Goal: Task Accomplishment & Management: Use online tool/utility

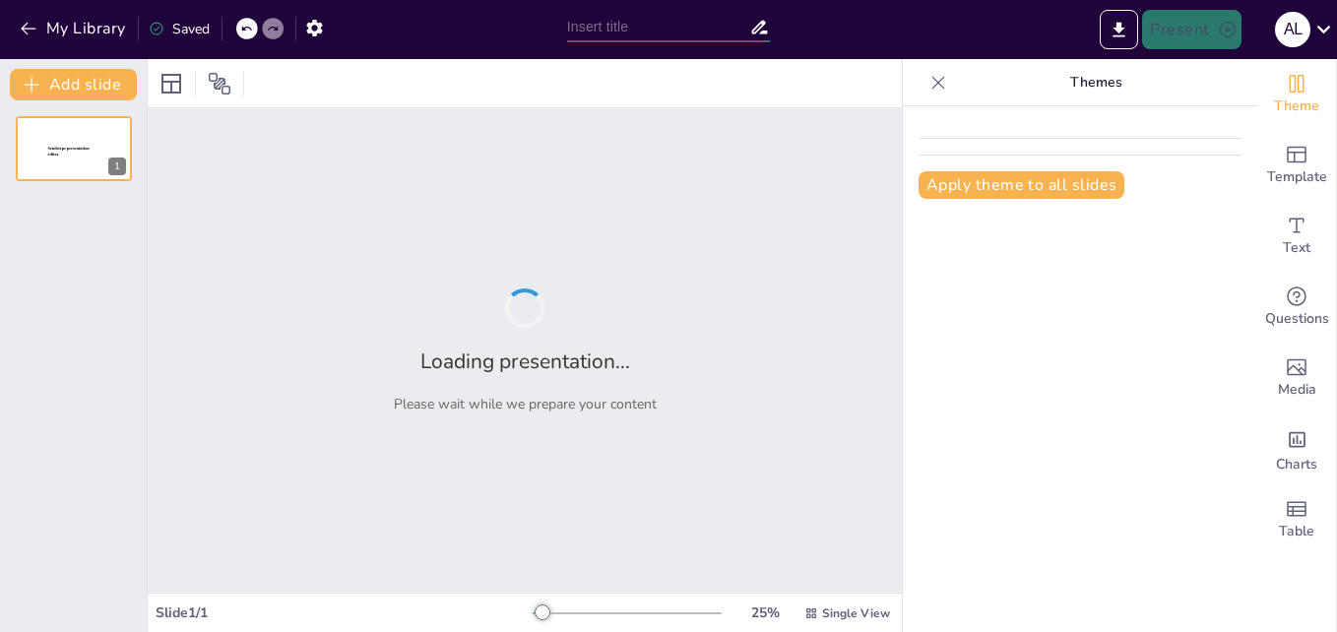
type input "Diseño de Presentaciones Impactantes con Microsoft PowerPoint"
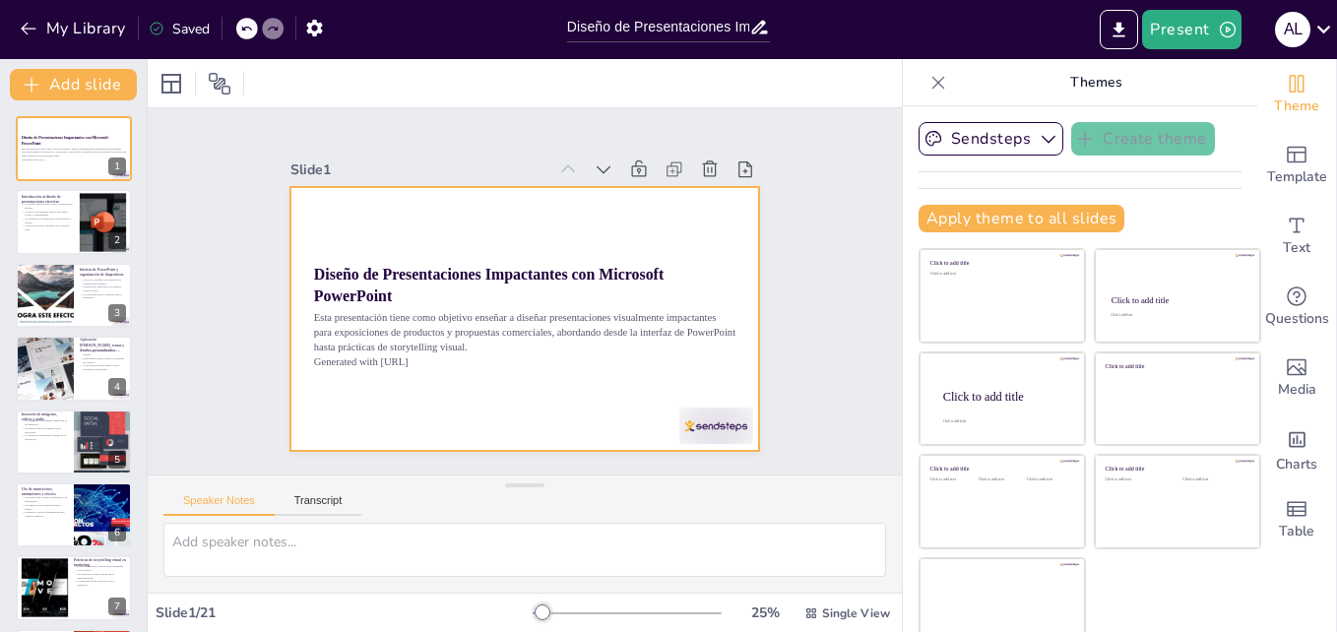
checkbox input "true"
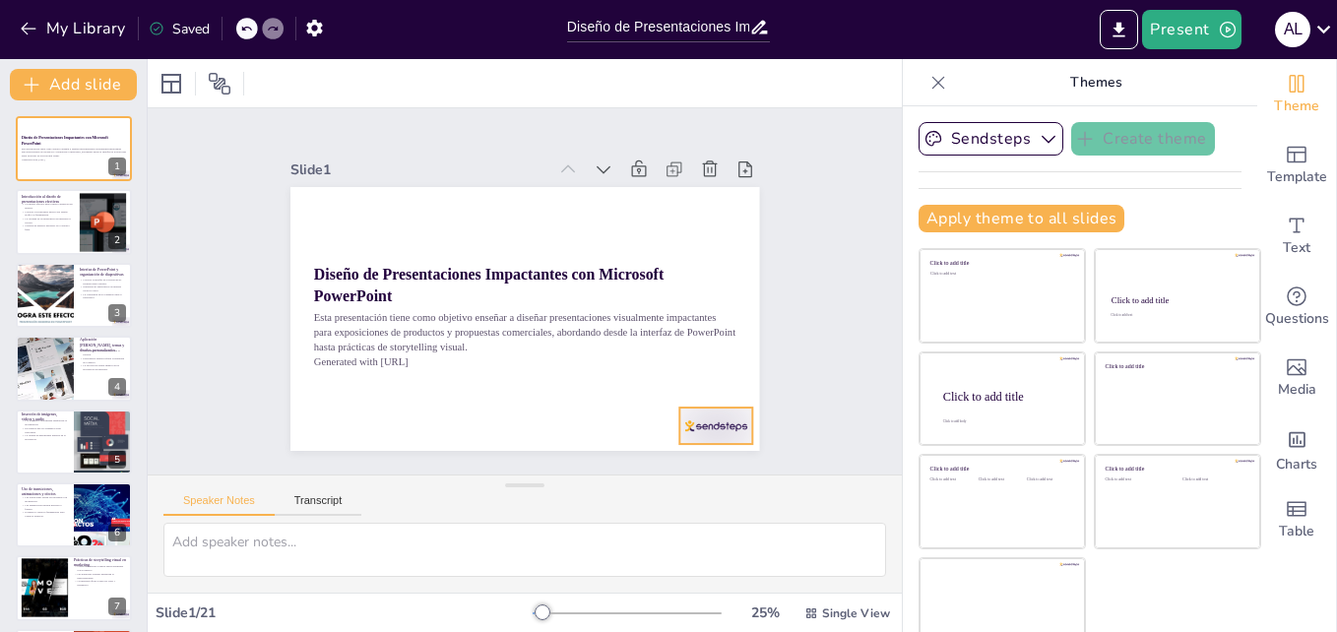
checkbox input "true"
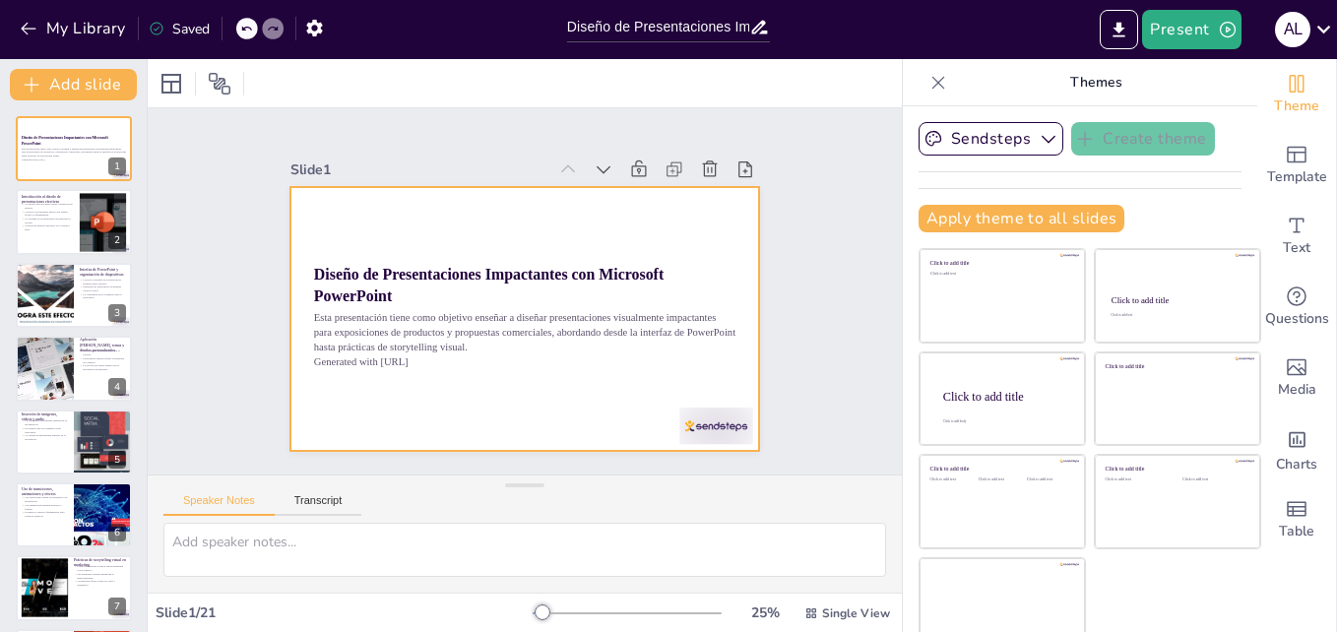
checkbox input "true"
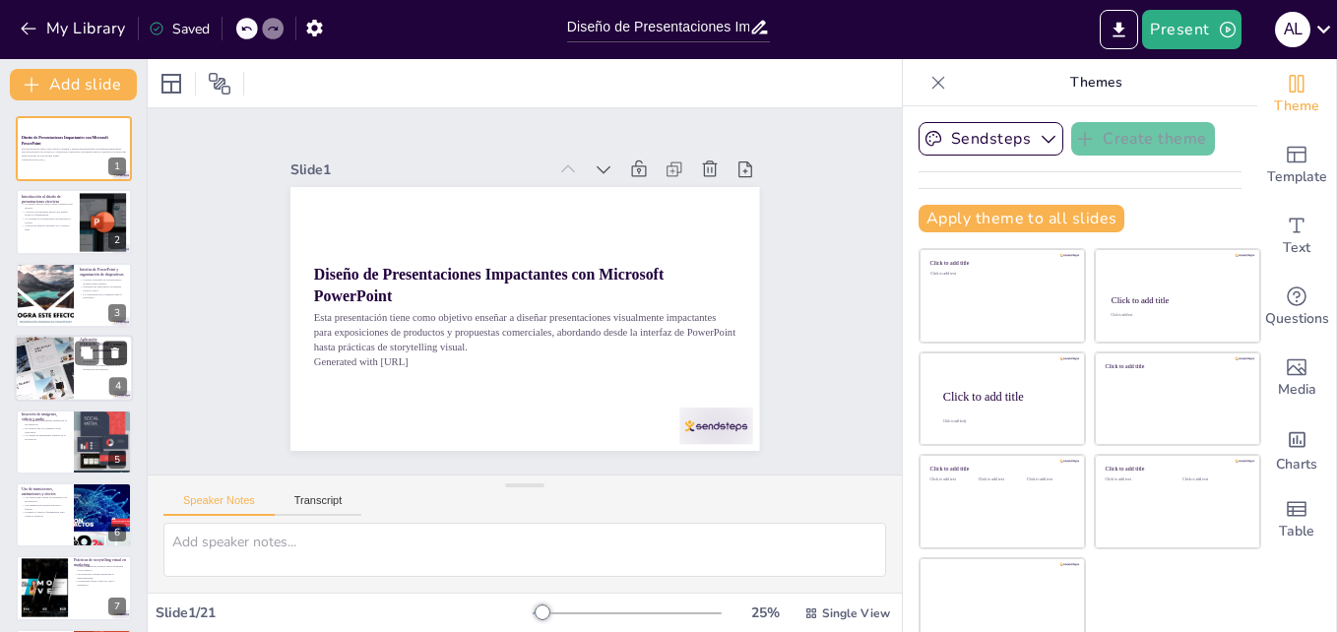
checkbox input "true"
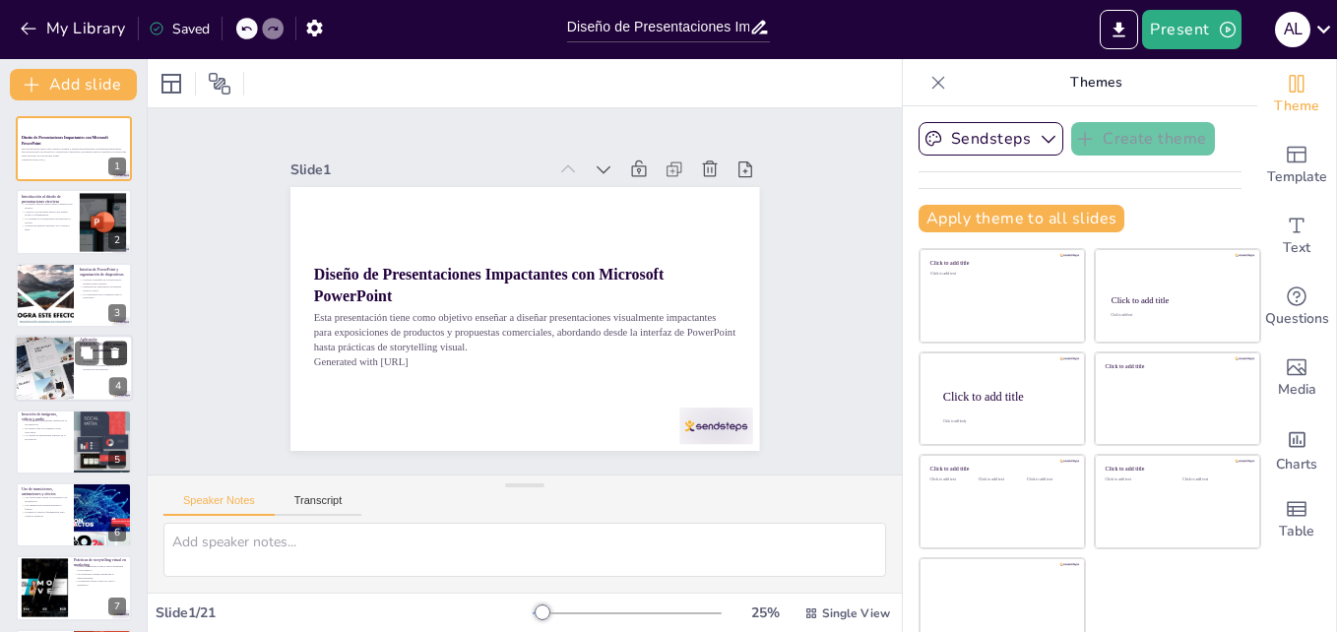
checkbox input "true"
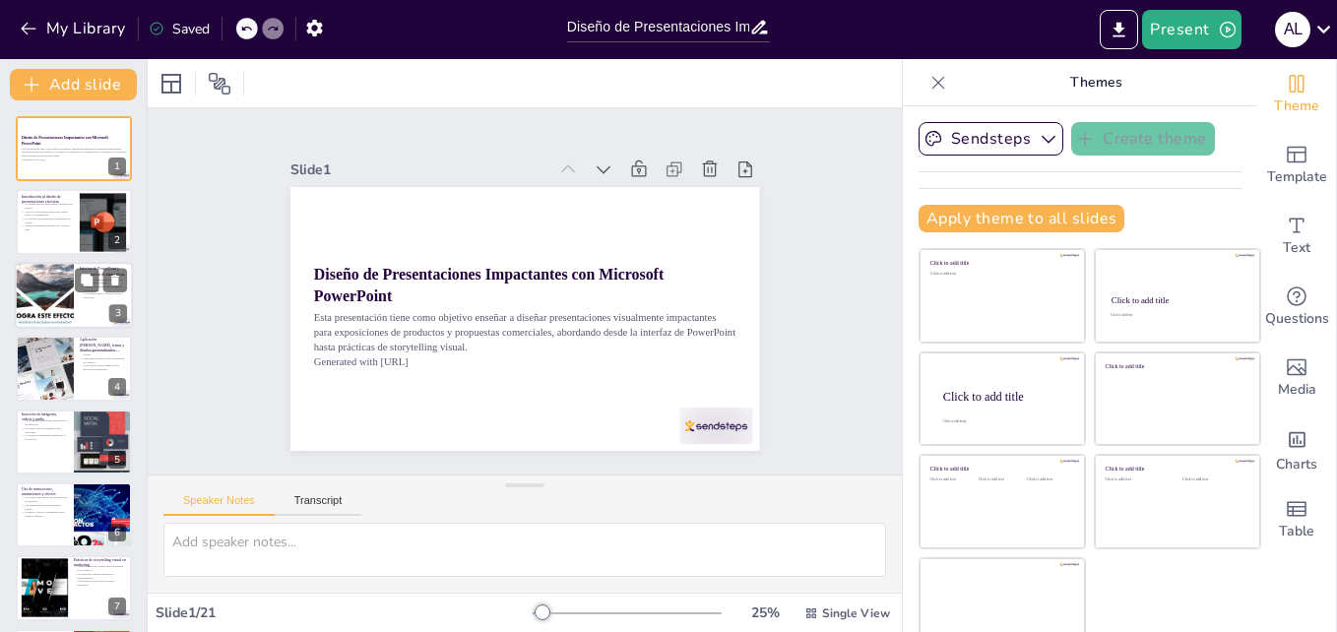
checkbox input "true"
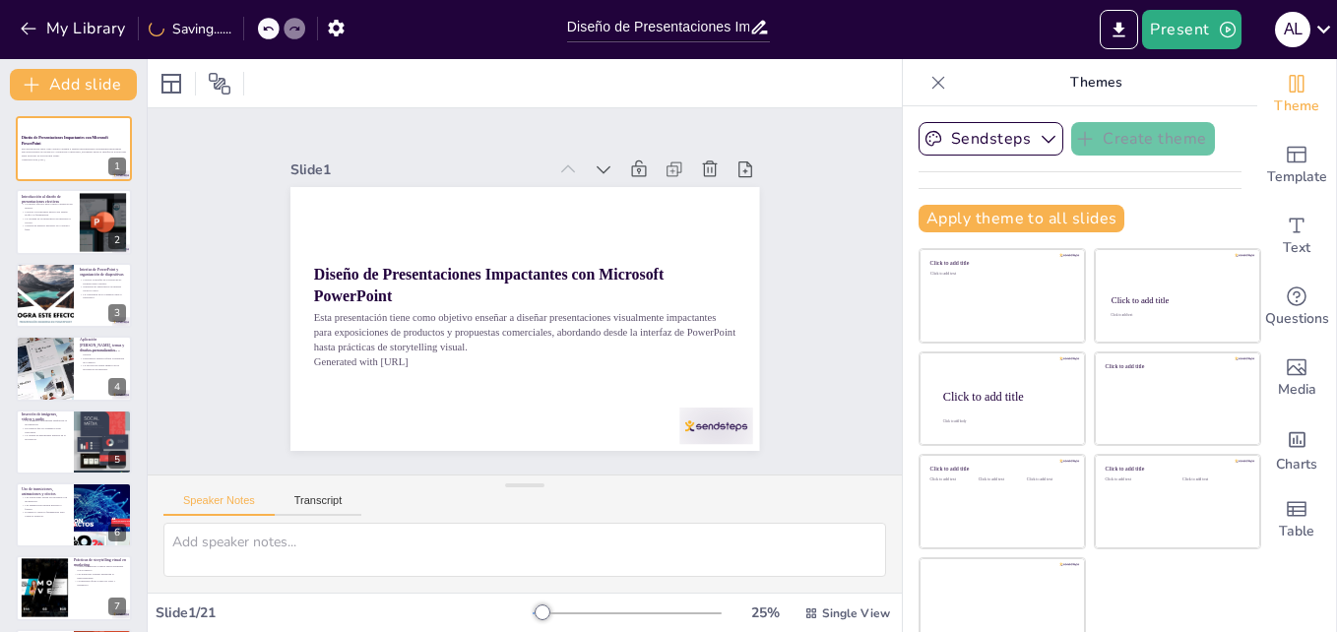
checkbox input "true"
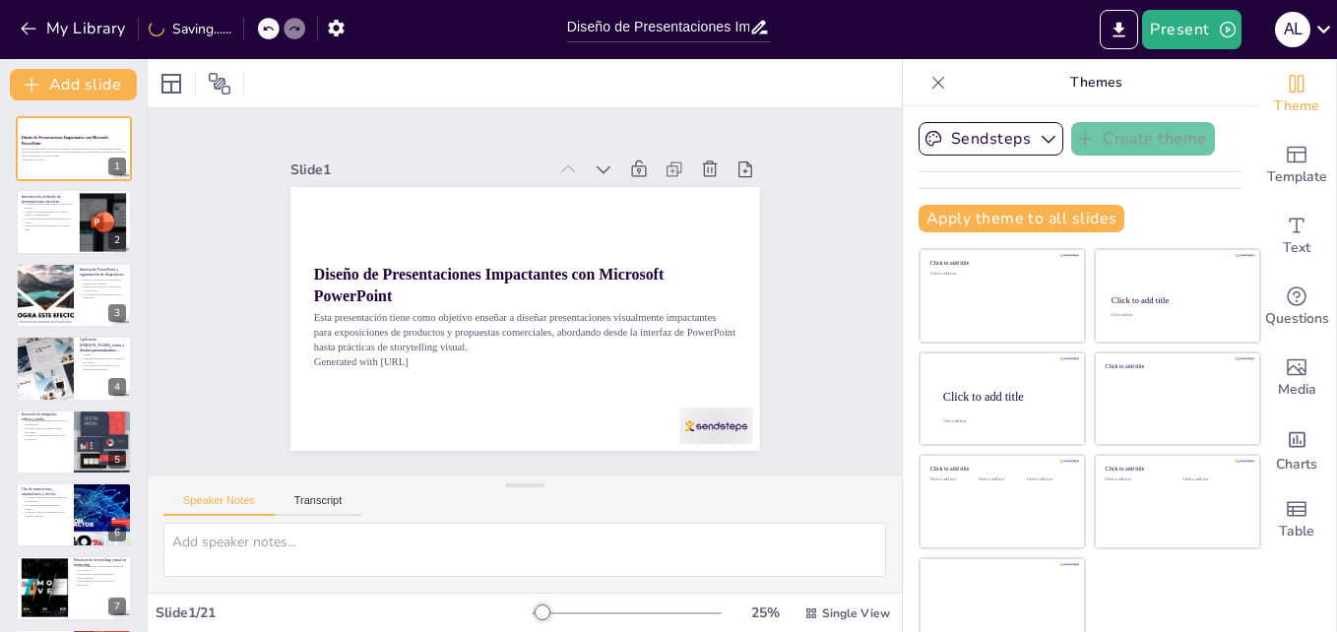
checkbox input "true"
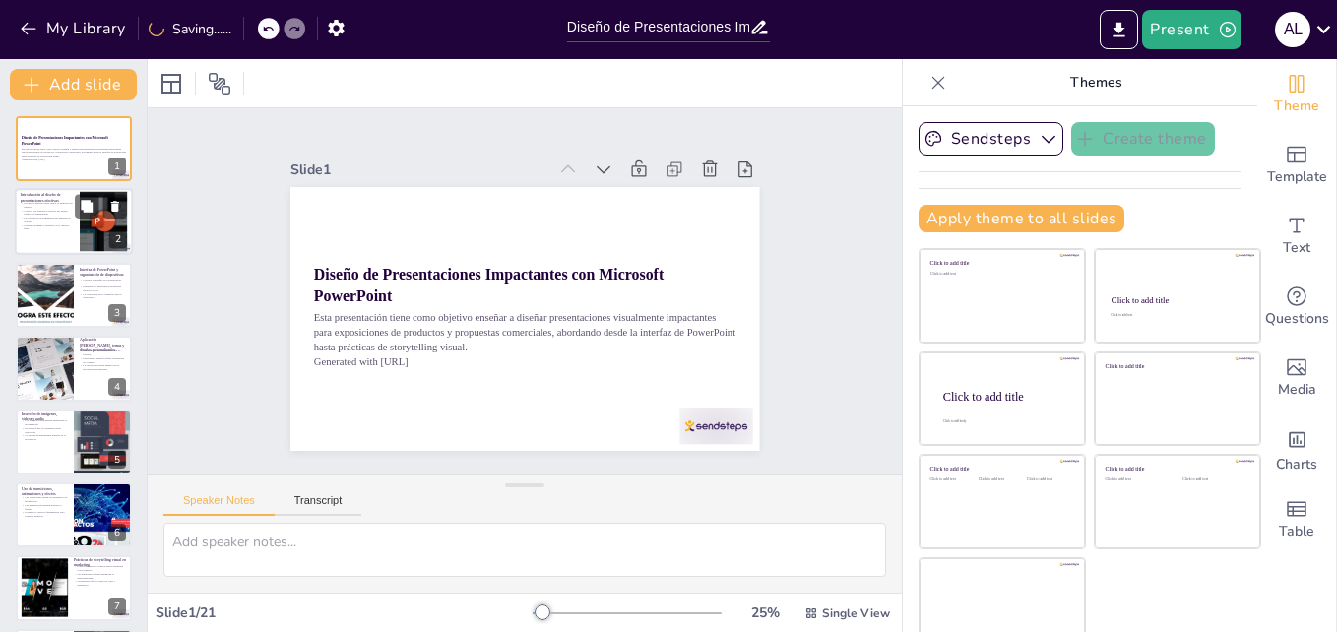
checkbox input "true"
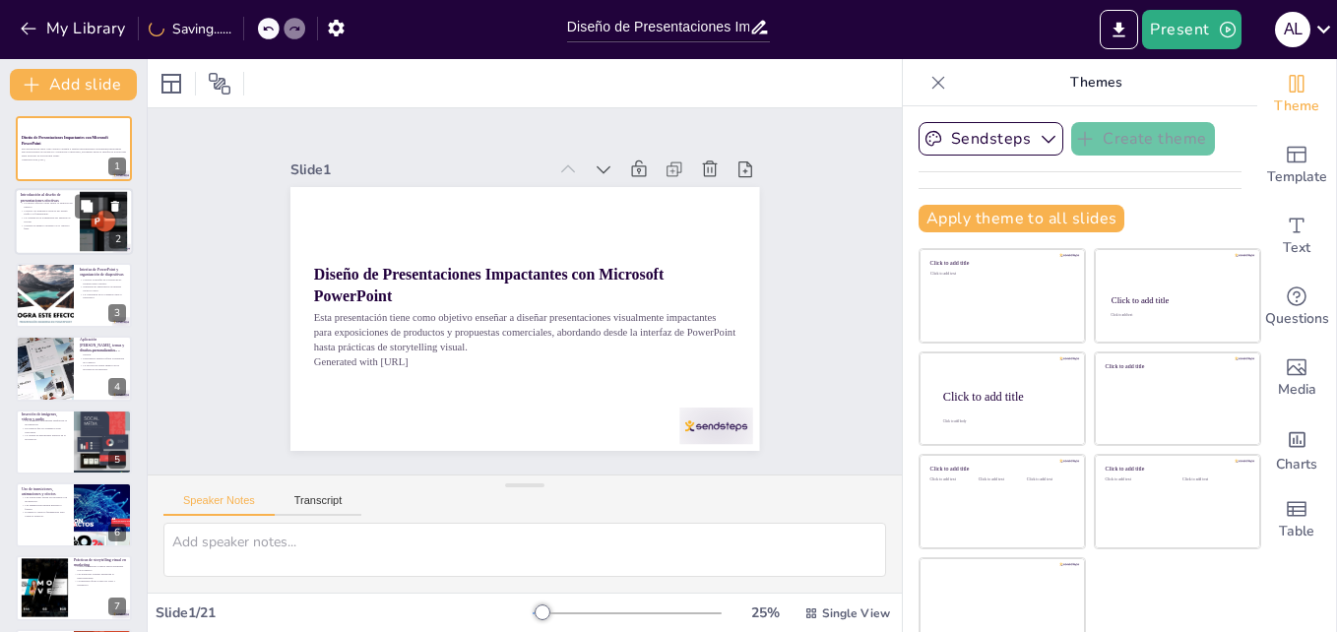
click at [105, 223] on div at bounding box center [103, 222] width 89 height 60
type textarea "Captar la atención del público es esencial para que la presentación sea exitosa…"
checkbox input "true"
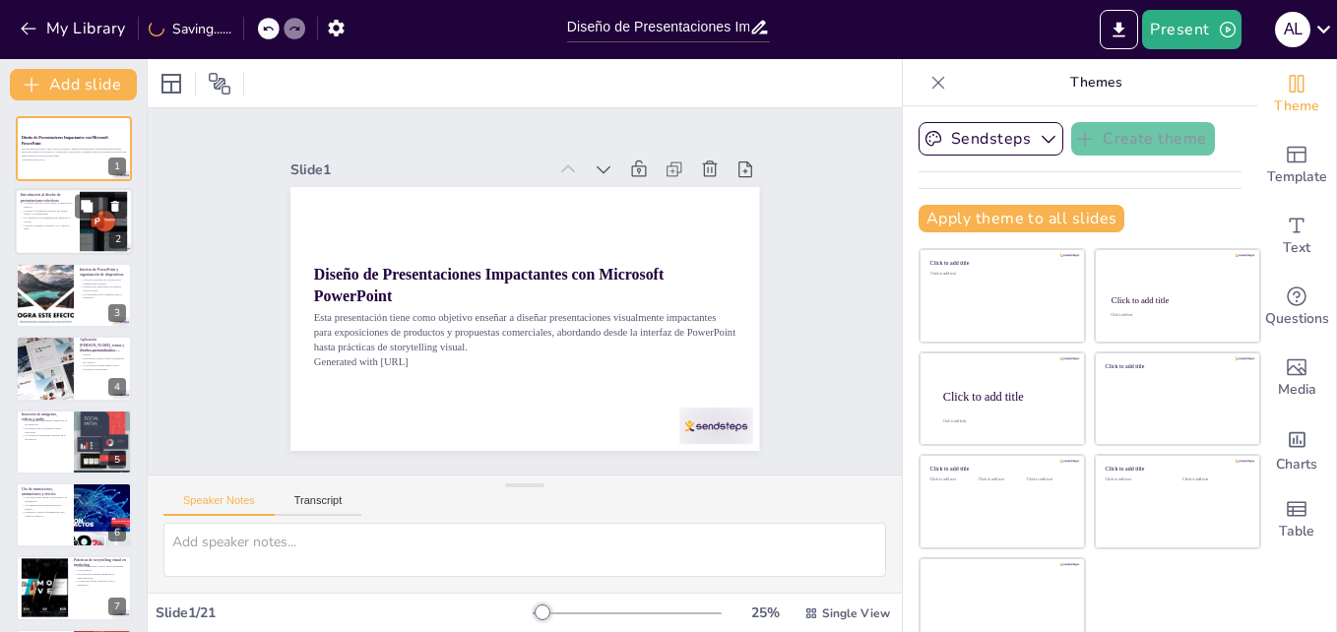
checkbox input "true"
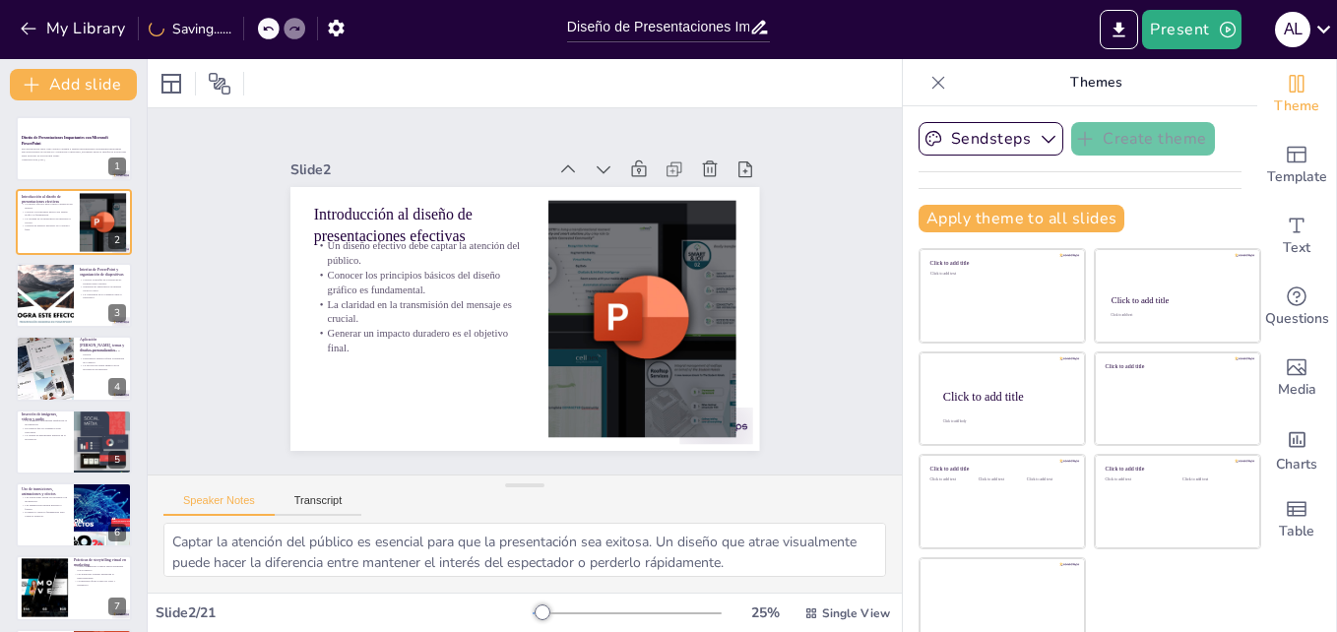
checkbox input "true"
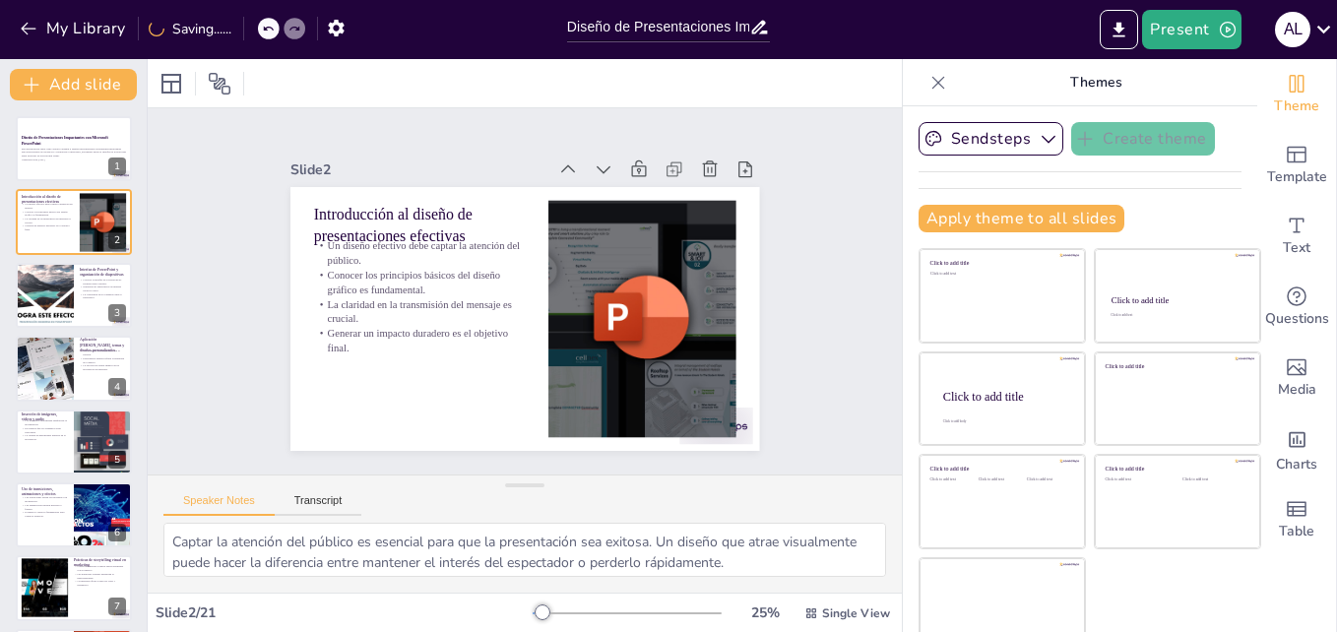
checkbox input "true"
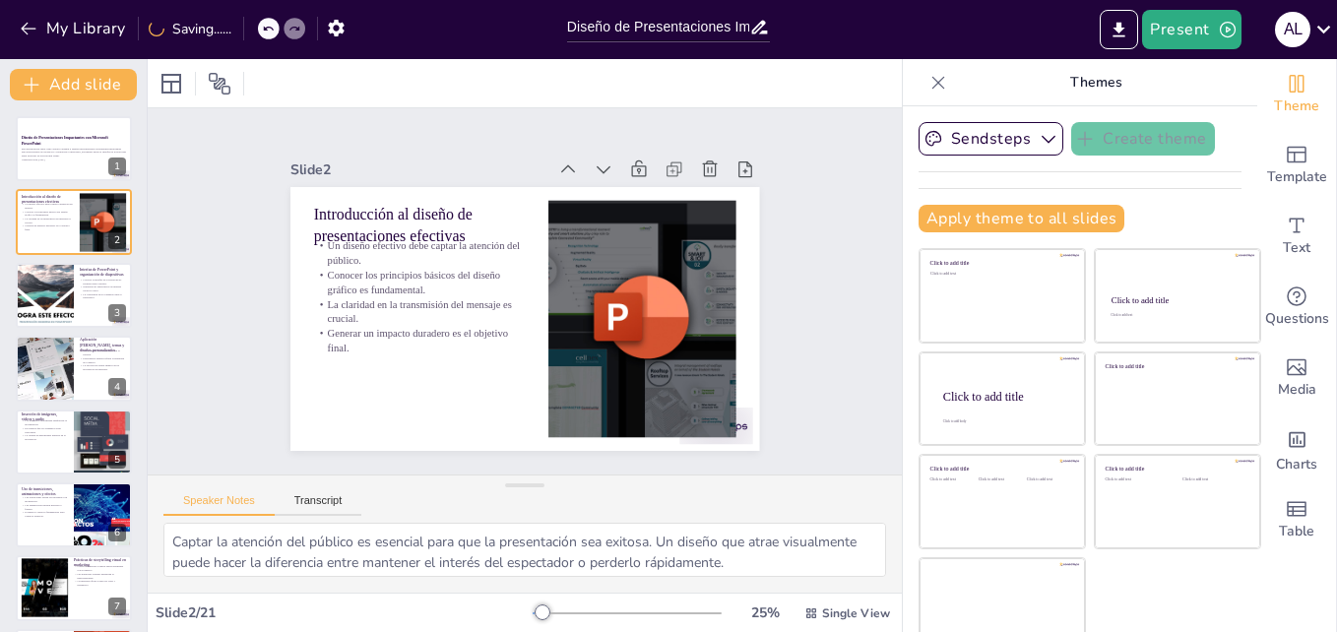
checkbox input "true"
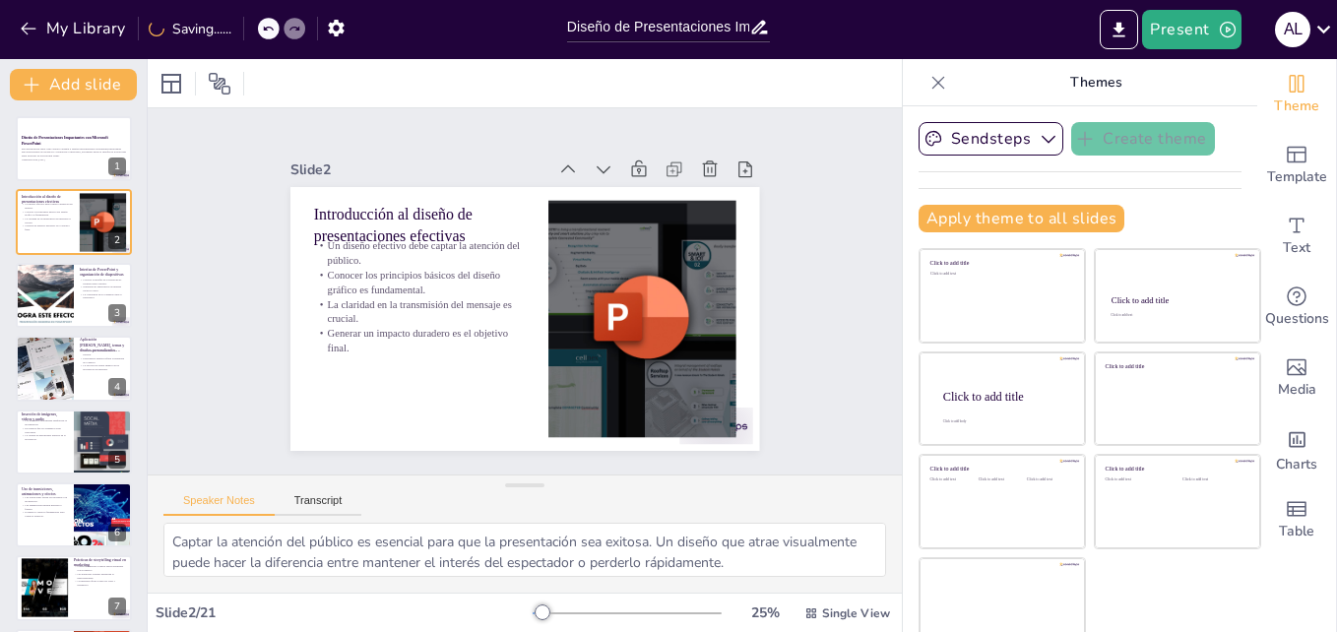
checkbox input "true"
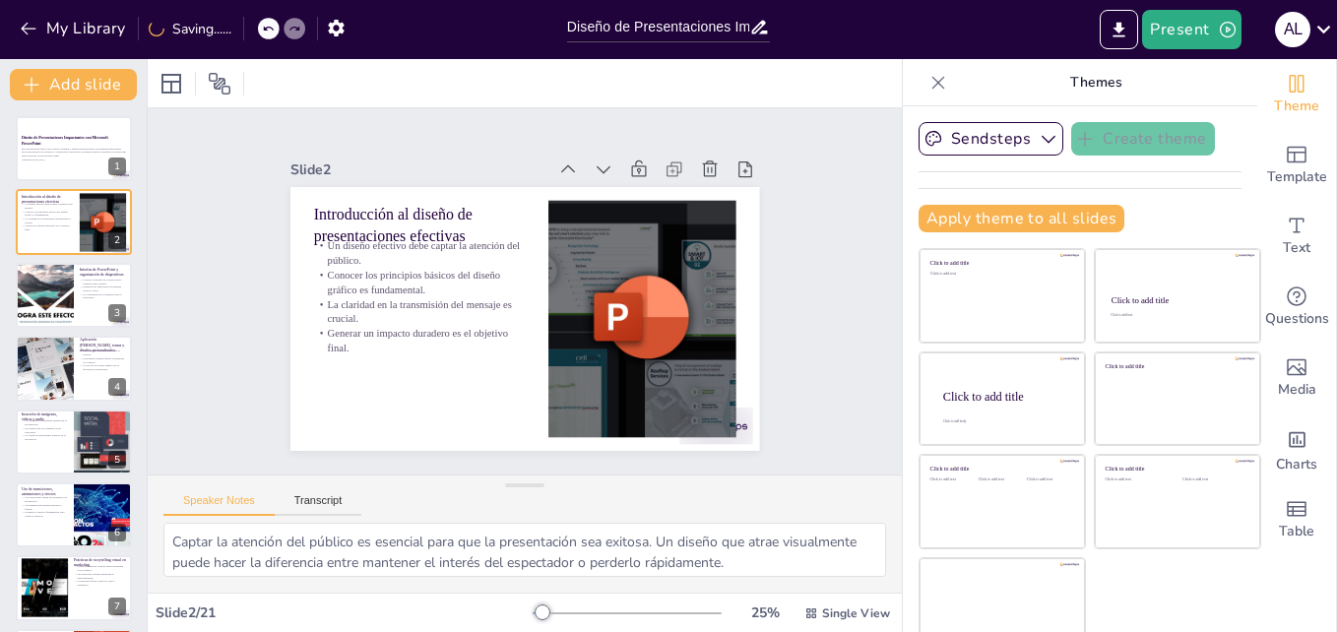
checkbox input "true"
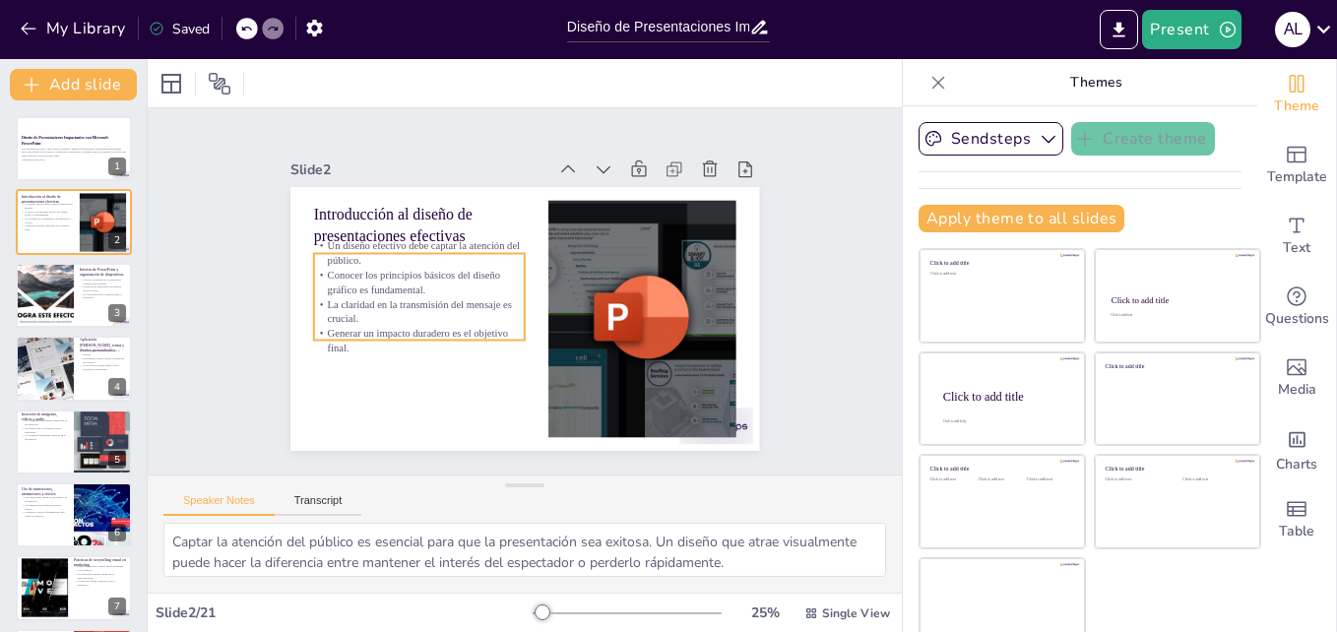
checkbox input "true"
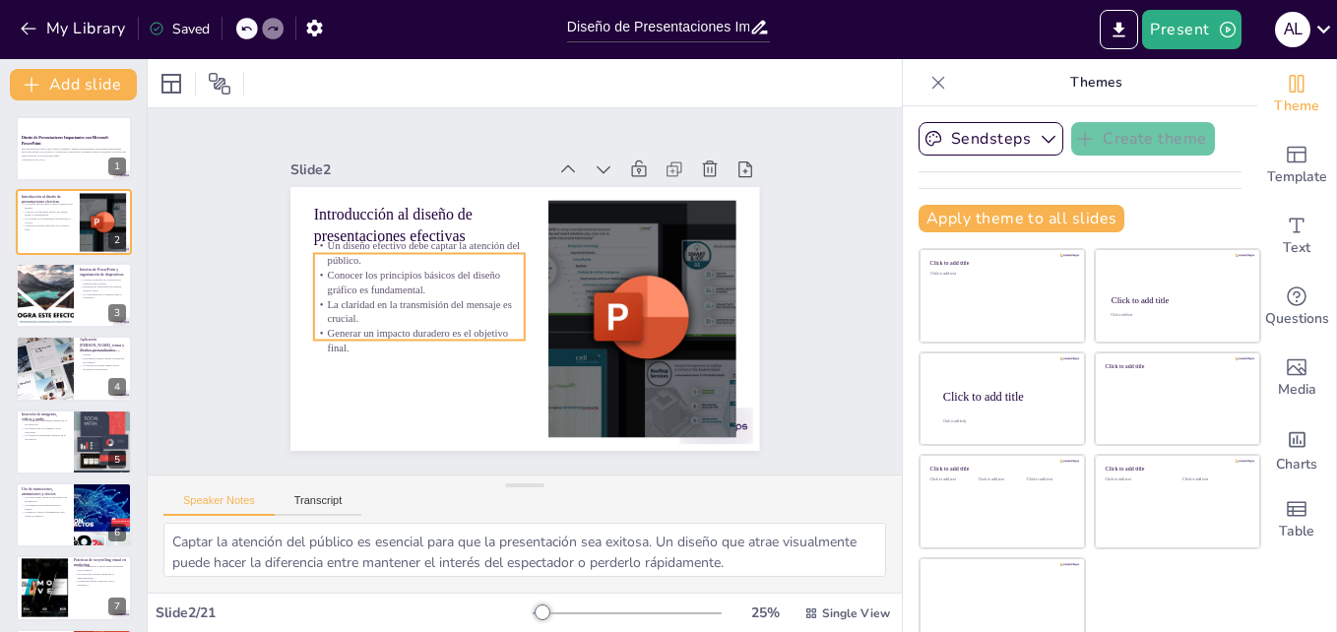
checkbox input "true"
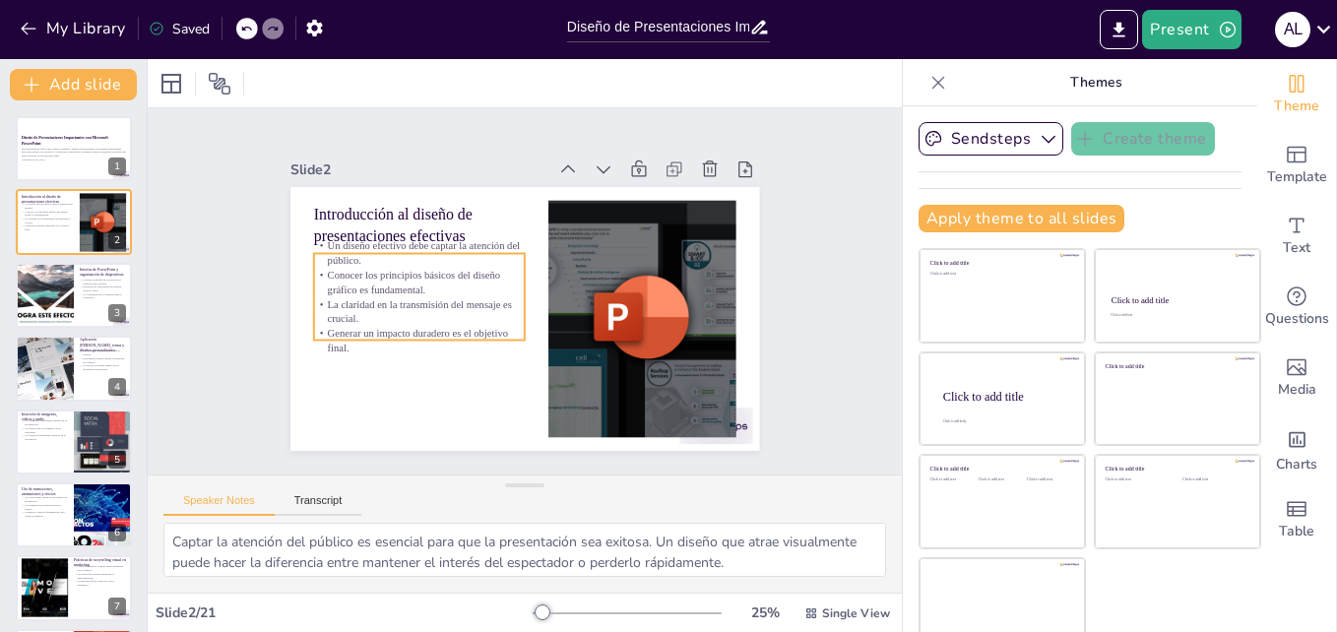
checkbox input "true"
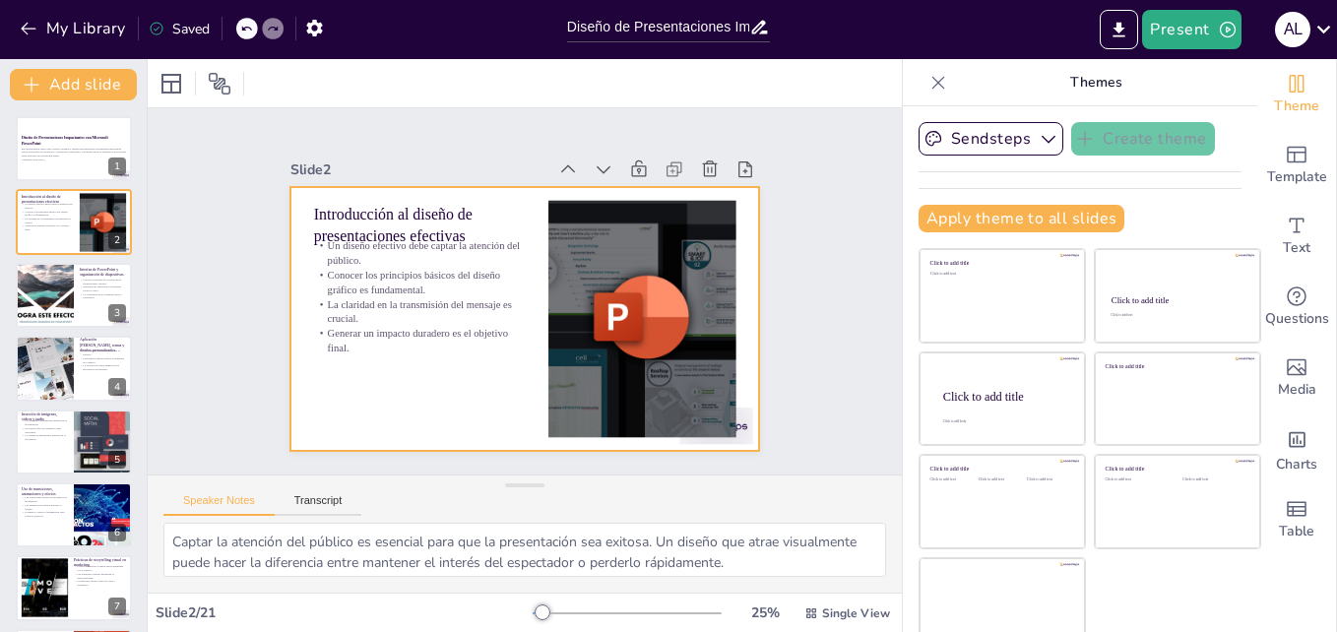
checkbox input "true"
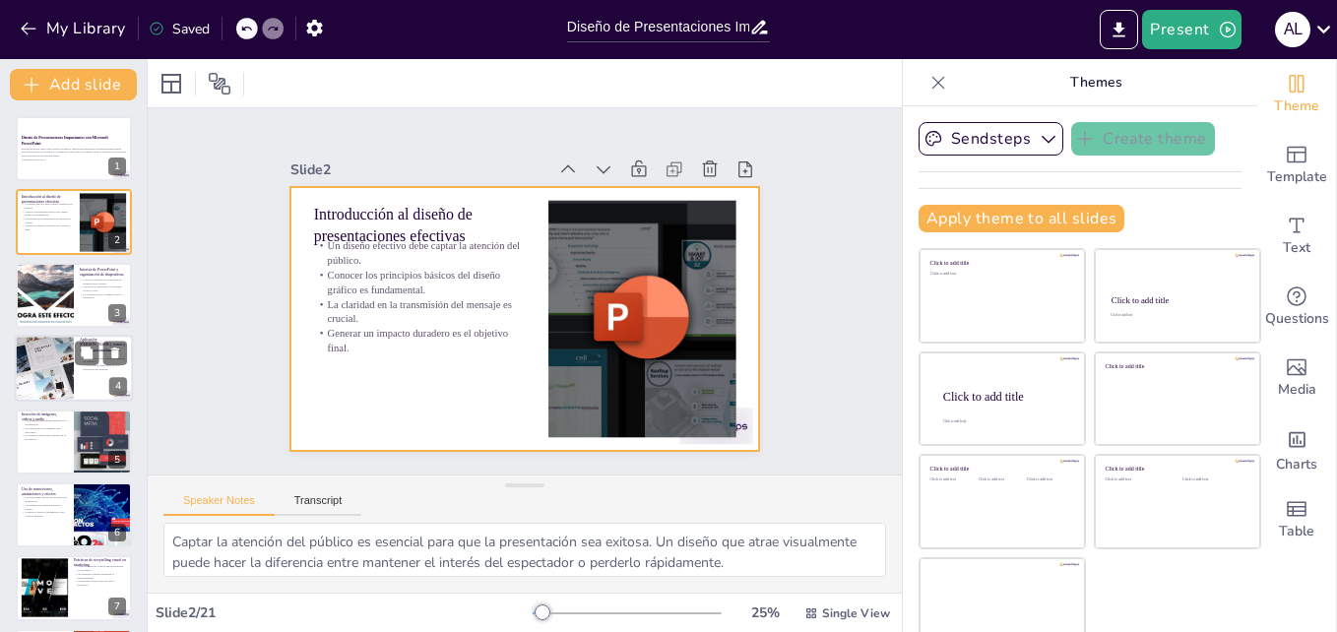
checkbox input "true"
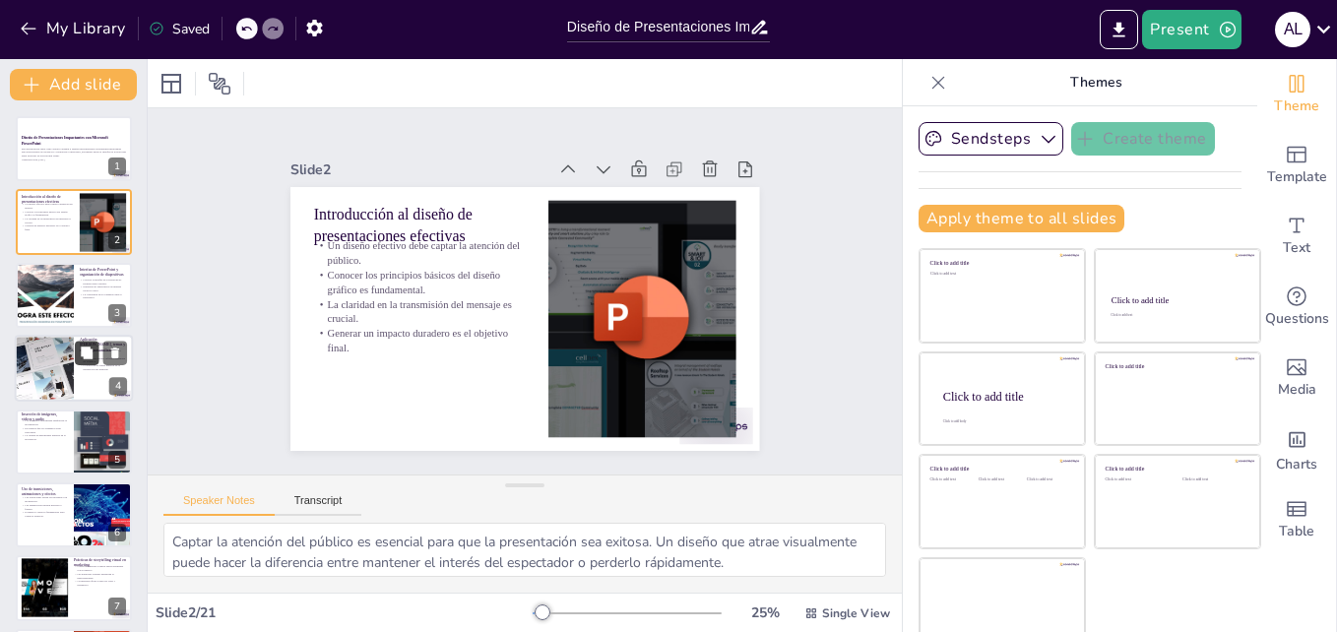
checkbox input "true"
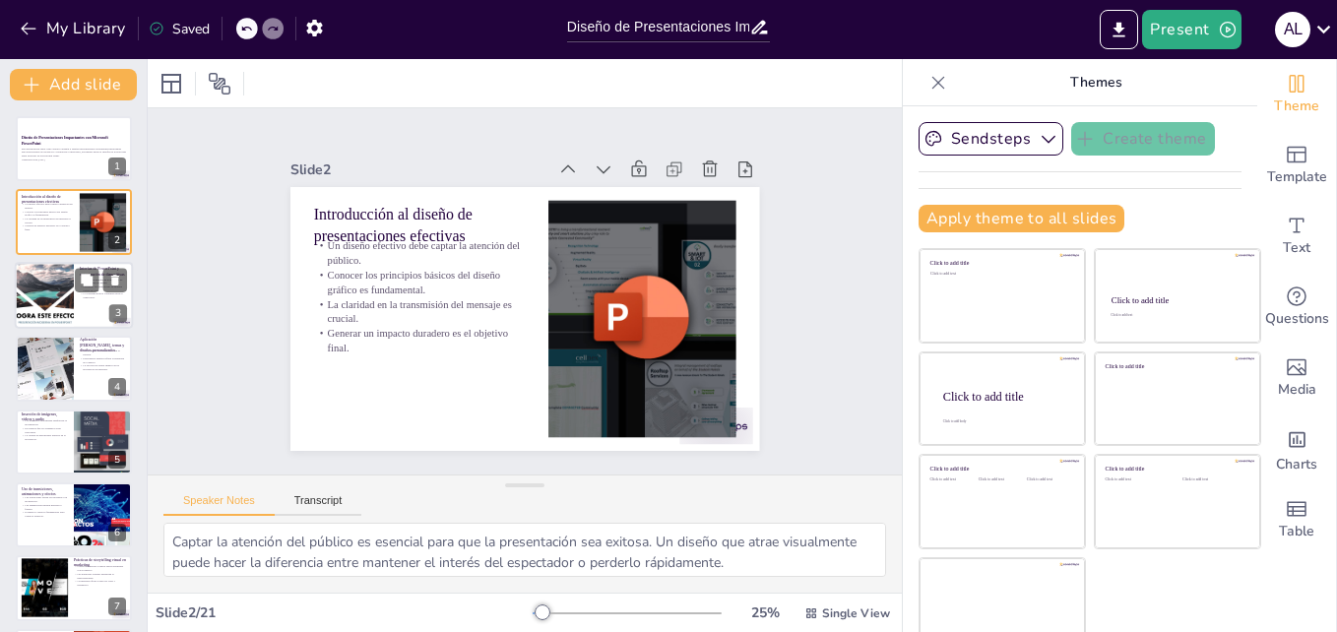
checkbox input "true"
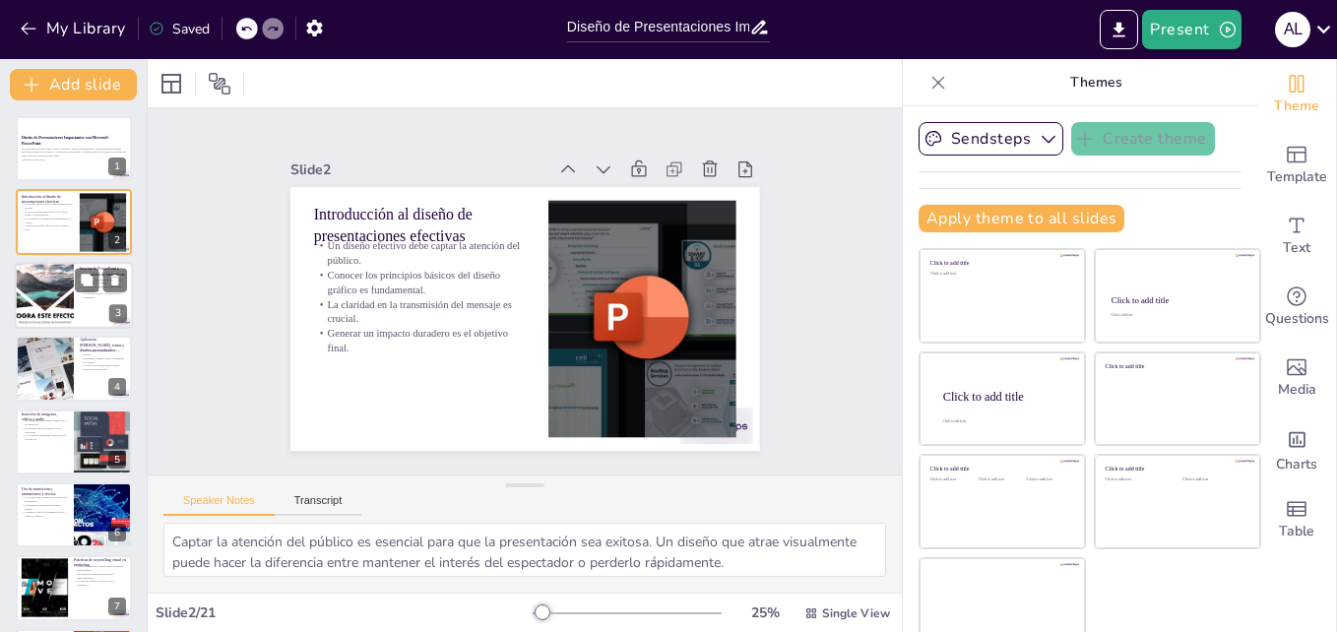
checkbox input "true"
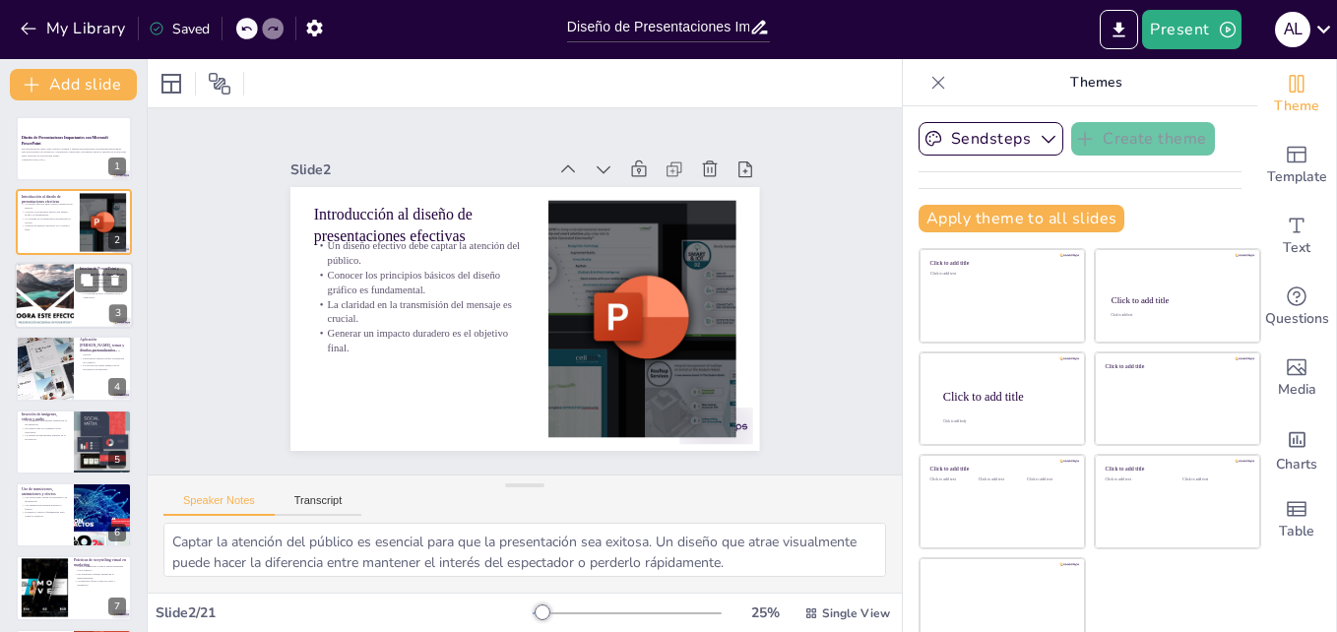
checkbox input "true"
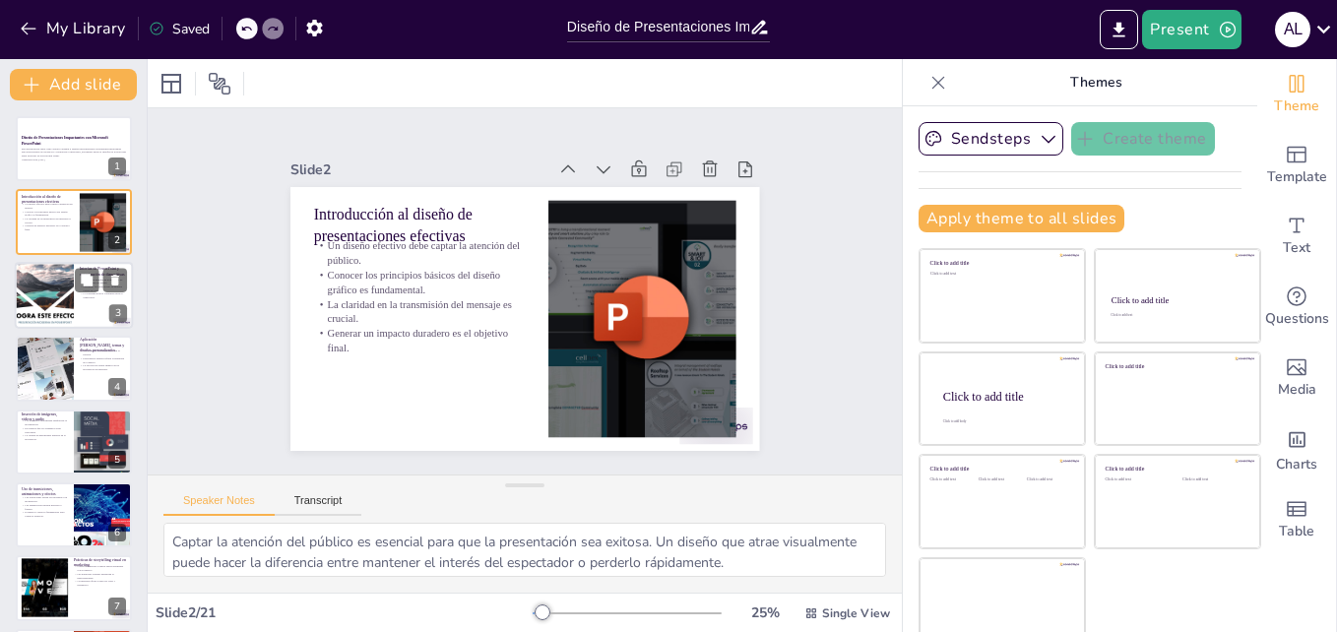
checkbox input "true"
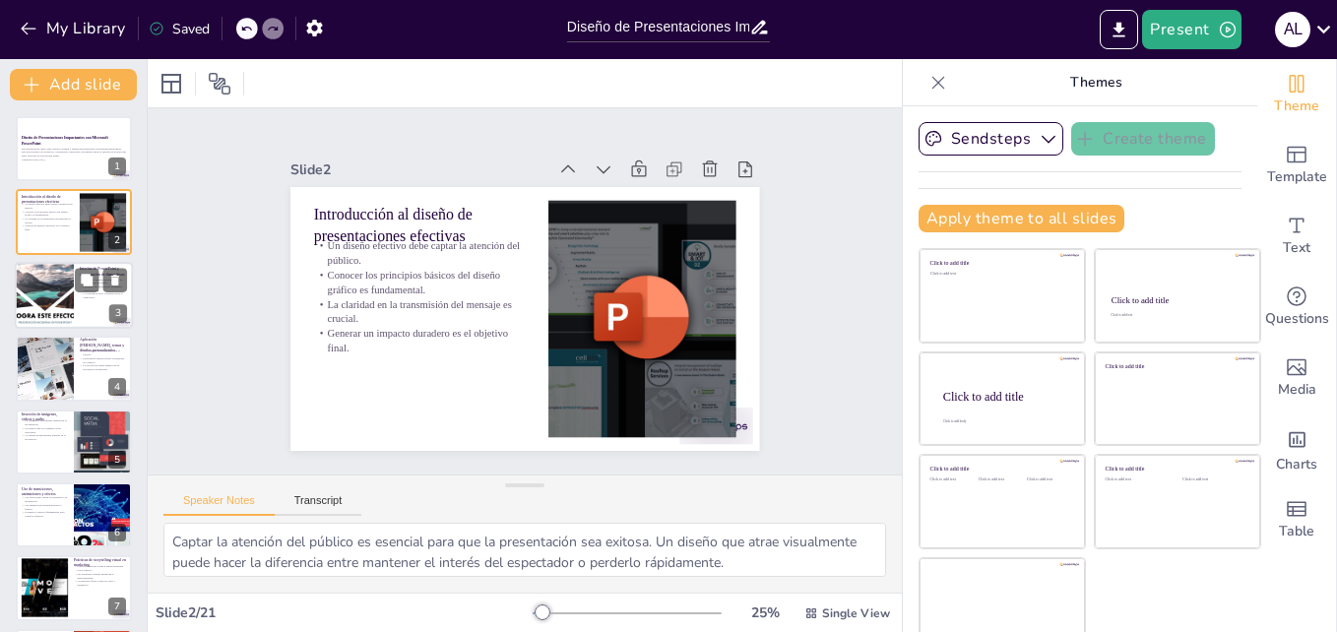
click at [59, 320] on div at bounding box center [44, 295] width 118 height 67
type textarea "La interfaz de PowerPoint ofrece herramientas que facilitan la creación de diap…"
checkbox input "true"
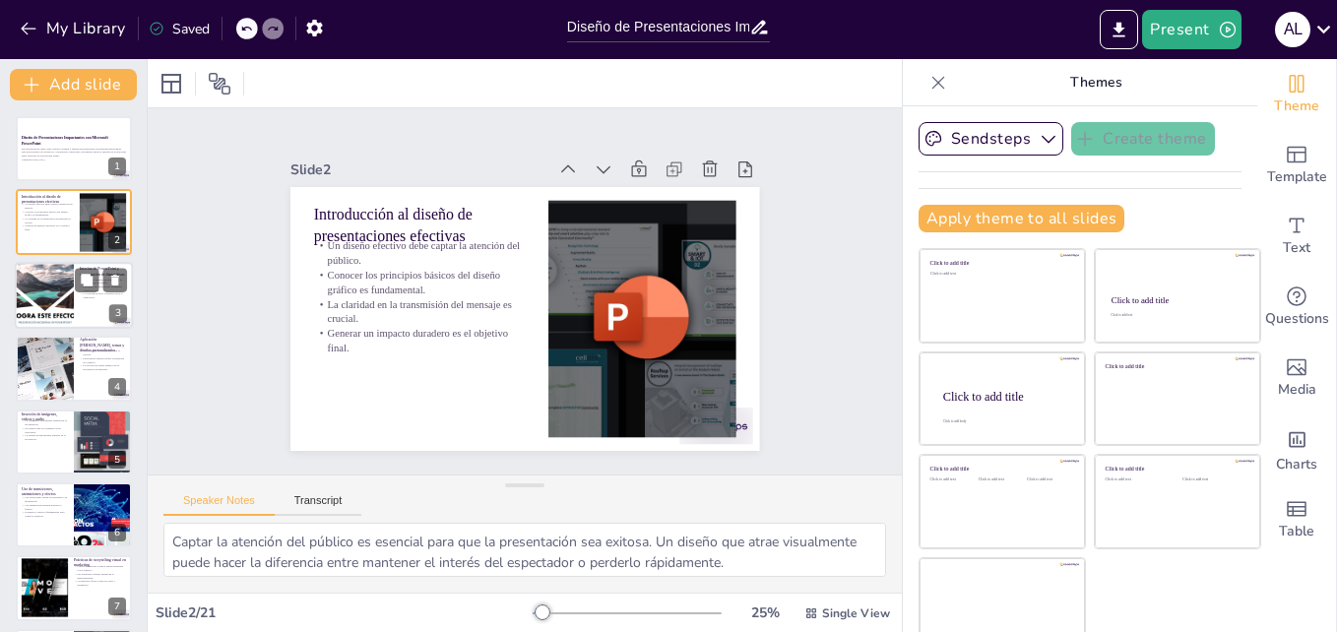
checkbox input "true"
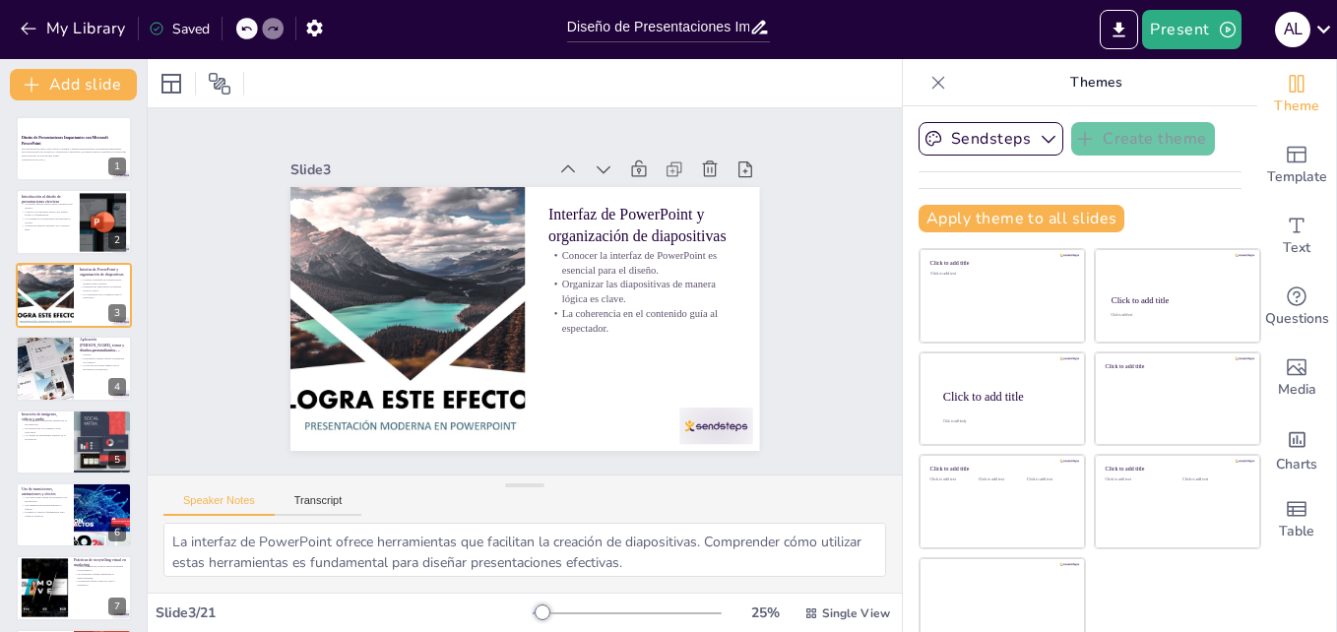
checkbox input "true"
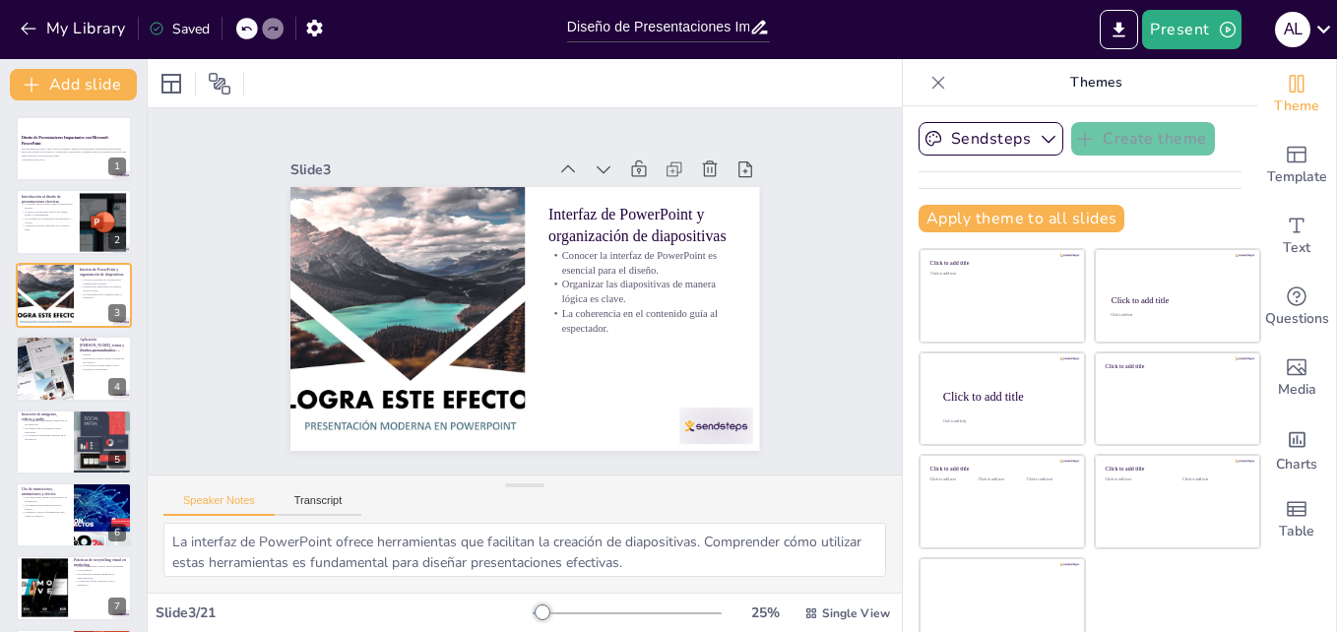
checkbox input "true"
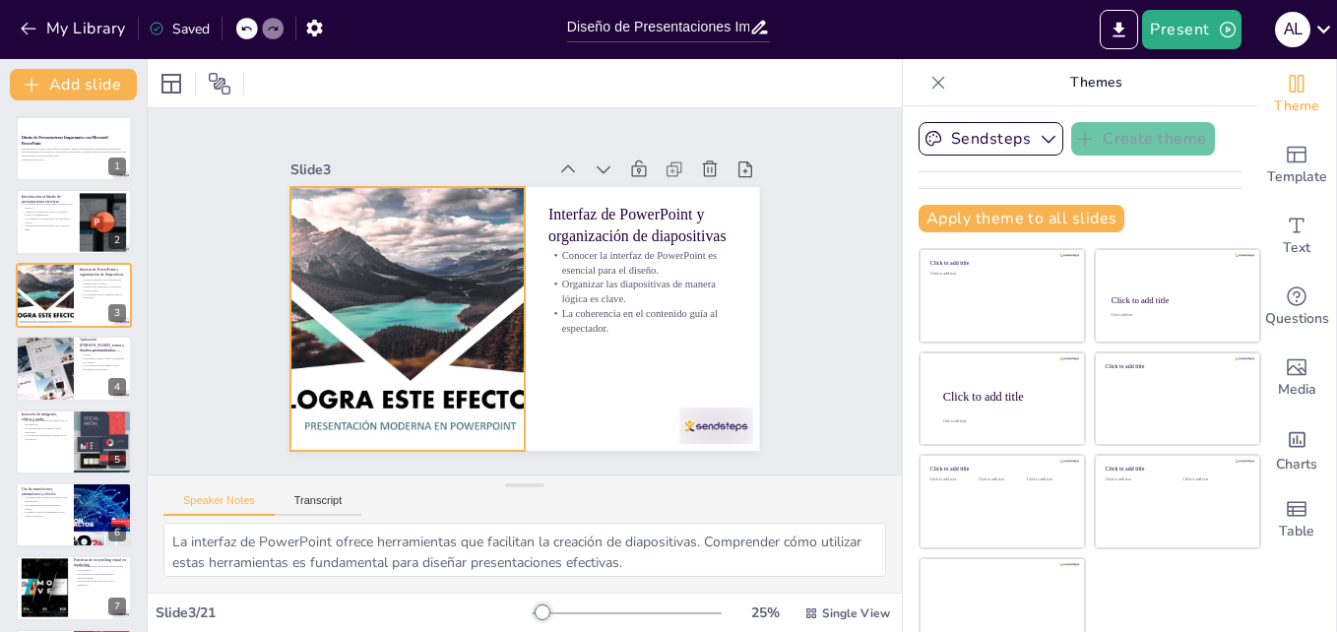
checkbox input "true"
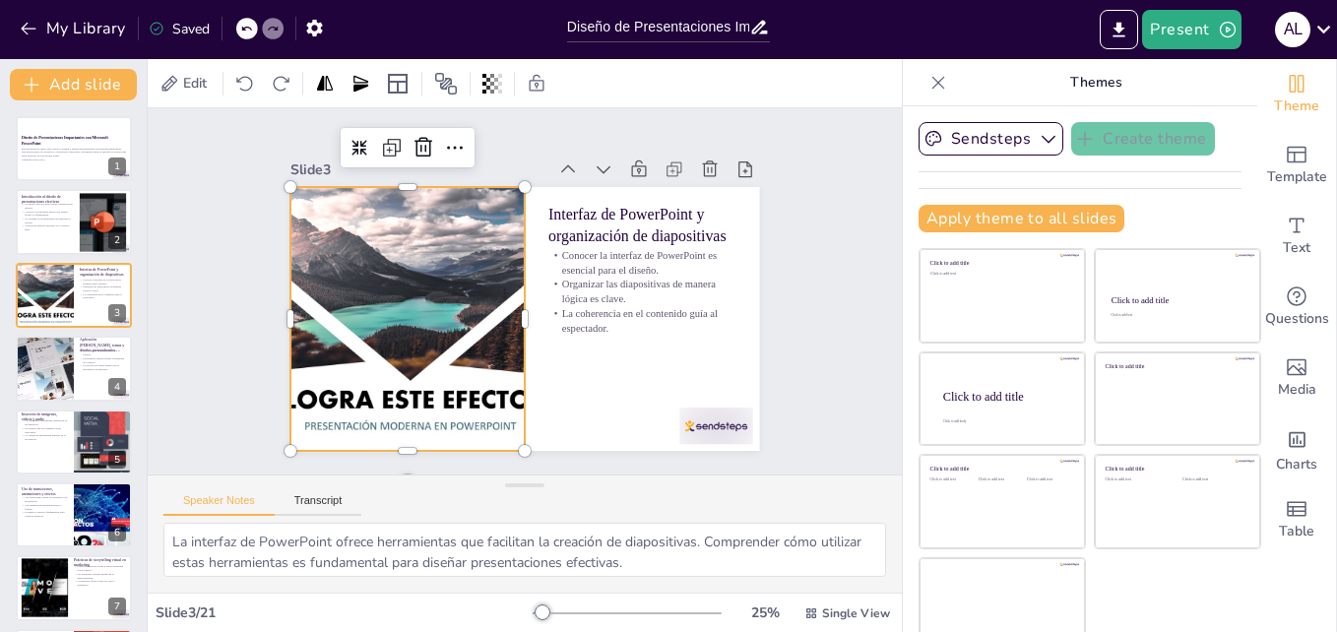
click at [372, 385] on div at bounding box center [407, 319] width 469 height 264
checkbox input "true"
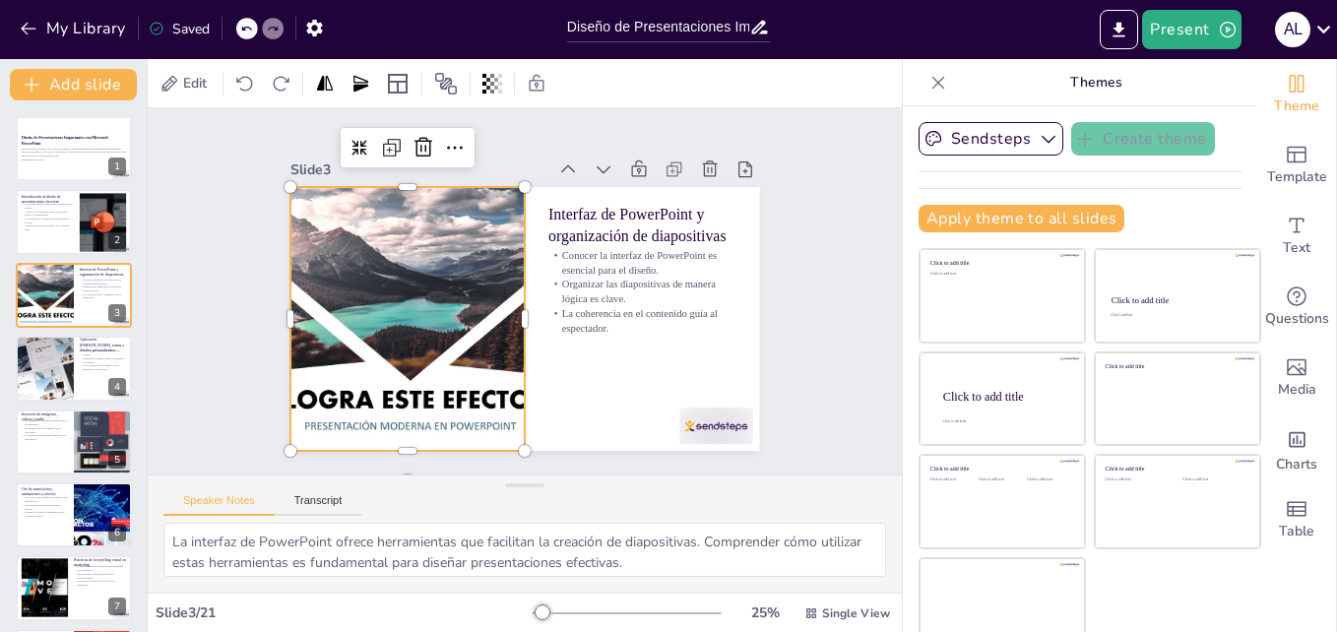
checkbox input "true"
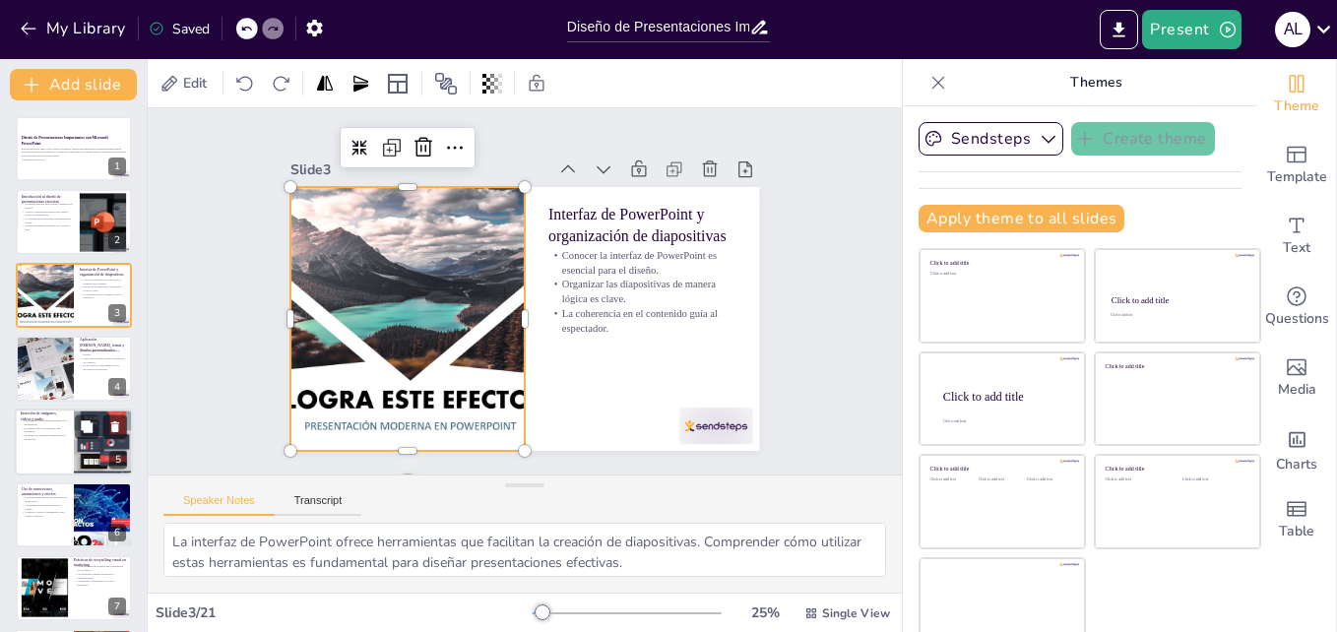
checkbox input "true"
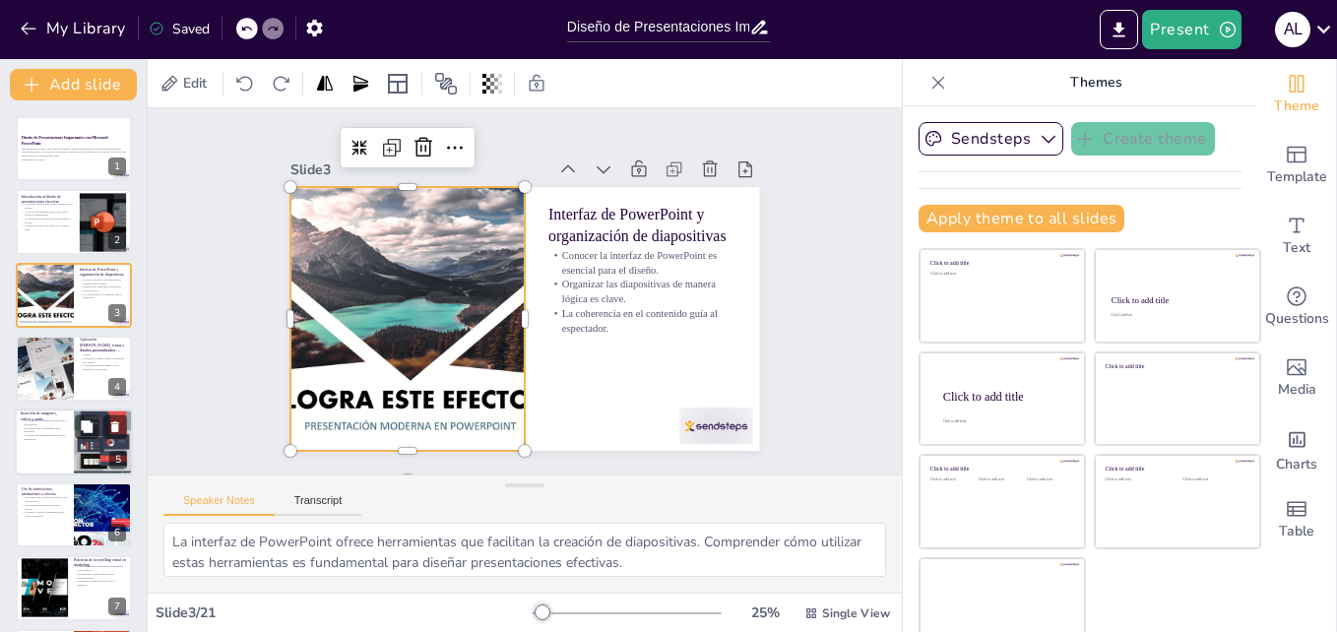
checkbox input "true"
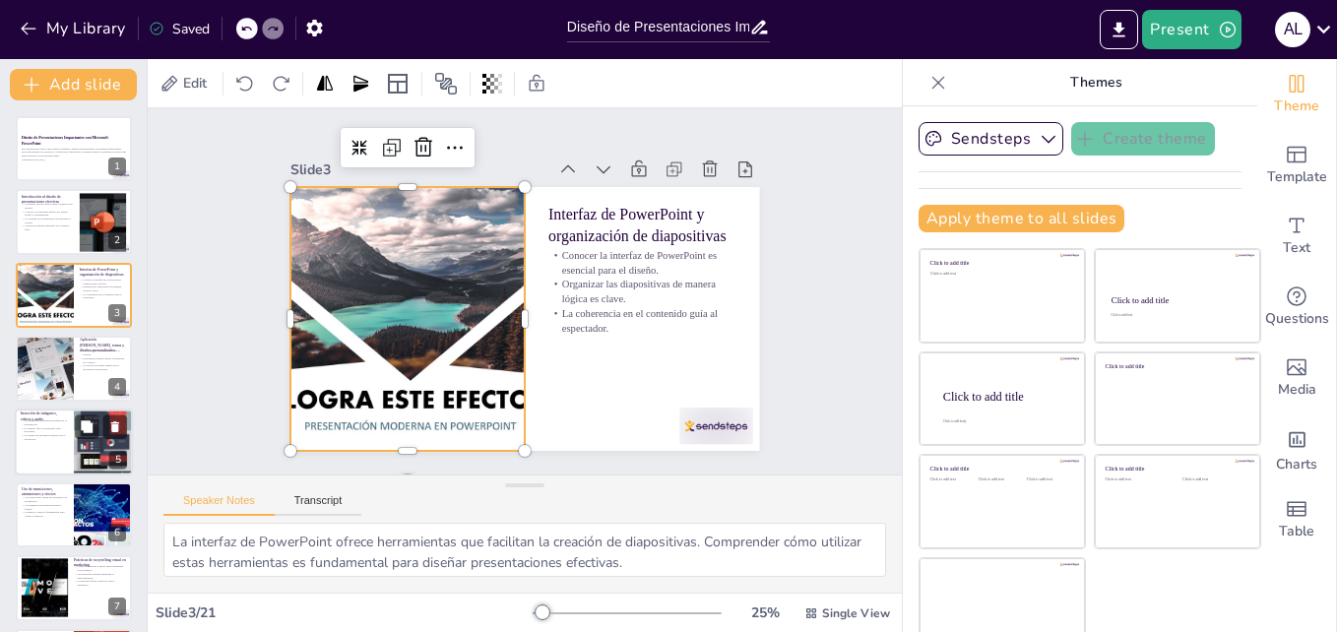
checkbox input "true"
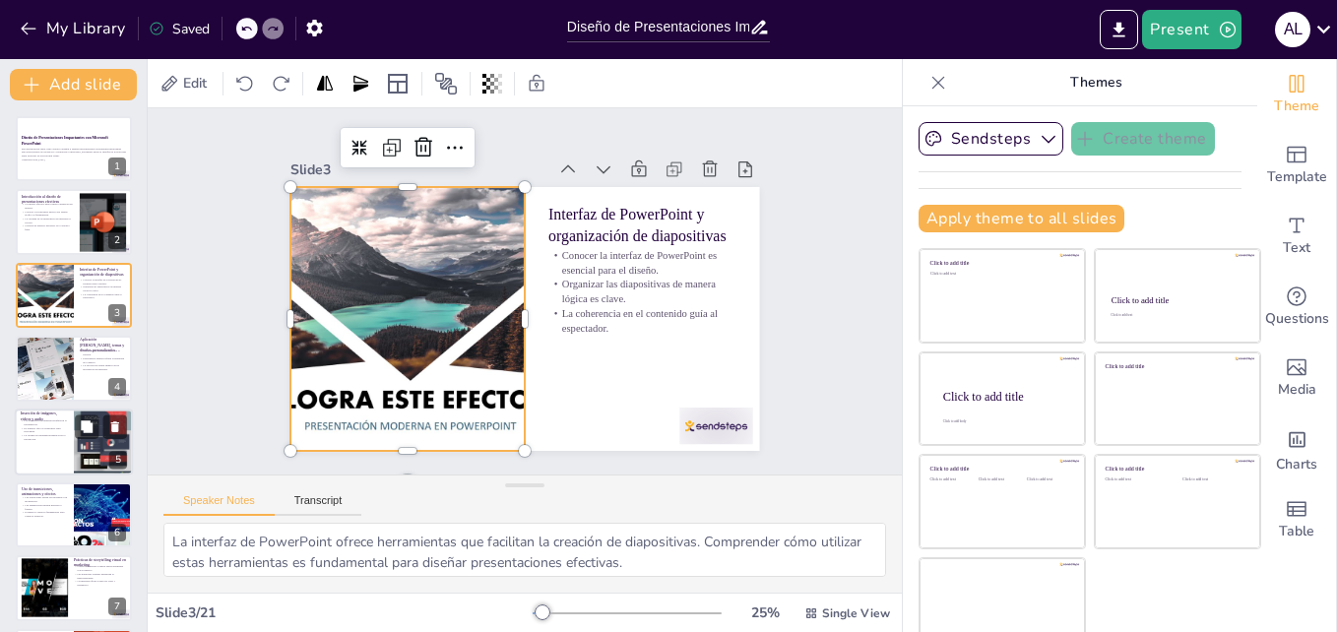
checkbox input "true"
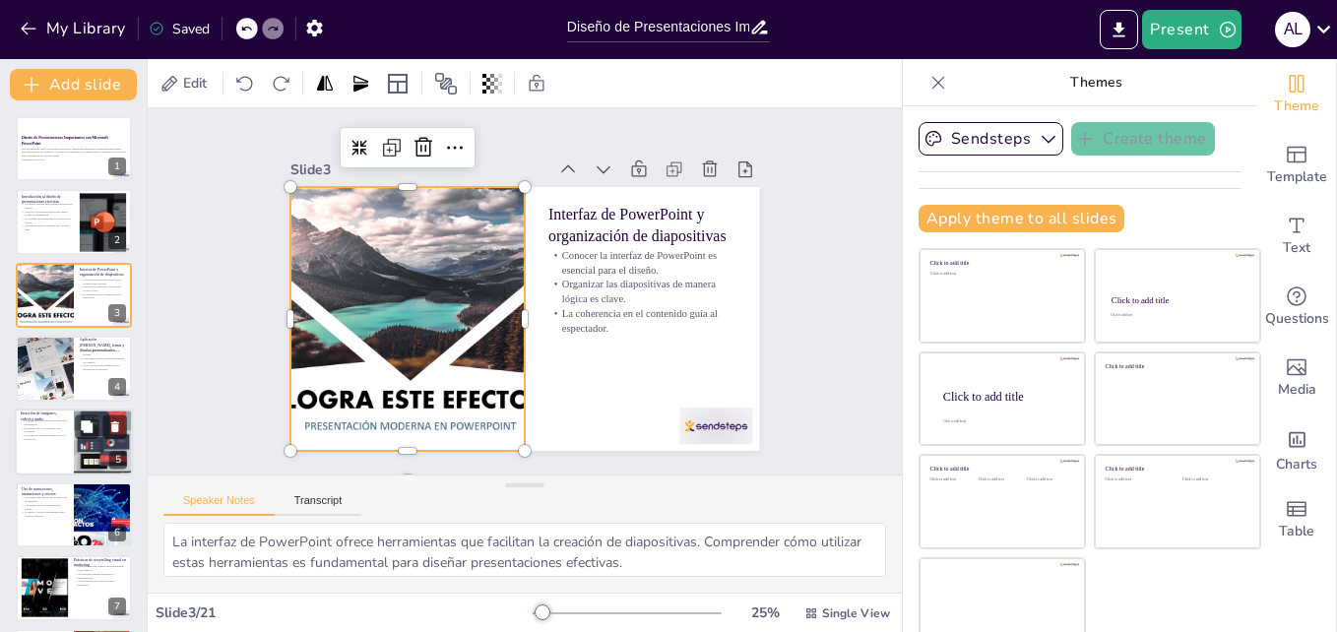
checkbox input "true"
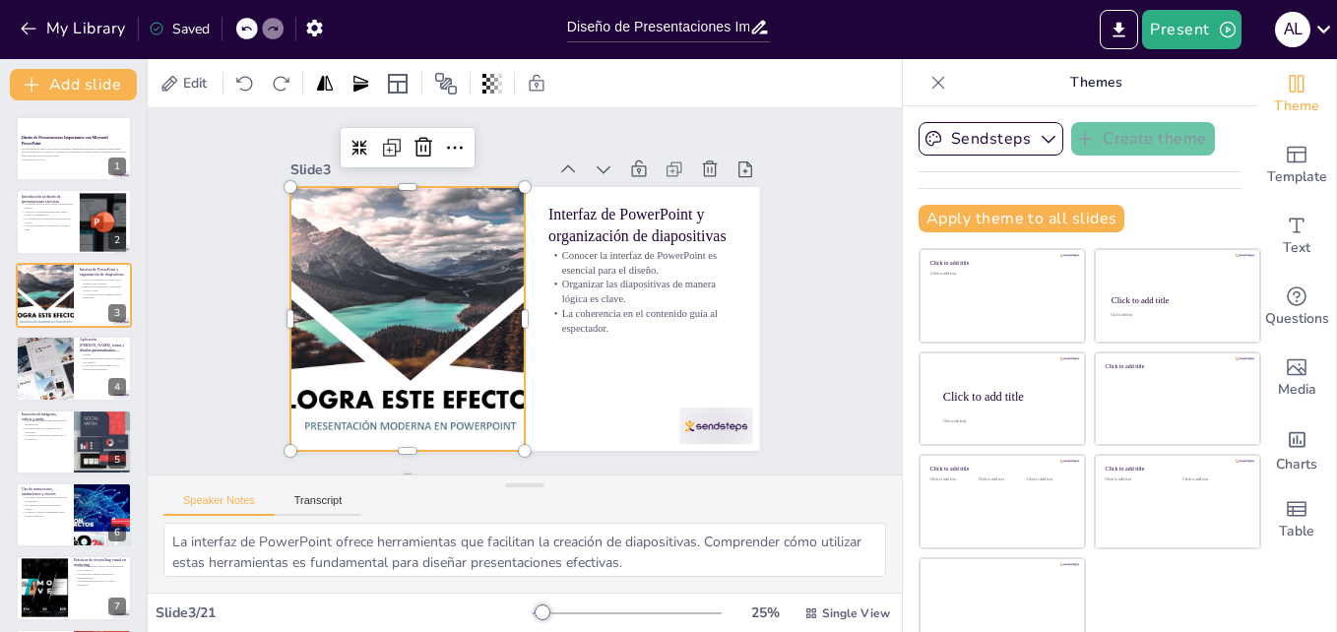
checkbox input "true"
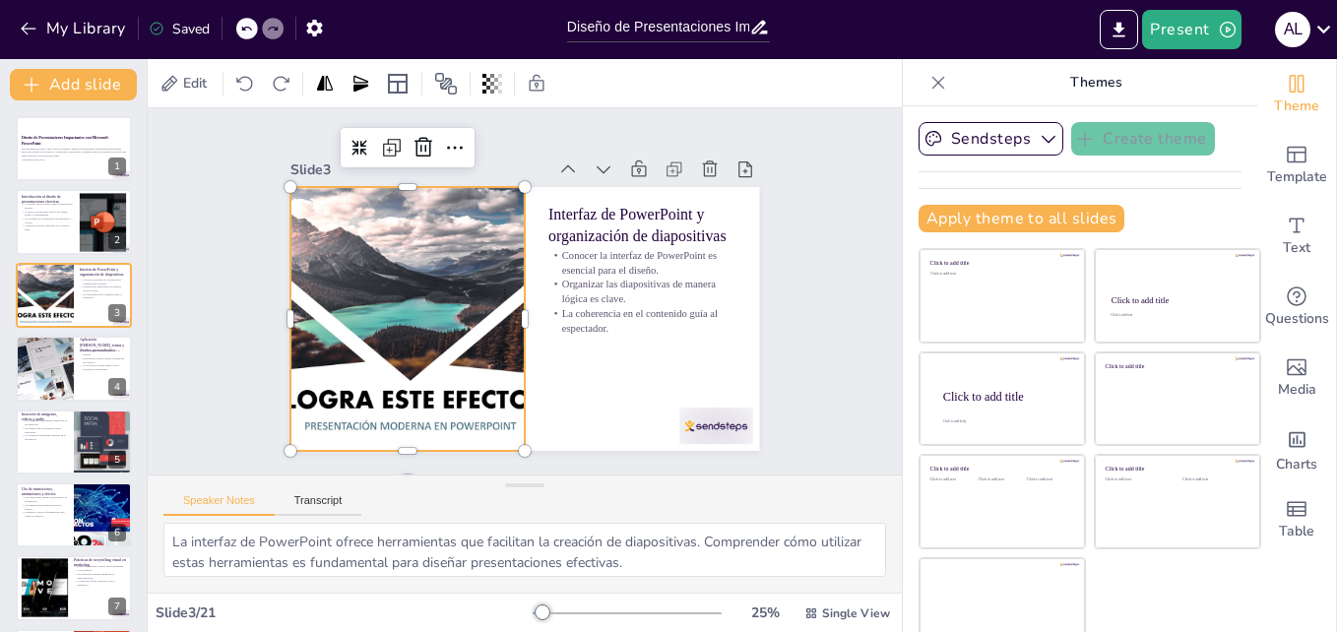
checkbox input "true"
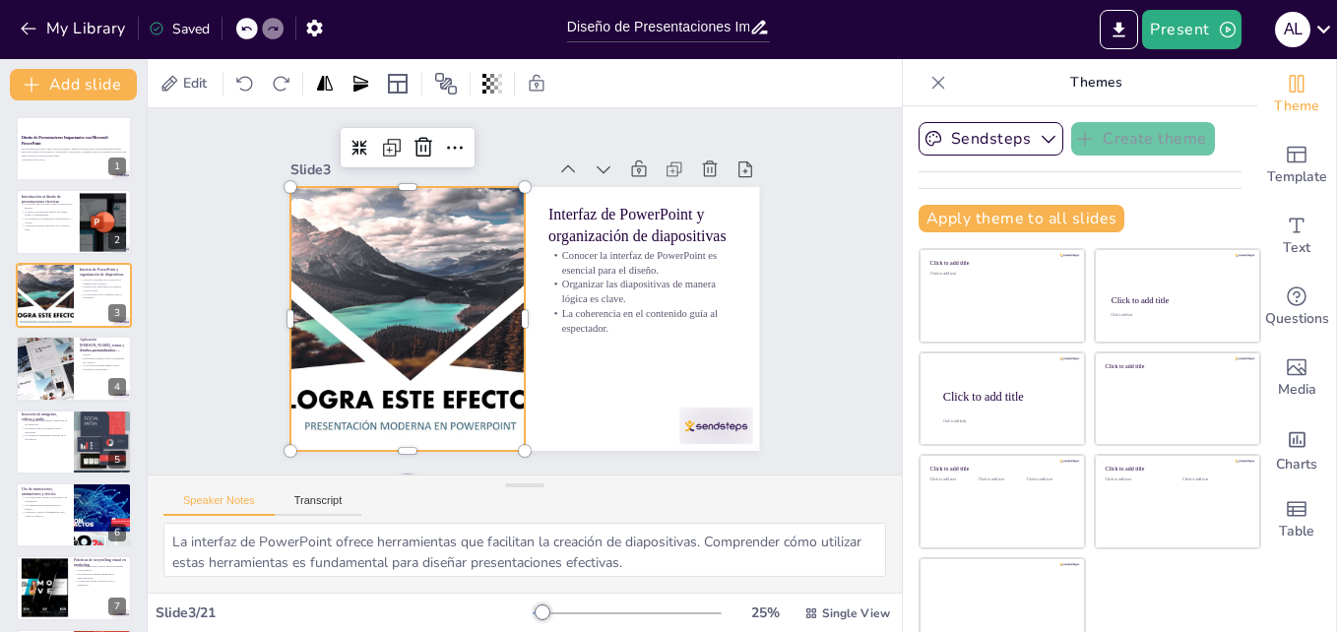
checkbox input "true"
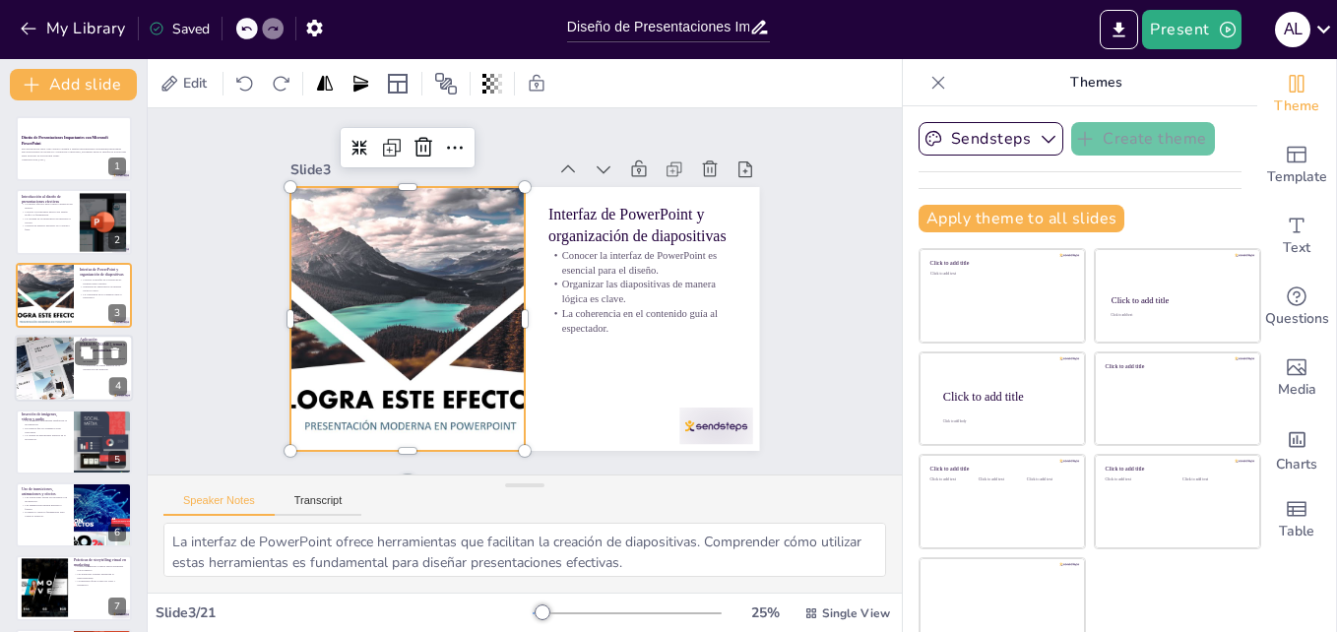
checkbox input "true"
click at [47, 393] on div at bounding box center [44, 368] width 115 height 67
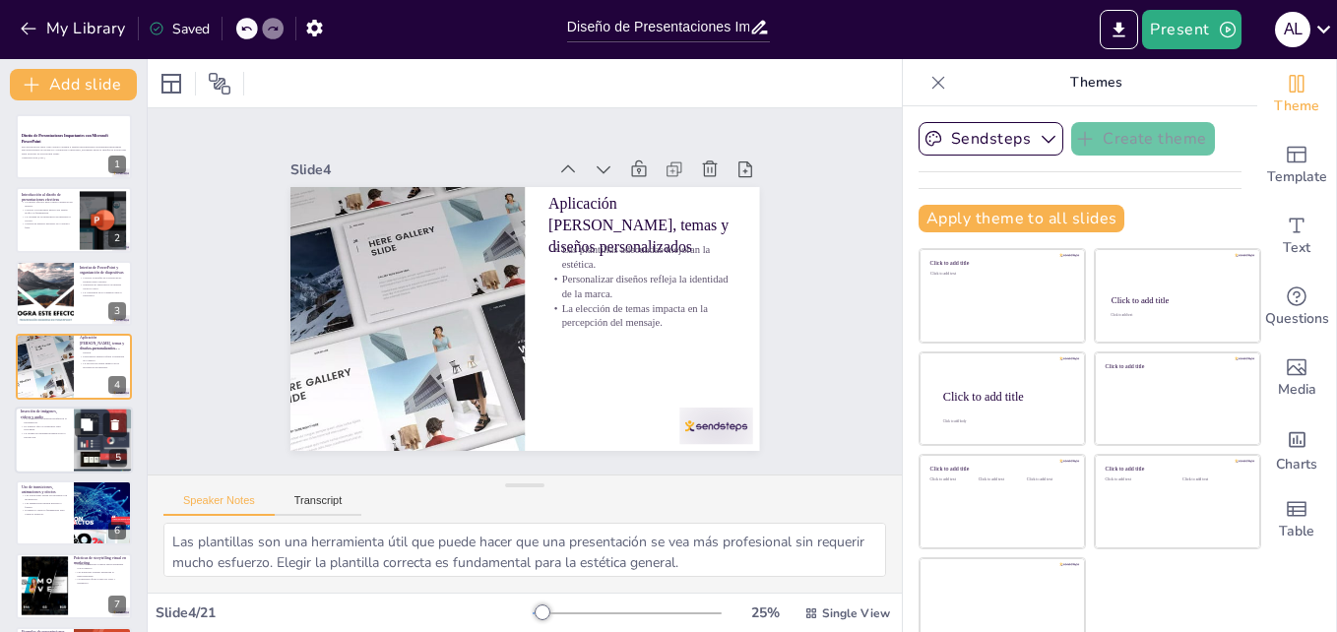
click at [51, 443] on div at bounding box center [74, 440] width 118 height 67
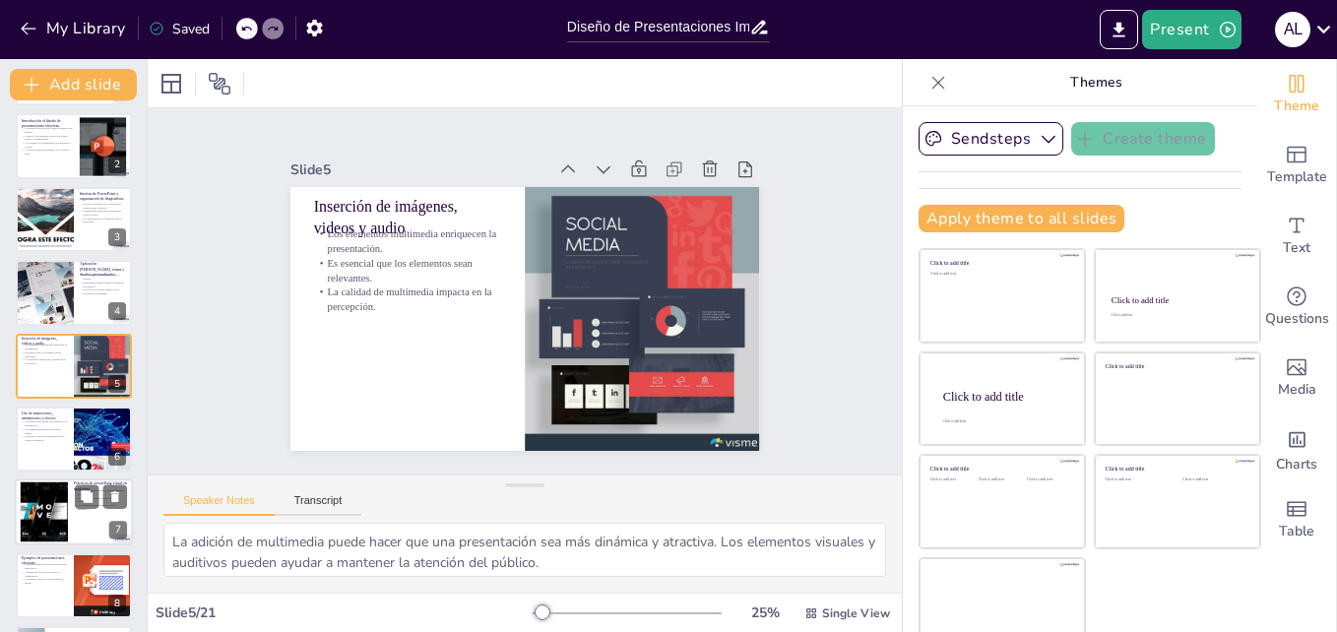
click at [46, 509] on div at bounding box center [44, 512] width 90 height 60
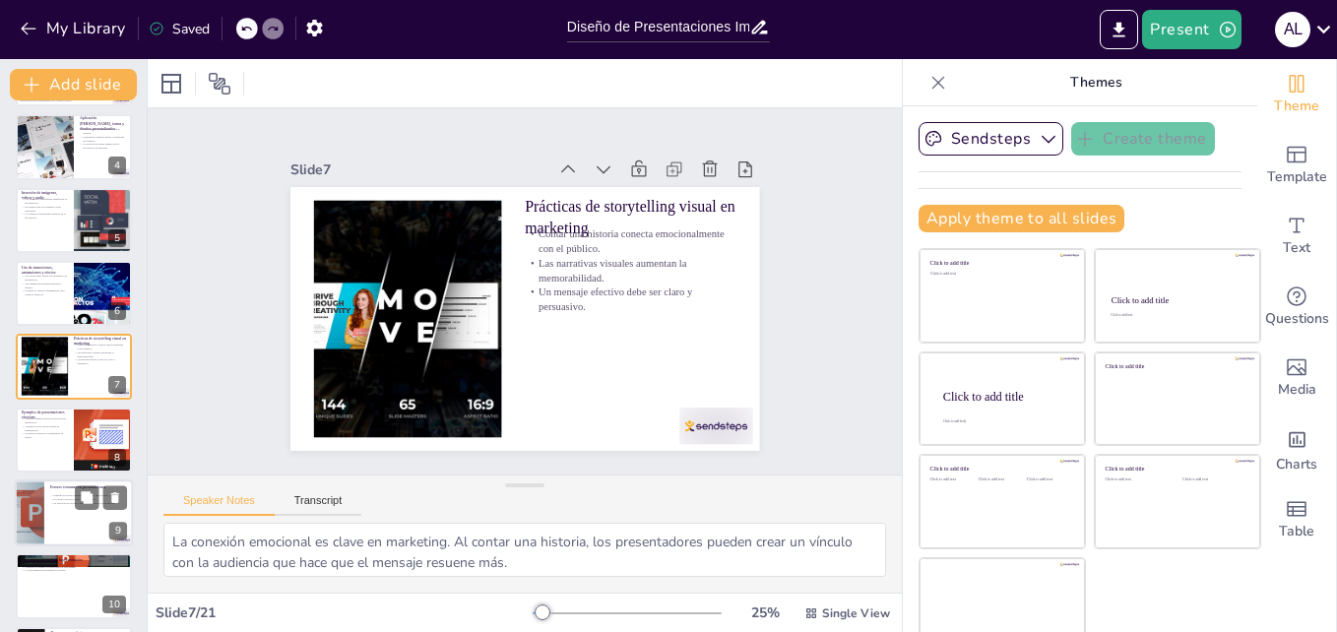
click at [41, 521] on div at bounding box center [29, 512] width 118 height 67
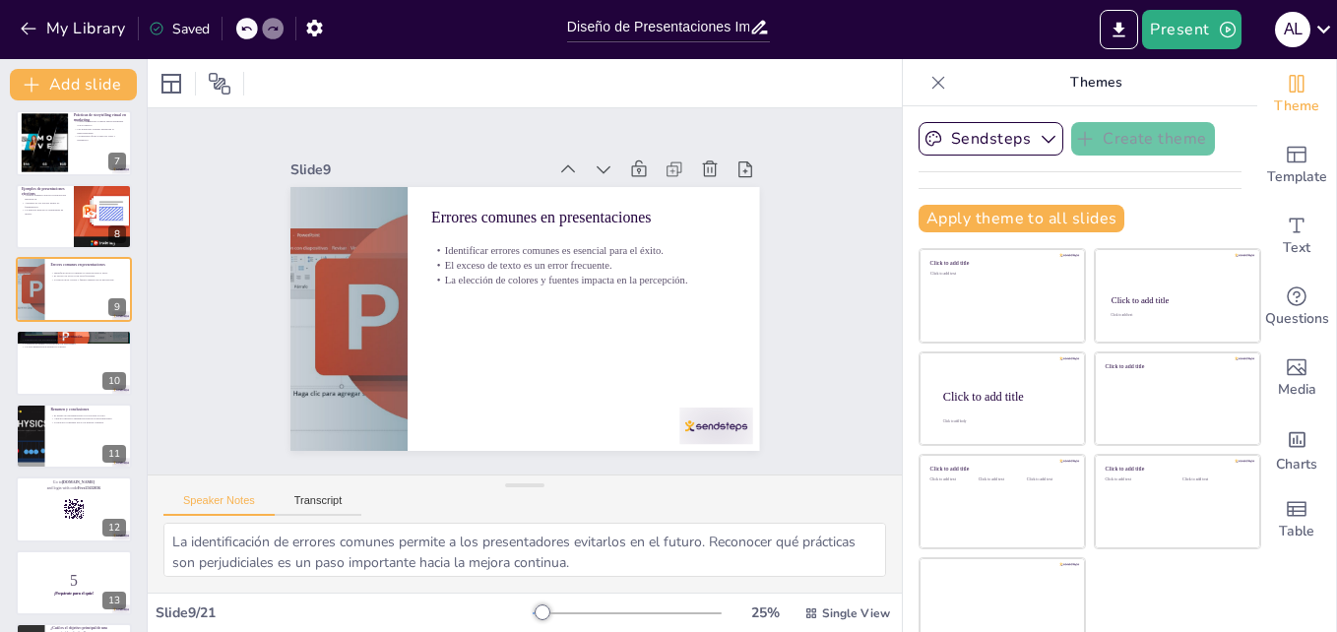
scroll to position [467, 0]
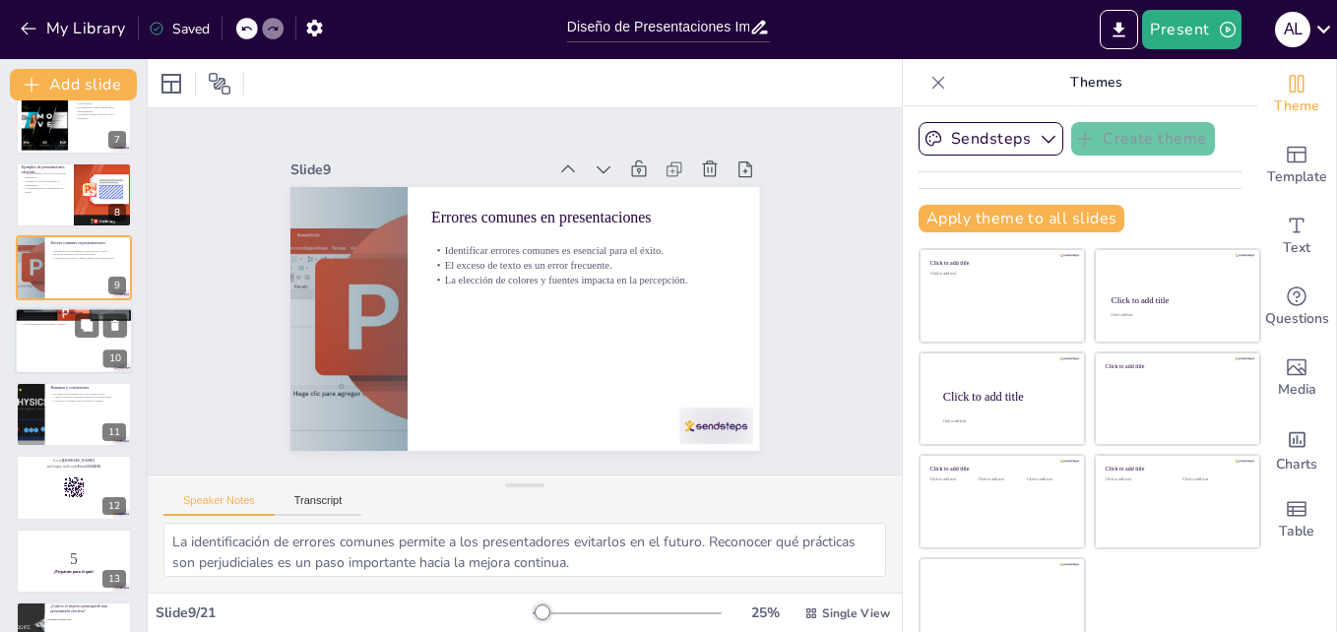
click at [69, 331] on div at bounding box center [74, 341] width 118 height 67
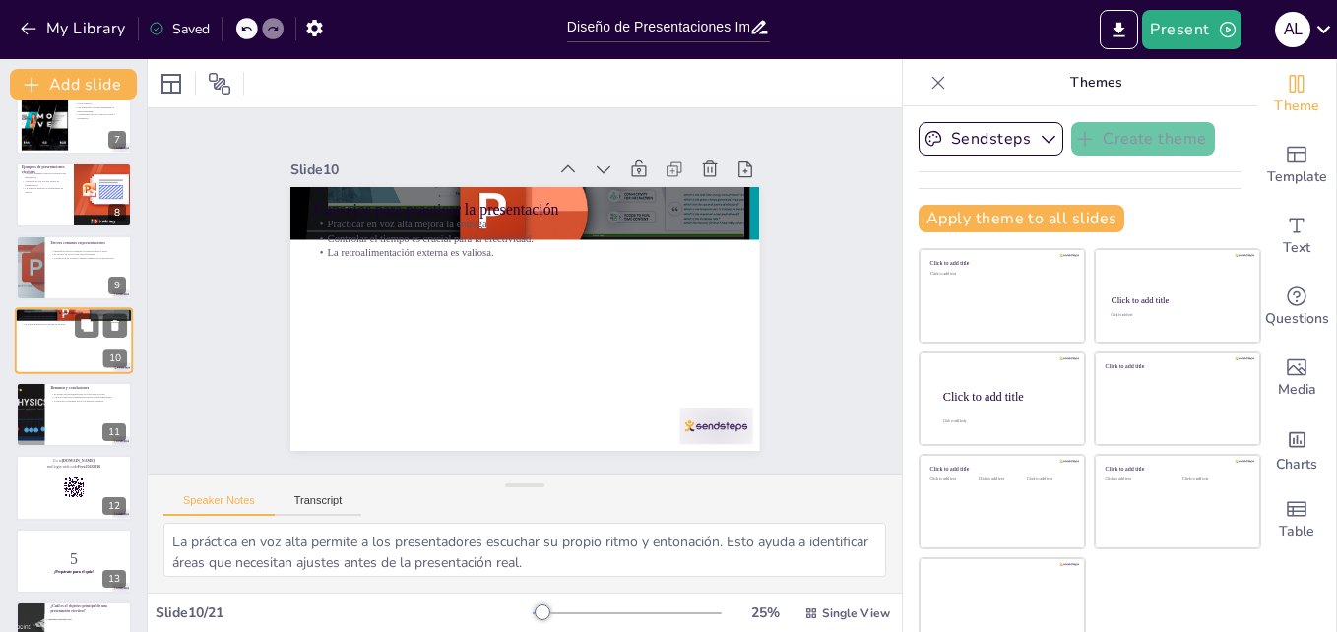
scroll to position [442, 0]
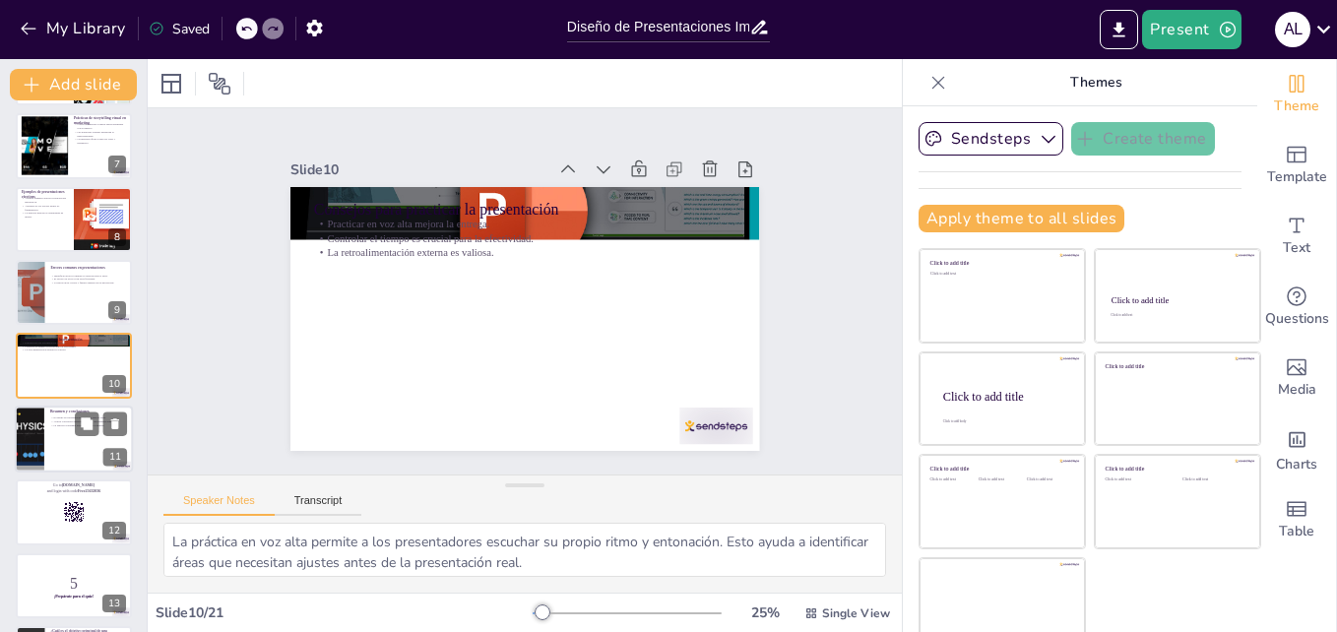
click at [53, 439] on div at bounding box center [74, 439] width 118 height 67
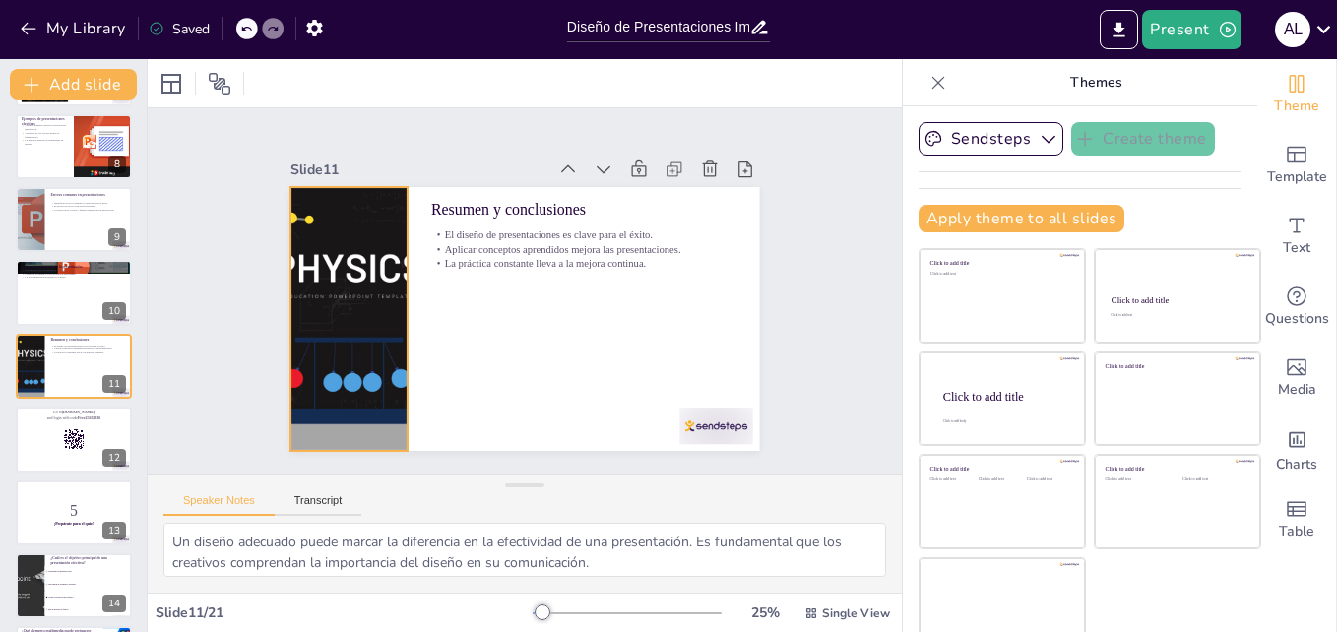
click at [340, 361] on div at bounding box center [348, 319] width 469 height 264
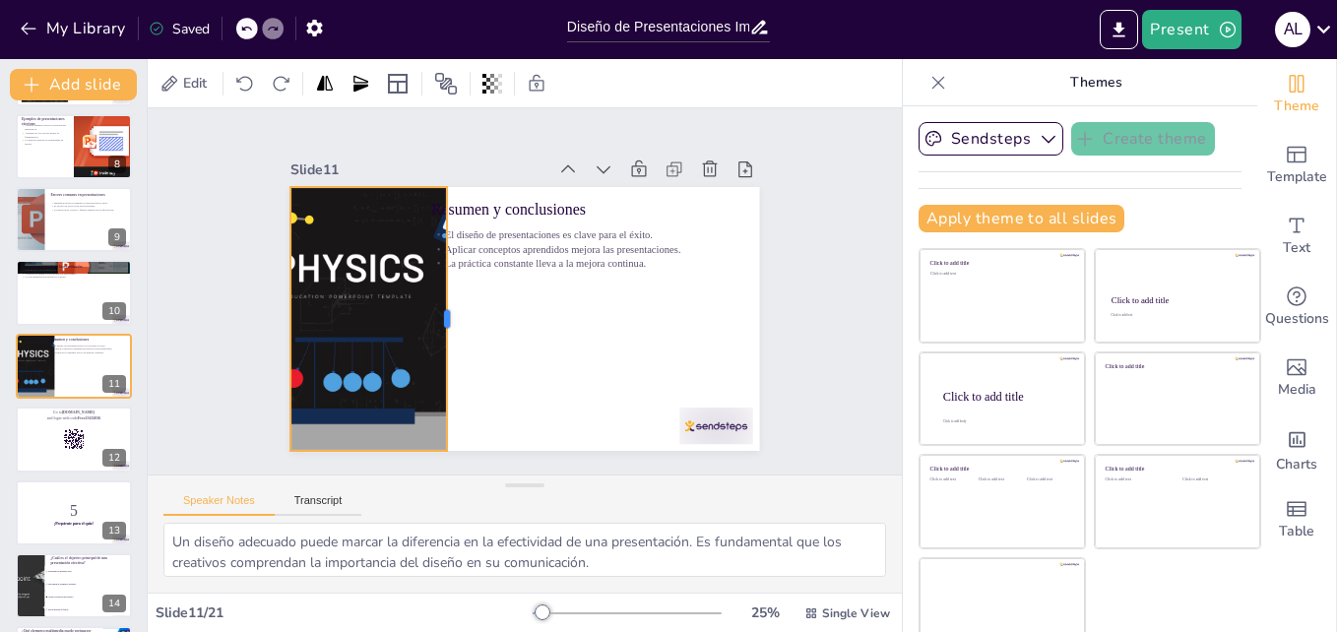
drag, startPoint x: 386, startPoint y: 313, endPoint x: 425, endPoint y: 314, distance: 39.4
click at [447, 314] on div at bounding box center [455, 319] width 16 height 264
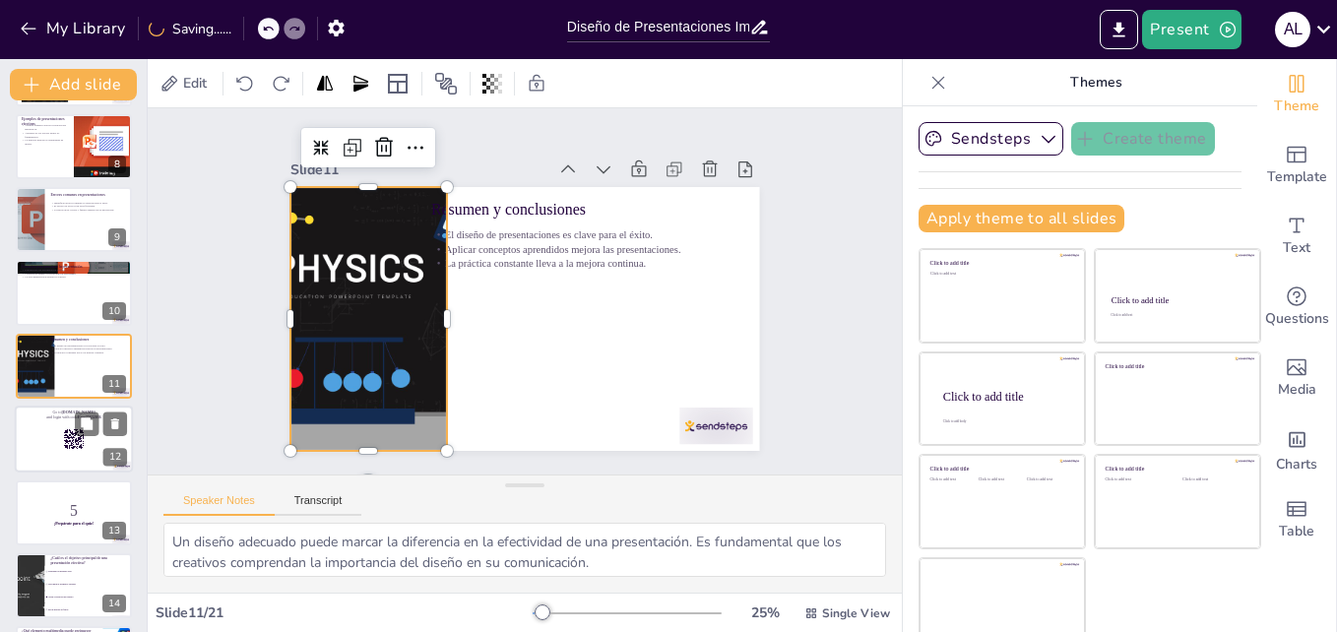
click at [76, 451] on div at bounding box center [74, 439] width 118 height 67
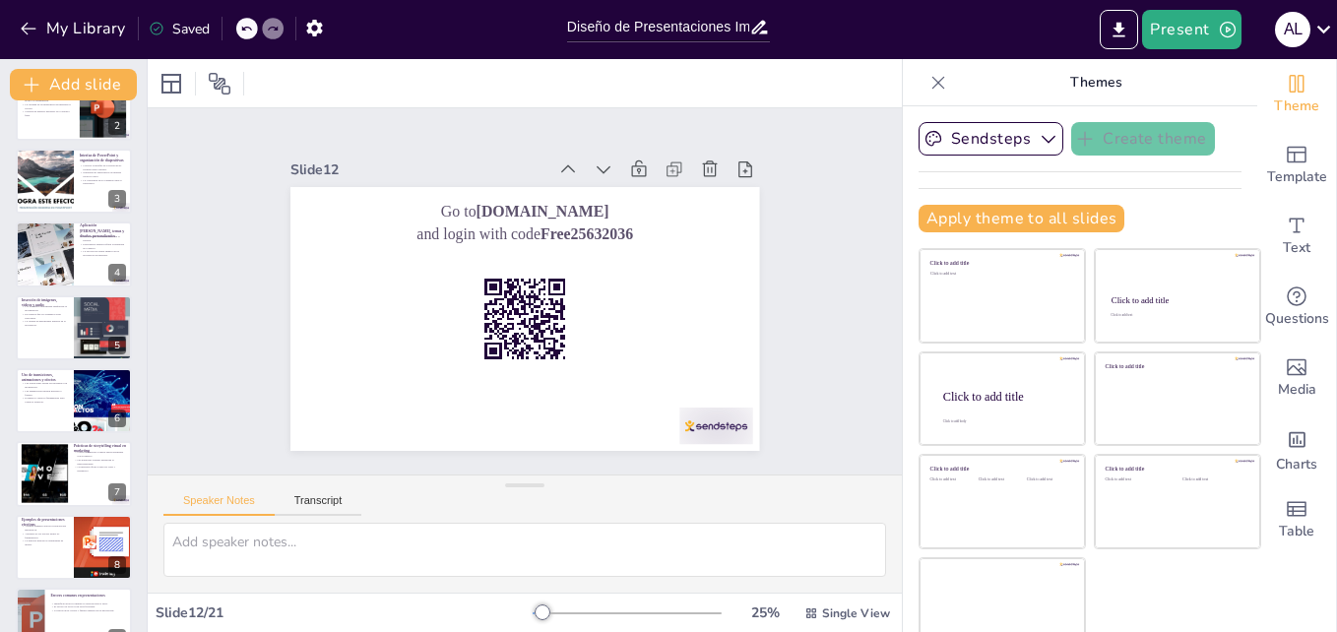
scroll to position [0, 0]
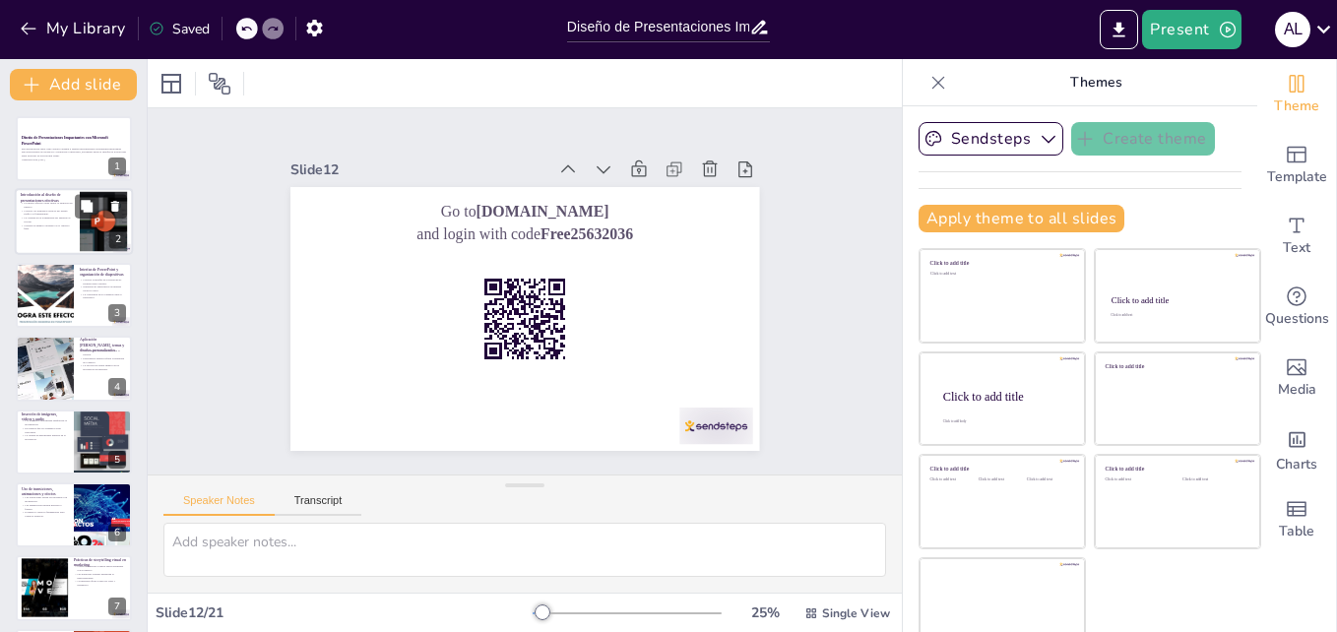
click at [76, 190] on div at bounding box center [74, 222] width 118 height 67
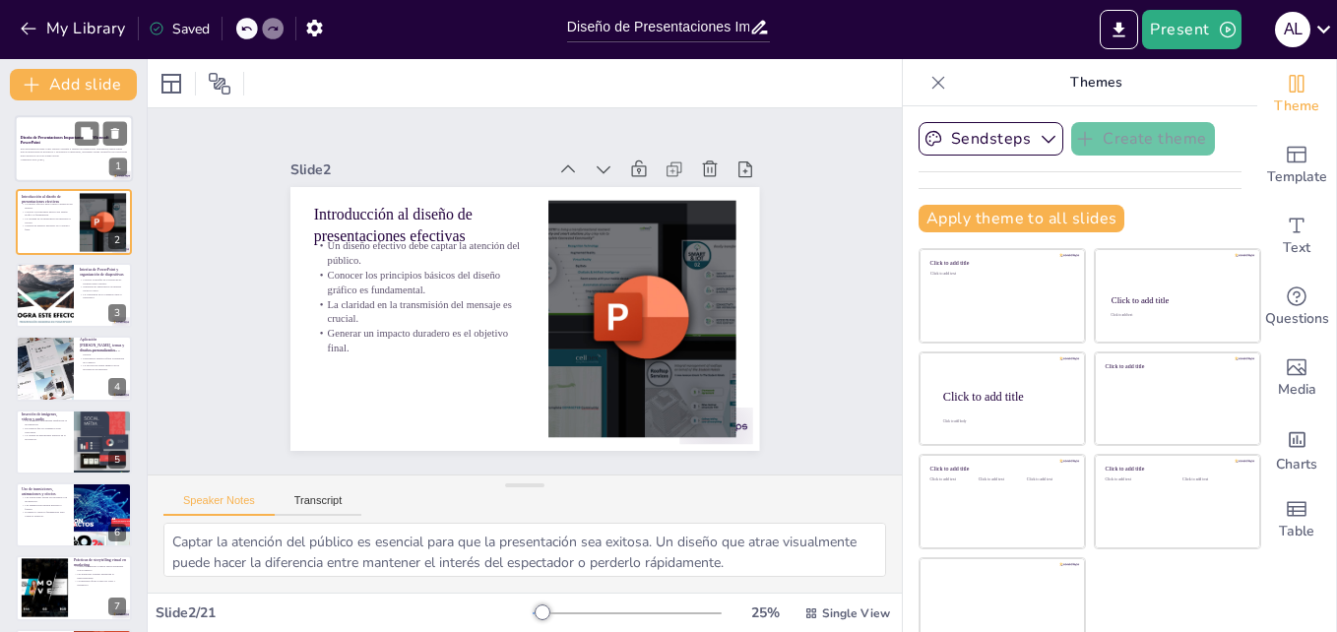
click at [59, 135] on strong "Diseño de Presentaciones Impactantes con Microsoft PowerPoint" at bounding box center [65, 140] width 89 height 10
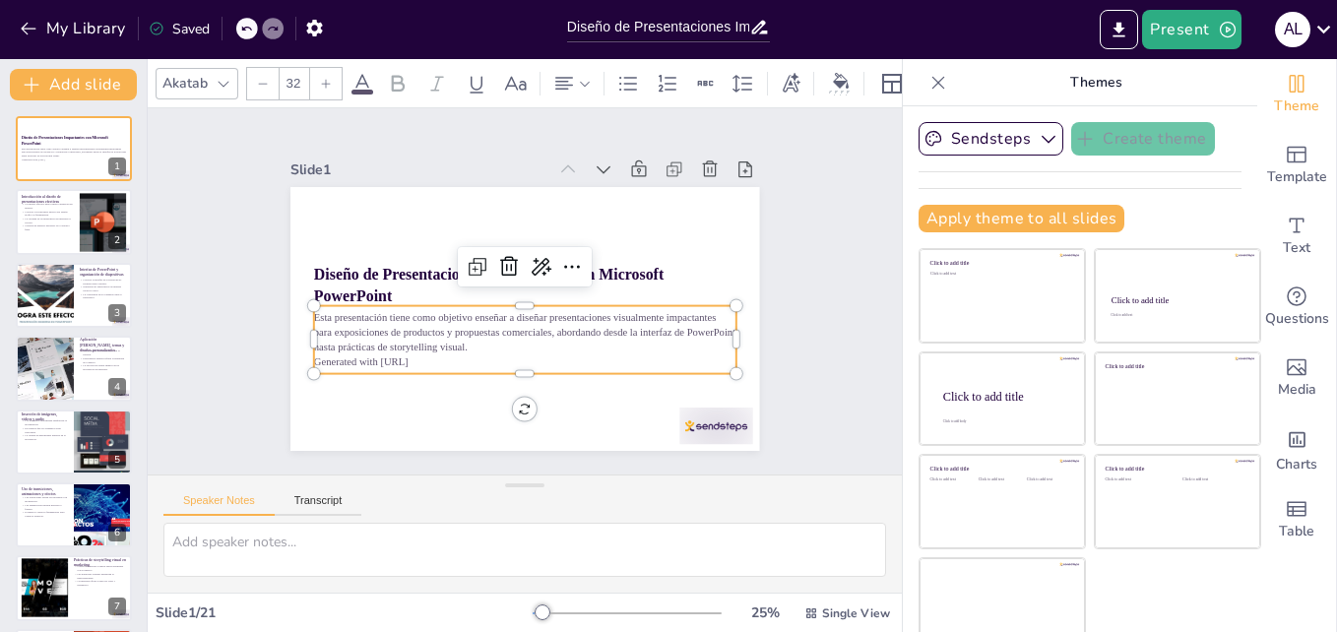
click at [390, 325] on p "Esta presentación tiene como objetivo enseñar a diseñar presentaciones visualme…" at bounding box center [525, 331] width 422 height 43
click at [235, 399] on div "Slide 1 Diseño de Presentaciones Impactantes con Microsoft PowerPoint Esta pres…" at bounding box center [524, 291] width 579 height 319
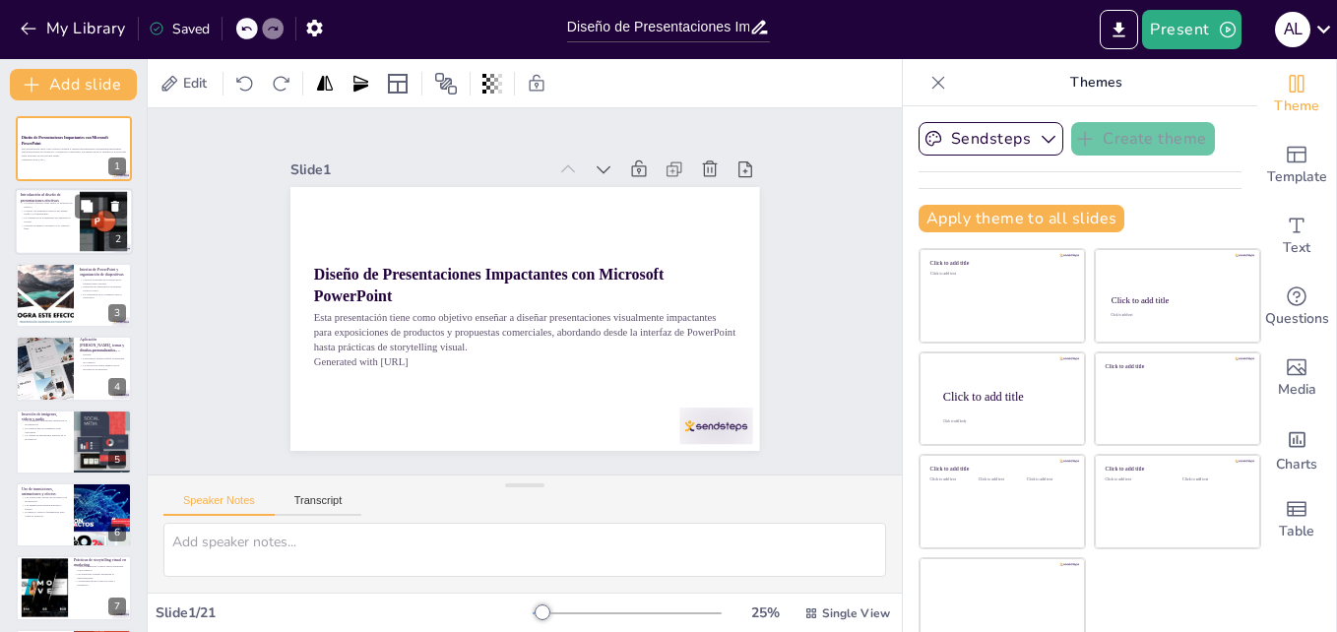
click at [118, 233] on div "2" at bounding box center [118, 240] width 18 height 18
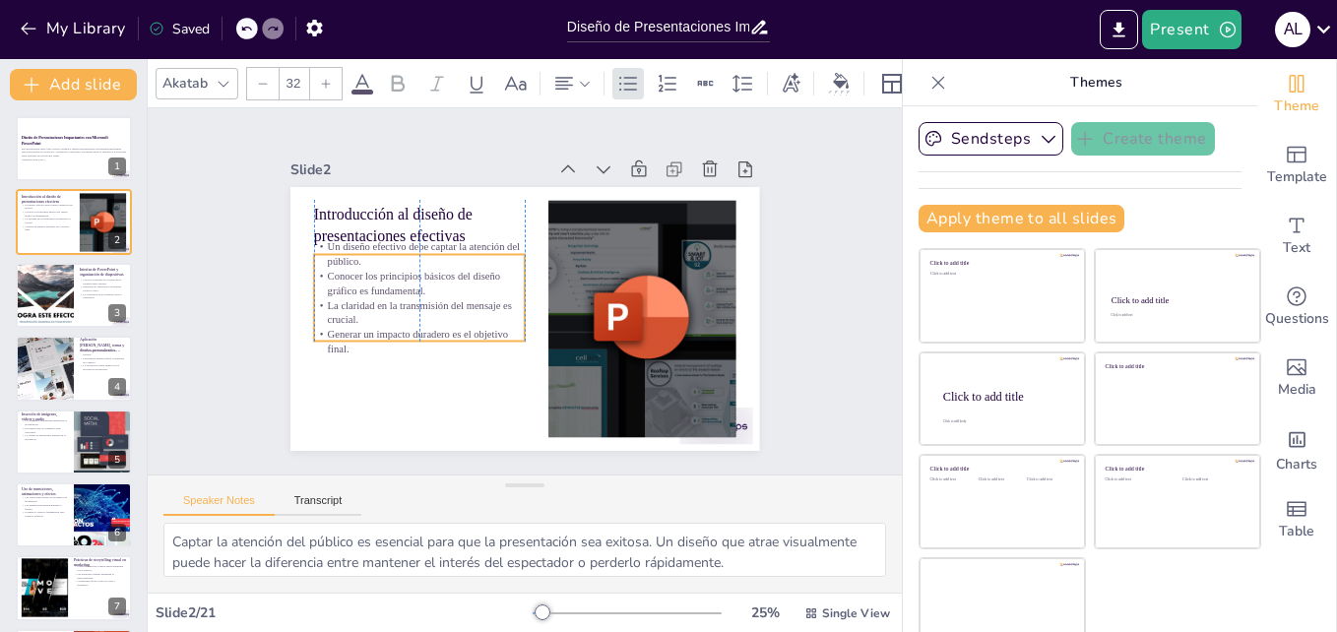
click at [361, 284] on p "Conocer los principios básicos del diseño gráfico es fundamental." at bounding box center [419, 284] width 211 height 30
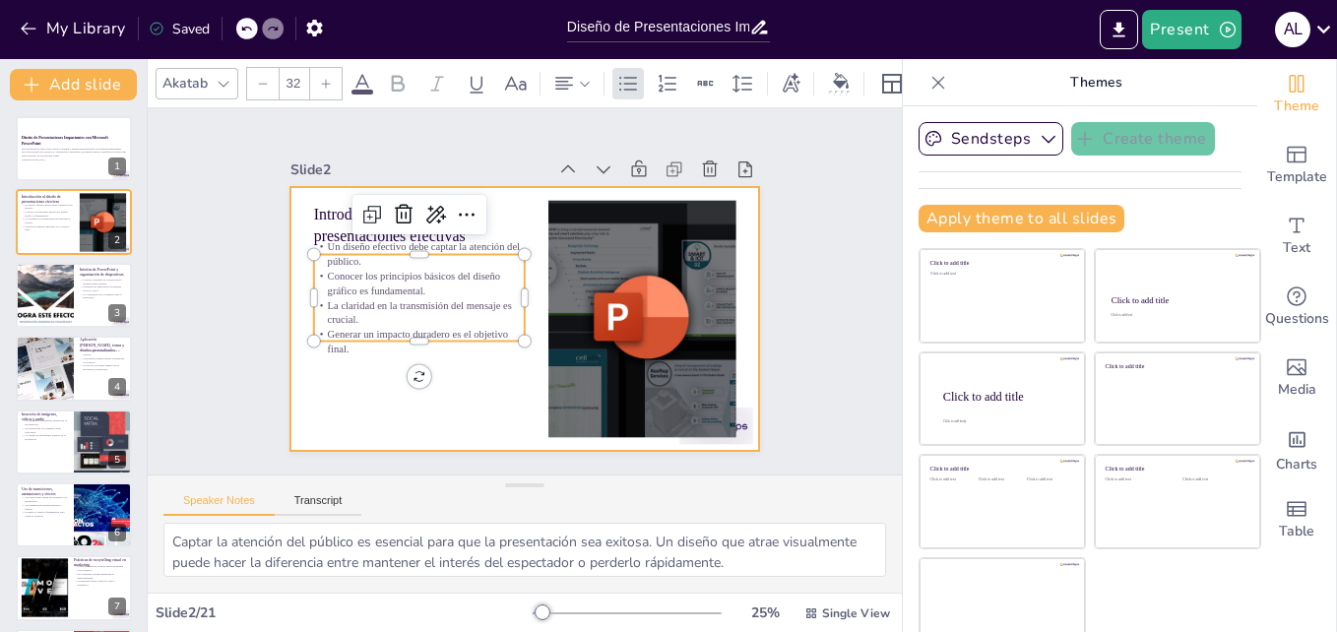
click at [350, 374] on div at bounding box center [524, 319] width 469 height 264
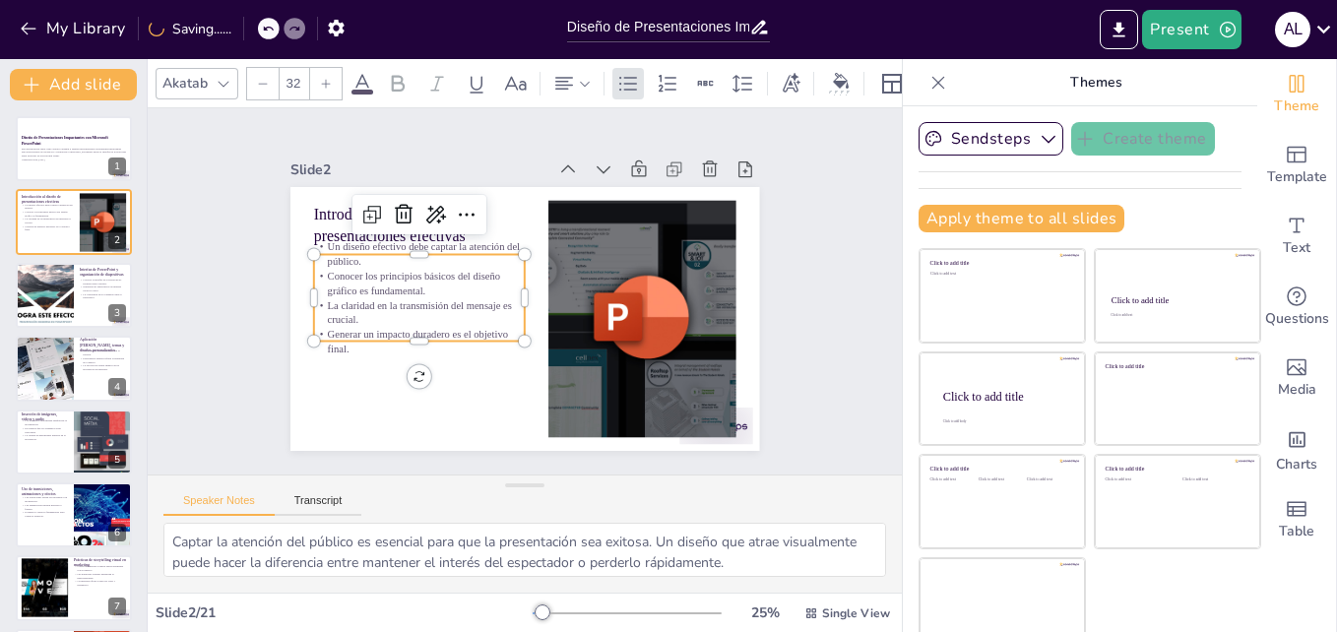
click at [332, 348] on p "Generar un impacto duradero es el objetivo final." at bounding box center [419, 342] width 211 height 30
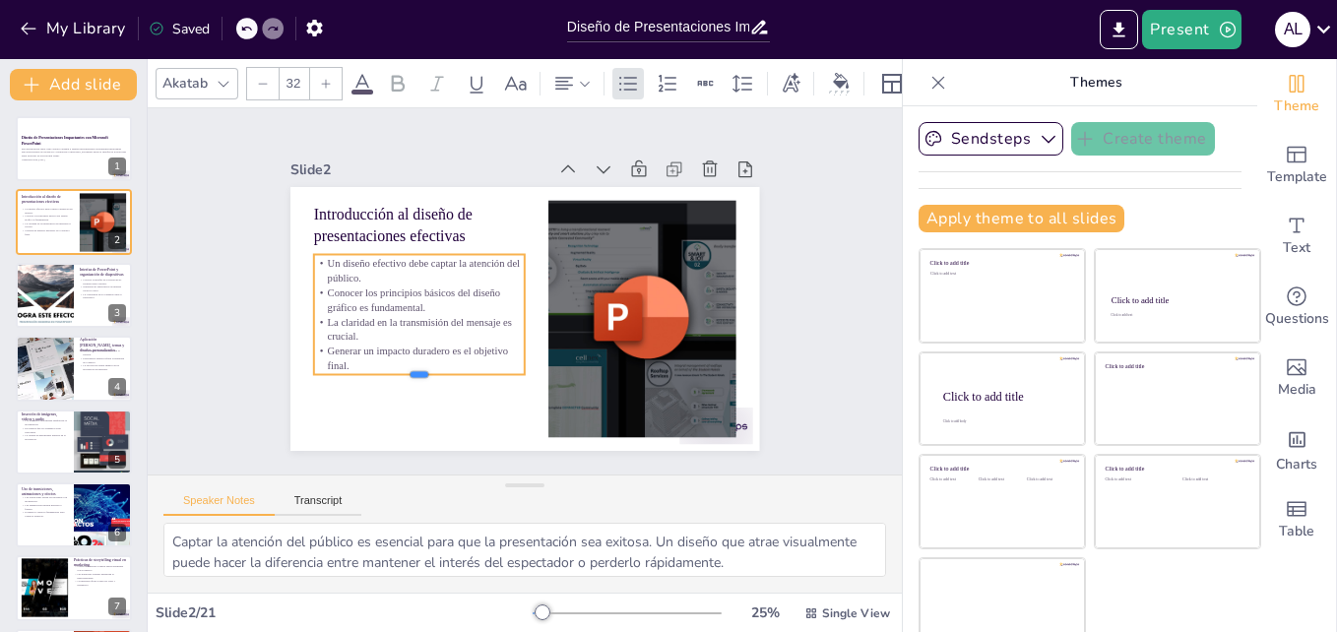
drag, startPoint x: 392, startPoint y: 337, endPoint x: 381, endPoint y: 374, distance: 38.9
click at [381, 374] on div at bounding box center [396, 345] width 206 height 80
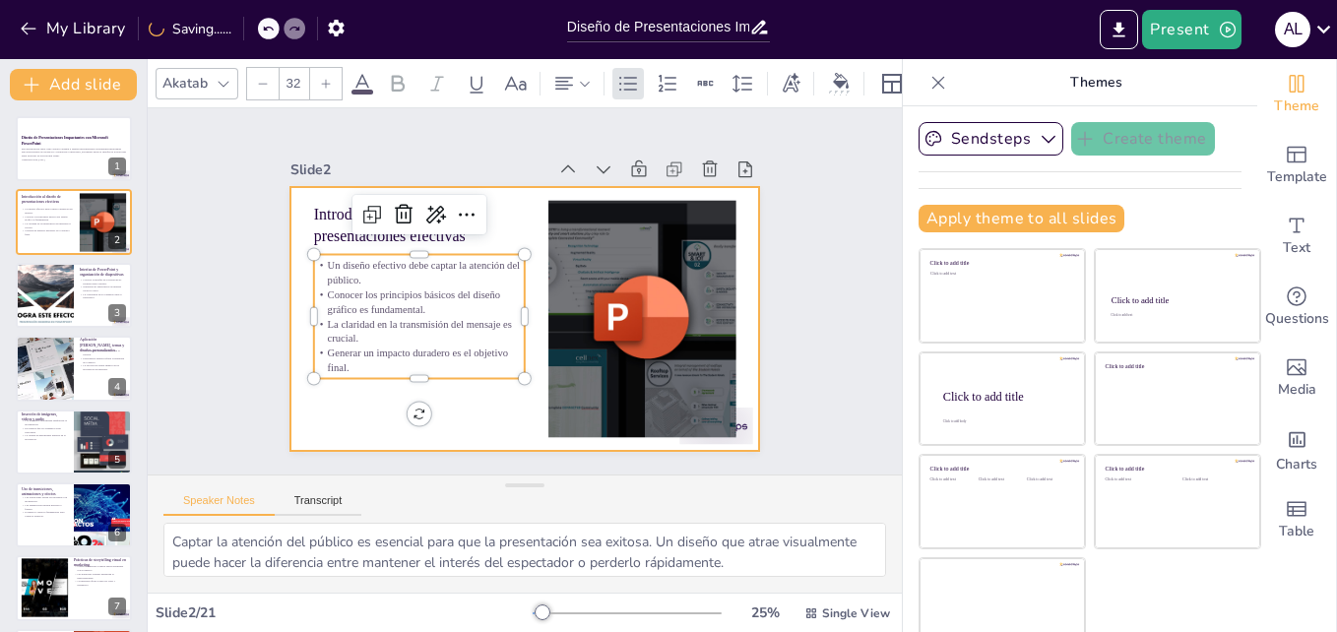
click at [429, 409] on div at bounding box center [524, 319] width 469 height 264
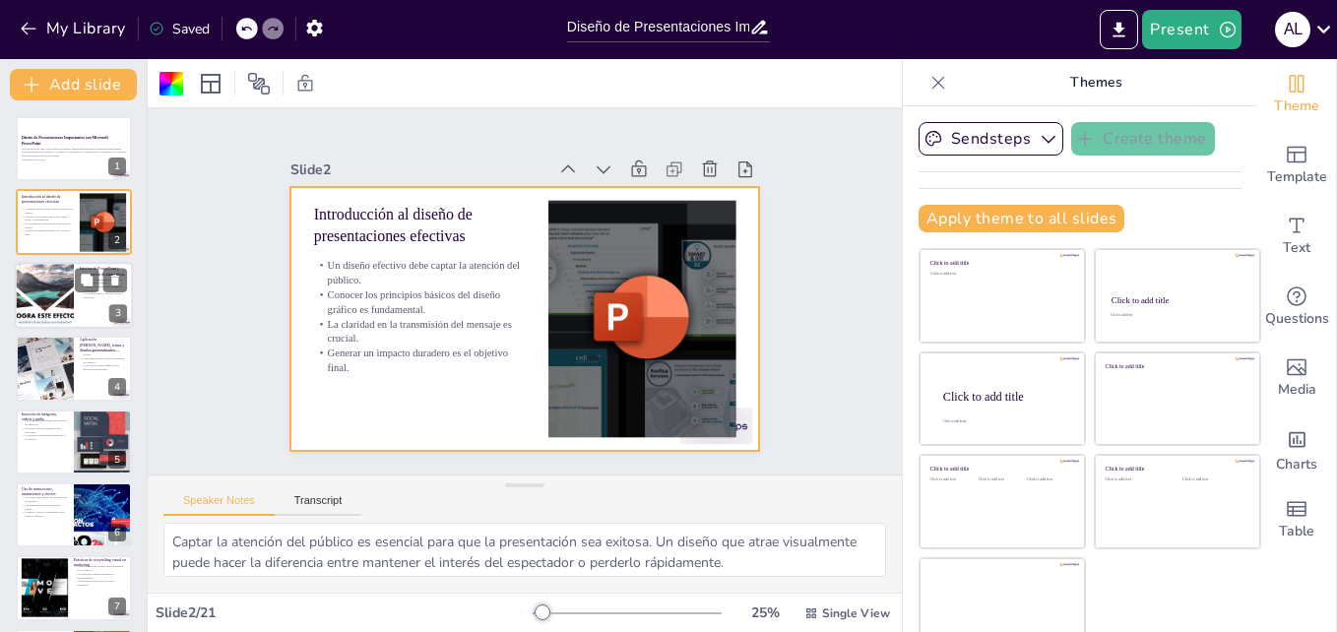
click at [98, 311] on div at bounding box center [74, 295] width 118 height 67
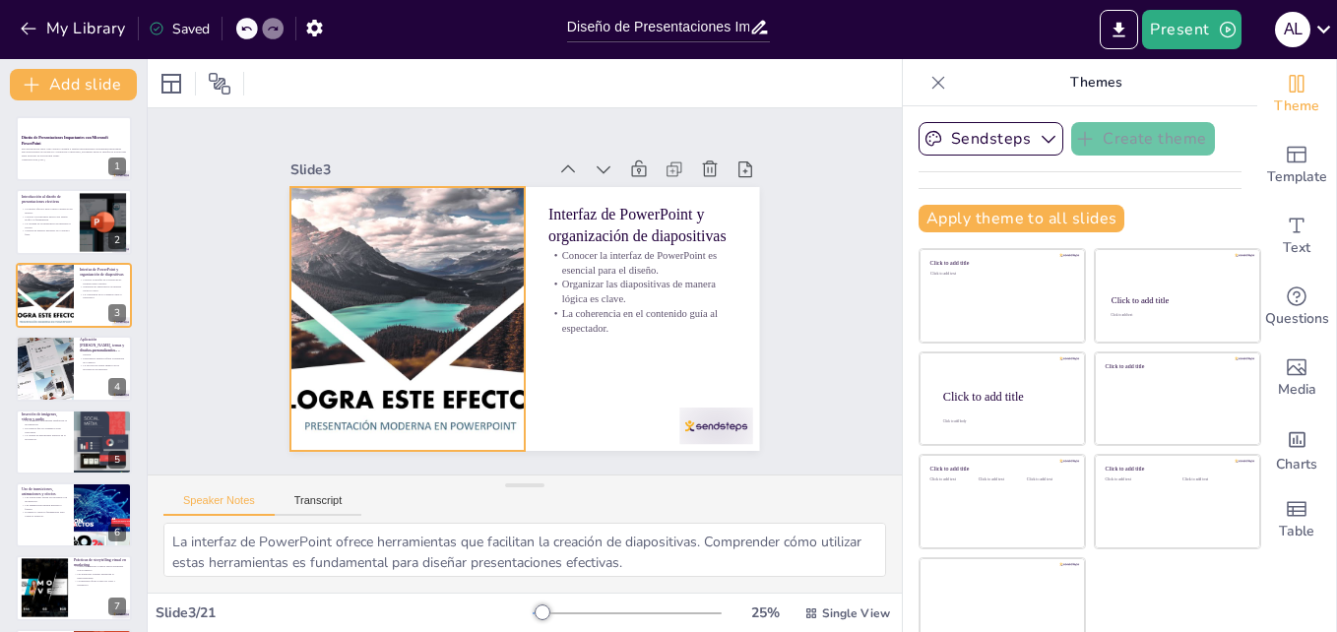
click at [371, 312] on div at bounding box center [407, 319] width 469 height 264
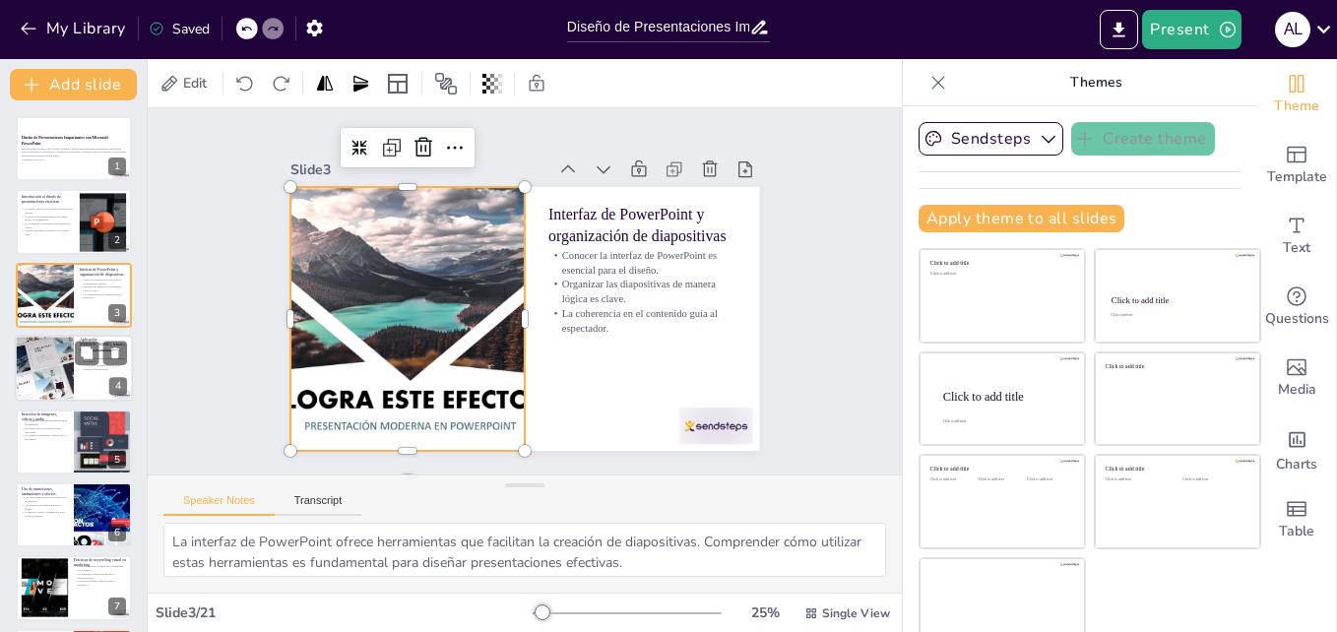
click at [64, 354] on div at bounding box center [44, 368] width 115 height 67
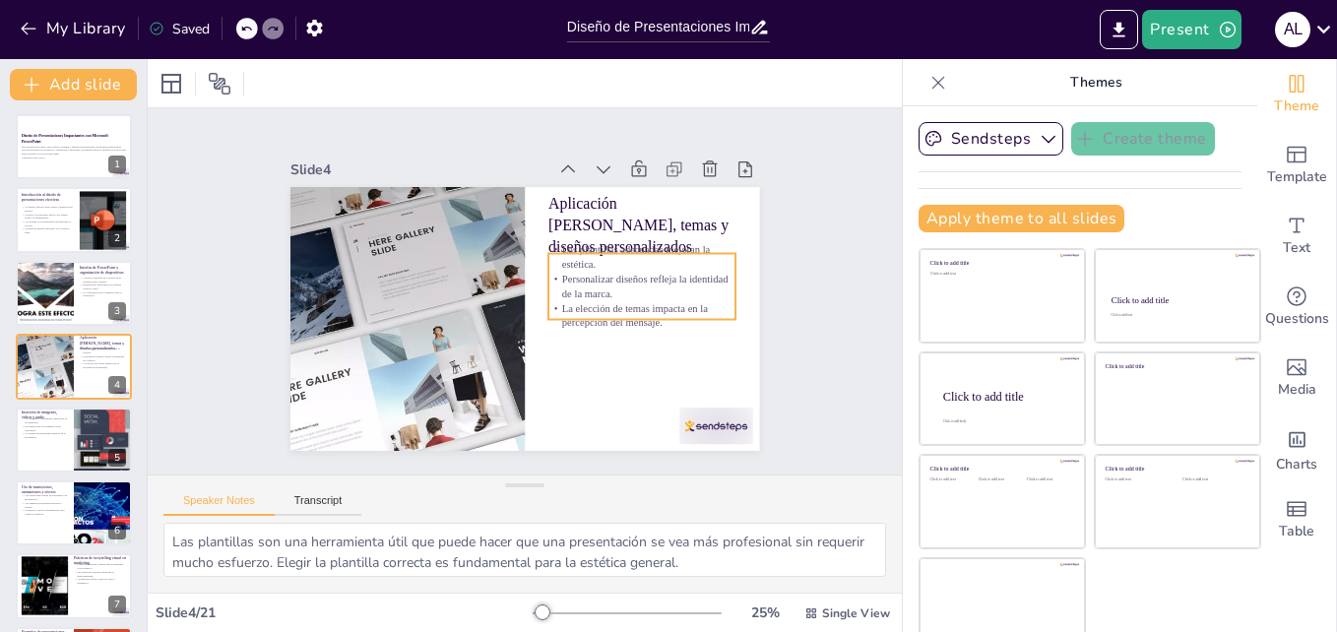
click at [587, 290] on p "Personalizar diseños refleja la identidad de la marca." at bounding box center [642, 287] width 188 height 30
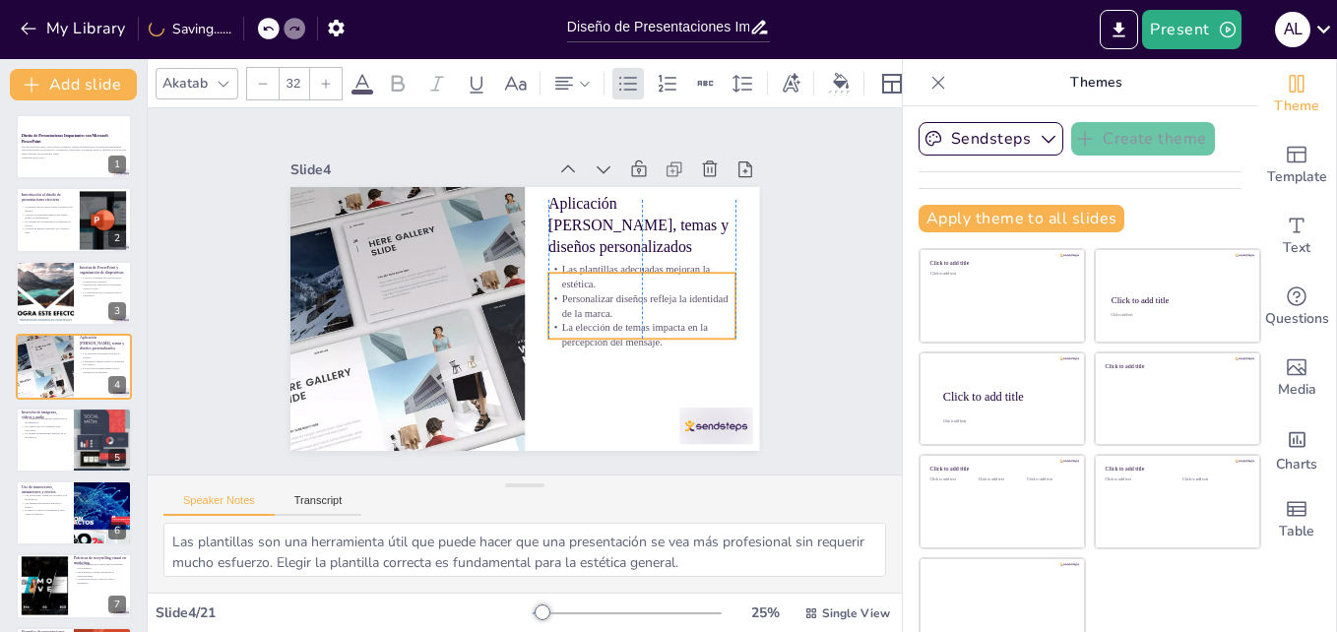
drag, startPoint x: 650, startPoint y: 310, endPoint x: 645, endPoint y: 333, distance: 23.2
click at [645, 333] on p "La elección de temas impacta en la percepción del mensaje." at bounding box center [642, 335] width 188 height 30
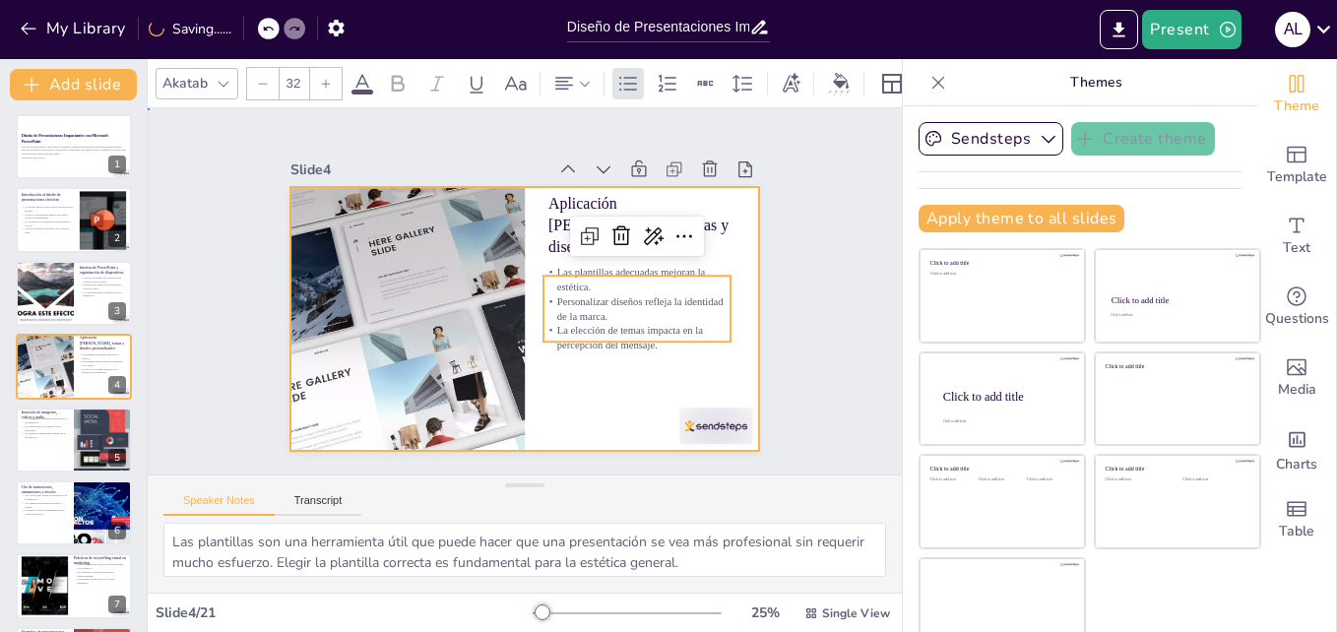
click at [616, 389] on div at bounding box center [524, 319] width 469 height 264
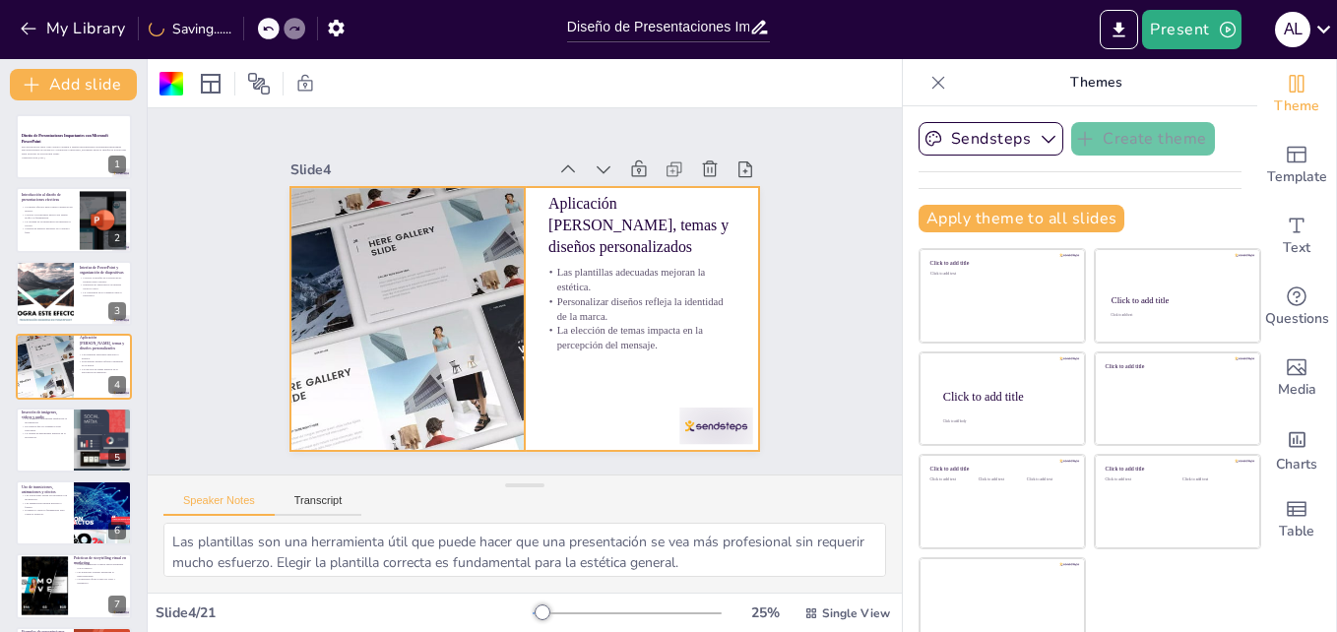
click at [343, 293] on div at bounding box center [407, 319] width 455 height 264
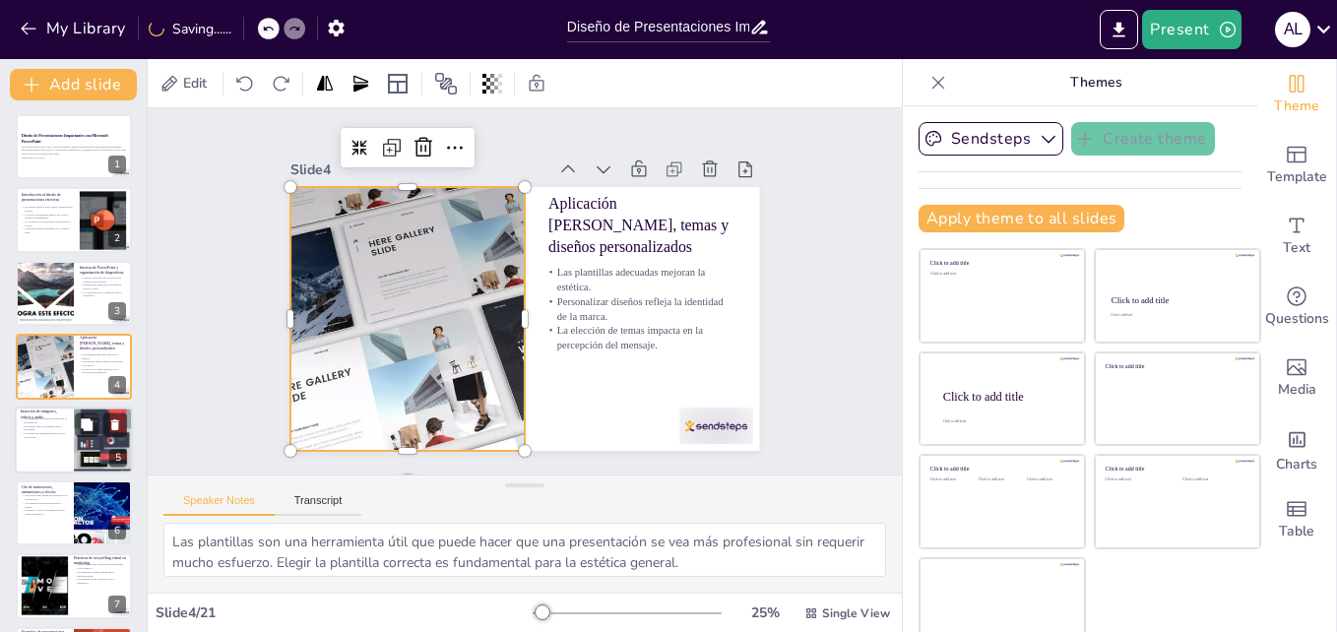
click at [60, 440] on div at bounding box center [74, 440] width 118 height 67
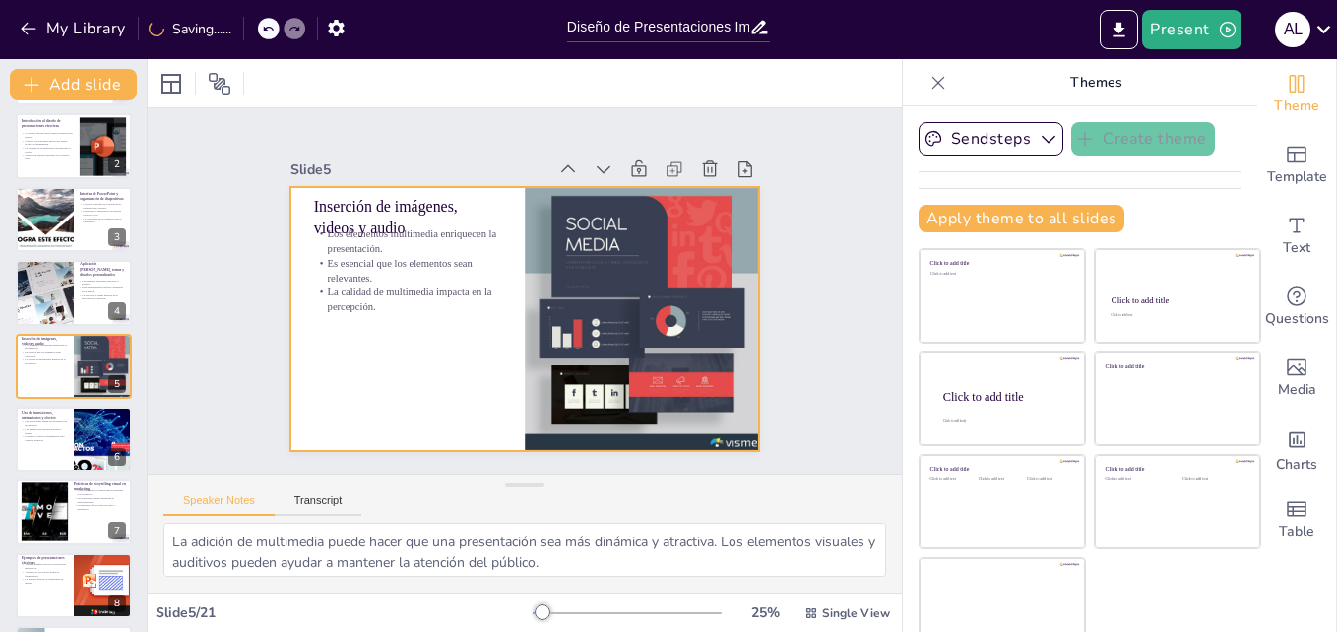
click at [336, 285] on p "La calidad de multimedia impacta en la percepción." at bounding box center [408, 300] width 188 height 30
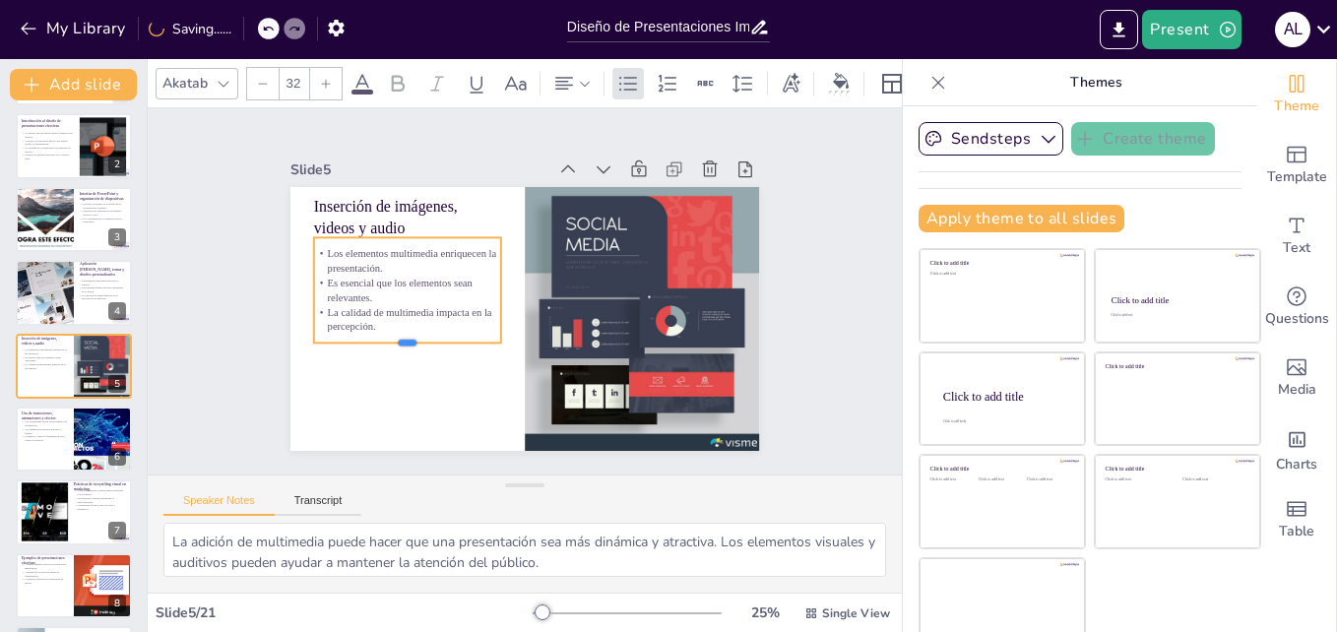
drag, startPoint x: 387, startPoint y: 296, endPoint x: 374, endPoint y: 338, distance: 43.3
click at [374, 343] on div at bounding box center [408, 351] width 188 height 16
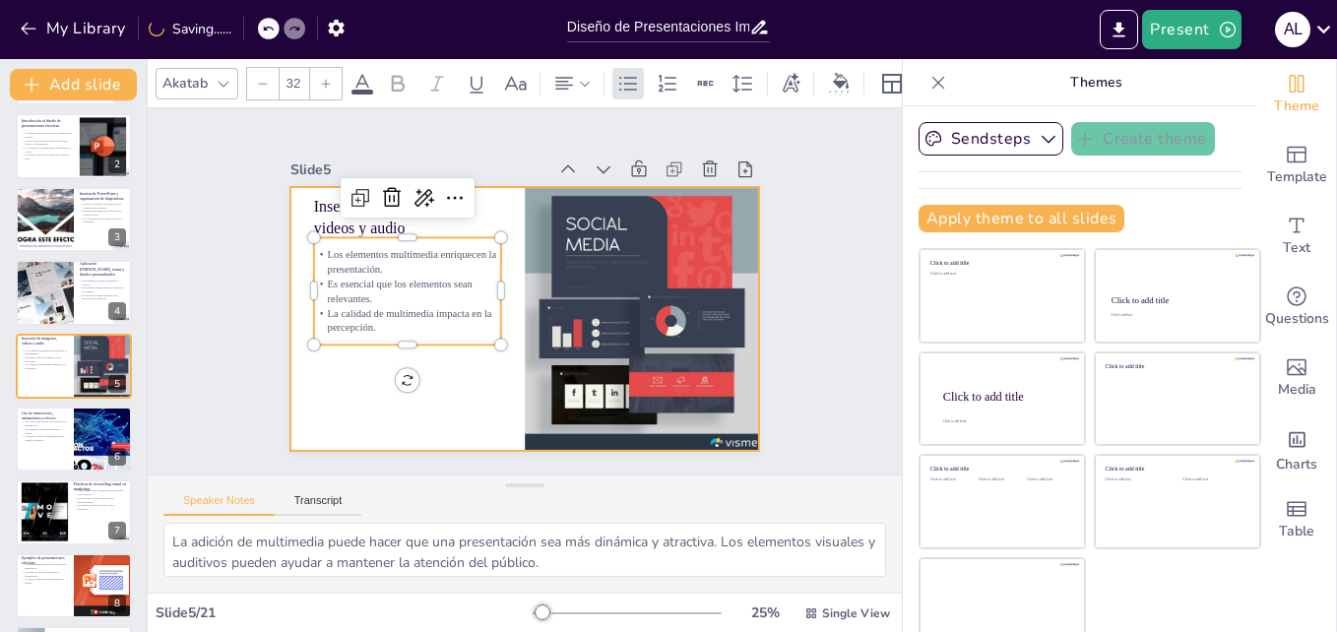
click at [379, 402] on div at bounding box center [524, 319] width 469 height 264
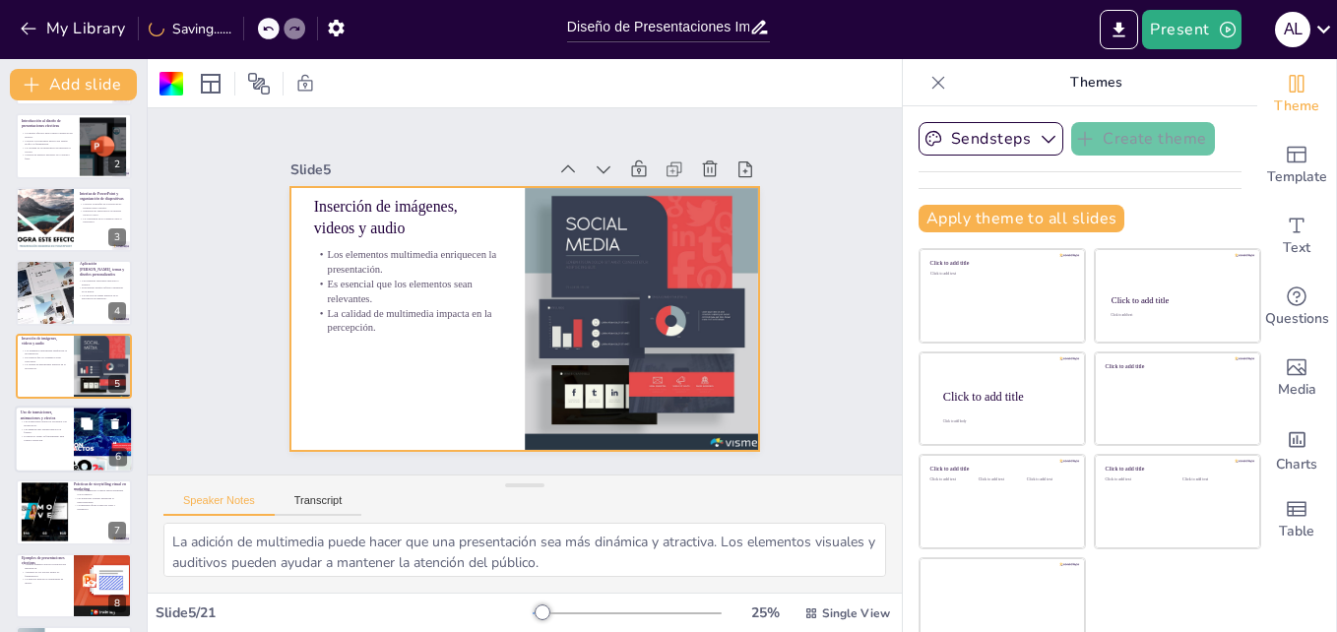
click at [112, 450] on div "6" at bounding box center [118, 457] width 18 height 18
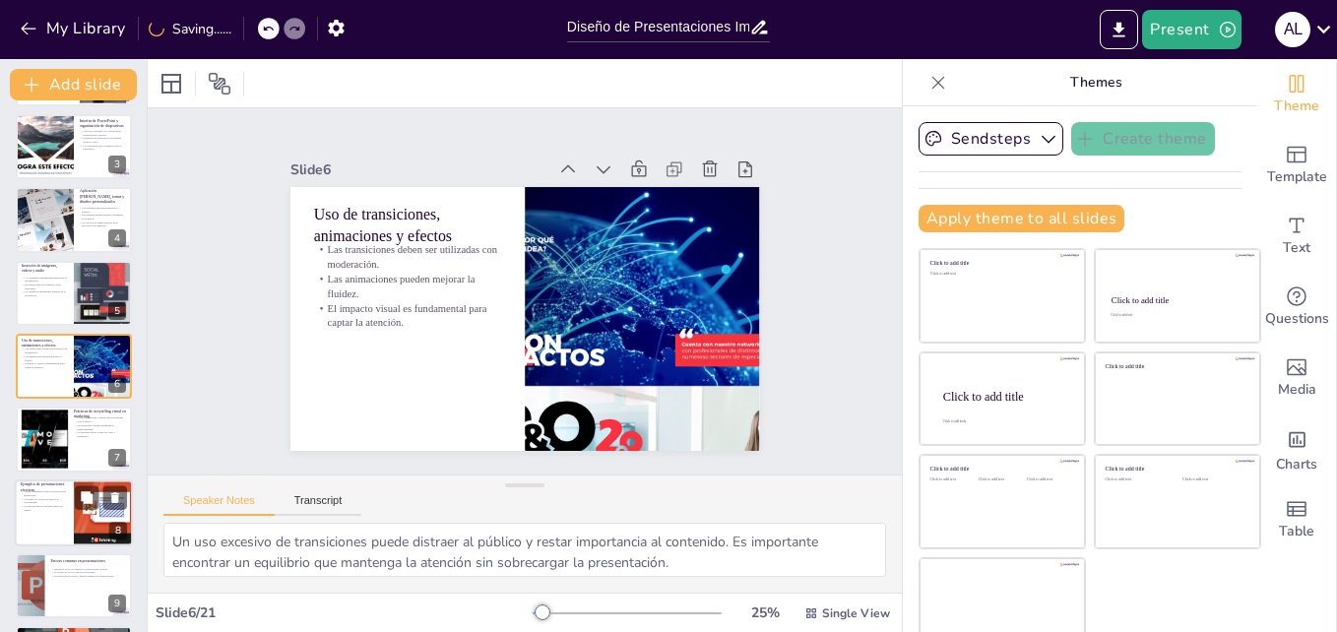
click at [56, 506] on p "La práctica mejora las habilidades de diseño." at bounding box center [44, 507] width 47 height 7
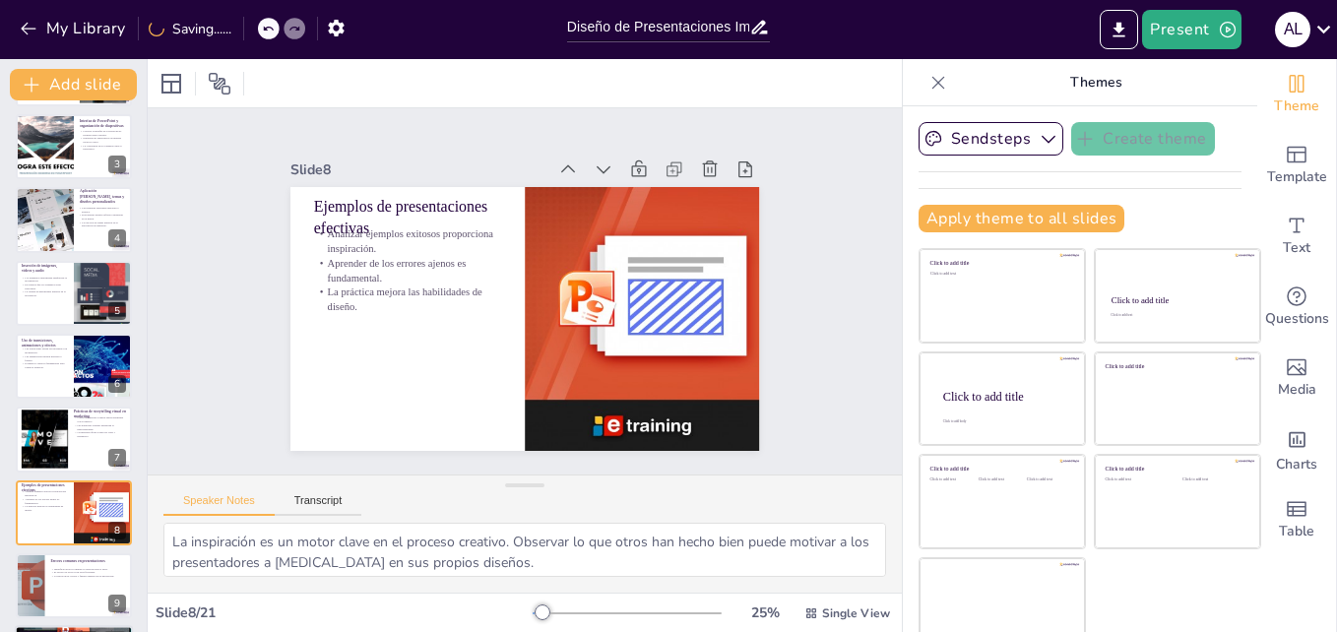
scroll to position [295, 0]
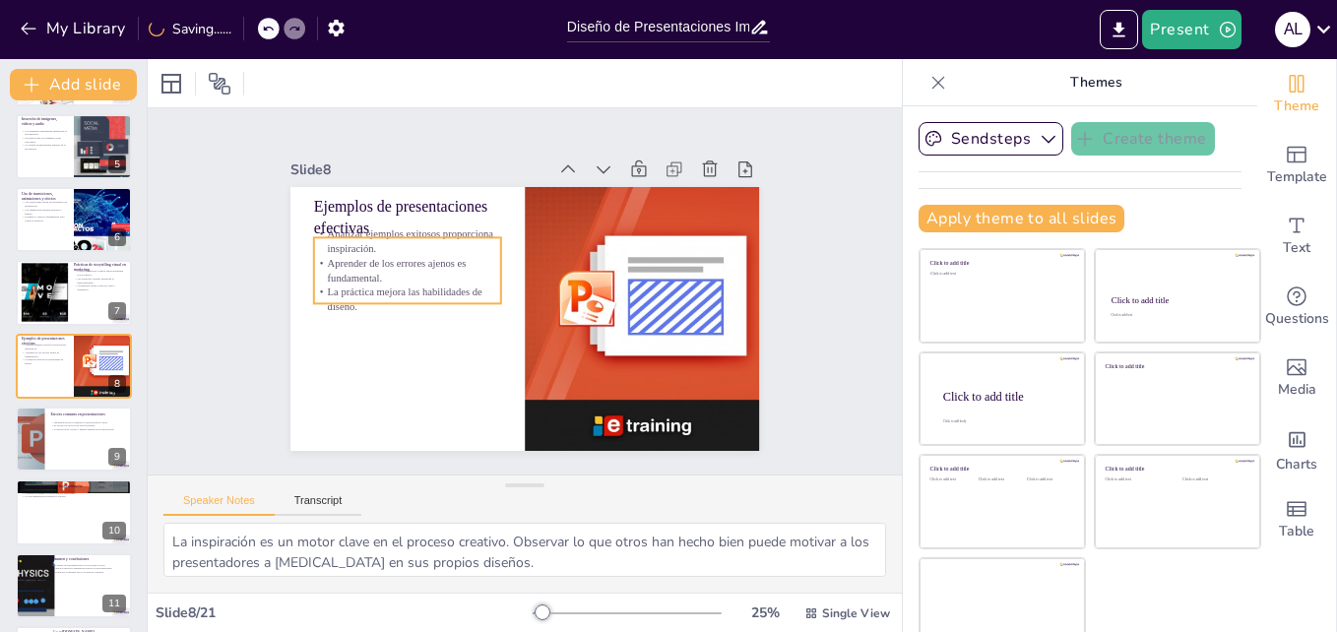
click at [390, 276] on p "Aprender de los errores ajenos es fundamental." at bounding box center [415, 247] width 190 height 68
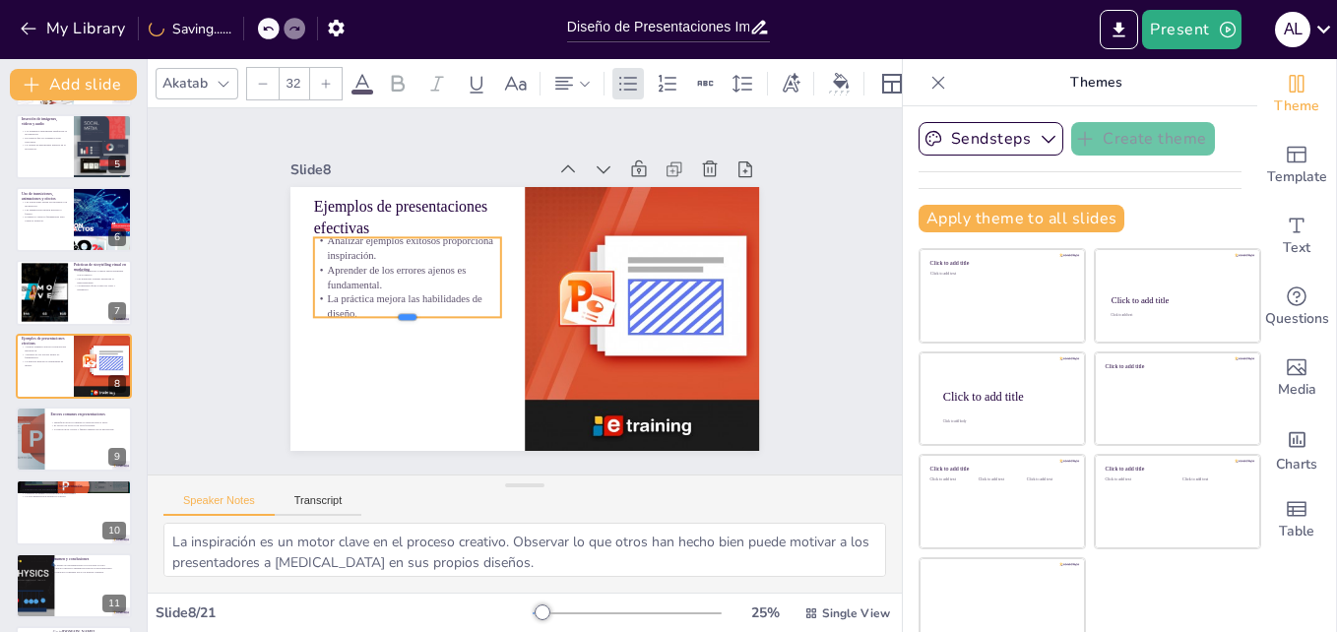
drag, startPoint x: 383, startPoint y: 299, endPoint x: 374, endPoint y: 330, distance: 31.8
click at [374, 330] on div at bounding box center [408, 325] width 188 height 16
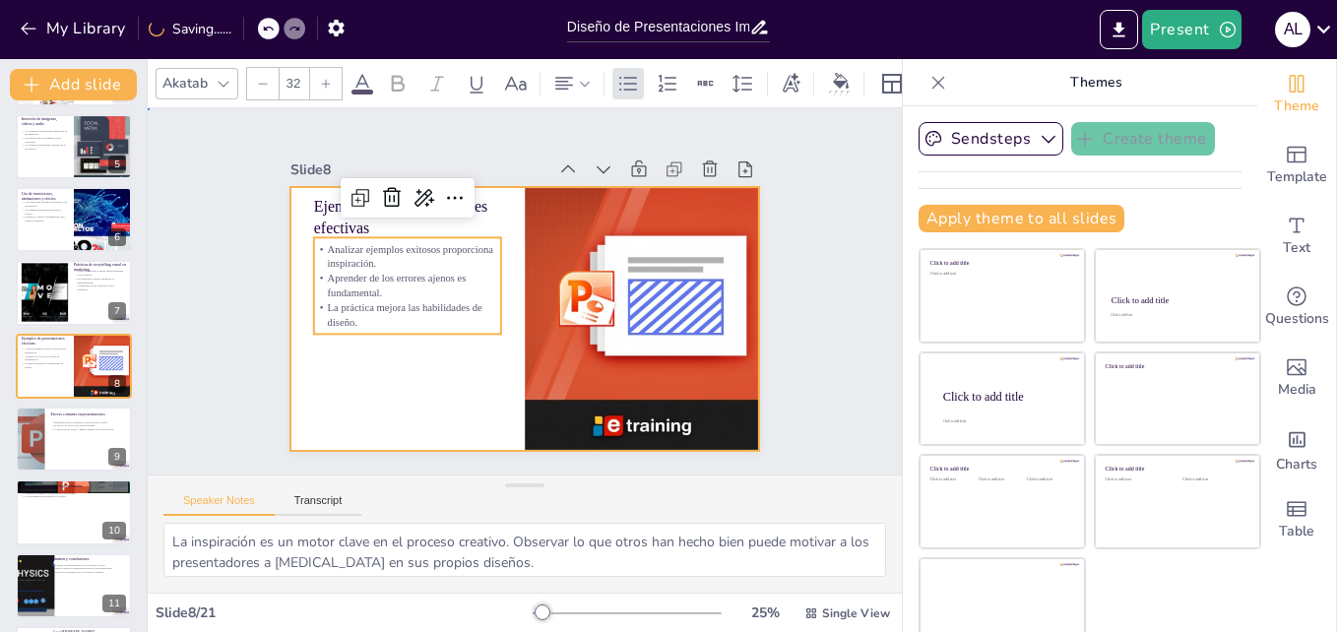
click at [365, 386] on div at bounding box center [524, 319] width 469 height 264
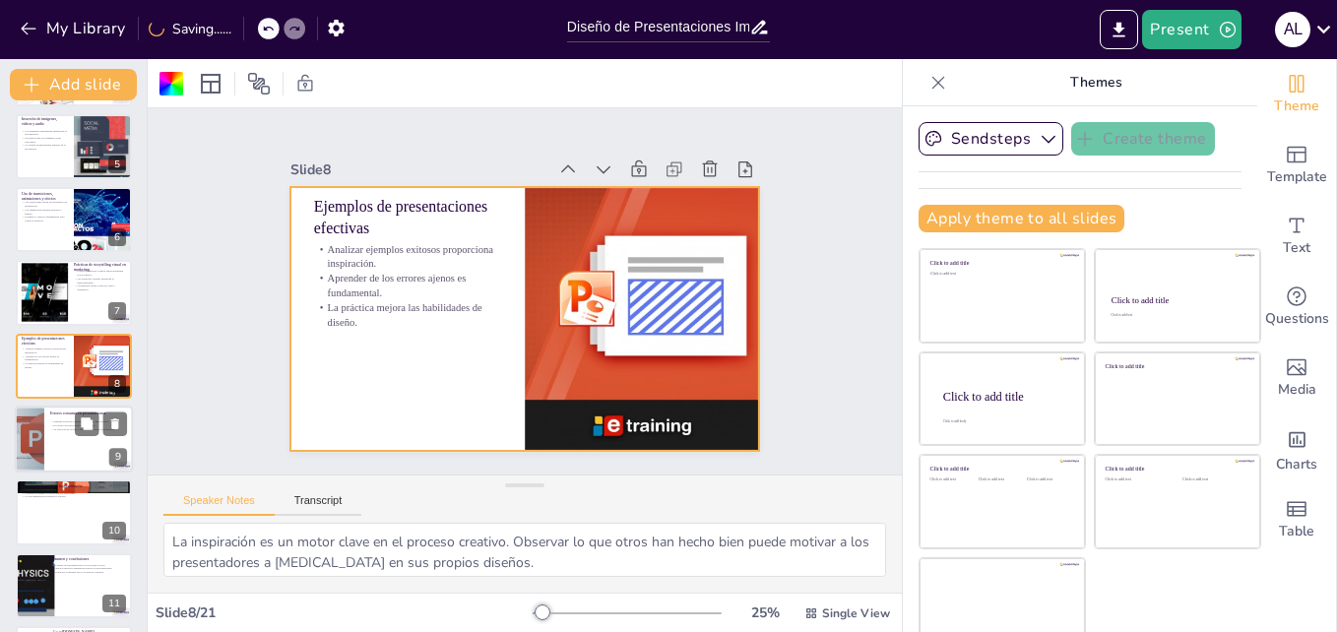
click at [79, 455] on div at bounding box center [74, 439] width 118 height 67
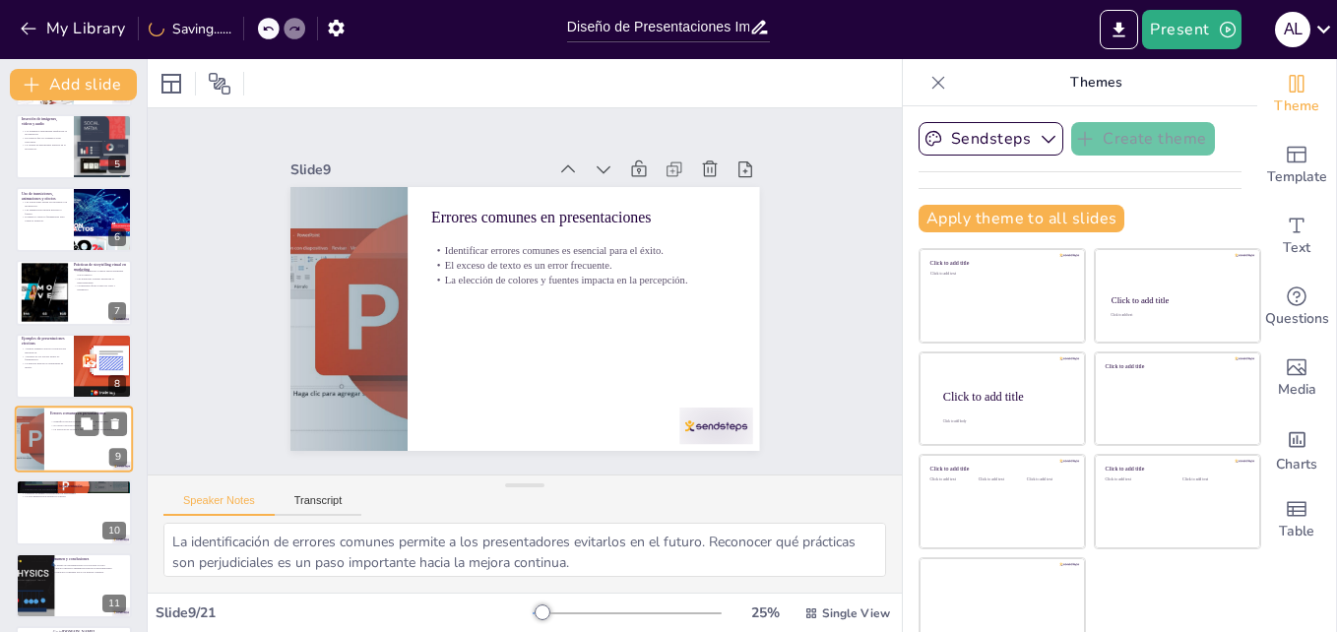
scroll to position [368, 0]
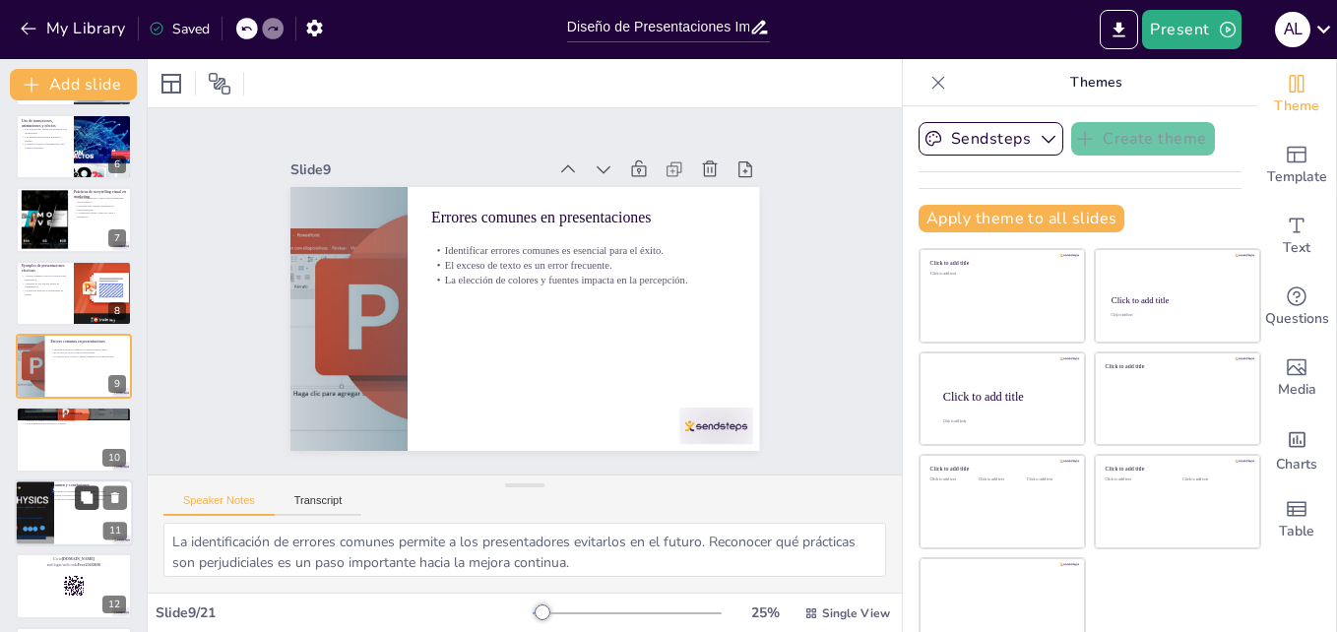
click at [80, 507] on button at bounding box center [87, 497] width 24 height 24
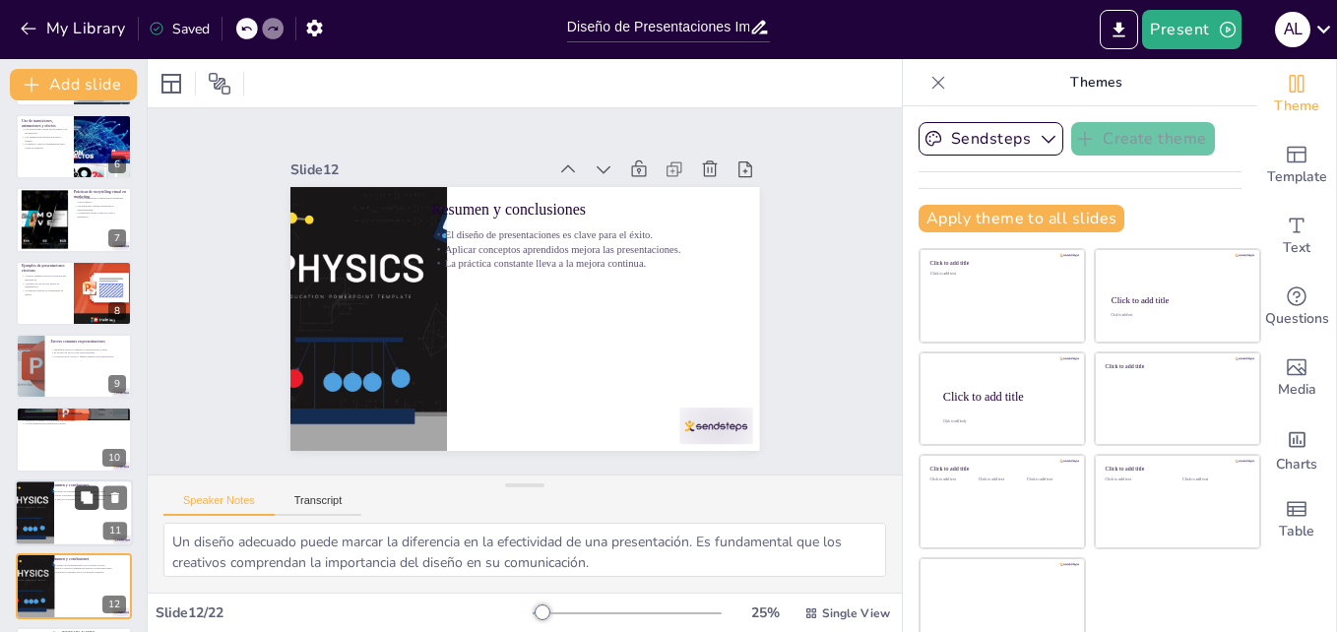
scroll to position [588, 0]
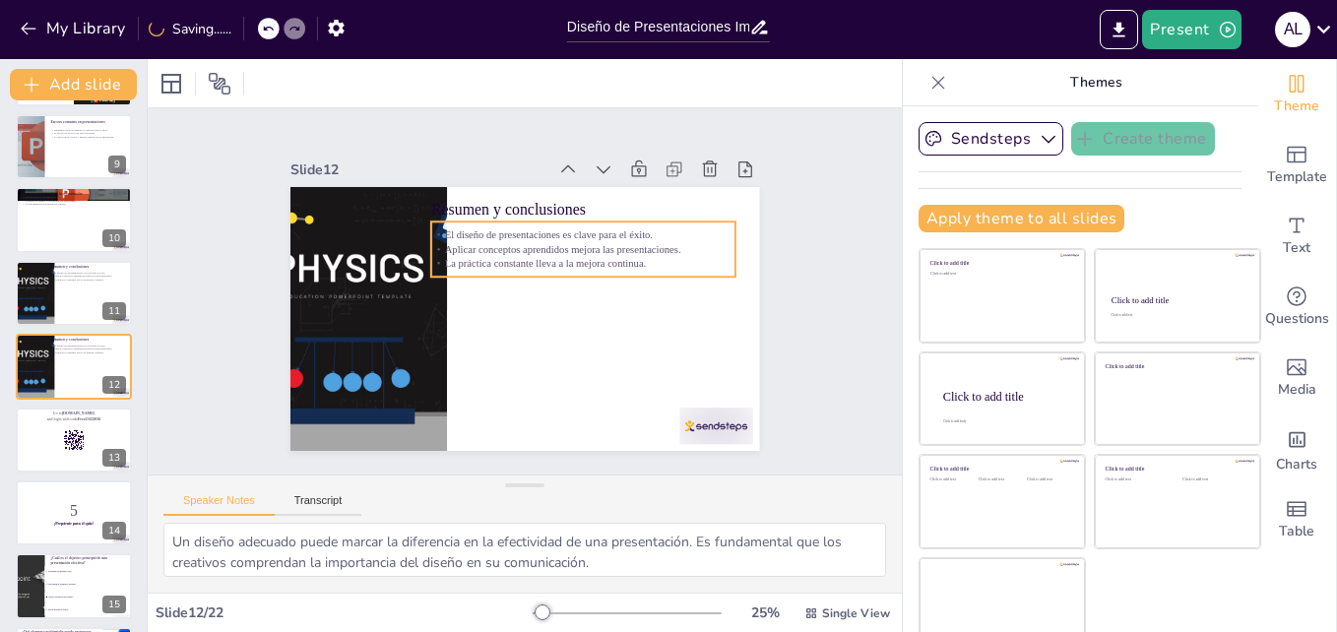
click at [560, 248] on p "Aplicar conceptos aprendidos mejora las presentaciones." at bounding box center [583, 249] width 305 height 15
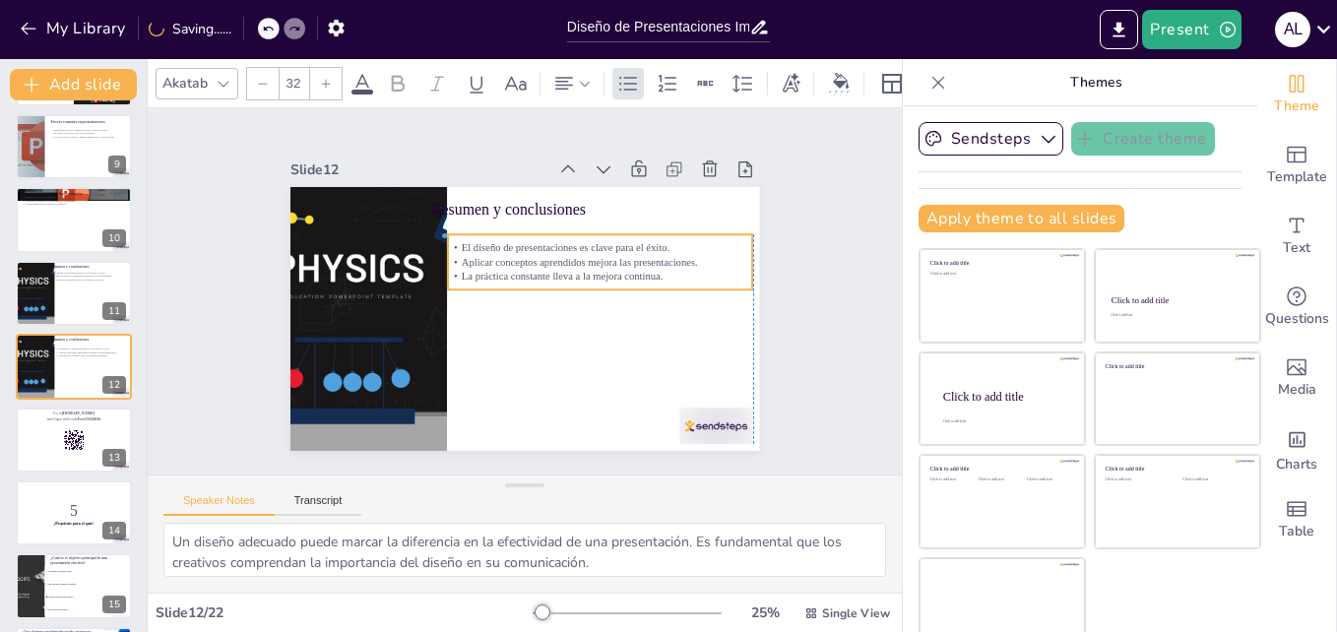
drag, startPoint x: 565, startPoint y: 243, endPoint x: 586, endPoint y: 256, distance: 24.3
click at [586, 256] on p "Aplicar conceptos aprendidos mejora las presentaciones." at bounding box center [600, 262] width 305 height 15
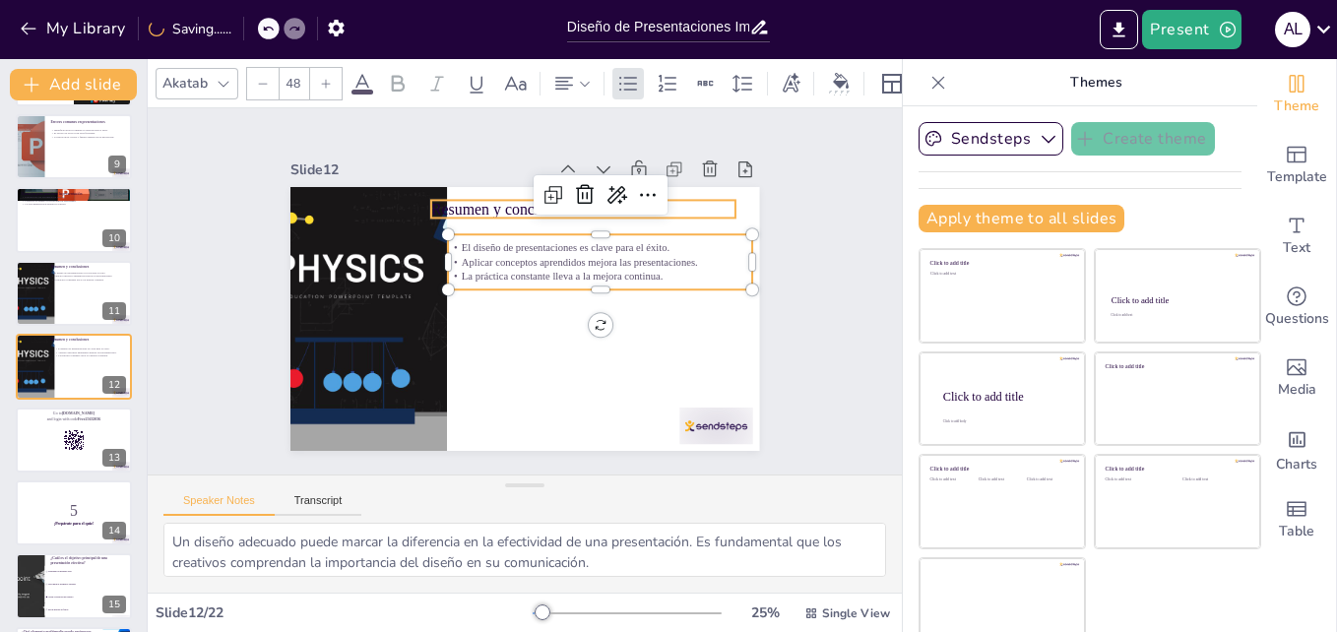
click at [496, 208] on p "Resumen y conclusiones" at bounding box center [583, 209] width 305 height 22
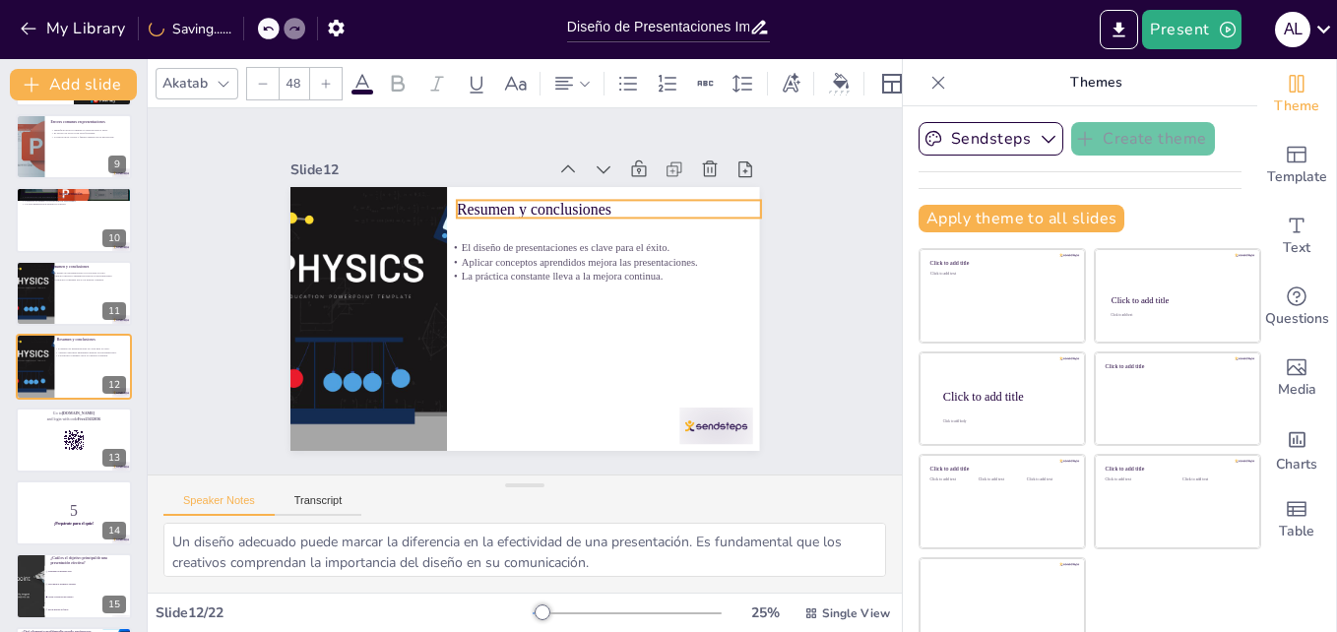
drag, startPoint x: 493, startPoint y: 200, endPoint x: 519, endPoint y: 200, distance: 25.6
click at [519, 200] on p "Resumen y conclusiones" at bounding box center [617, 218] width 305 height 54
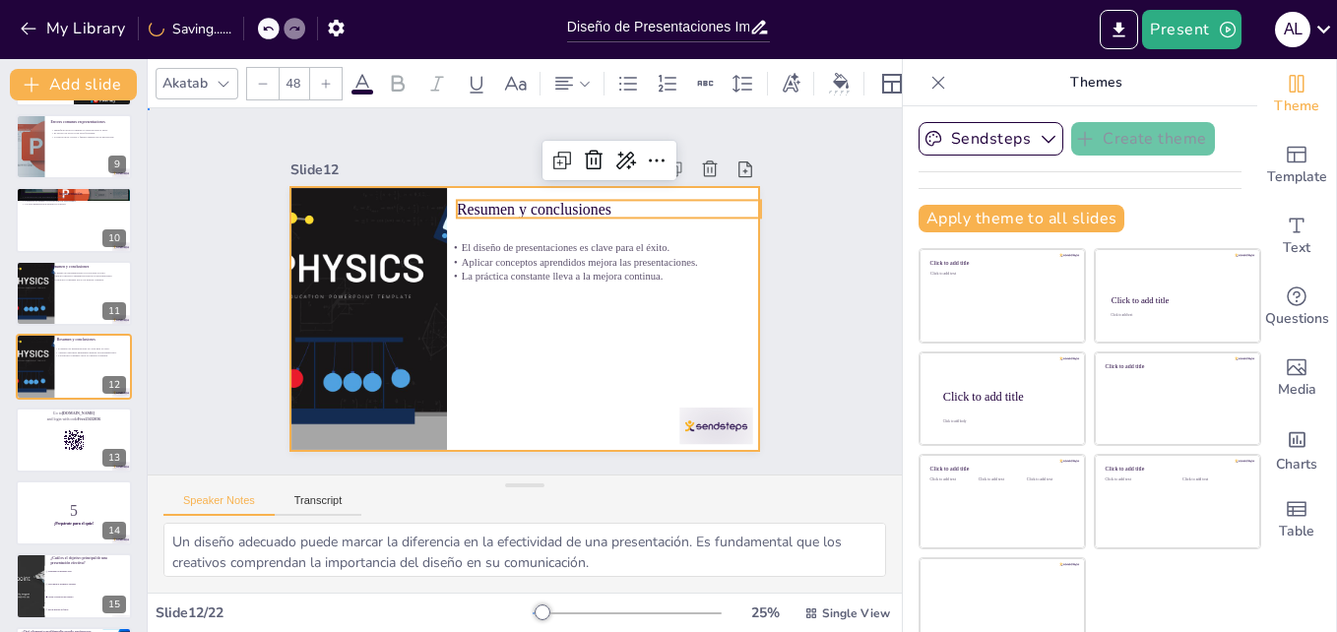
click at [517, 345] on div at bounding box center [524, 319] width 469 height 264
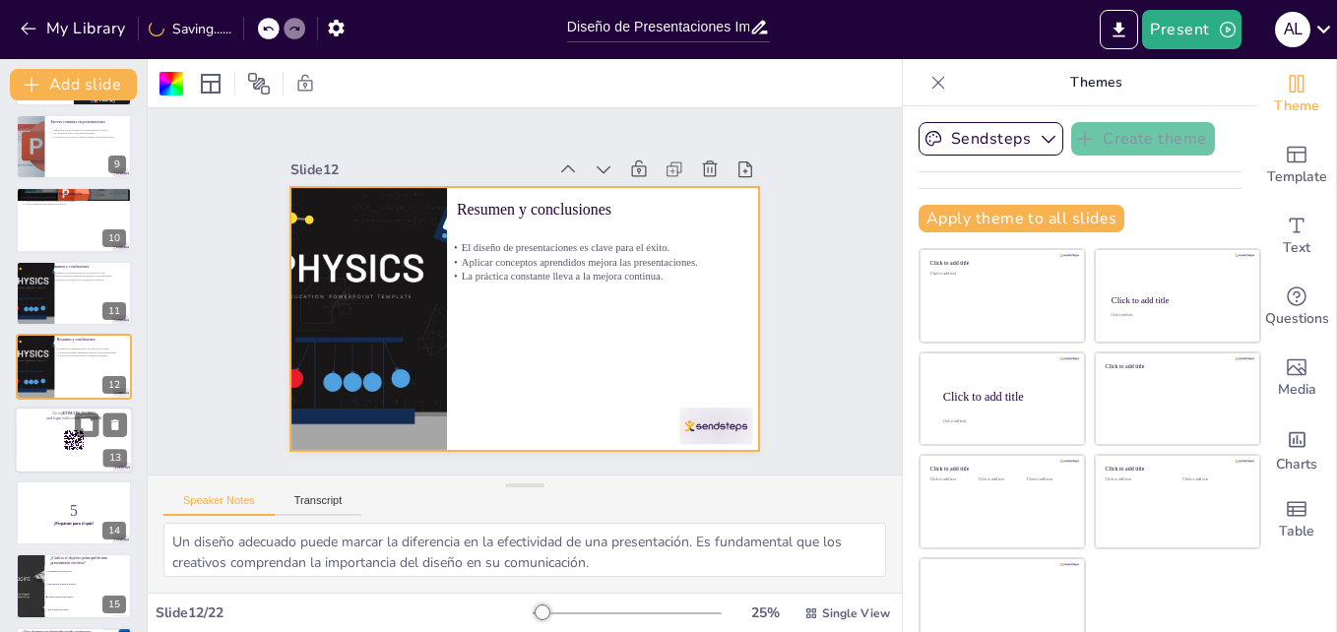
click at [64, 449] on rect at bounding box center [64, 448] width 1 height 4
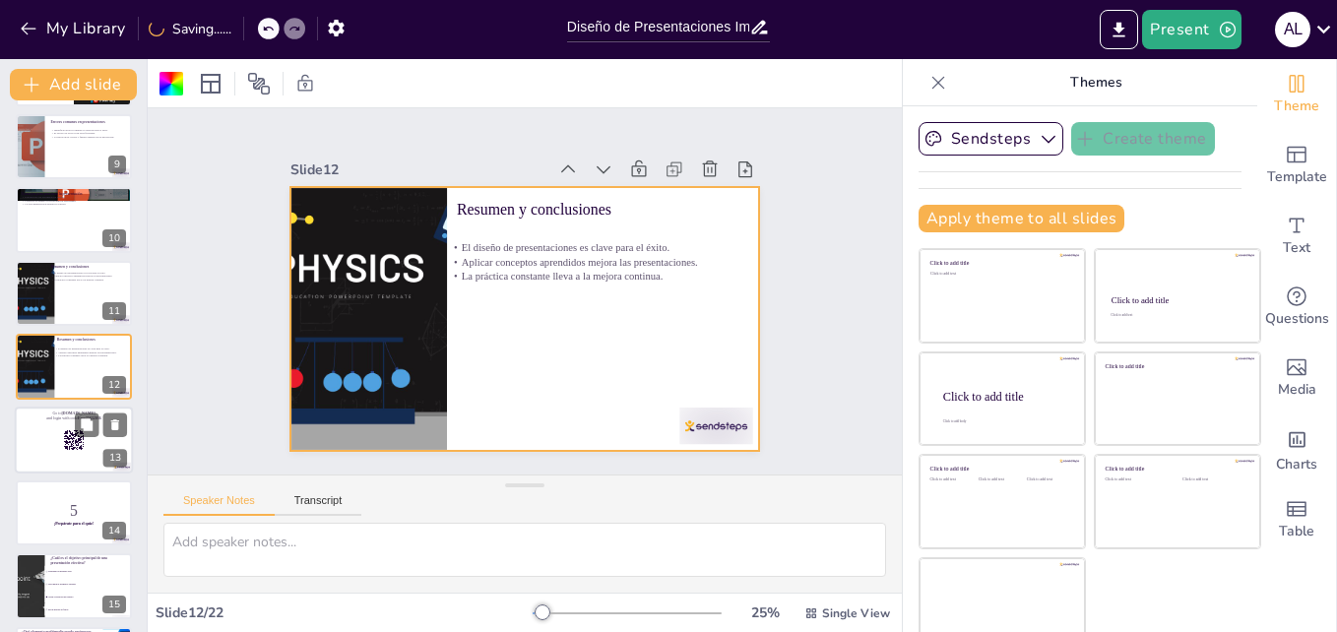
scroll to position [662, 0]
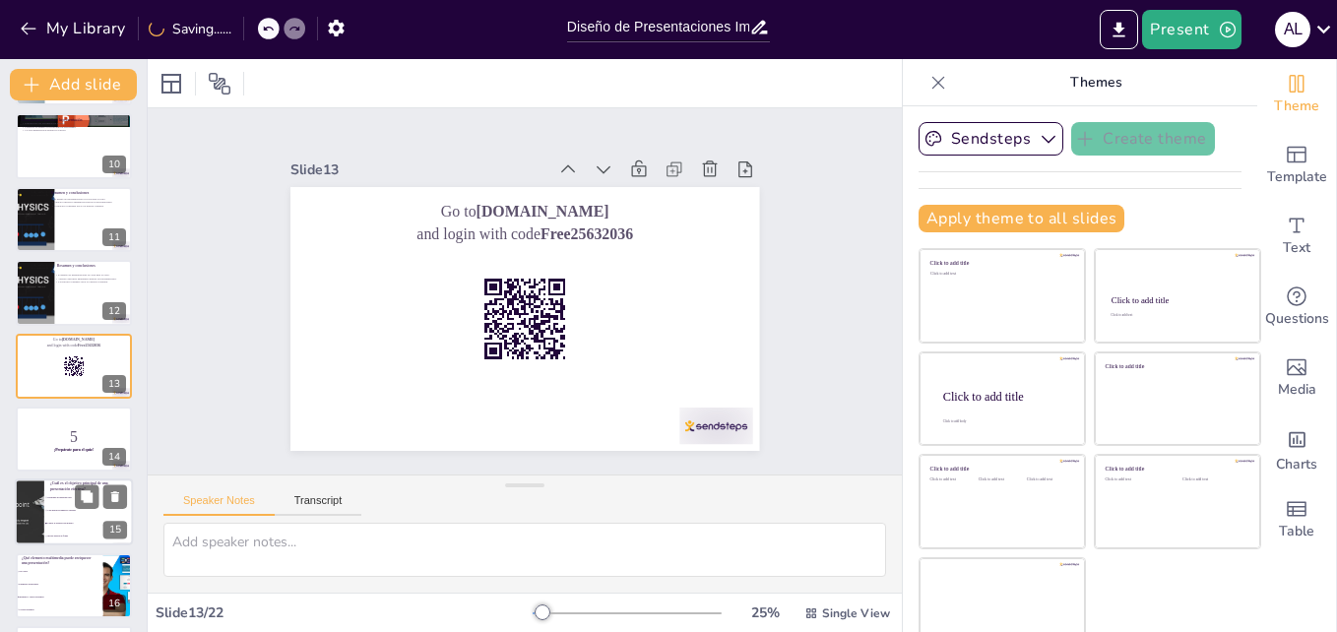
click at [81, 510] on span "Usar muchos elementos visuales" at bounding box center [89, 511] width 85 height 3
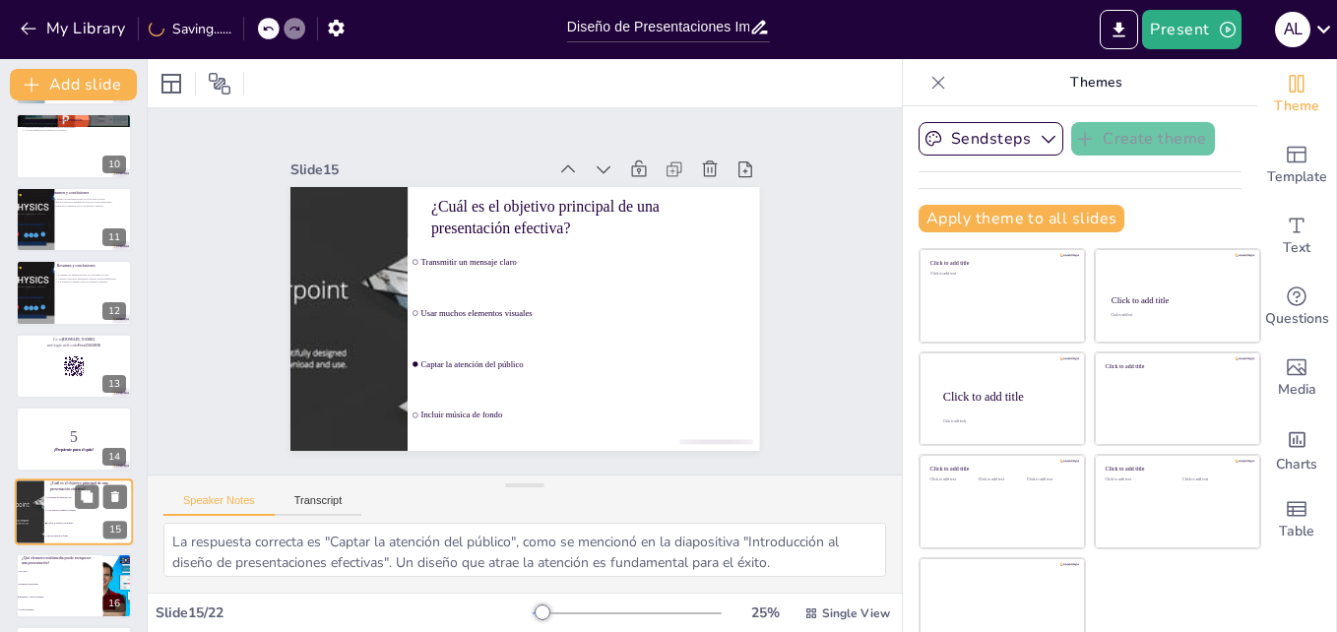
scroll to position [807, 0]
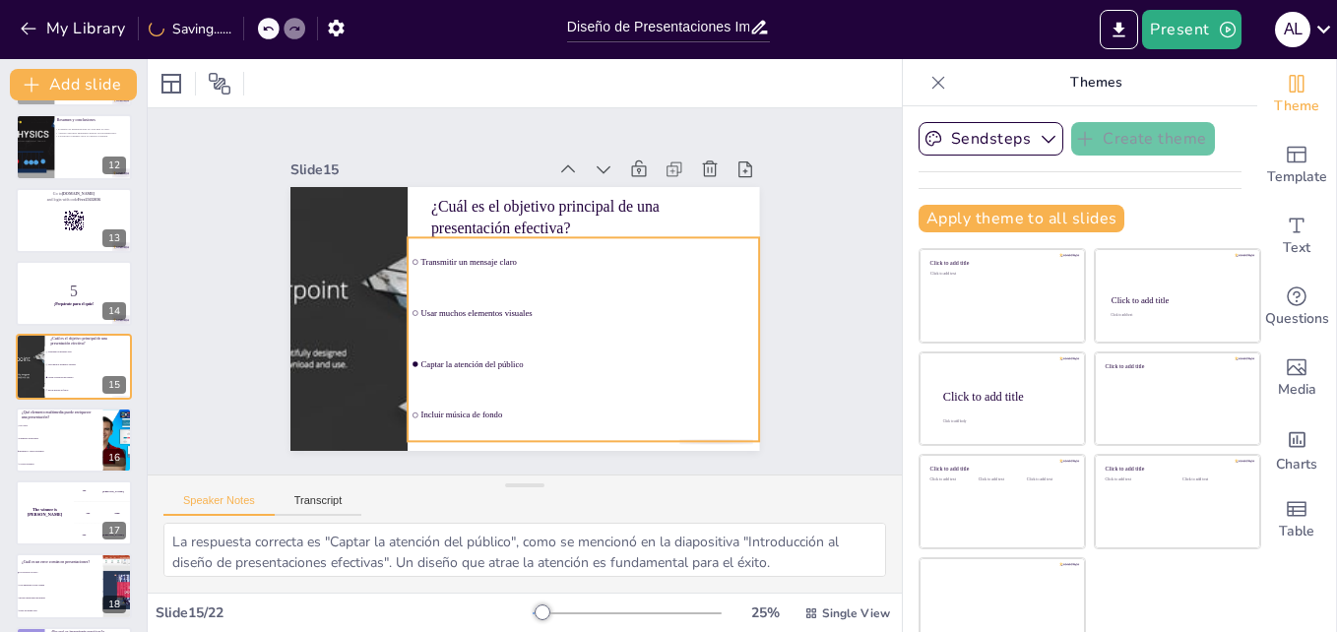
click at [430, 327] on li "Usar muchos elementos visuales" at bounding box center [583, 312] width 351 height 49
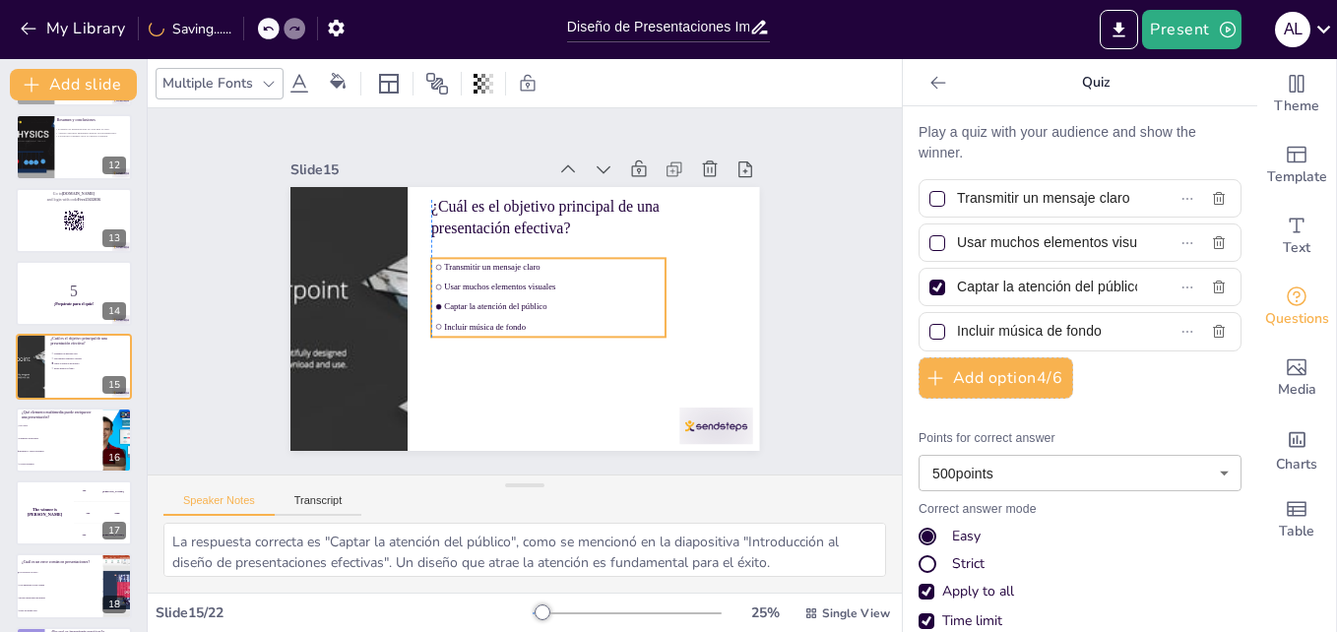
drag, startPoint x: 563, startPoint y: 285, endPoint x: 585, endPoint y: 305, distance: 29.9
click at [585, 305] on li "Captar la atención del público" at bounding box center [548, 307] width 234 height 18
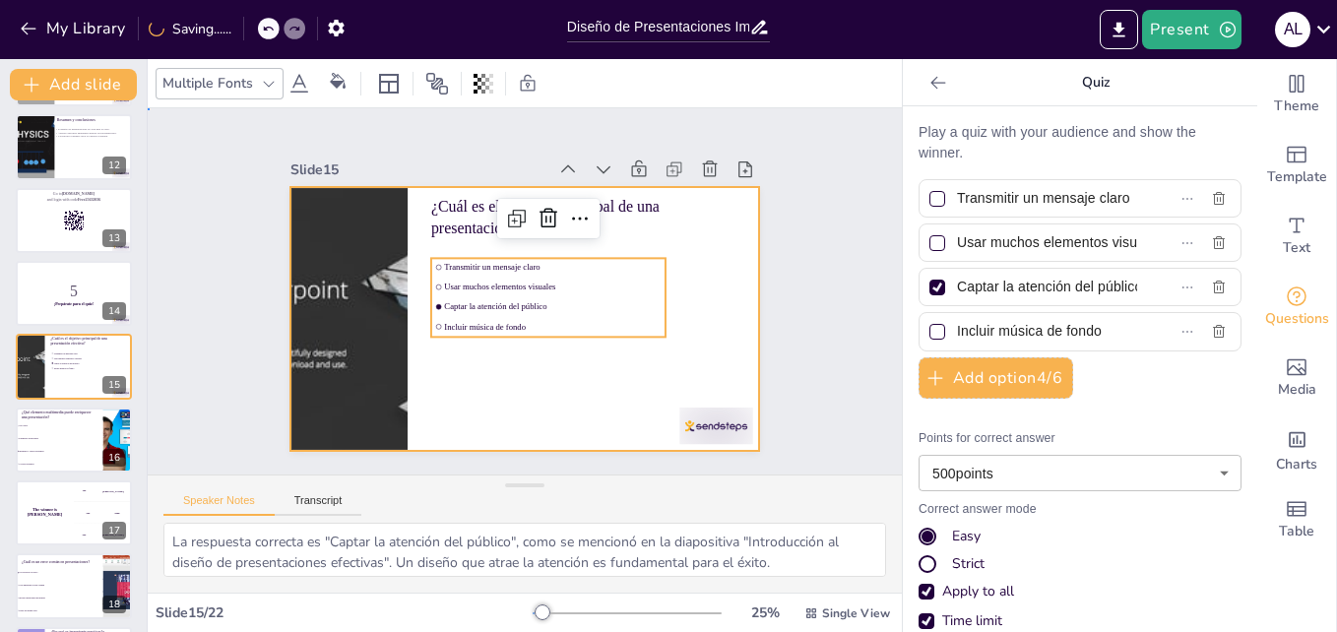
click at [487, 409] on div at bounding box center [524, 319] width 469 height 264
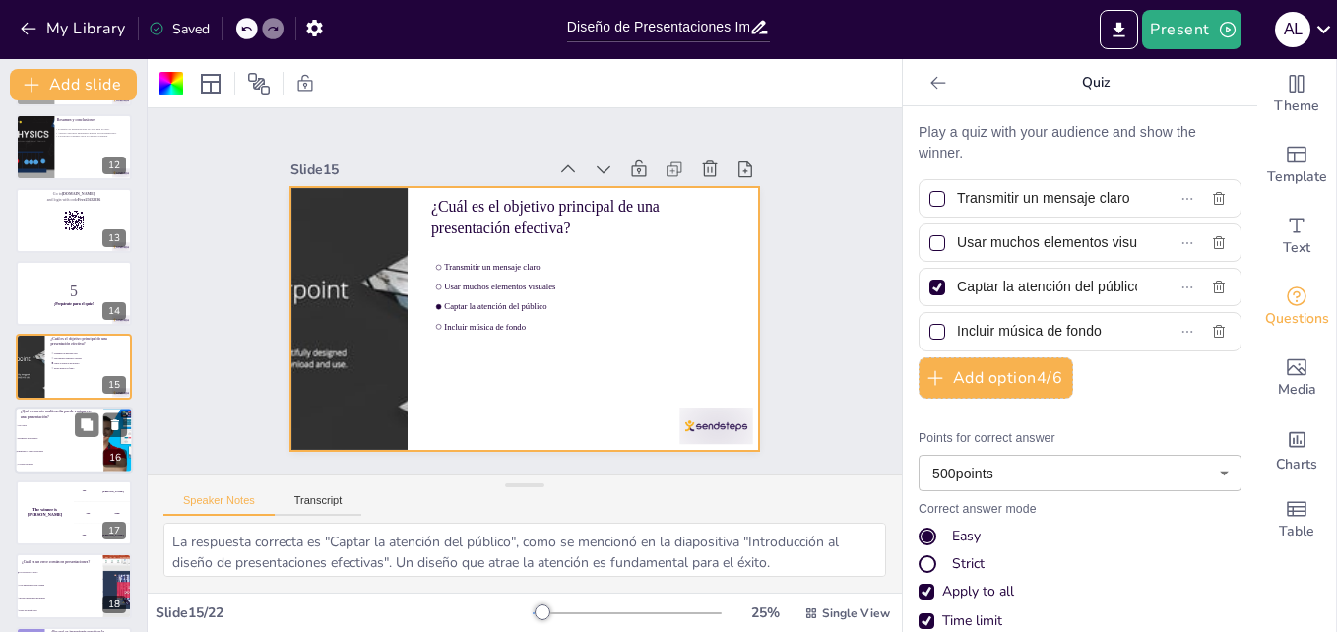
click at [51, 445] on li "Imágenes y videos relevantes" at bounding box center [59, 451] width 89 height 13
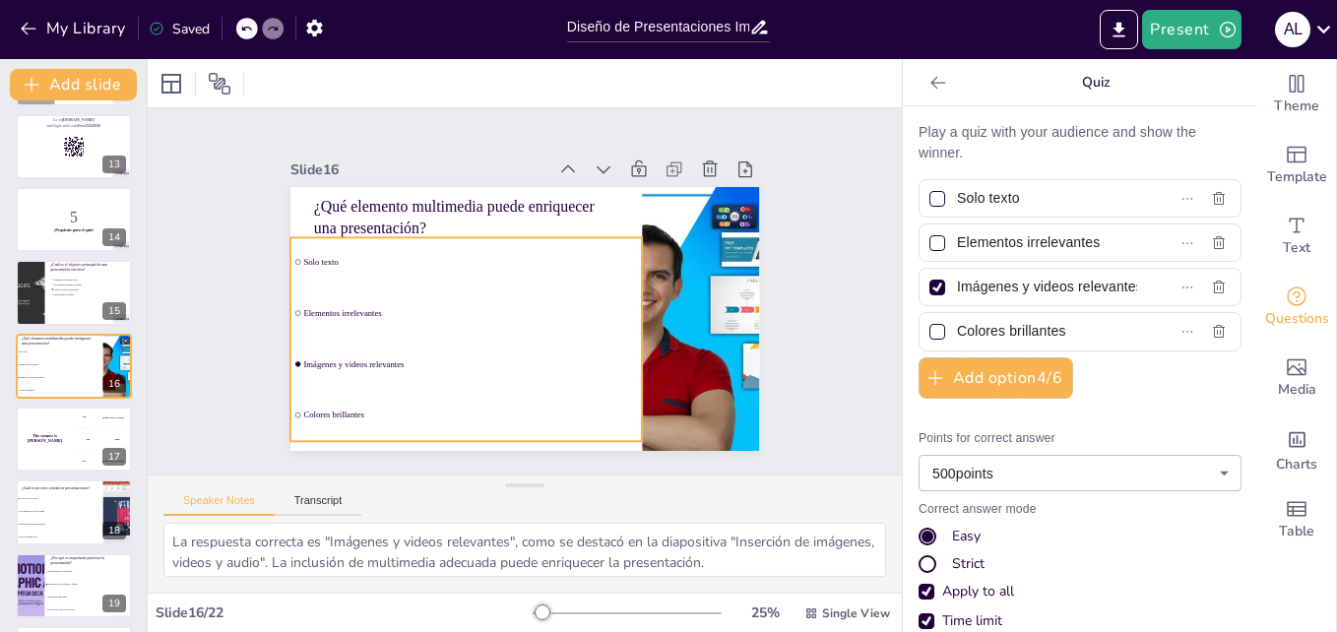
click at [385, 359] on span "Imágenes y videos relevantes" at bounding box center [470, 364] width 335 height 10
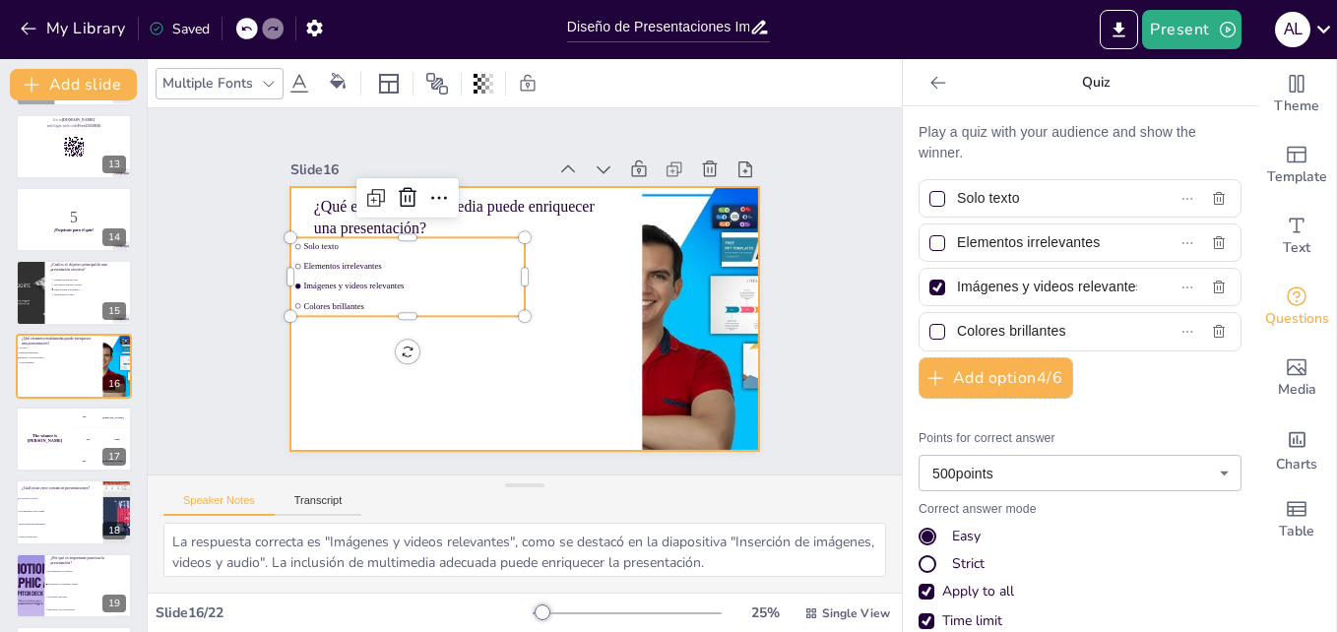
click at [458, 392] on div at bounding box center [524, 319] width 469 height 264
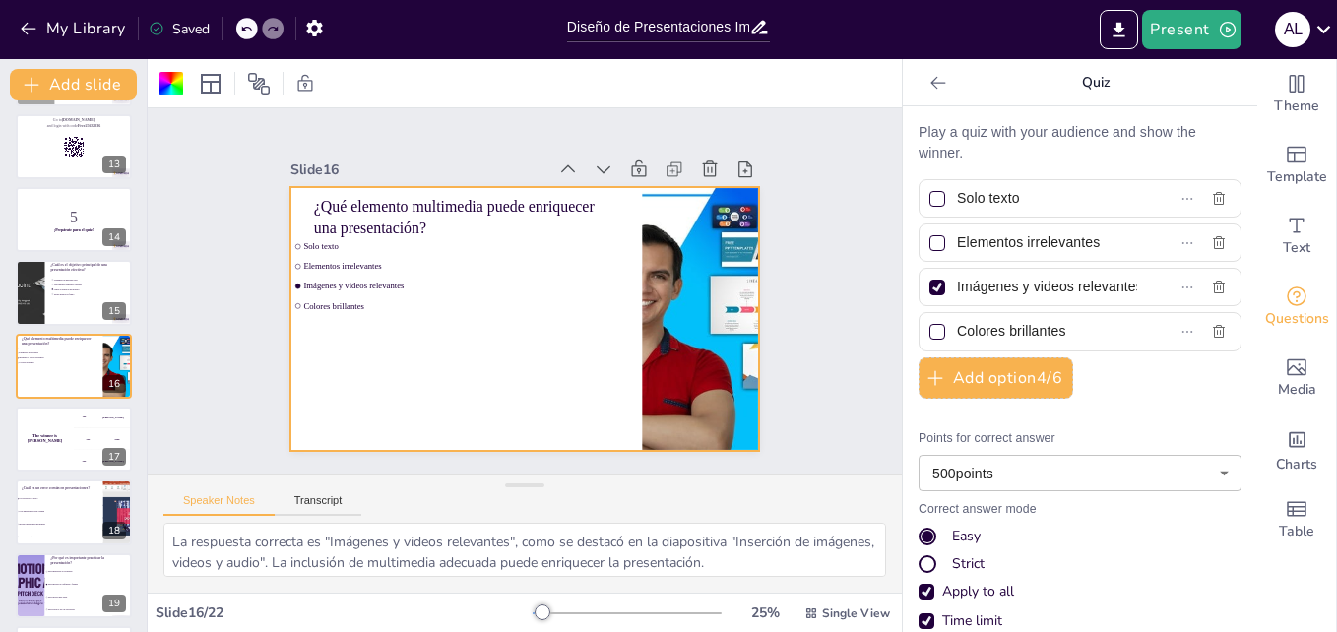
click at [461, 304] on li "Colores brillantes" at bounding box center [407, 306] width 234 height 18
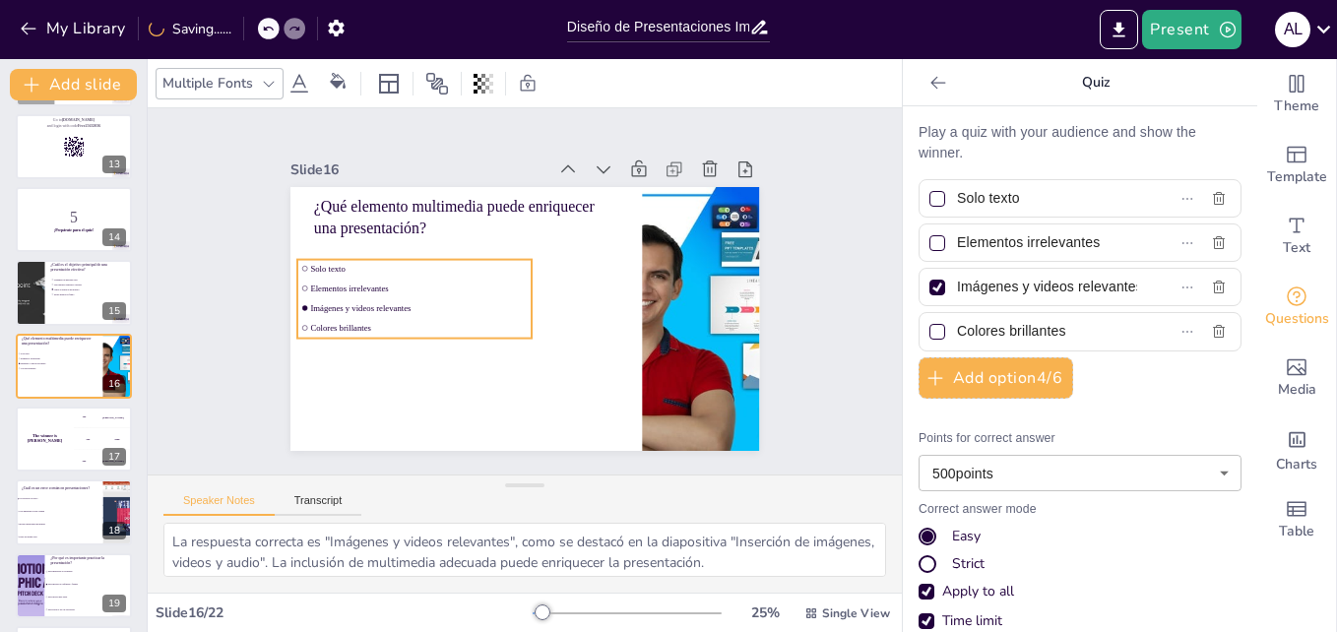
drag, startPoint x: 452, startPoint y: 274, endPoint x: 458, endPoint y: 293, distance: 20.6
click at [458, 299] on li "Imágenes y videos relevantes" at bounding box center [414, 308] width 234 height 18
click at [359, 323] on span "Colores brillantes" at bounding box center [419, 328] width 218 height 10
click at [49, 434] on div "The winner is [PERSON_NAME]" at bounding box center [44, 439] width 59 height 67
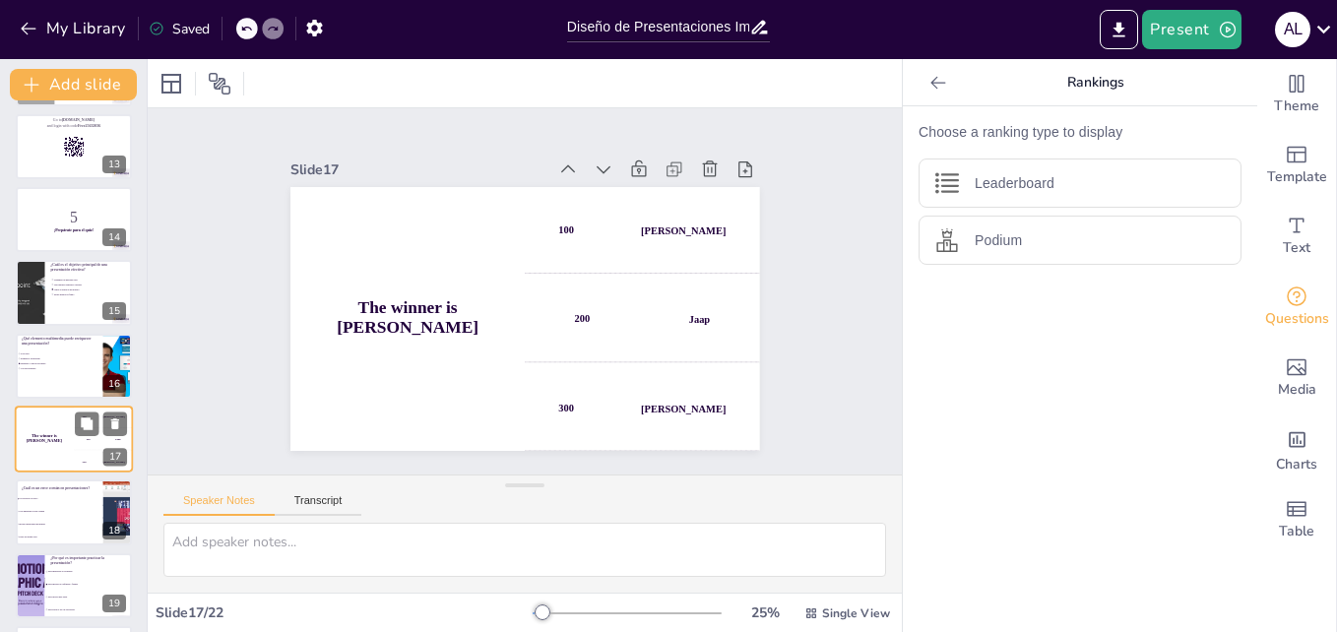
scroll to position [954, 0]
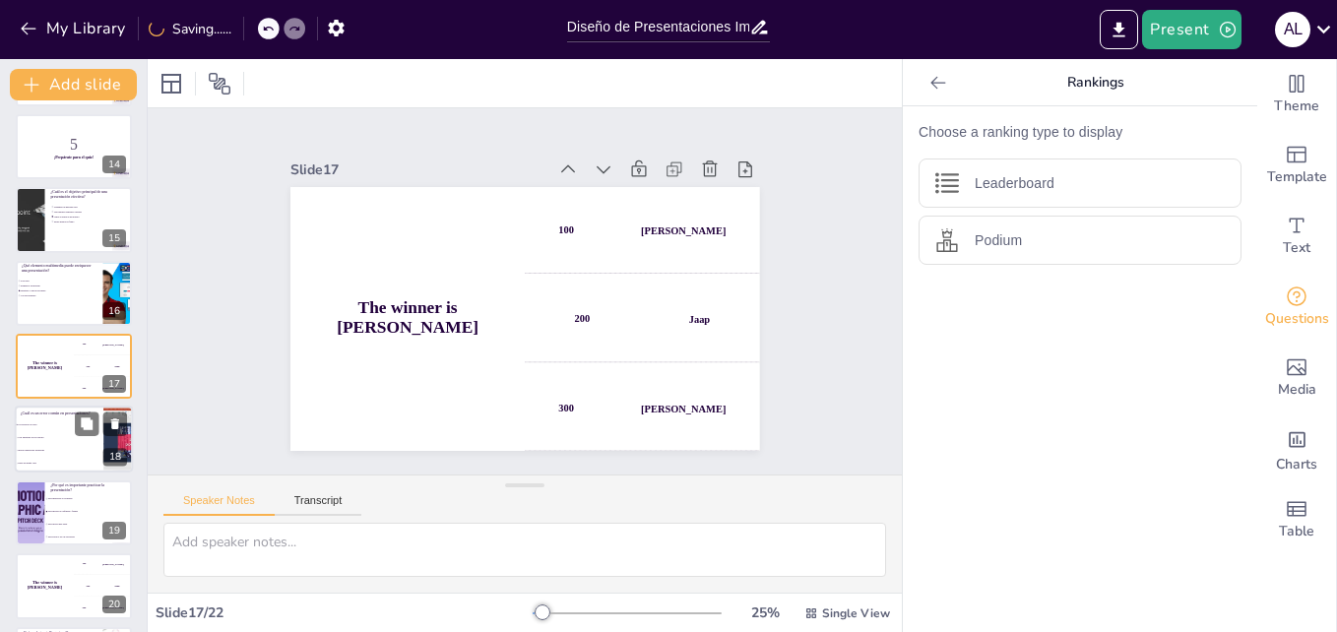
click at [45, 442] on li "Usar imágenes de alta calidad" at bounding box center [59, 438] width 89 height 13
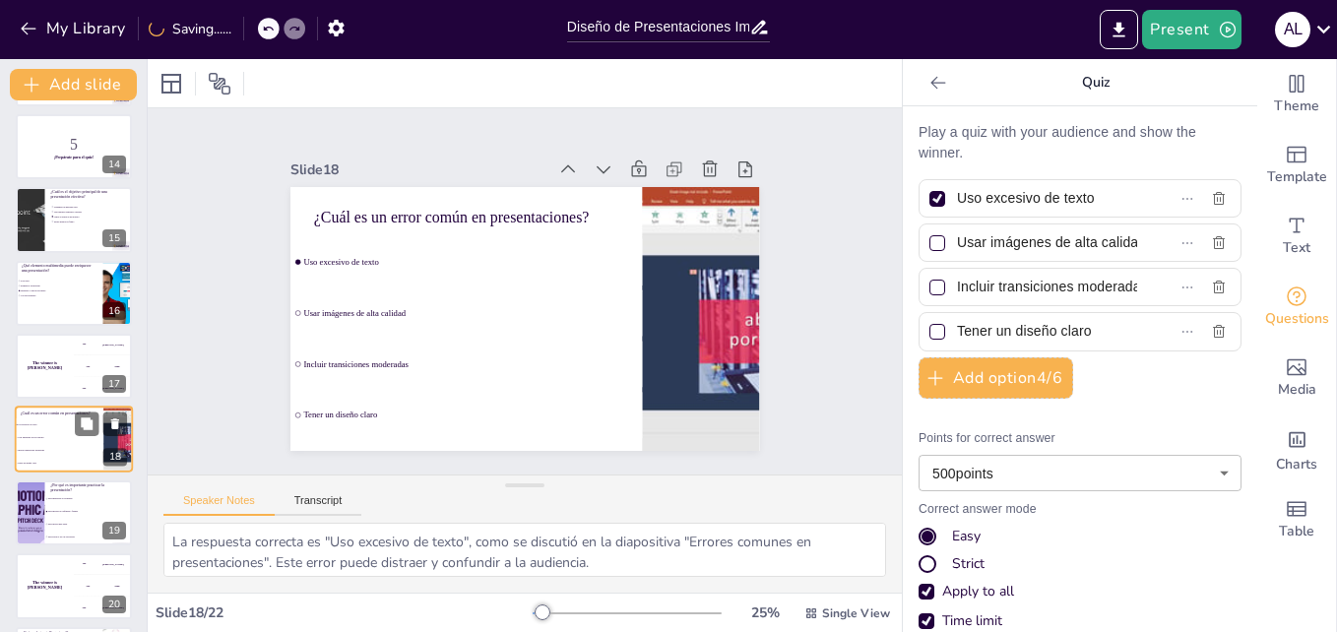
scroll to position [1028, 0]
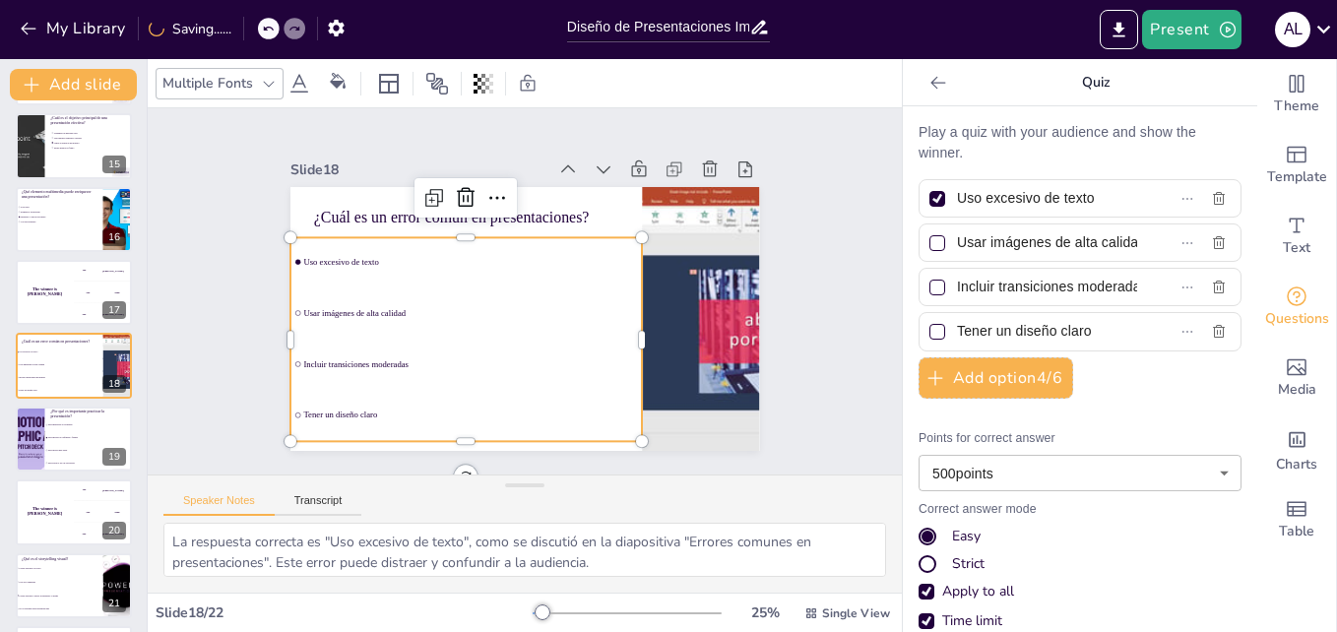
click at [335, 187] on div "¿Cuál es un error común en presentaciones? Uso excesivo de texto Usar imágenes …" at bounding box center [524, 187] width 469 height 0
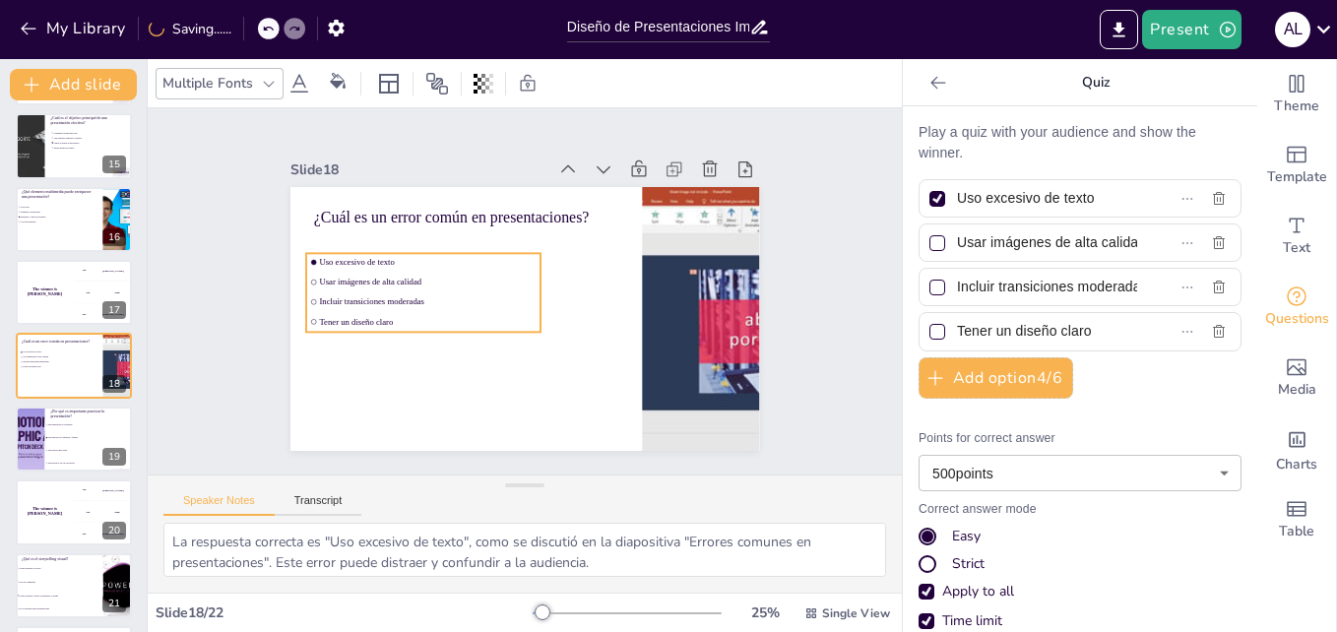
drag, startPoint x: 448, startPoint y: 286, endPoint x: 464, endPoint y: 302, distance: 22.3
click at [464, 302] on li "Incluir transiciones moderadas" at bounding box center [423, 302] width 234 height 18
click at [73, 440] on li "Para mejorar la confianza y fluidez" at bounding box center [88, 437] width 89 height 13
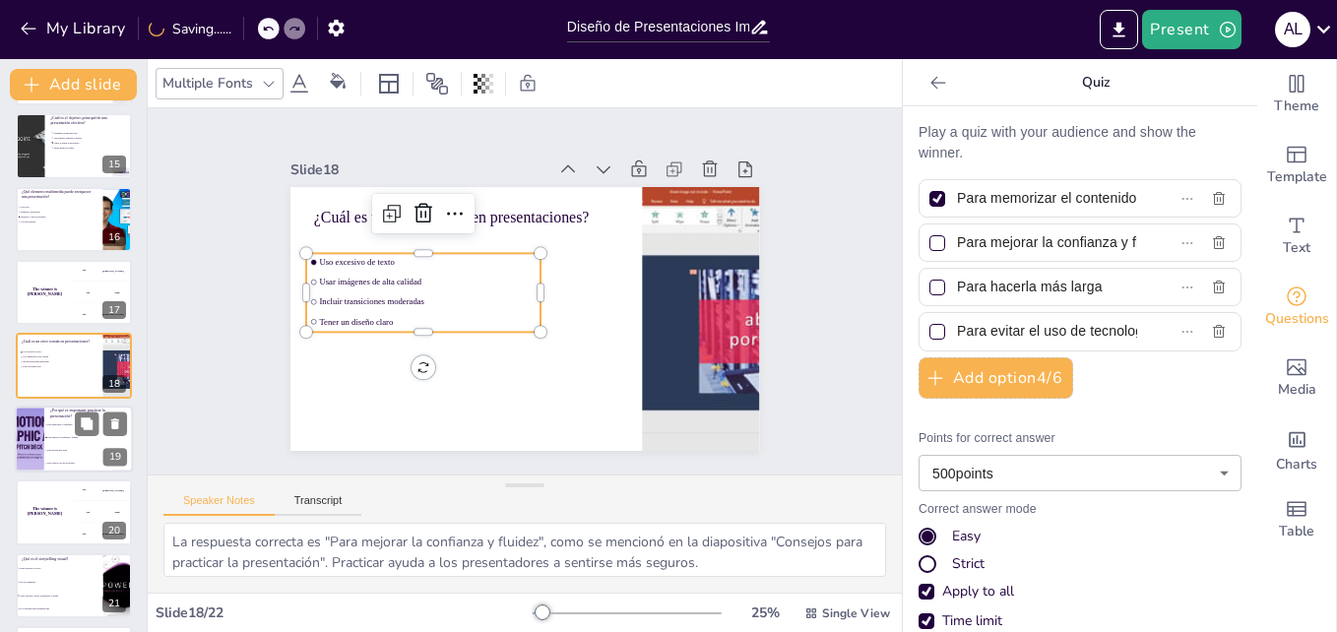
scroll to position [1101, 0]
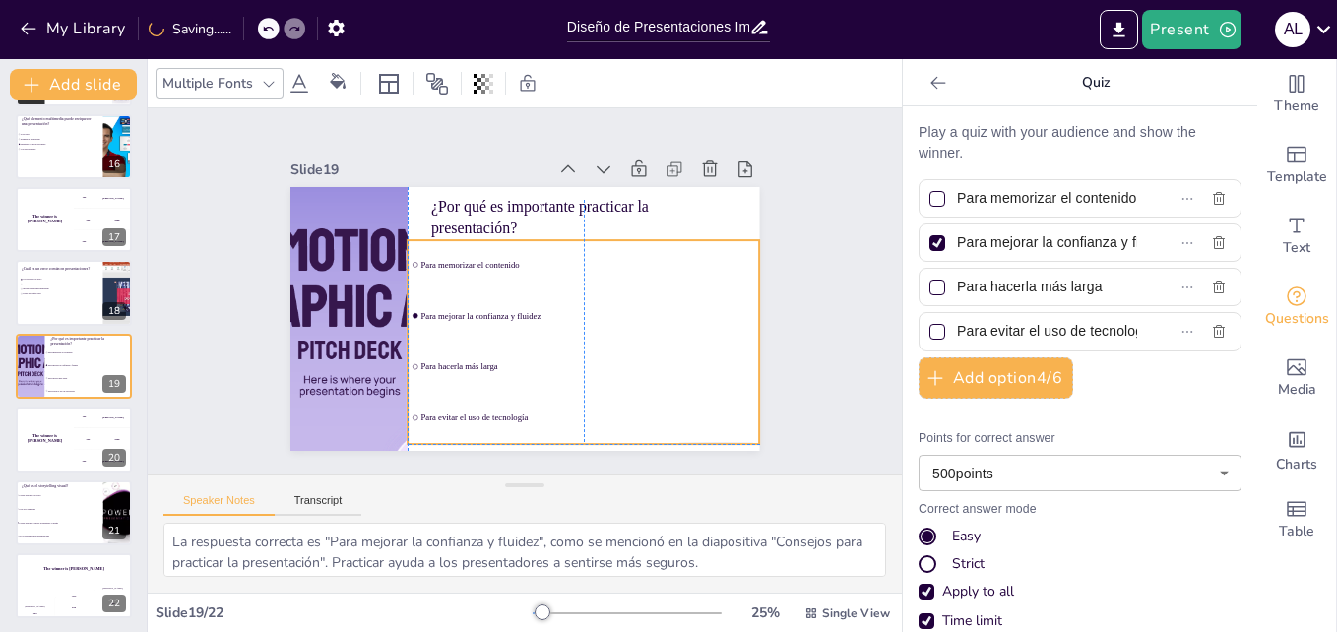
click at [562, 187] on div "¿Por qué es importante practicar la presentación? Para memorizar el contenido P…" at bounding box center [524, 187] width 469 height 0
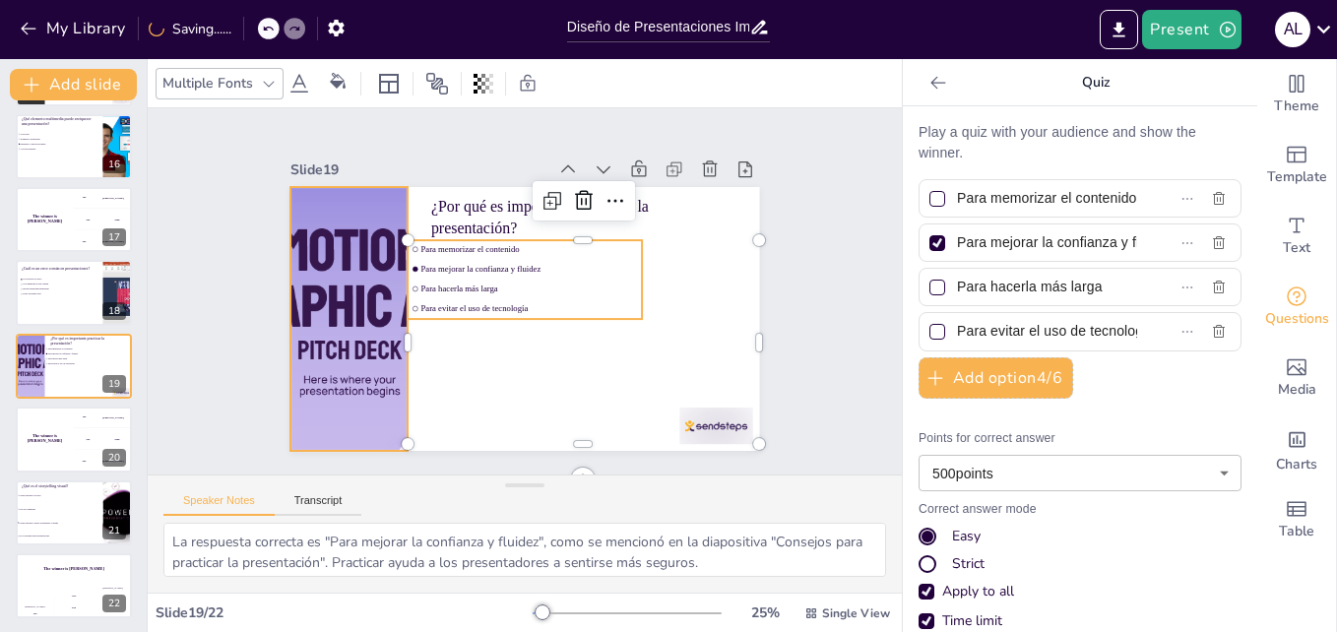
click at [334, 350] on div at bounding box center [348, 319] width 469 height 264
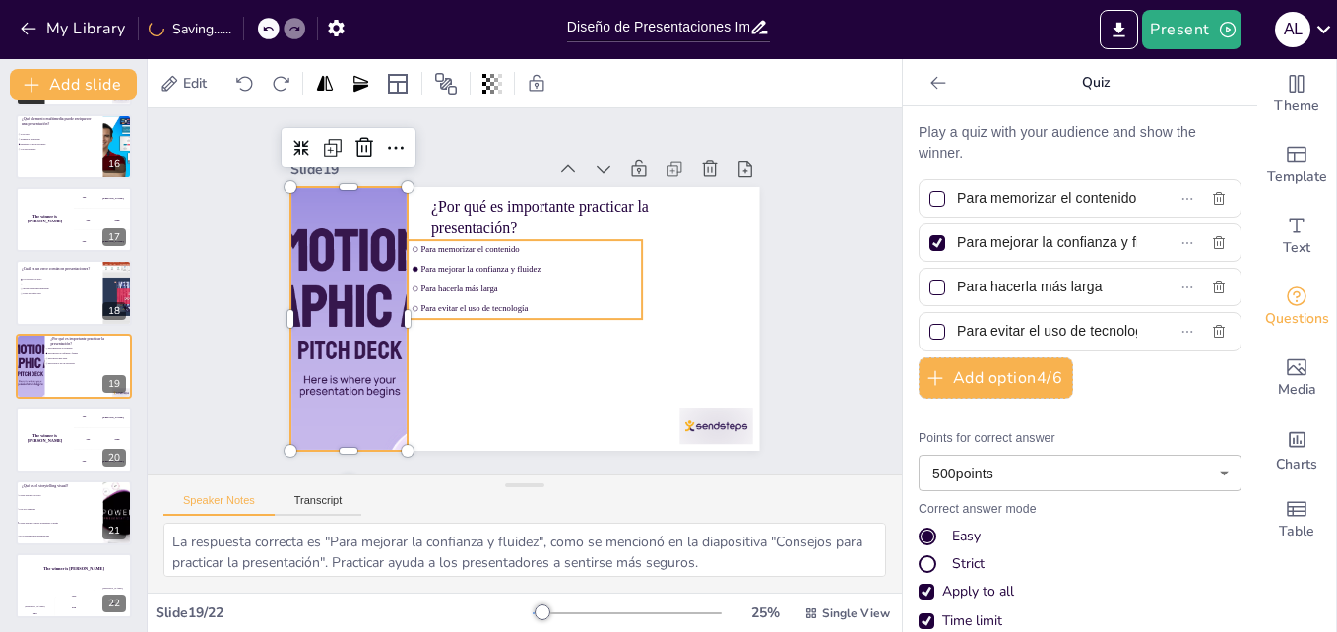
click at [497, 299] on li "Para evitar el uso de tecnología" at bounding box center [525, 308] width 234 height 18
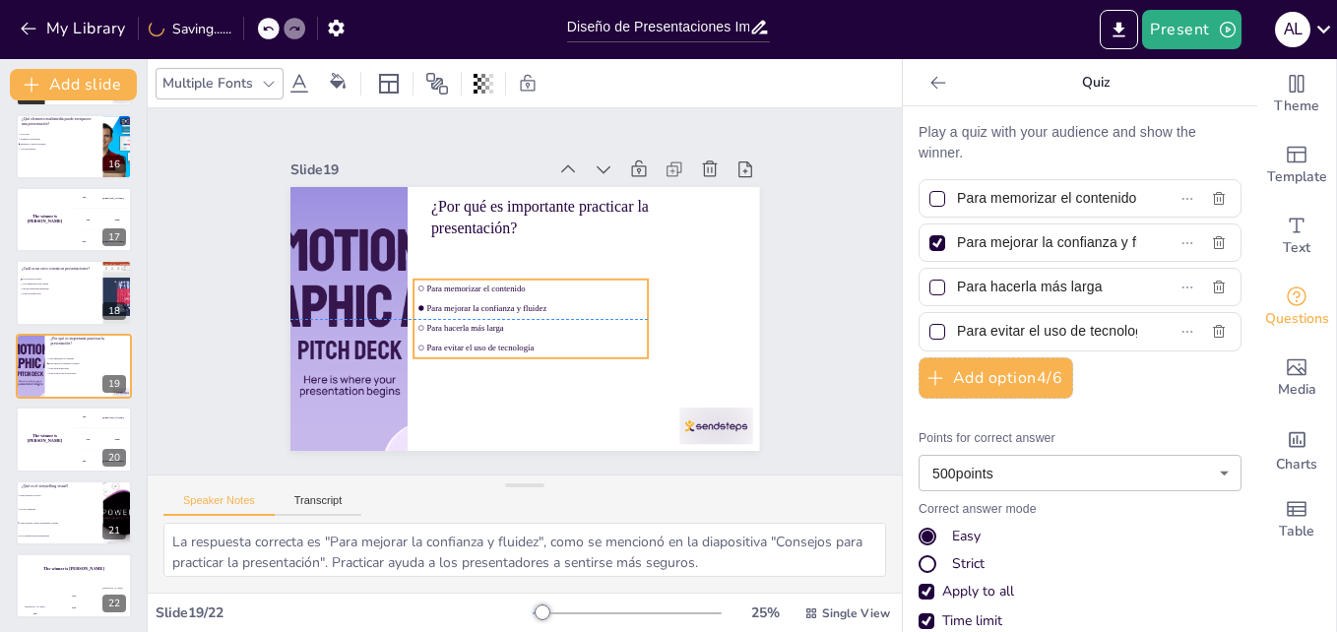
drag, startPoint x: 555, startPoint y: 282, endPoint x: 544, endPoint y: 308, distance: 28.7
click at [544, 308] on li "Para mejorar la confianza y fluidez" at bounding box center [530, 308] width 234 height 18
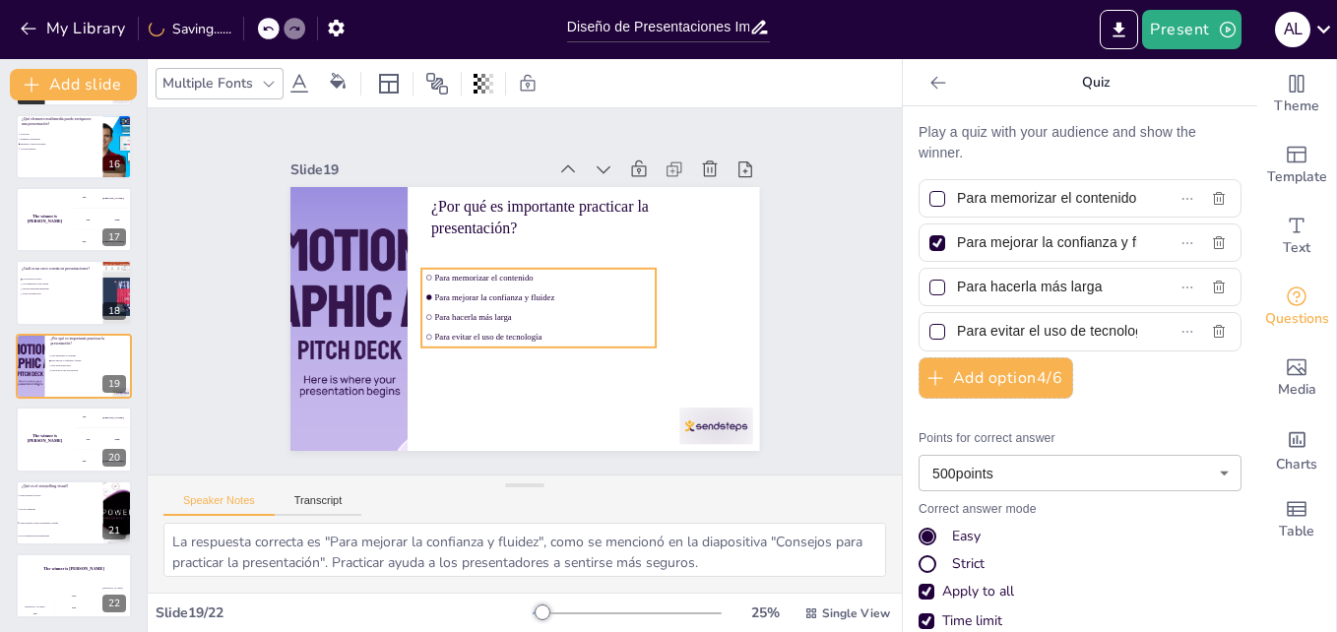
drag, startPoint x: 553, startPoint y: 304, endPoint x: 561, endPoint y: 293, distance: 13.4
click at [561, 293] on span "Para mejorar la confianza y fluidez" at bounding box center [543, 297] width 218 height 10
click at [601, 204] on p "¿Por qué es importante practicar la presentación?" at bounding box center [583, 216] width 305 height 43
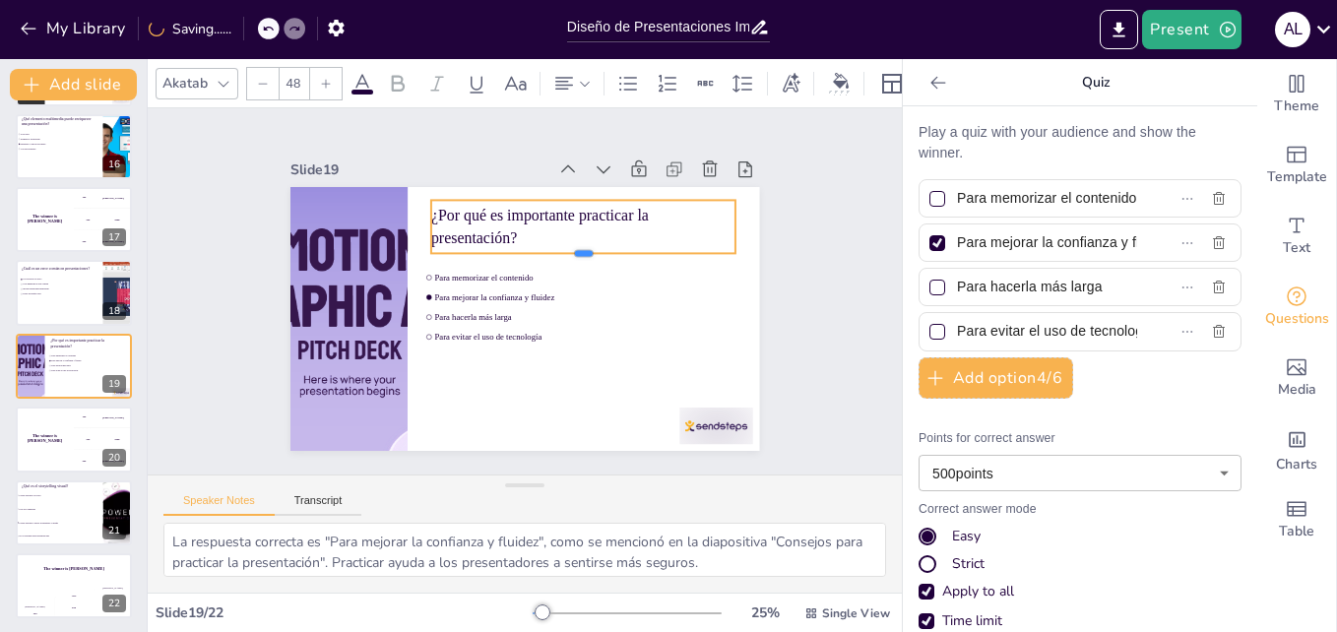
drag, startPoint x: 567, startPoint y: 226, endPoint x: 554, endPoint y: 246, distance: 23.5
click at [554, 253] on div at bounding box center [583, 261] width 305 height 16
click at [744, 219] on div at bounding box center [752, 226] width 16 height 53
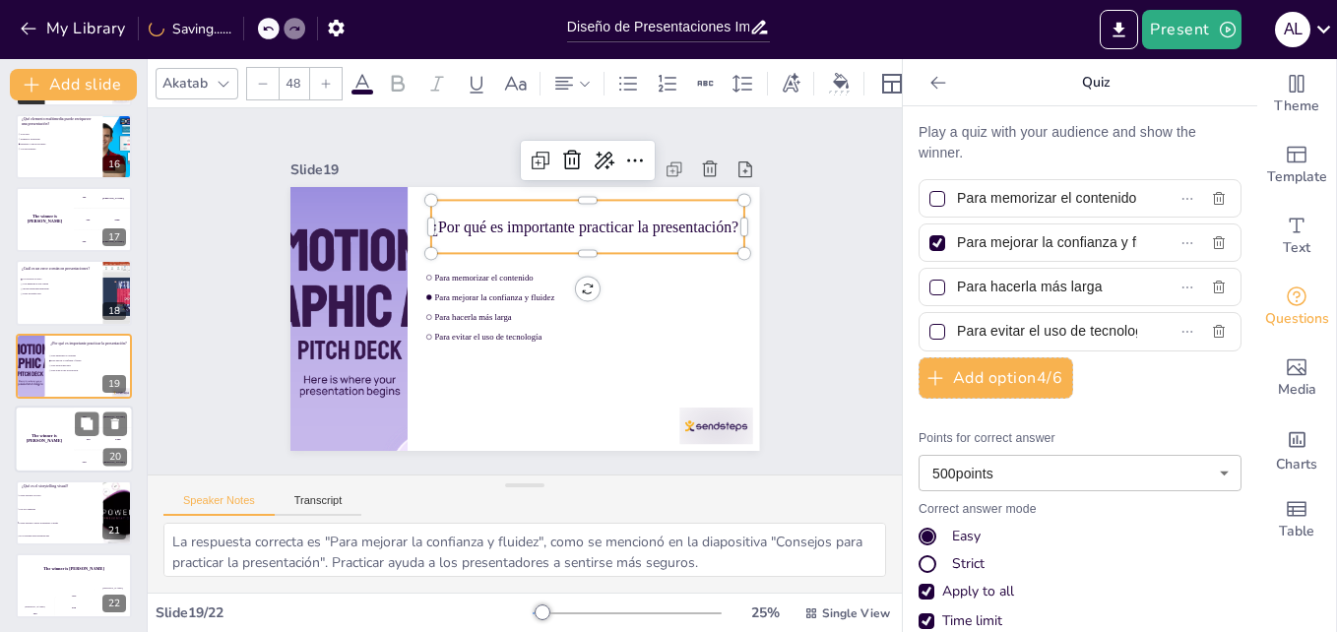
click at [68, 444] on div "The winner is [PERSON_NAME]" at bounding box center [44, 439] width 59 height 67
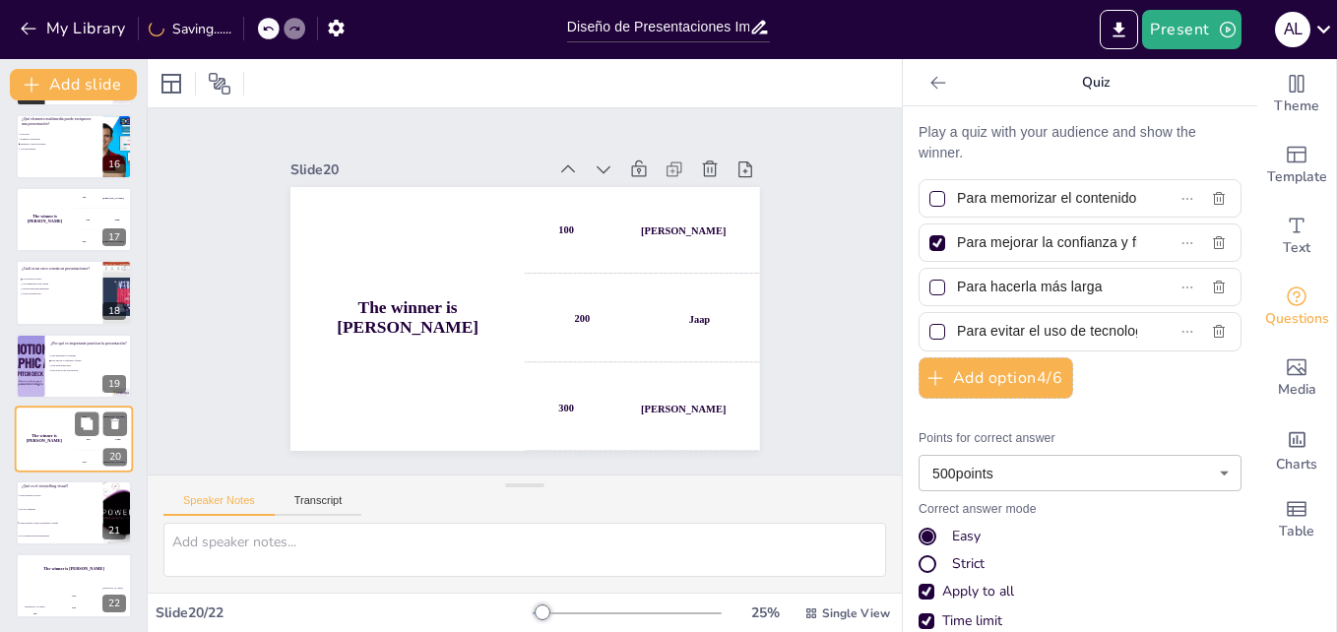
scroll to position [1103, 0]
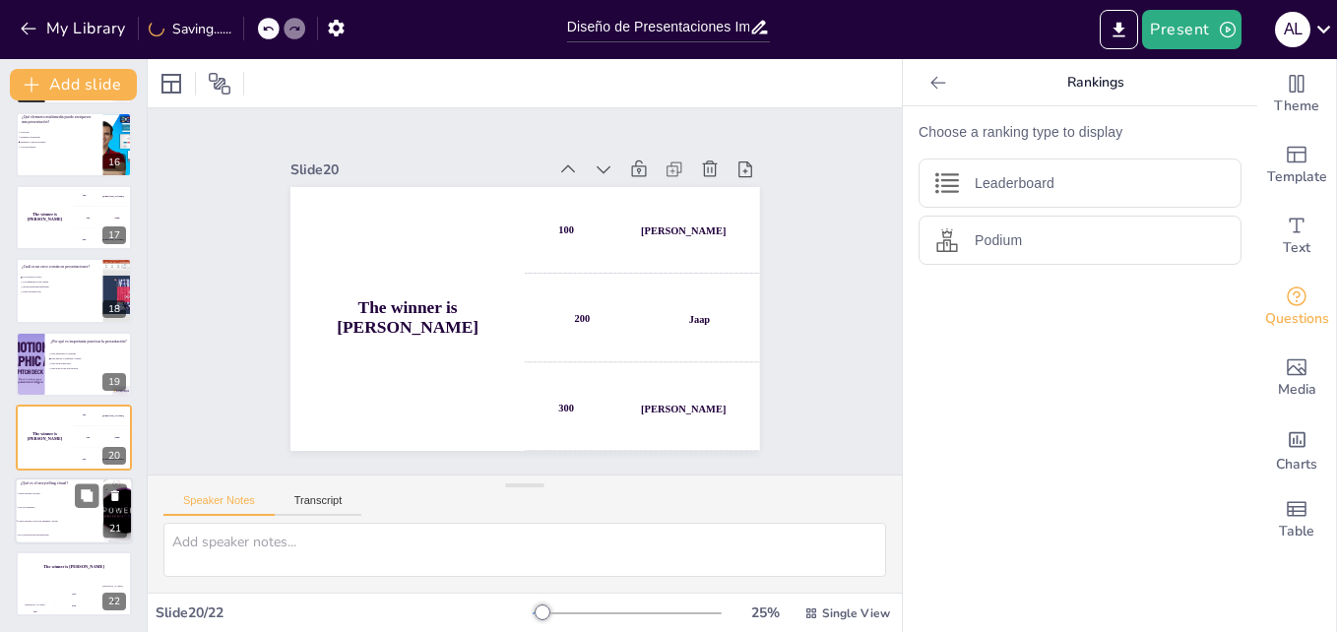
click at [43, 506] on span "Usar solo imágenes" at bounding box center [60, 506] width 85 height 3
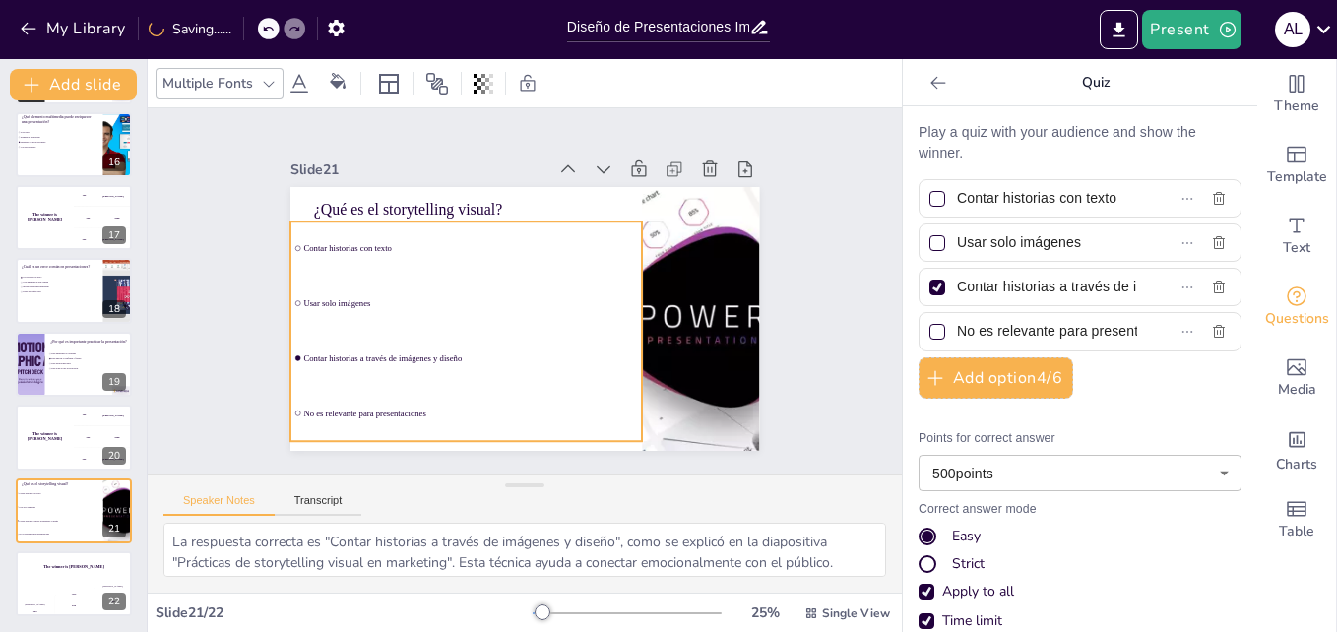
click at [447, 187] on div "¿Qué es el storytelling visual? Contar historias con texto Usar solo imágenes C…" at bounding box center [524, 187] width 469 height 0
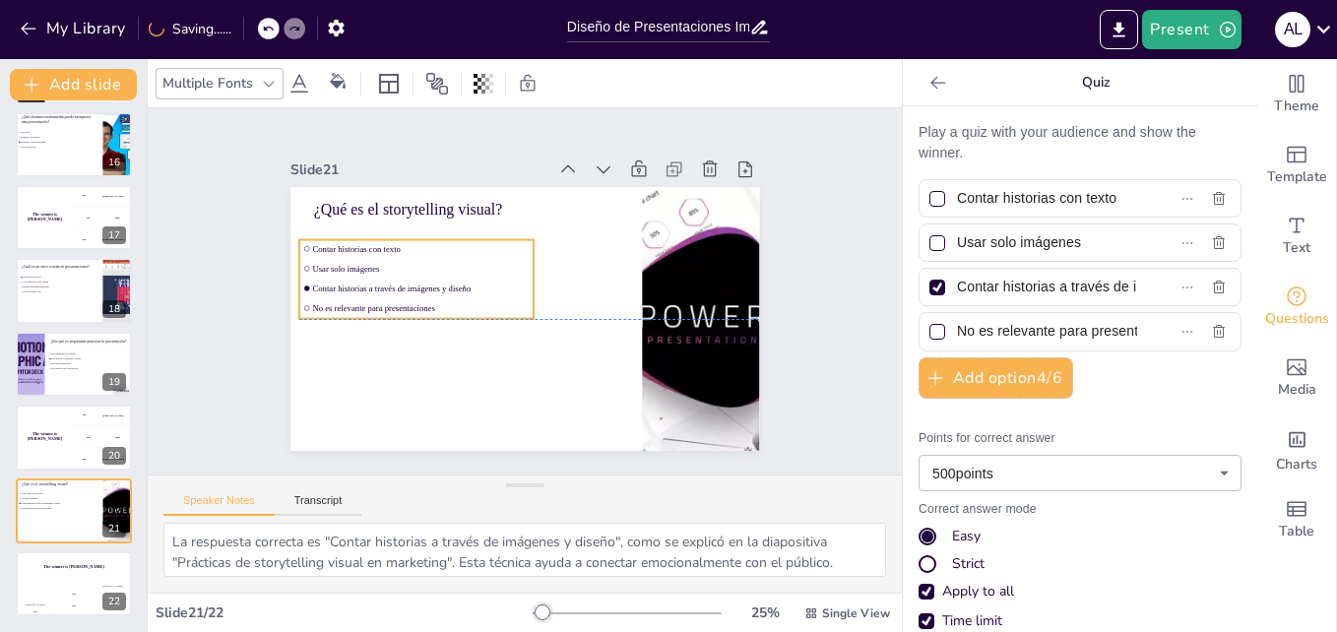
drag, startPoint x: 464, startPoint y: 255, endPoint x: 473, endPoint y: 278, distance: 24.3
click at [473, 280] on li "Contar historias a través de imágenes y diseño" at bounding box center [416, 289] width 234 height 18
click at [210, 86] on div "Multiple Fonts" at bounding box center [207, 83] width 98 height 27
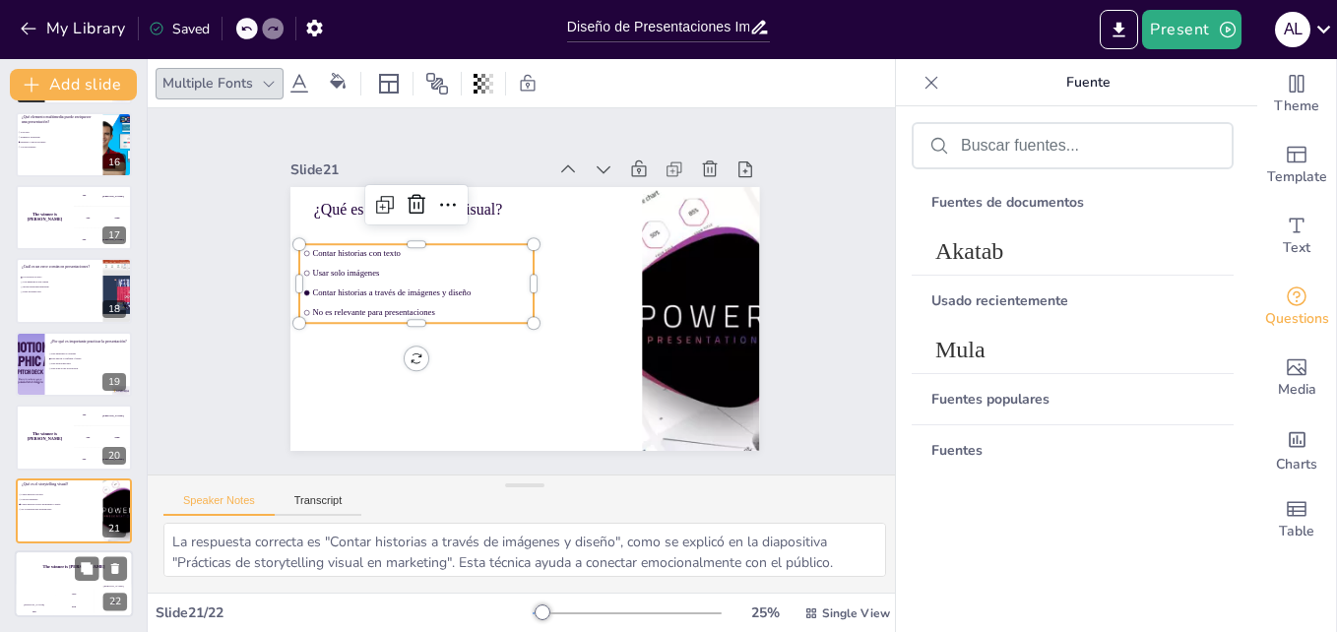
click at [52, 572] on div "The winner is [PERSON_NAME]" at bounding box center [74, 566] width 118 height 33
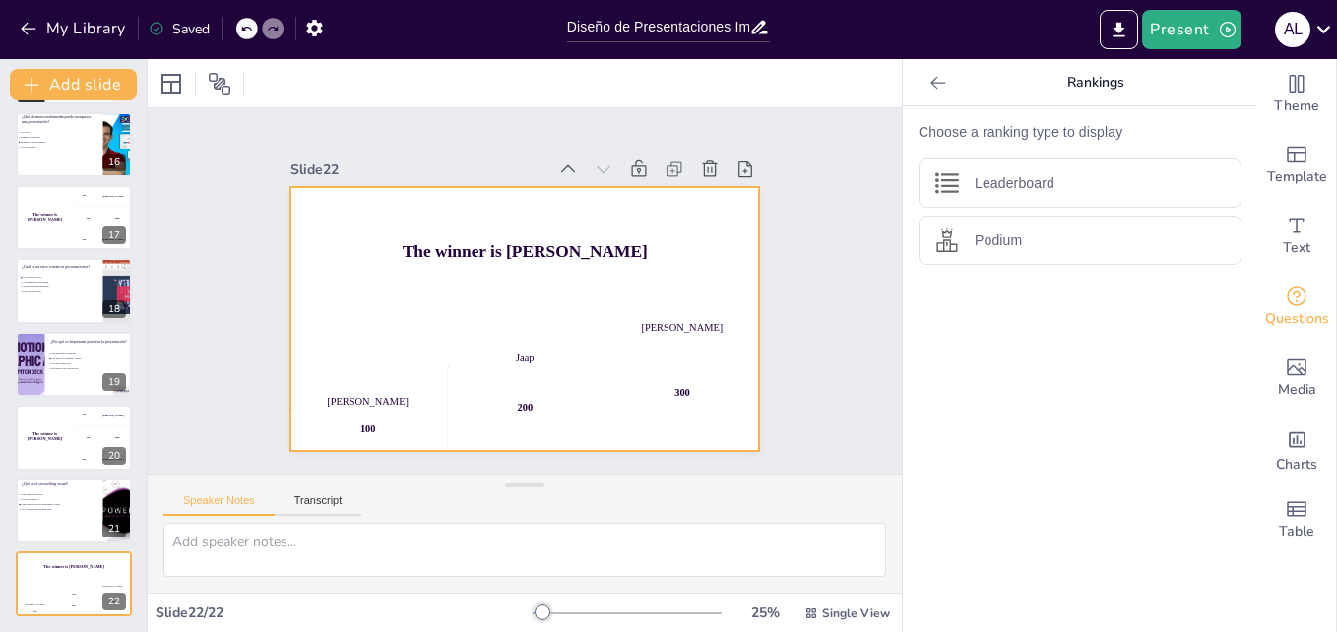
click at [539, 325] on div "Jaap 200" at bounding box center [524, 385] width 155 height 131
click at [700, 164] on icon at bounding box center [710, 169] width 20 height 20
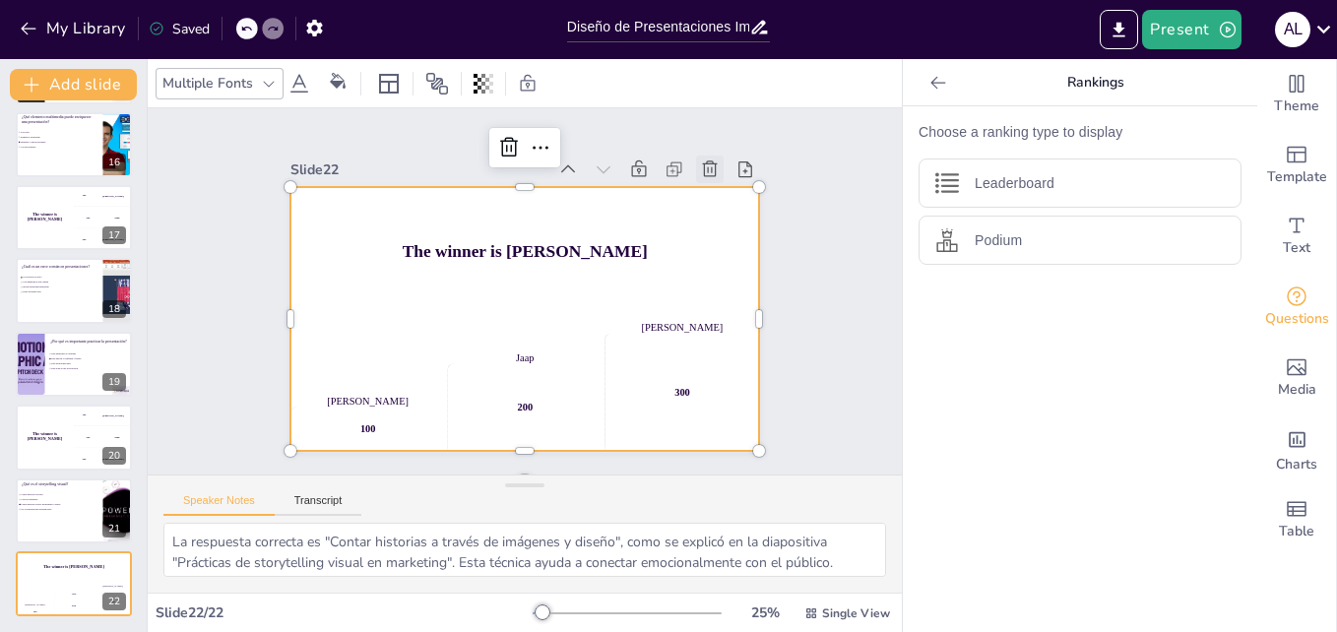
scroll to position [1030, 0]
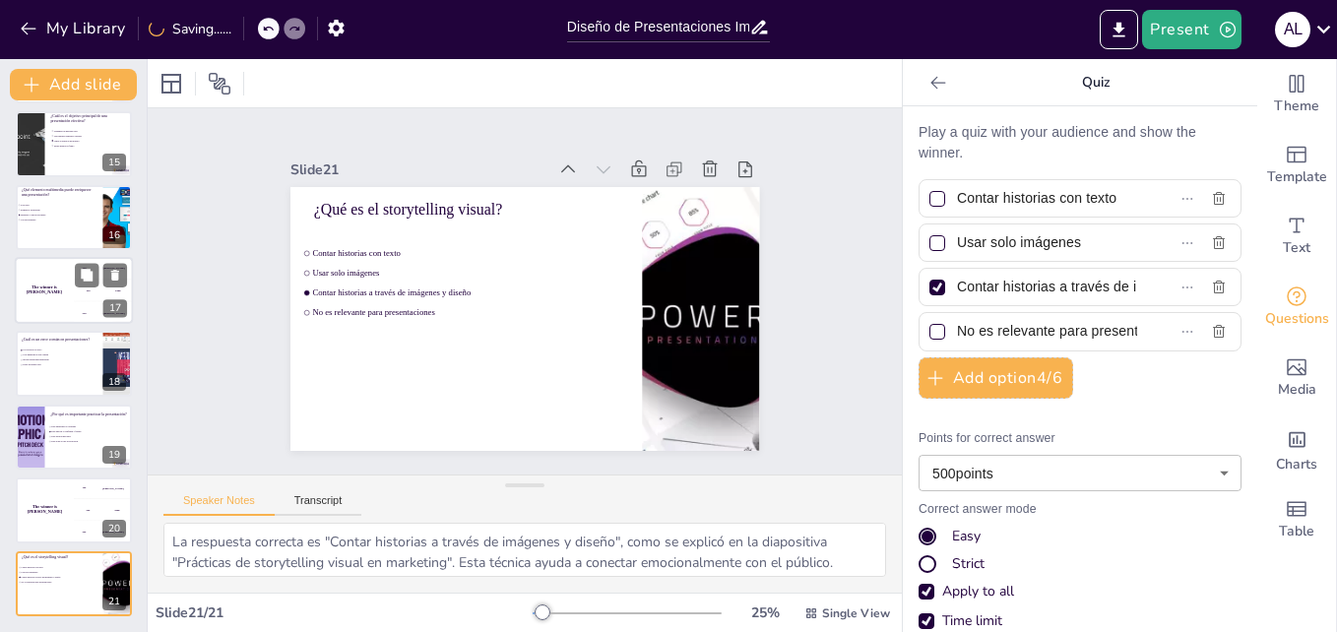
click at [54, 301] on div "The winner is [PERSON_NAME]" at bounding box center [44, 290] width 59 height 67
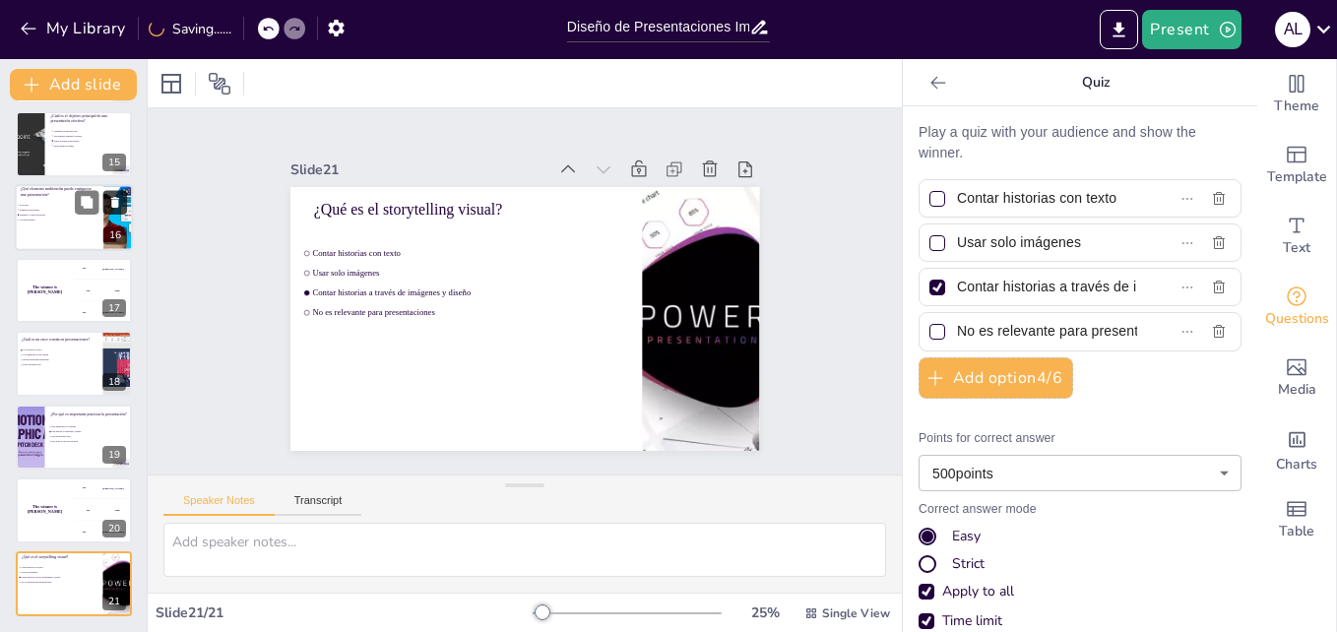
scroll to position [954, 0]
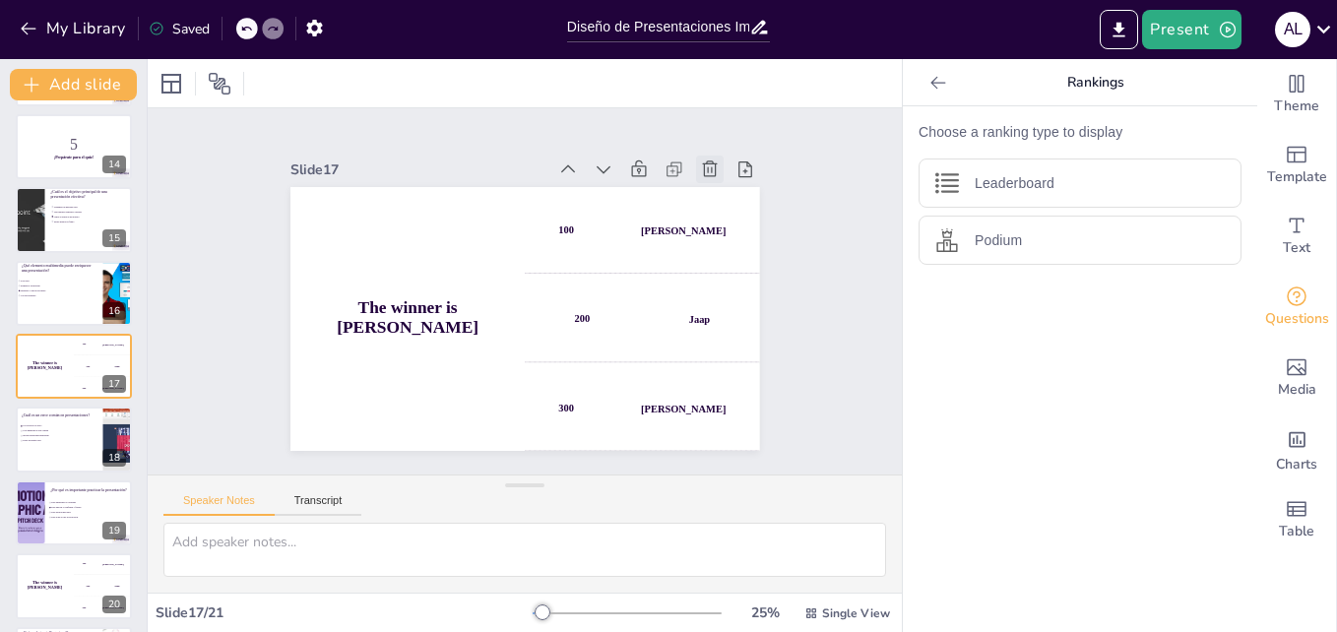
click at [700, 166] on icon at bounding box center [710, 169] width 20 height 20
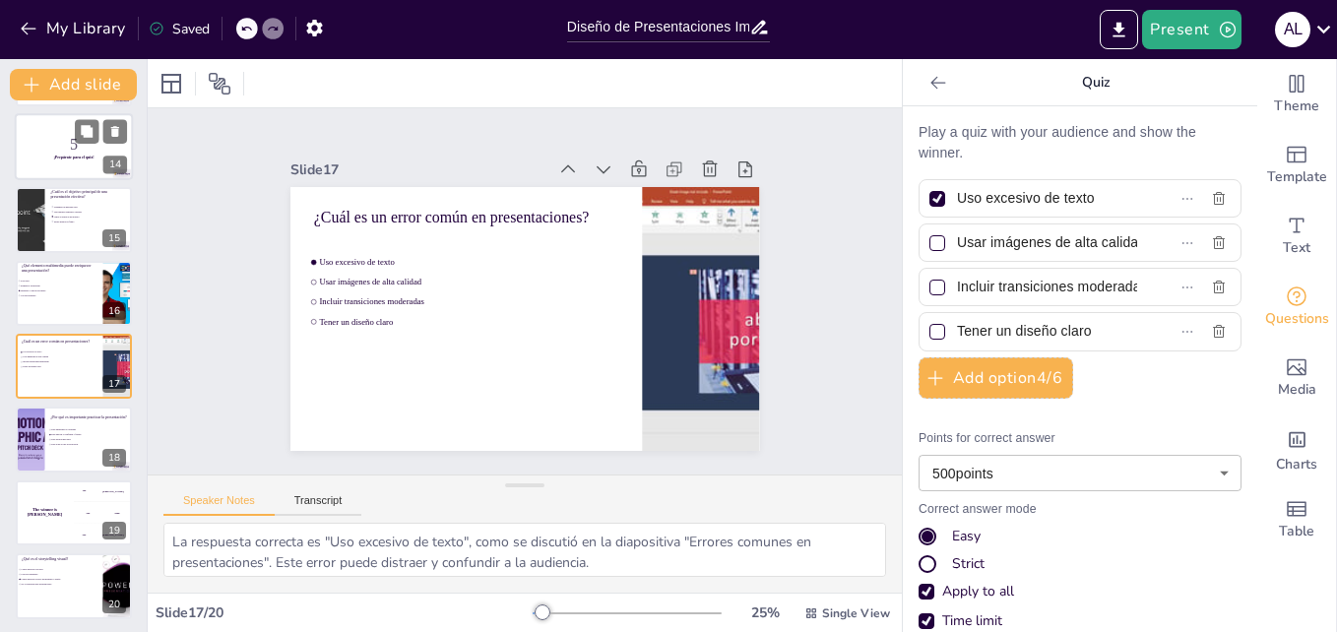
click at [52, 159] on p "¡Prepárate para el quiz!" at bounding box center [74, 158] width 106 height 6
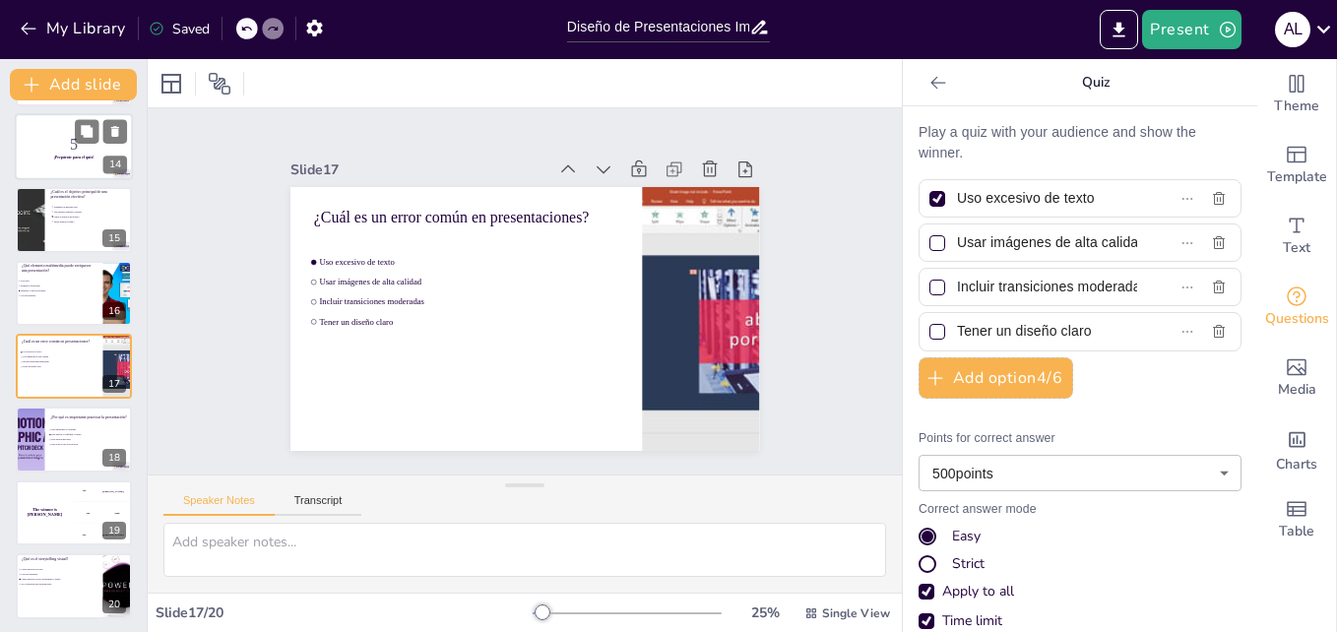
scroll to position [734, 0]
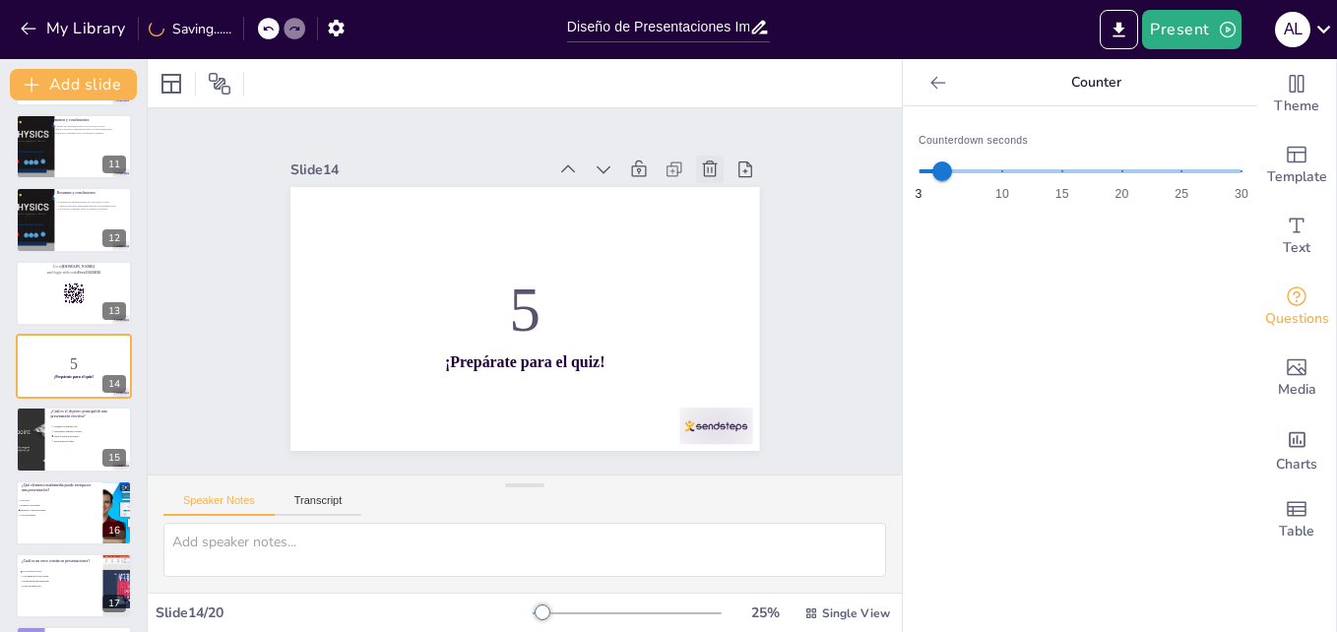
click at [703, 164] on icon at bounding box center [710, 169] width 20 height 20
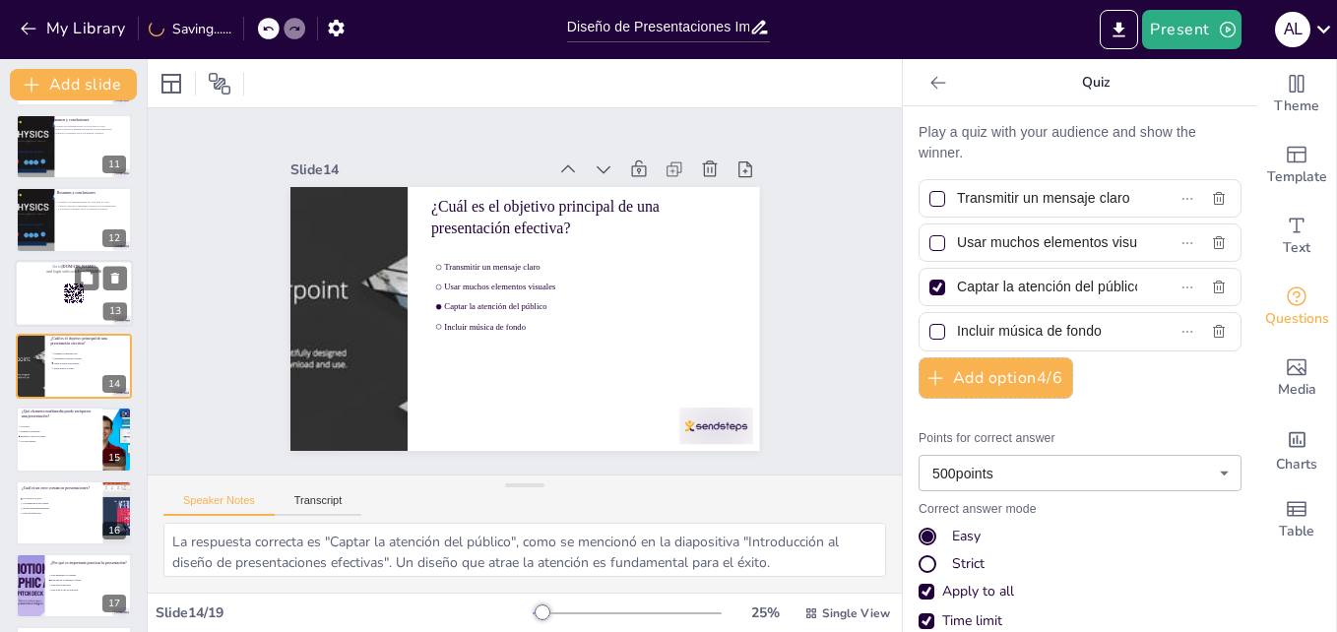
click at [72, 297] on rect at bounding box center [71, 296] width 1 height 1
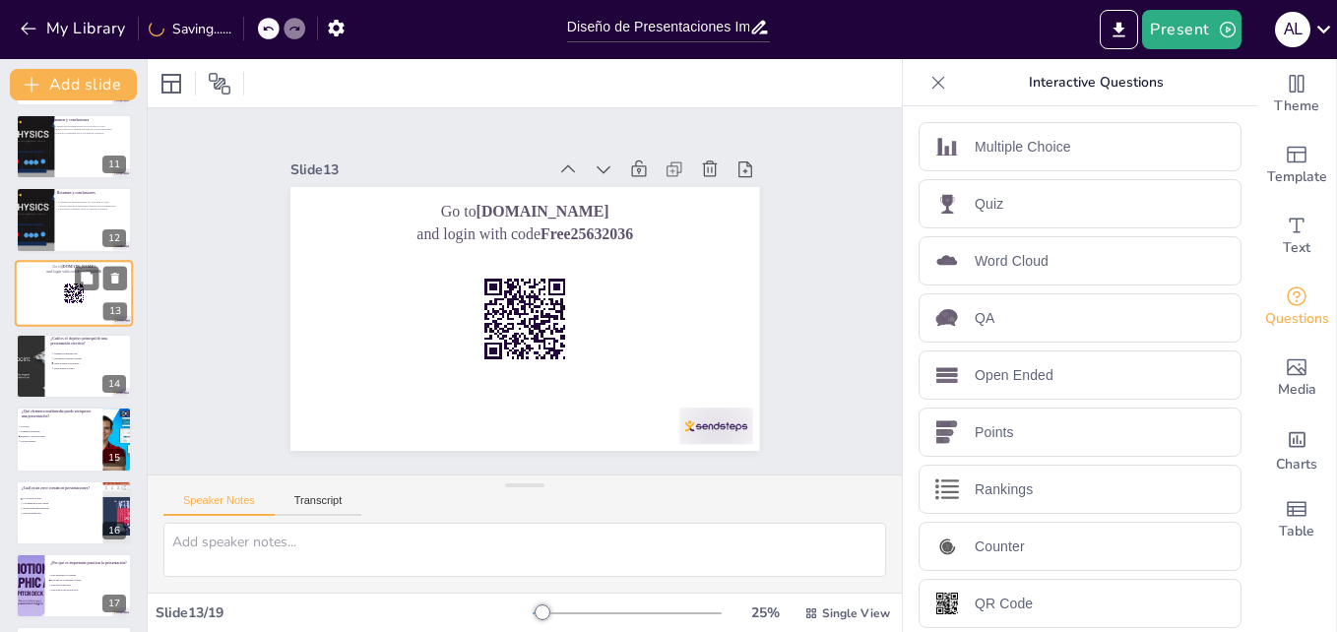
scroll to position [662, 0]
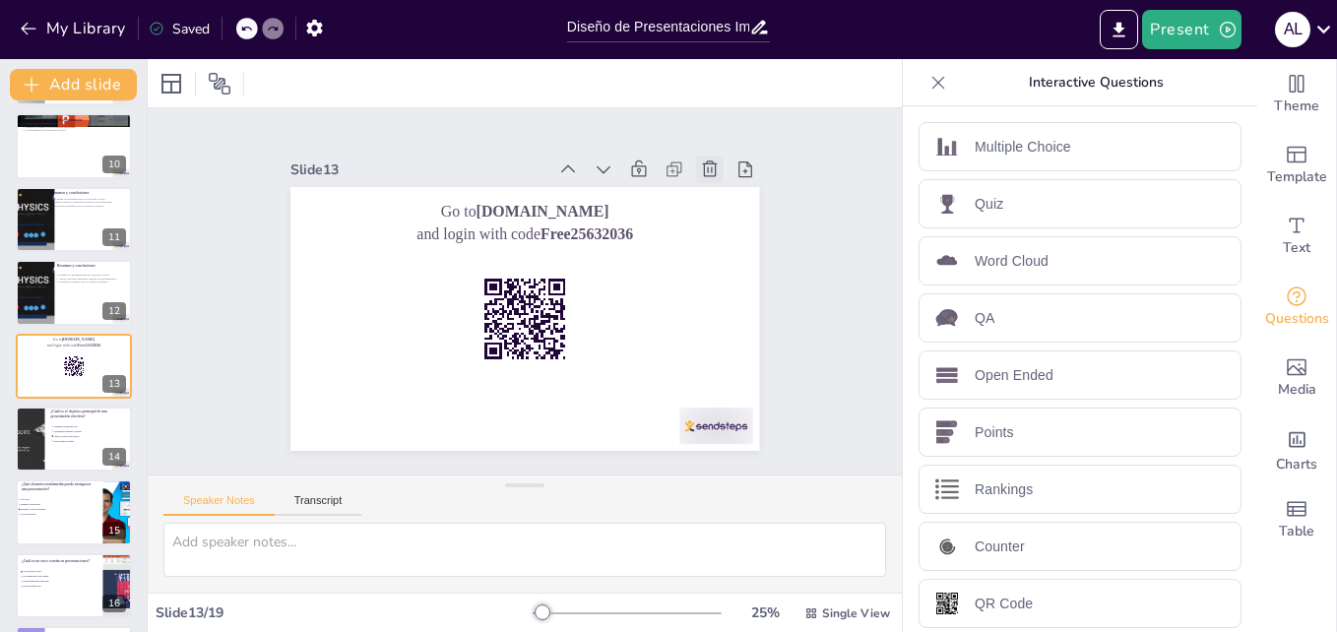
click at [700, 163] on icon at bounding box center [710, 169] width 20 height 20
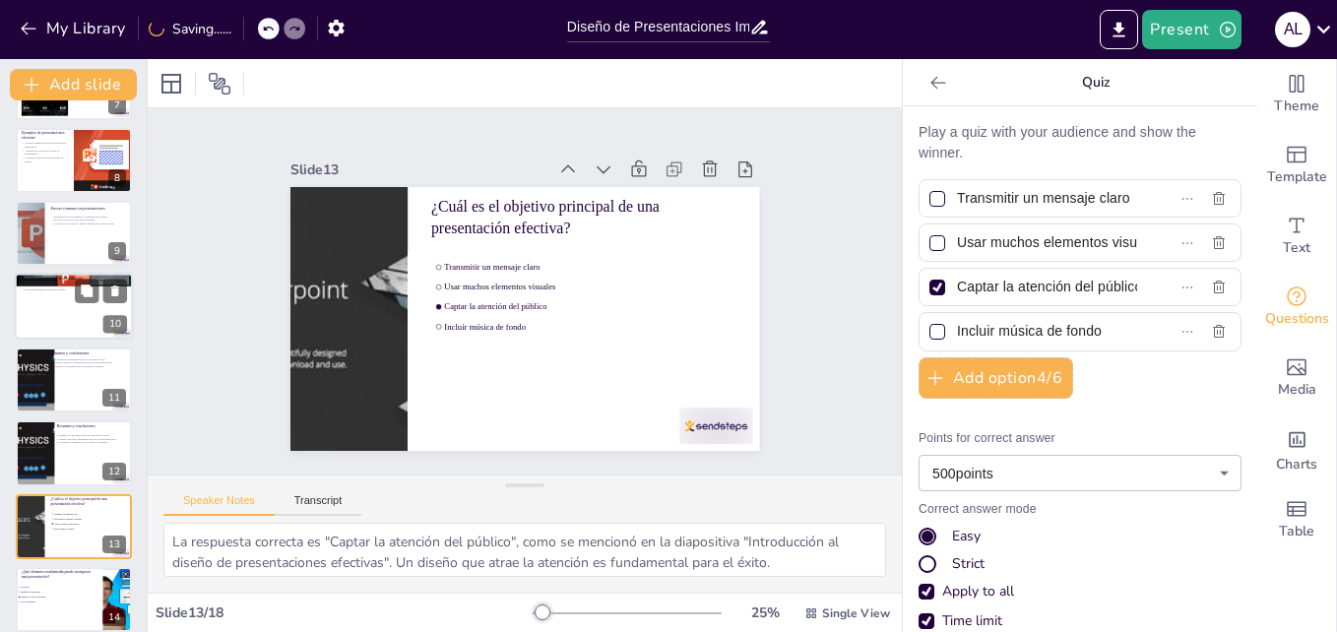
click at [72, 332] on div at bounding box center [74, 307] width 118 height 67
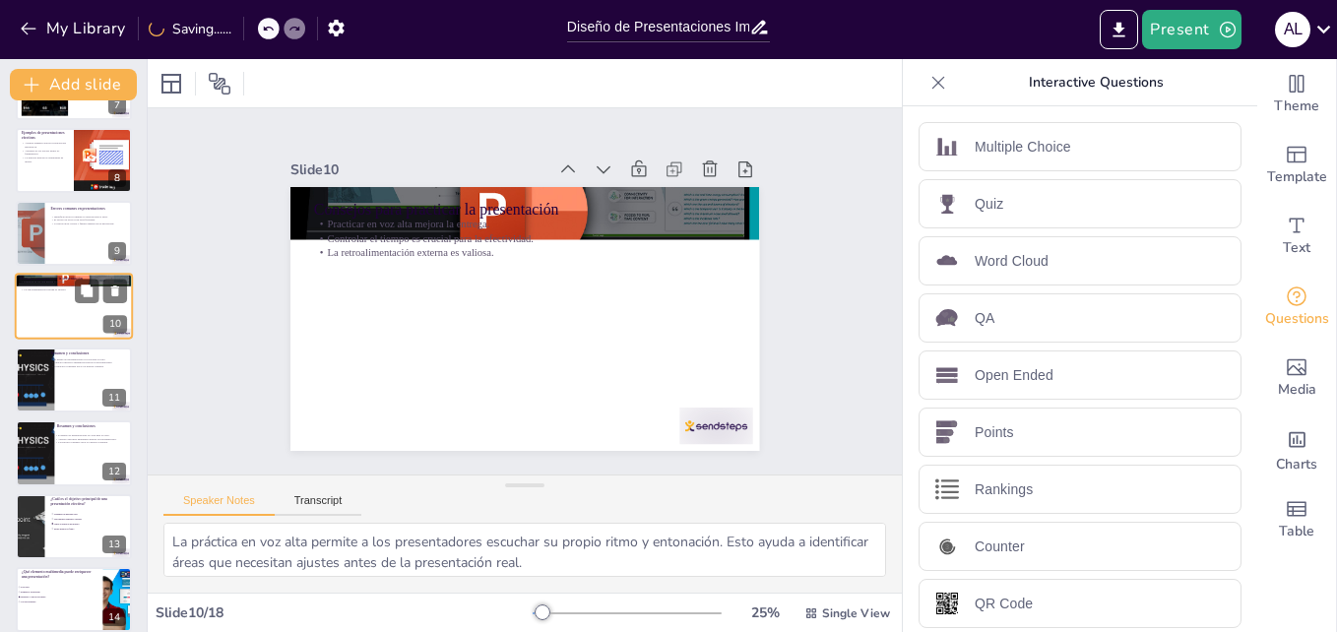
scroll to position [442, 0]
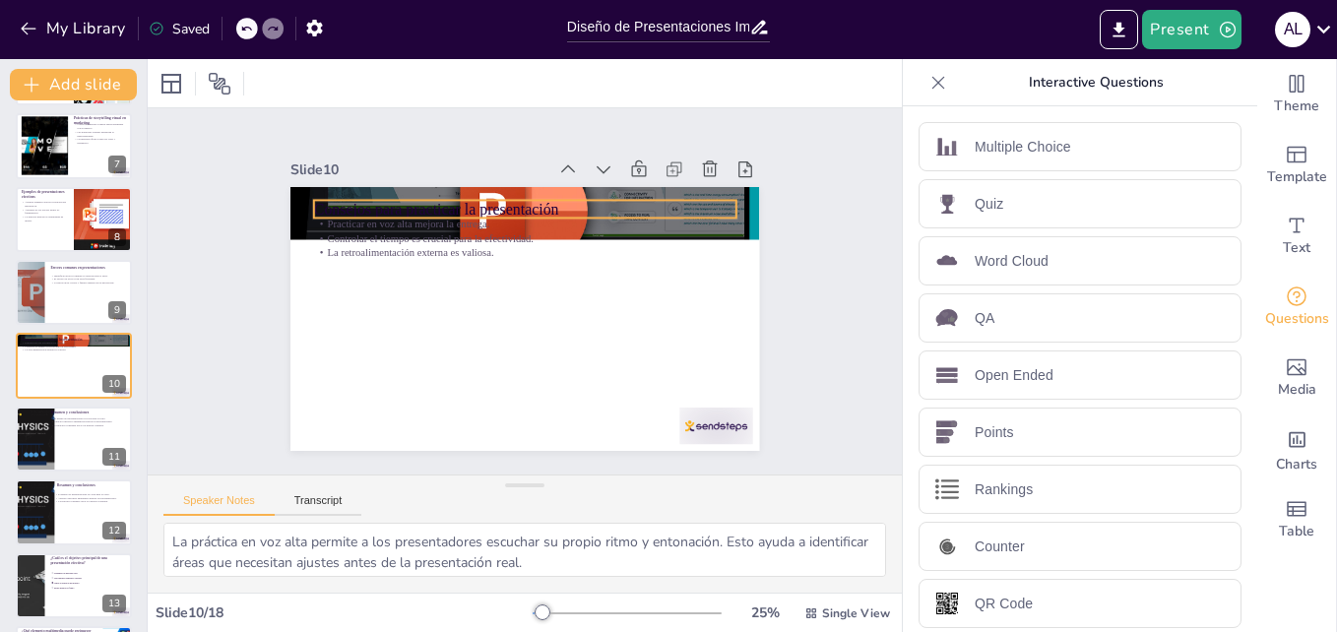
click at [428, 208] on p "Consejos para practicar la presentación" at bounding box center [525, 209] width 422 height 22
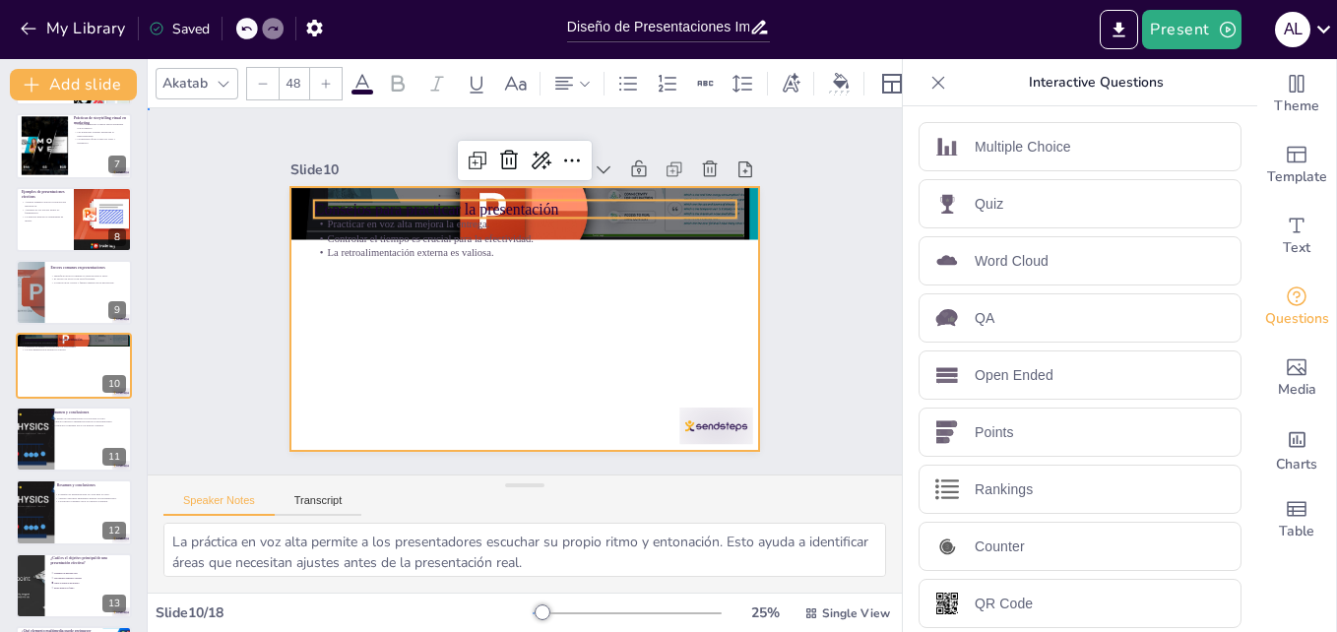
click at [515, 304] on div at bounding box center [524, 319] width 469 height 264
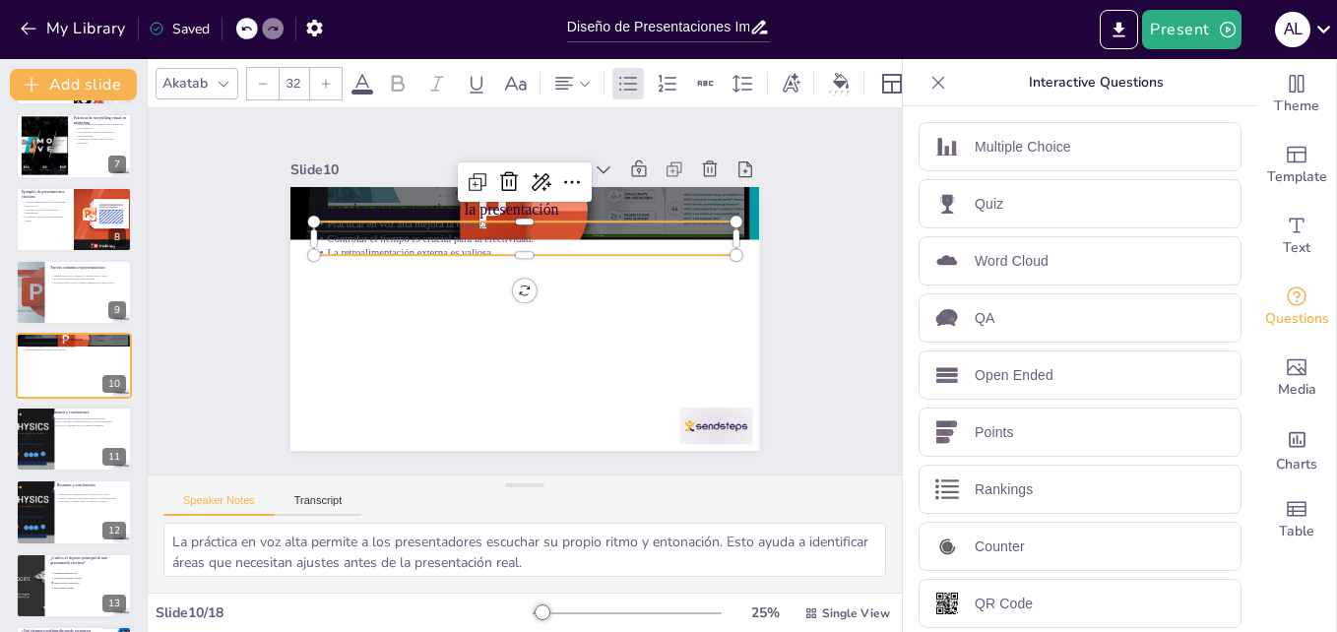
click at [479, 250] on div "Consejos para practicar la presentación Practicar en voz alta mejora la entrega…" at bounding box center [524, 319] width 469 height 264
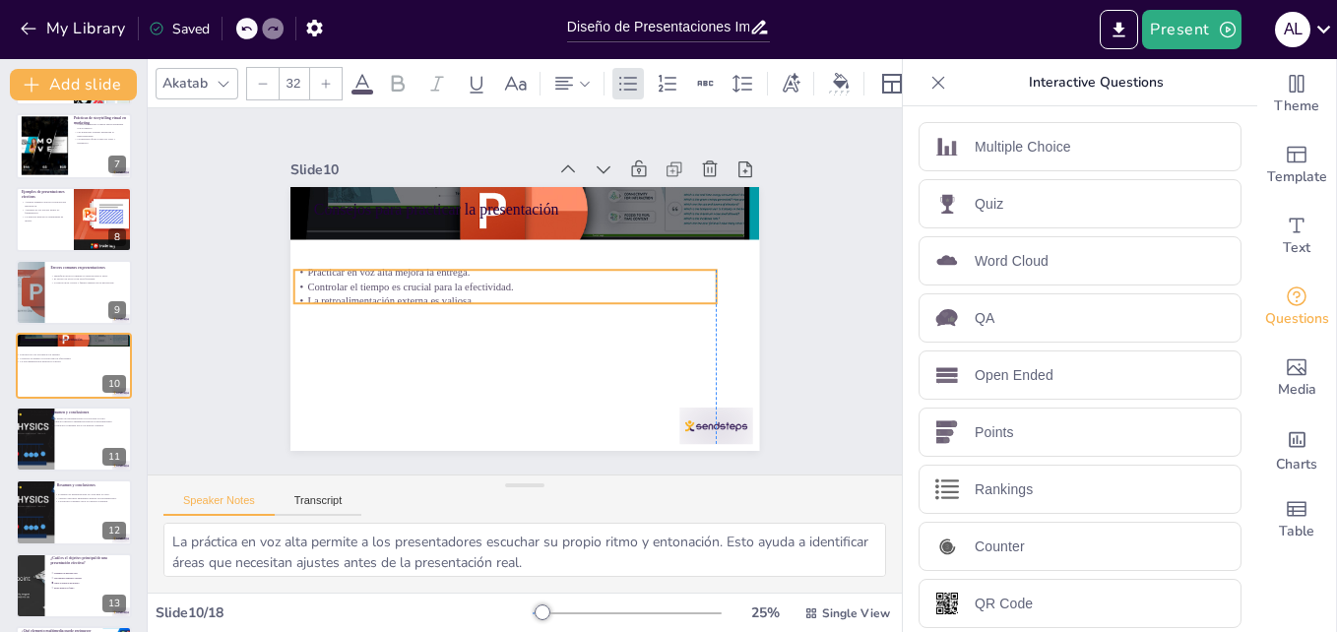
drag, startPoint x: 554, startPoint y: 242, endPoint x: 538, endPoint y: 290, distance: 51.1
click at [538, 294] on p "La retroalimentación externa es valiosa." at bounding box center [505, 301] width 422 height 15
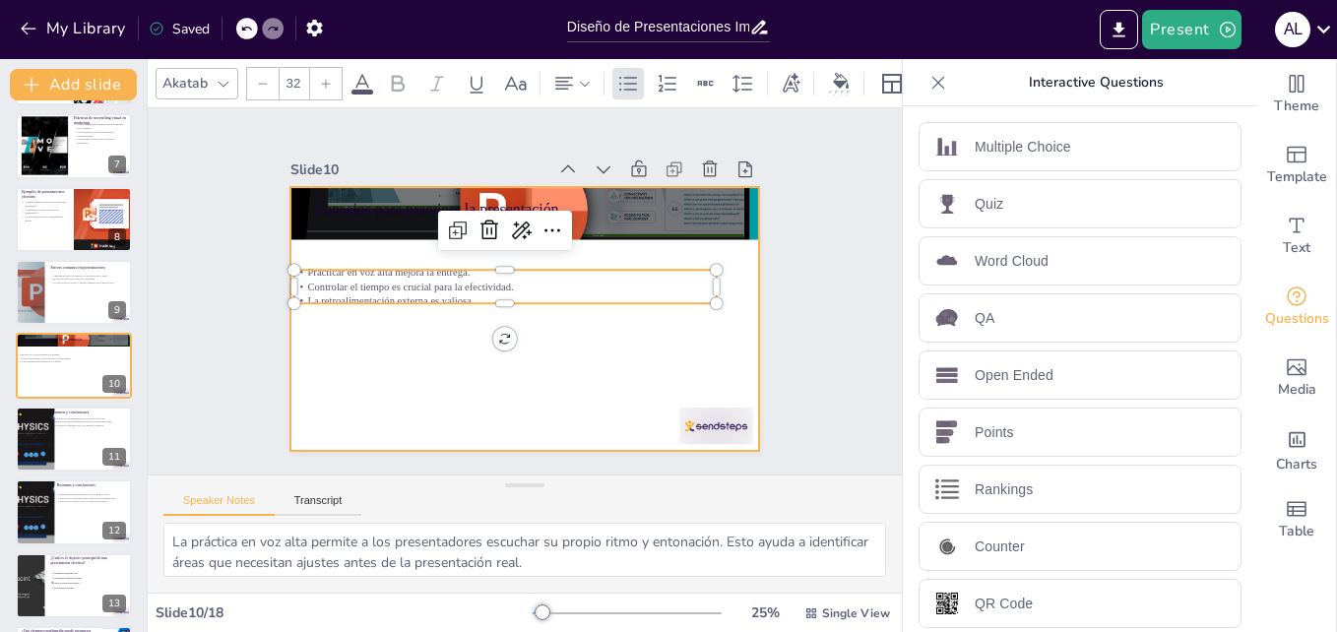
click at [511, 348] on div at bounding box center [524, 319] width 469 height 264
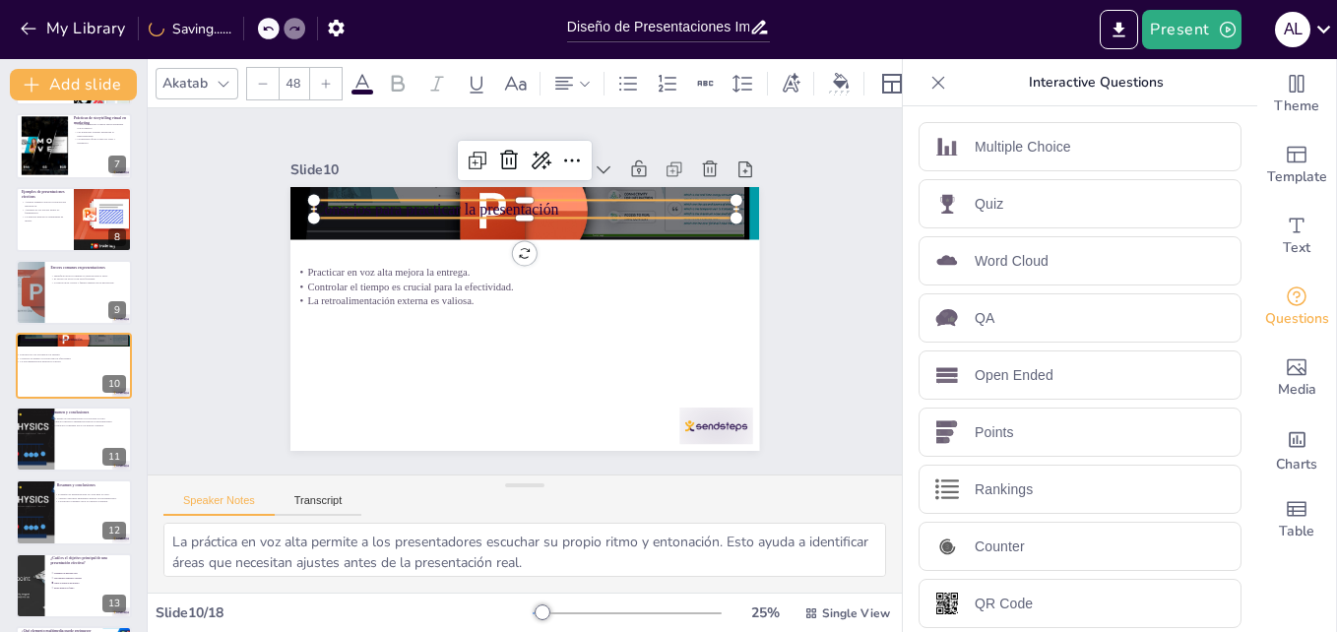
click at [534, 210] on div "Consejos para practicar la presentación Practicar en voz alta mejora la entrega…" at bounding box center [524, 319] width 469 height 264
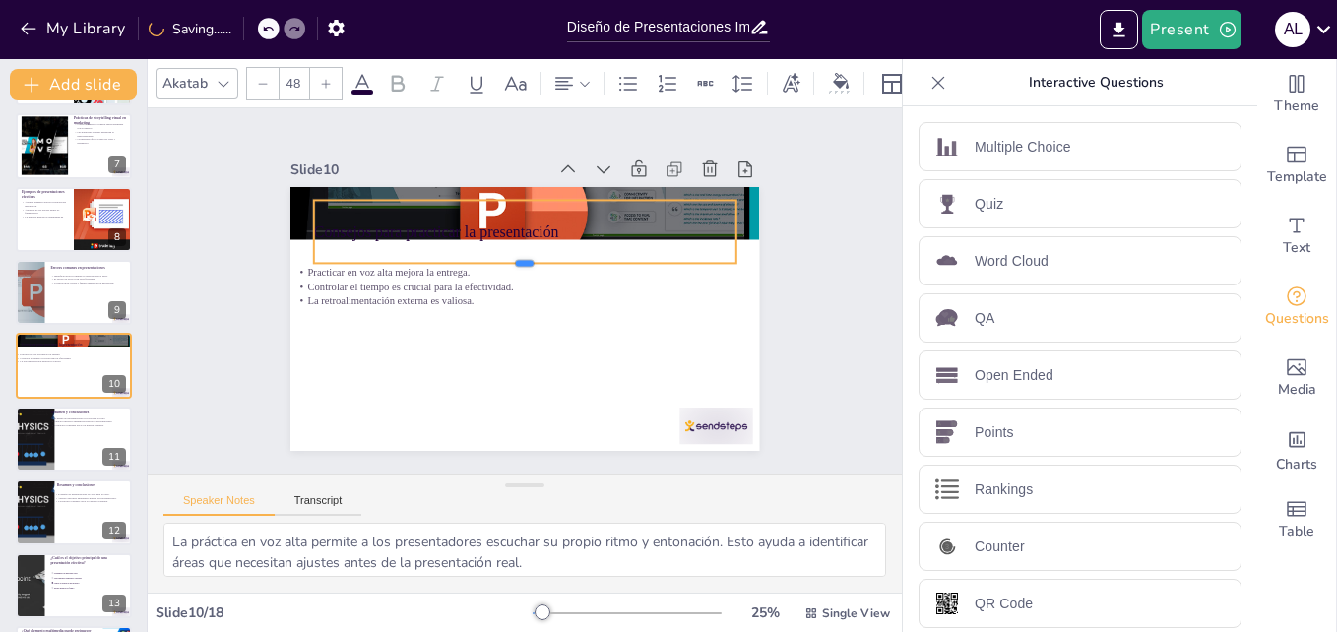
drag, startPoint x: 543, startPoint y: 211, endPoint x: 530, endPoint y: 256, distance: 47.3
click at [530, 263] on div at bounding box center [525, 271] width 422 height 16
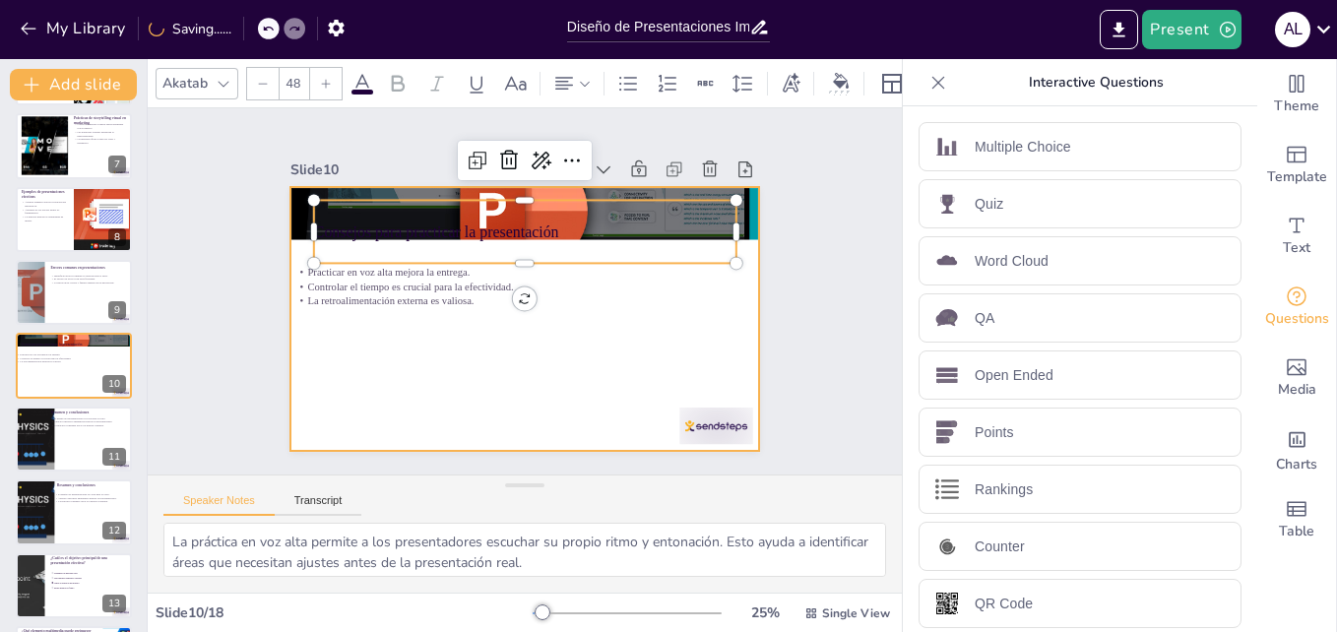
click at [521, 328] on div at bounding box center [524, 319] width 469 height 264
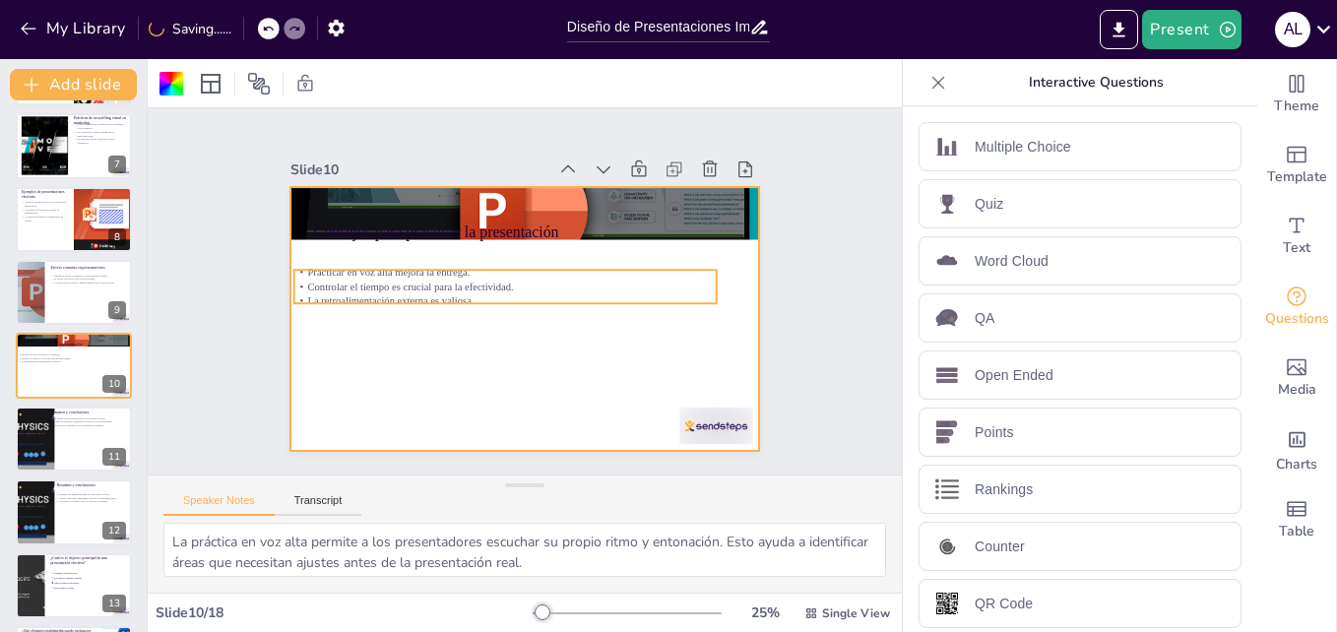
click at [413, 294] on p "La retroalimentación externa es valiosa." at bounding box center [505, 301] width 422 height 15
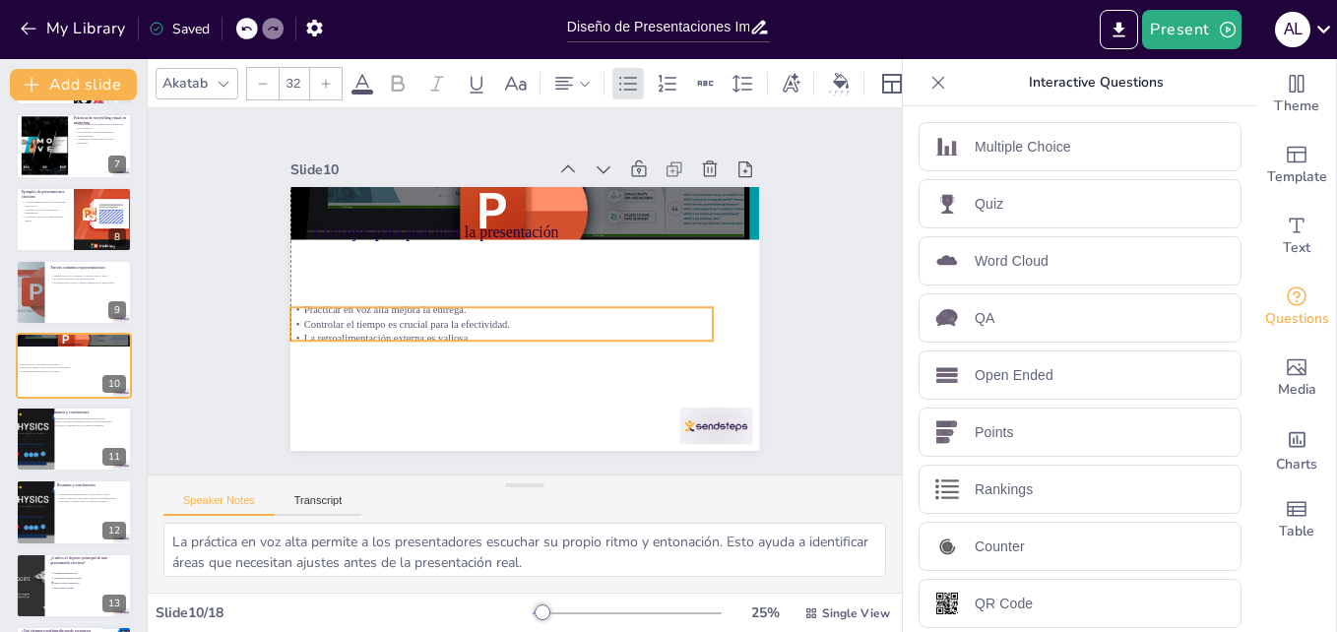
drag, startPoint x: 426, startPoint y: 285, endPoint x: 418, endPoint y: 326, distance: 41.1
click at [418, 326] on p "Controlar el tiempo es crucial para la efectividad." at bounding box center [501, 324] width 422 height 15
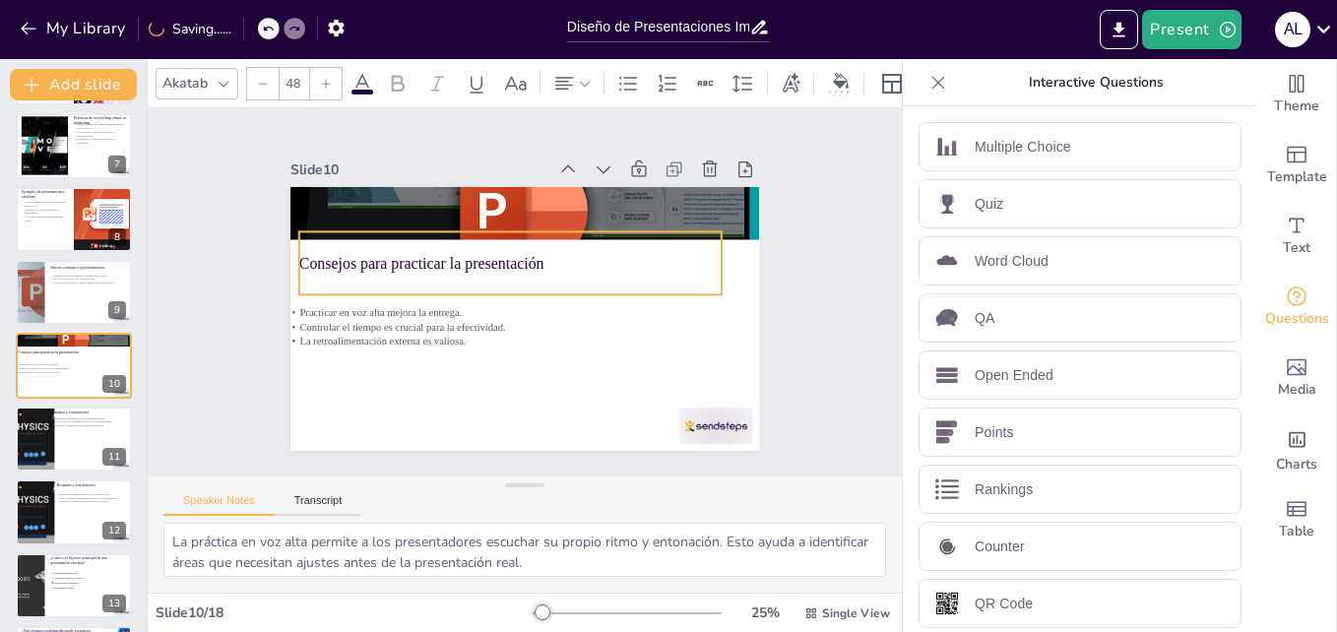
drag, startPoint x: 501, startPoint y: 200, endPoint x: 486, endPoint y: 231, distance: 34.8
click at [486, 231] on div "Consejos para practicar la presentación" at bounding box center [510, 262] width 422 height 63
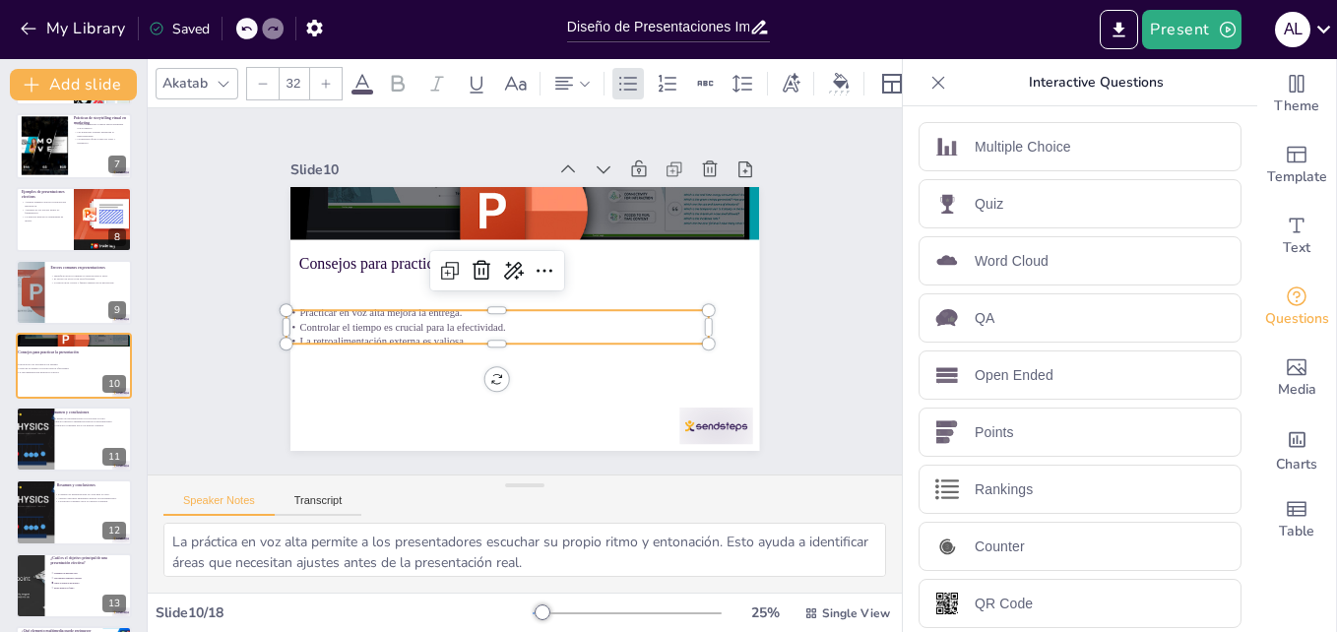
click at [454, 335] on p "La retroalimentación externa es valiosa." at bounding box center [497, 342] width 422 height 15
click at [295, 84] on input "32" at bounding box center [294, 84] width 28 height 32
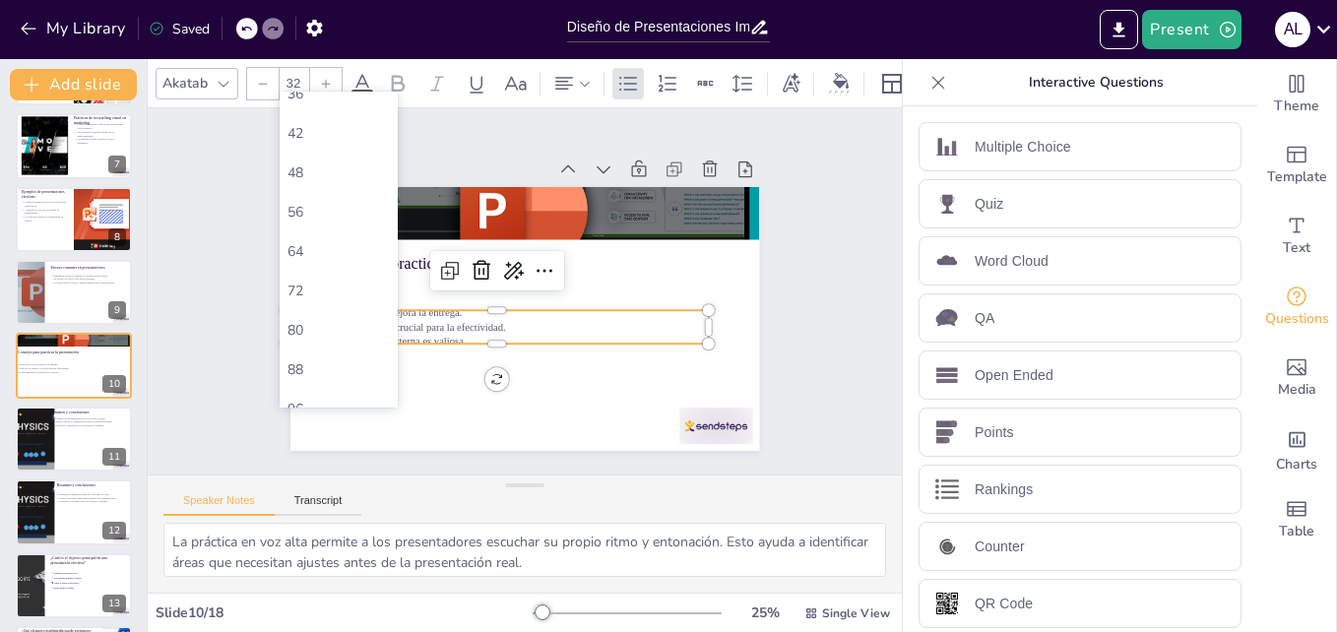
scroll to position [382, 0]
click at [336, 323] on div "64" at bounding box center [338, 320] width 102 height 19
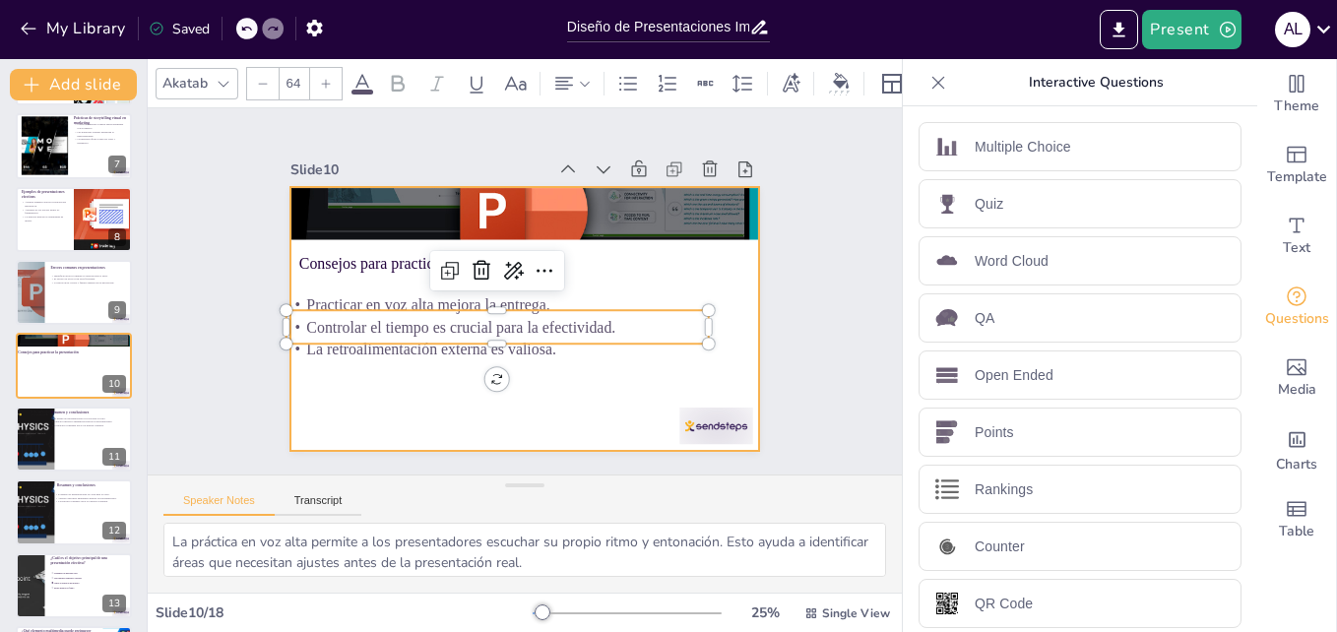
click at [536, 383] on div at bounding box center [524, 319] width 469 height 264
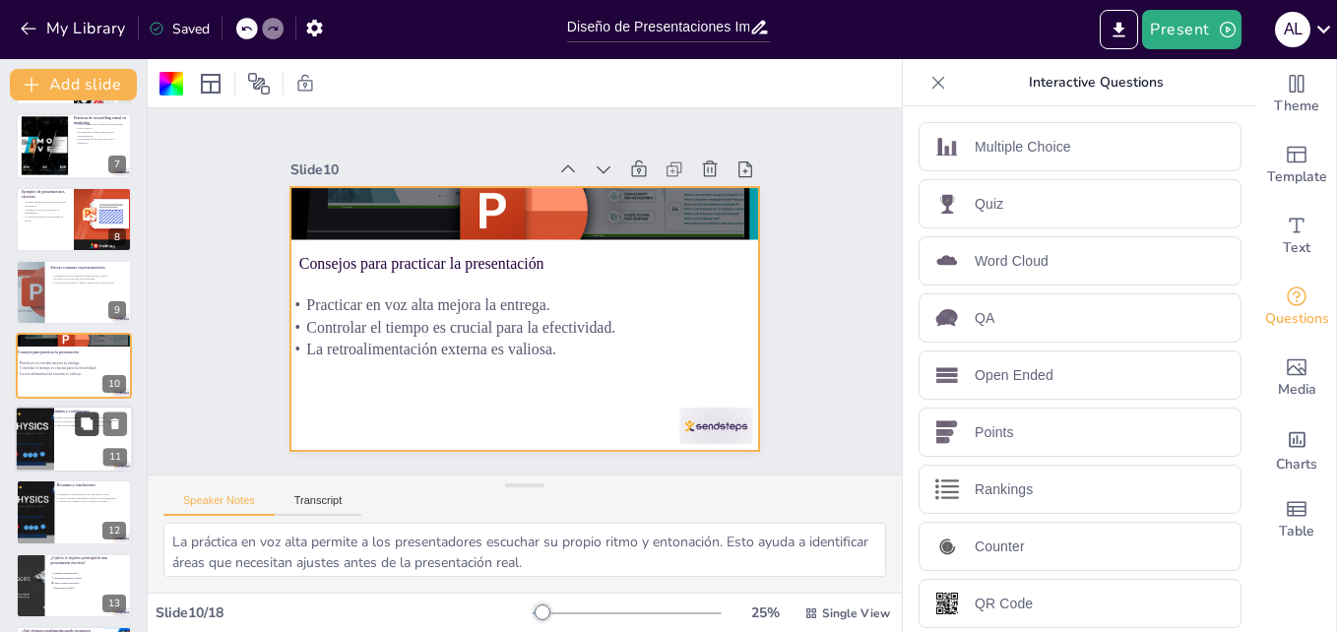
click at [84, 431] on button at bounding box center [87, 424] width 24 height 24
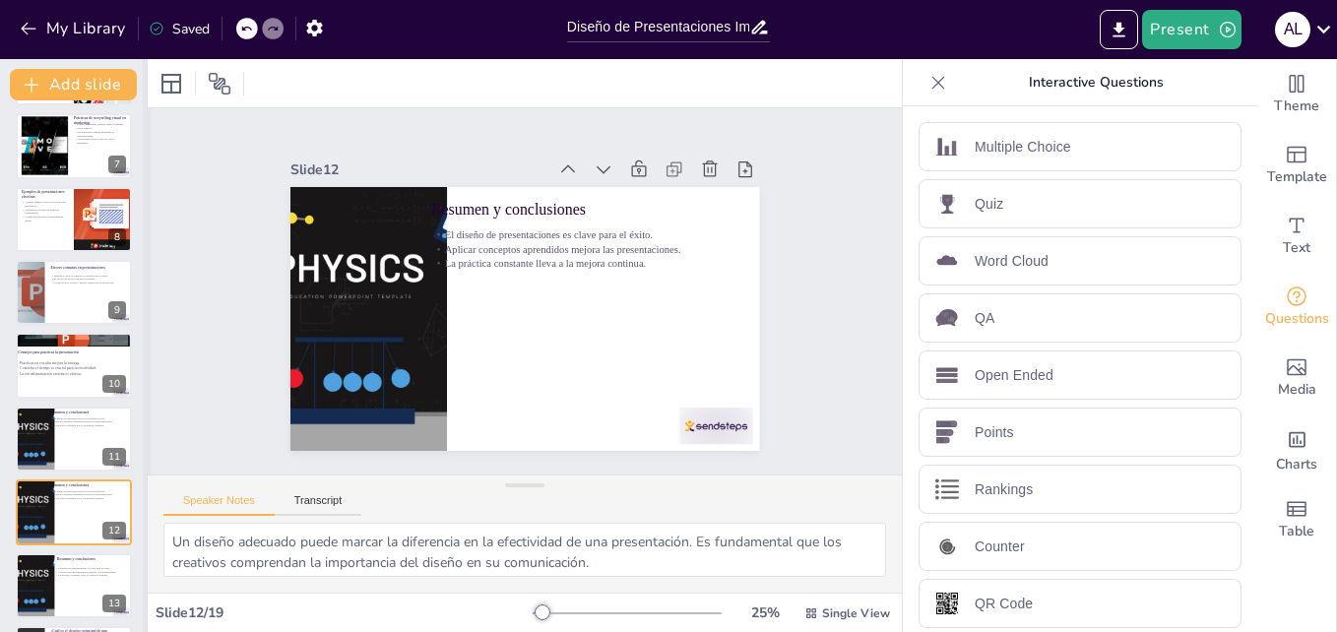
scroll to position [588, 0]
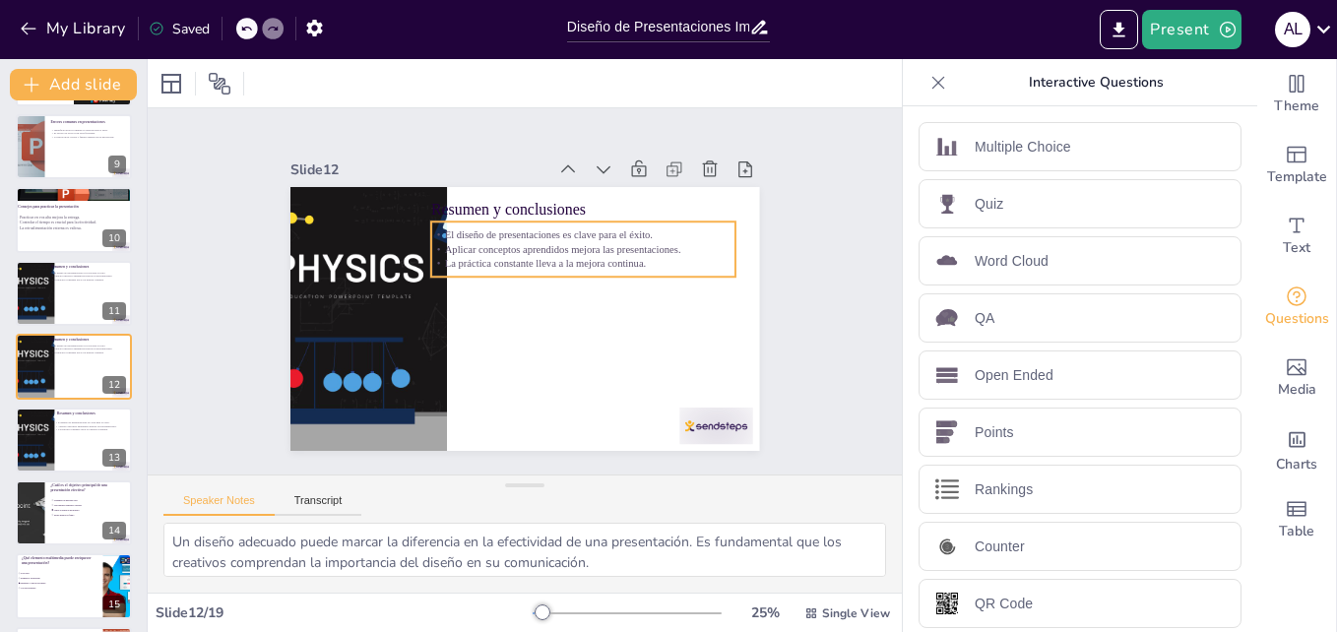
click at [544, 242] on p "Aplicar conceptos aprendidos mejora las presentaciones." at bounding box center [583, 249] width 305 height 15
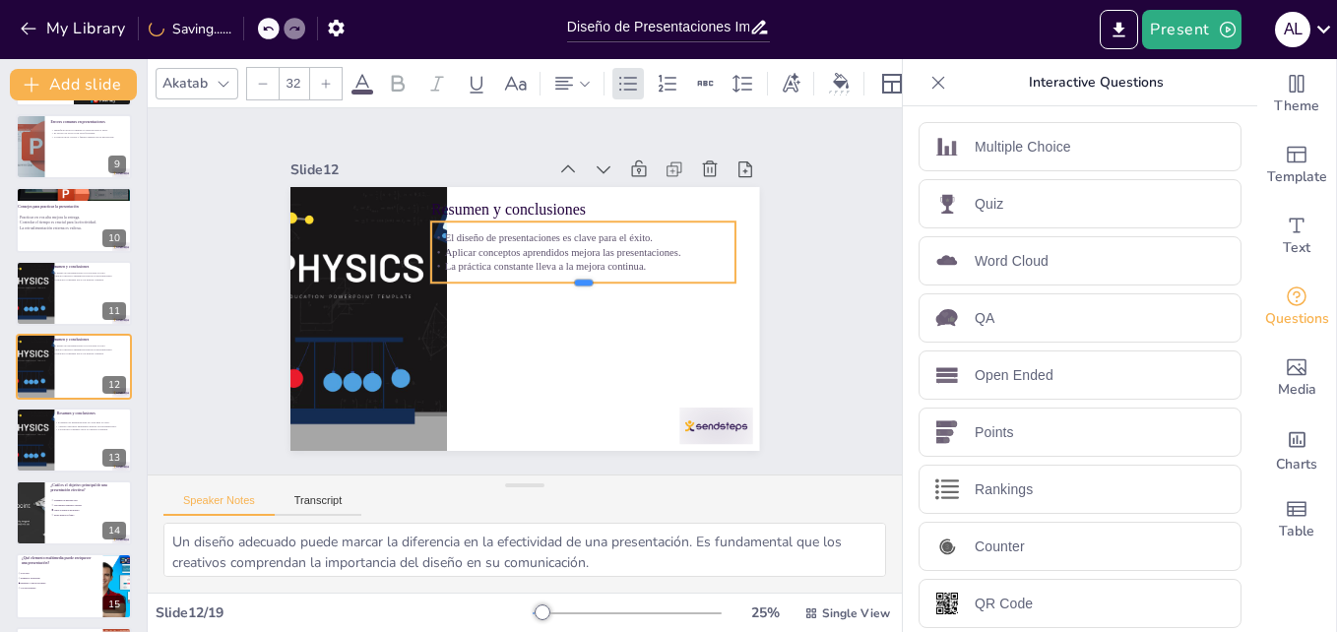
click at [599, 283] on div at bounding box center [583, 291] width 305 height 16
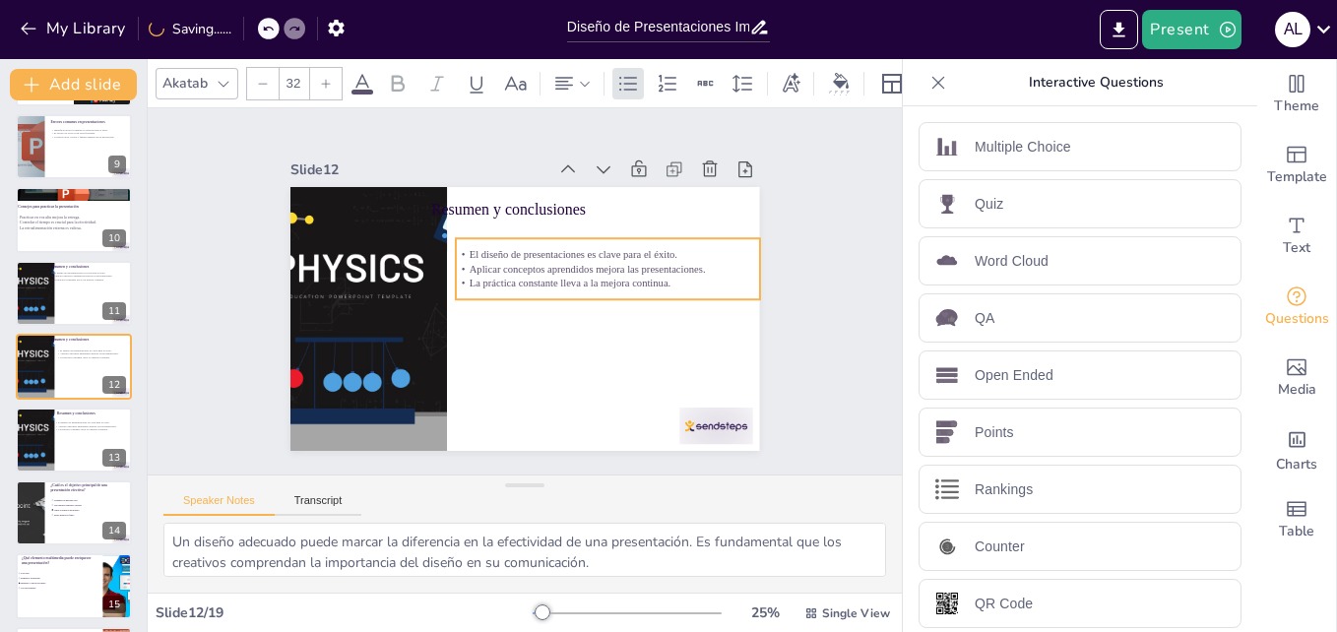
drag, startPoint x: 614, startPoint y: 249, endPoint x: 639, endPoint y: 266, distance: 29.8
click at [639, 266] on p "Aplicar conceptos aprendidos mejora las presentaciones." at bounding box center [608, 269] width 305 height 15
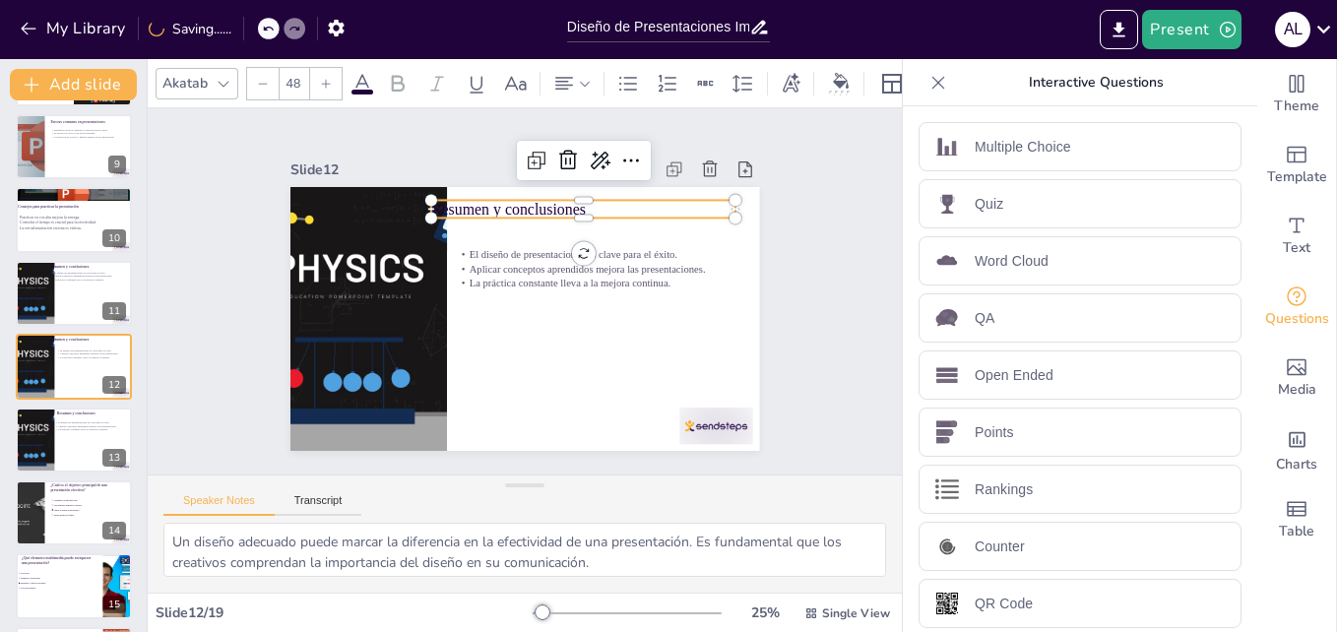
click at [504, 201] on p "Resumen y conclusiones" at bounding box center [599, 222] width 303 height 85
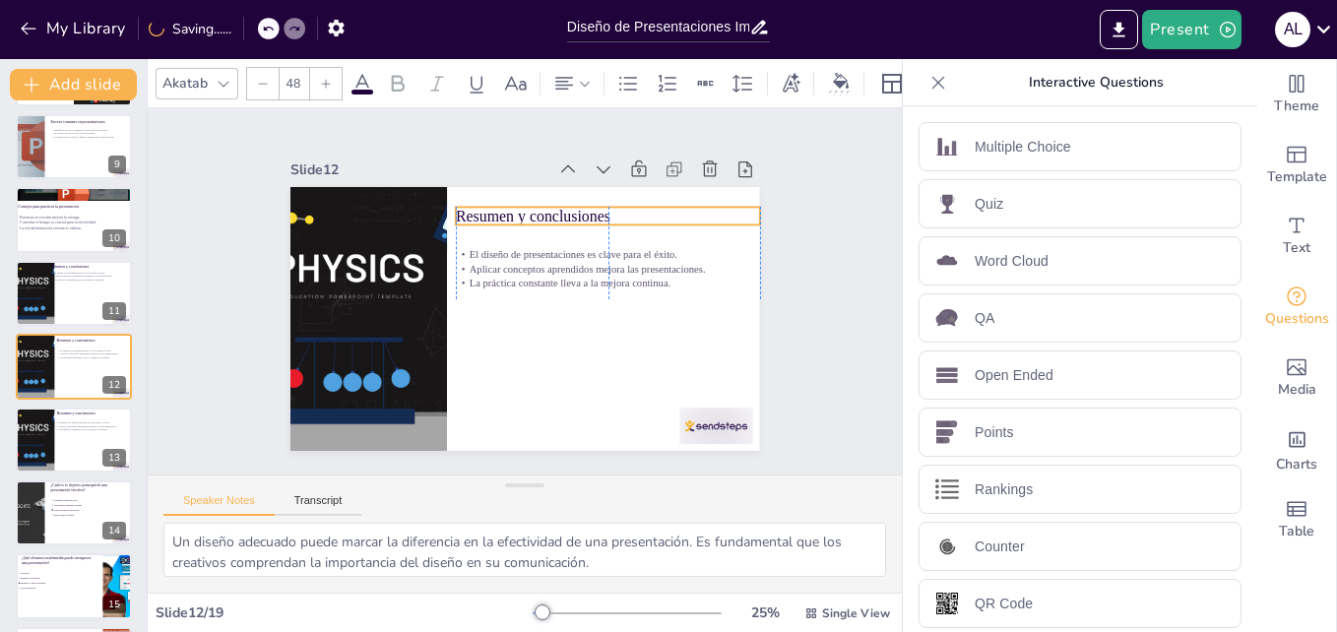
drag, startPoint x: 506, startPoint y: 200, endPoint x: 534, endPoint y: 207, distance: 28.4
click at [534, 207] on p "Resumen y conclusiones" at bounding box center [608, 216] width 305 height 22
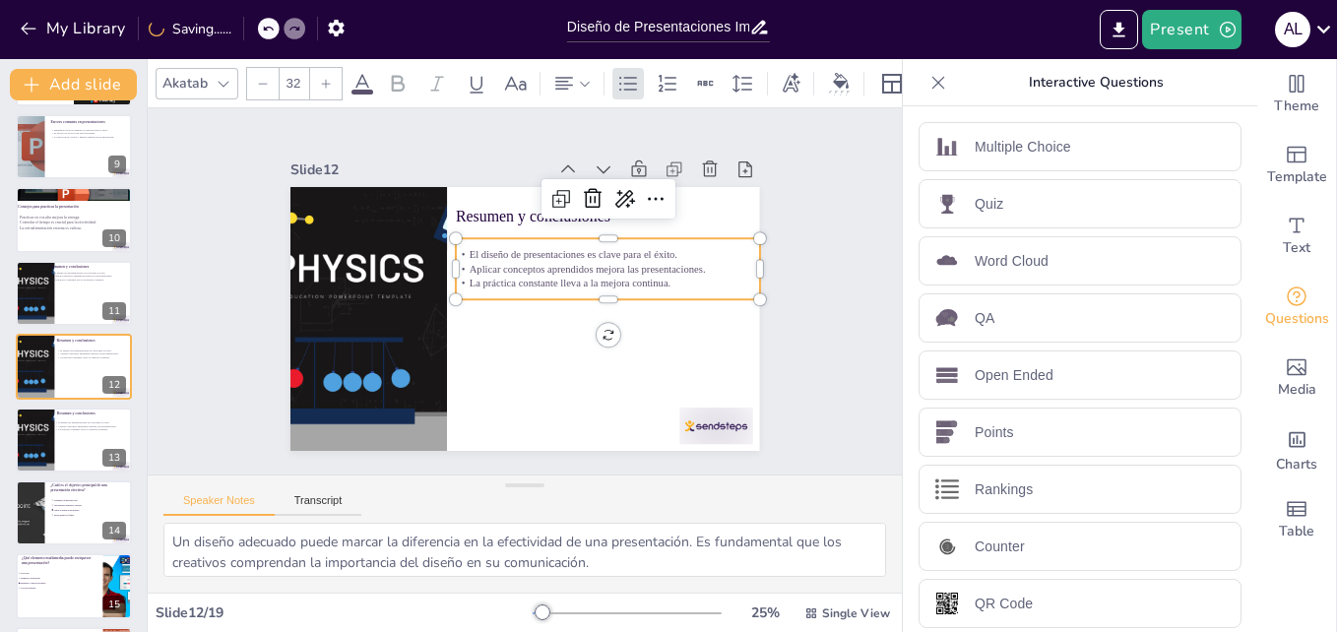
click at [509, 247] on p "El diseño de presentaciones es clave para el éxito." at bounding box center [608, 254] width 305 height 15
click at [294, 84] on input "32" at bounding box center [294, 84] width 28 height 32
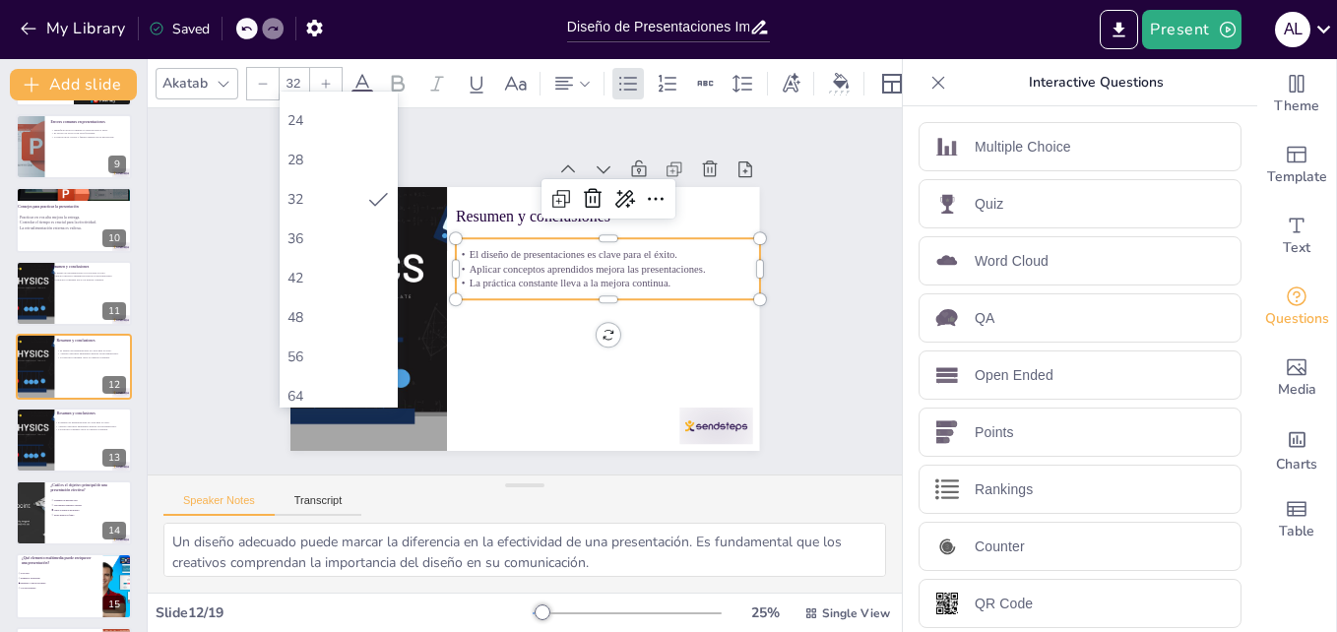
scroll to position [394, 0]
click at [318, 221] on div "48" at bounding box center [338, 230] width 102 height 19
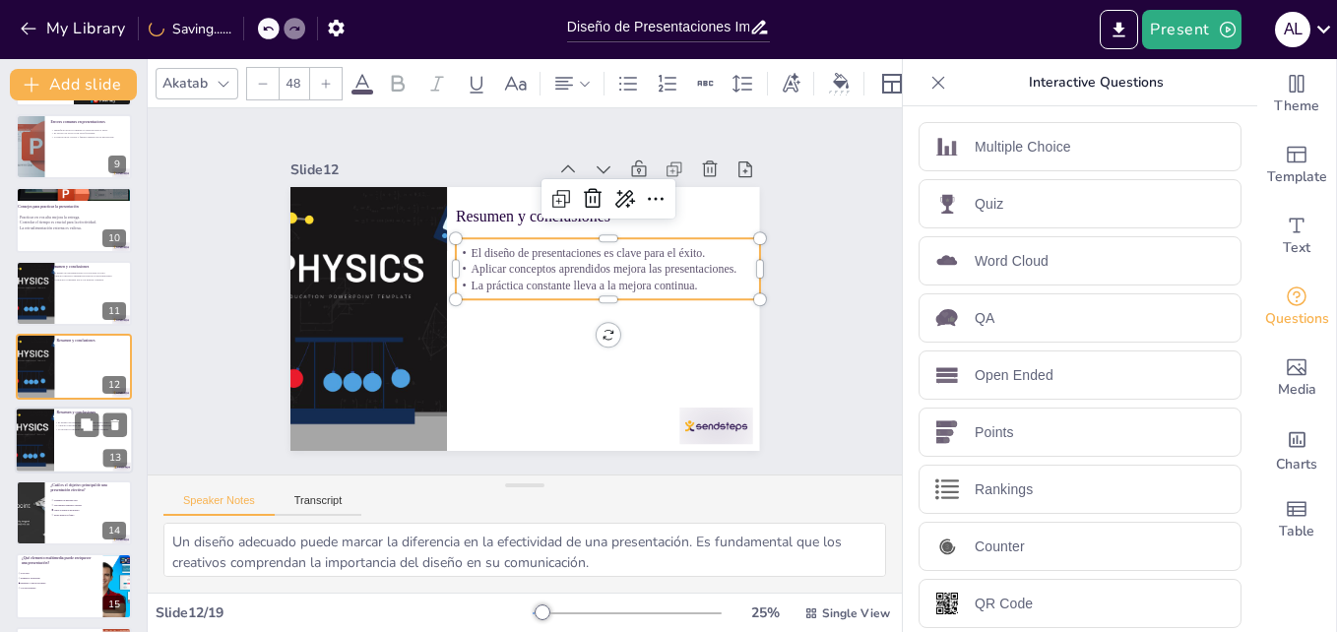
click at [83, 441] on div at bounding box center [74, 440] width 118 height 67
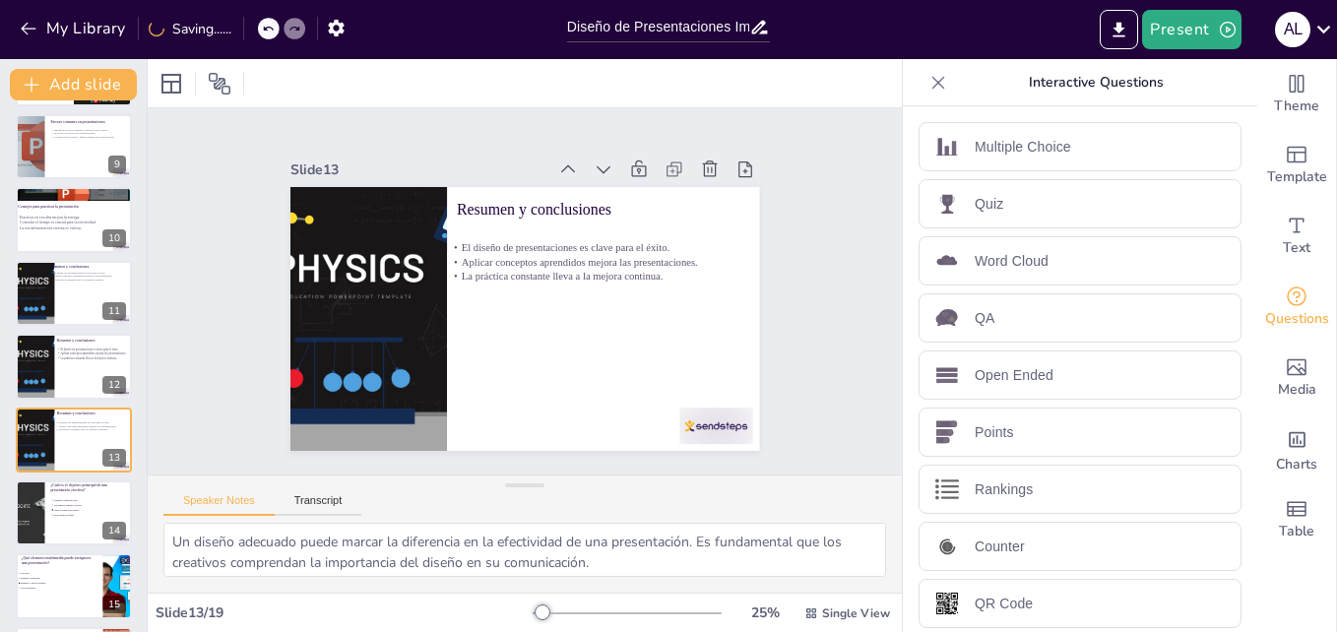
scroll to position [662, 0]
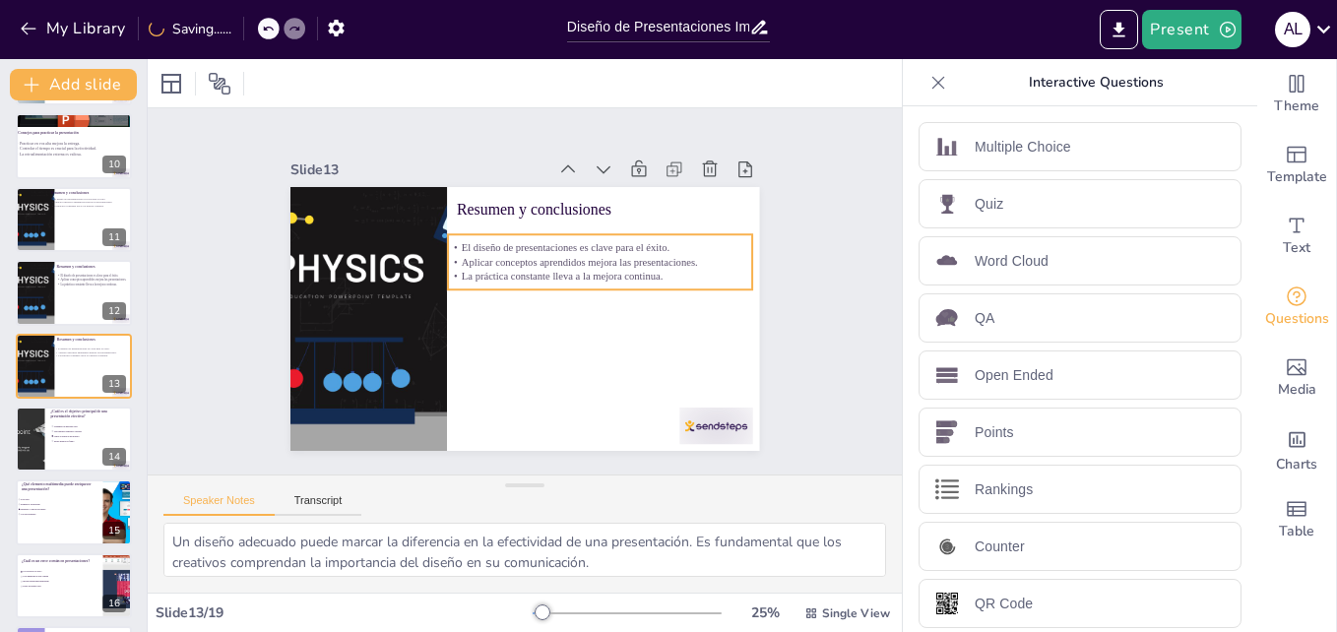
click at [499, 253] on p "Aplicar conceptos aprendidos mejora las presentaciones." at bounding box center [512, 372] width 165 height 272
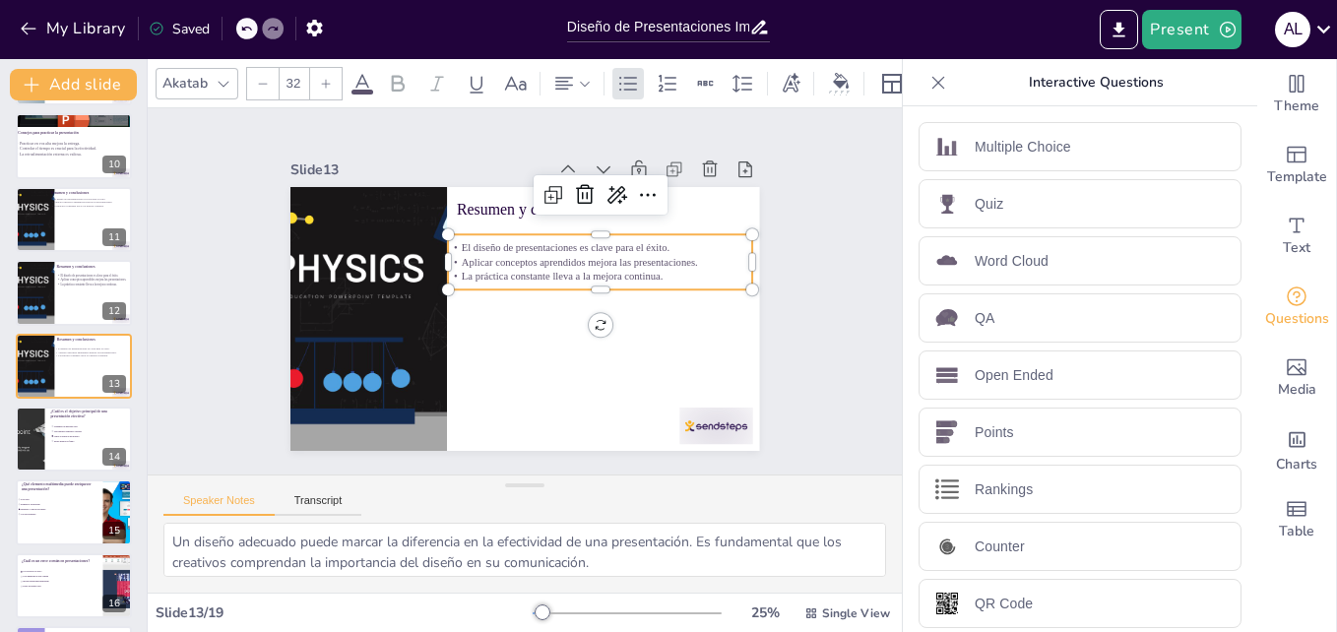
click at [293, 82] on input "32" at bounding box center [294, 84] width 28 height 32
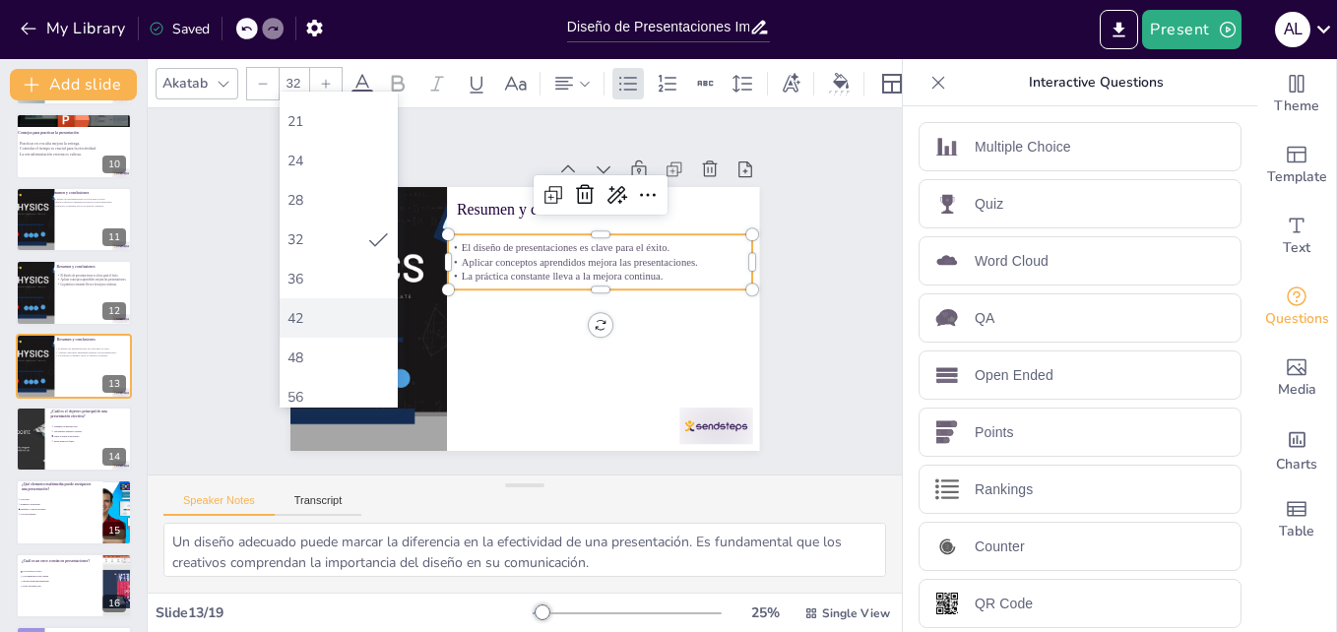
scroll to position [295, 0]
click at [324, 320] on div "48" at bounding box center [338, 328] width 102 height 19
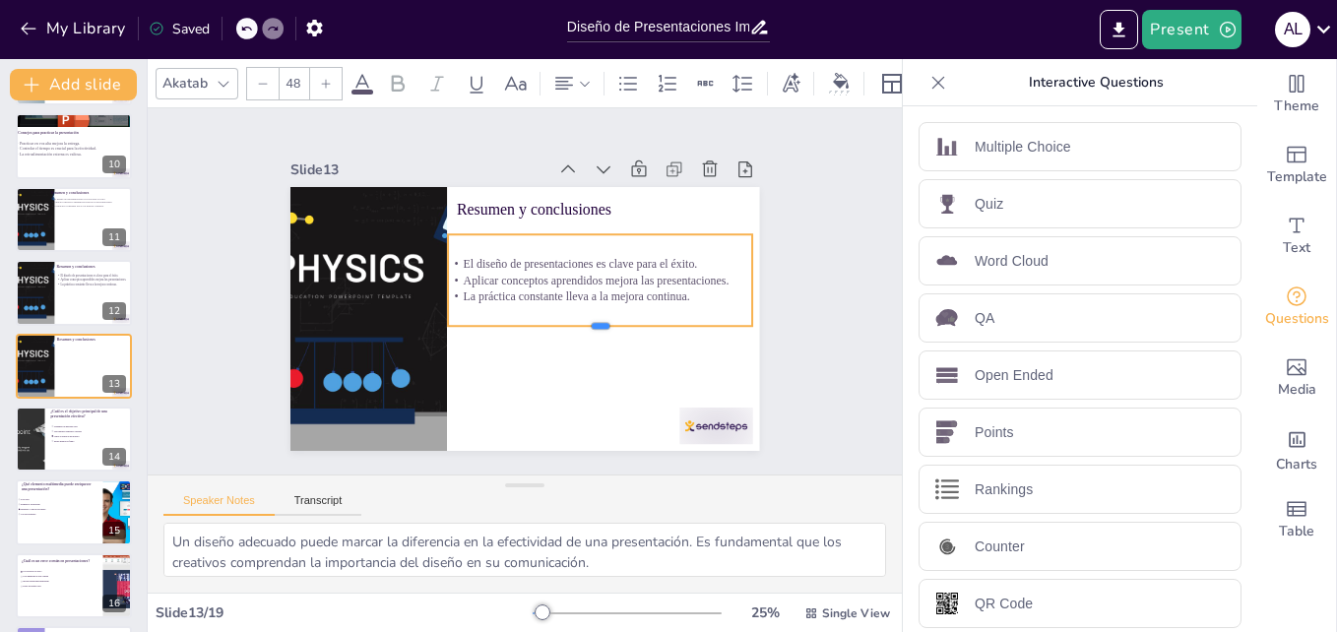
drag, startPoint x: 590, startPoint y: 285, endPoint x: 586, endPoint y: 321, distance: 36.6
click at [586, 326] on div at bounding box center [600, 334] width 305 height 16
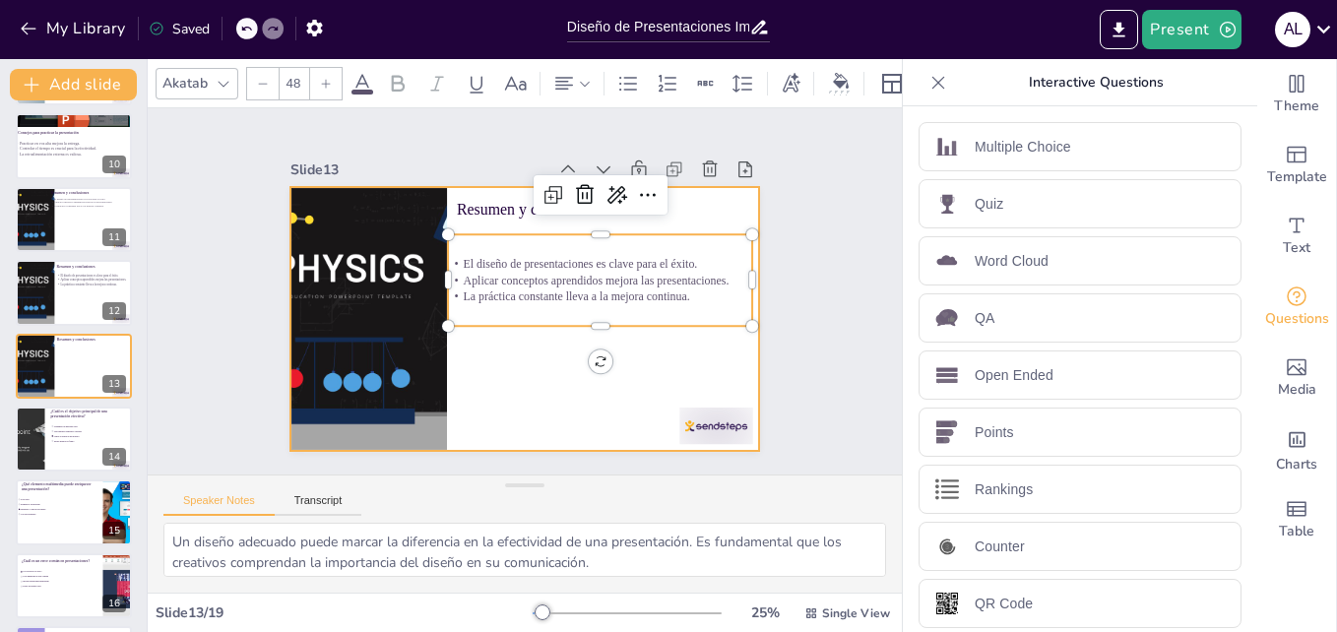
click at [570, 397] on div at bounding box center [524, 319] width 469 height 264
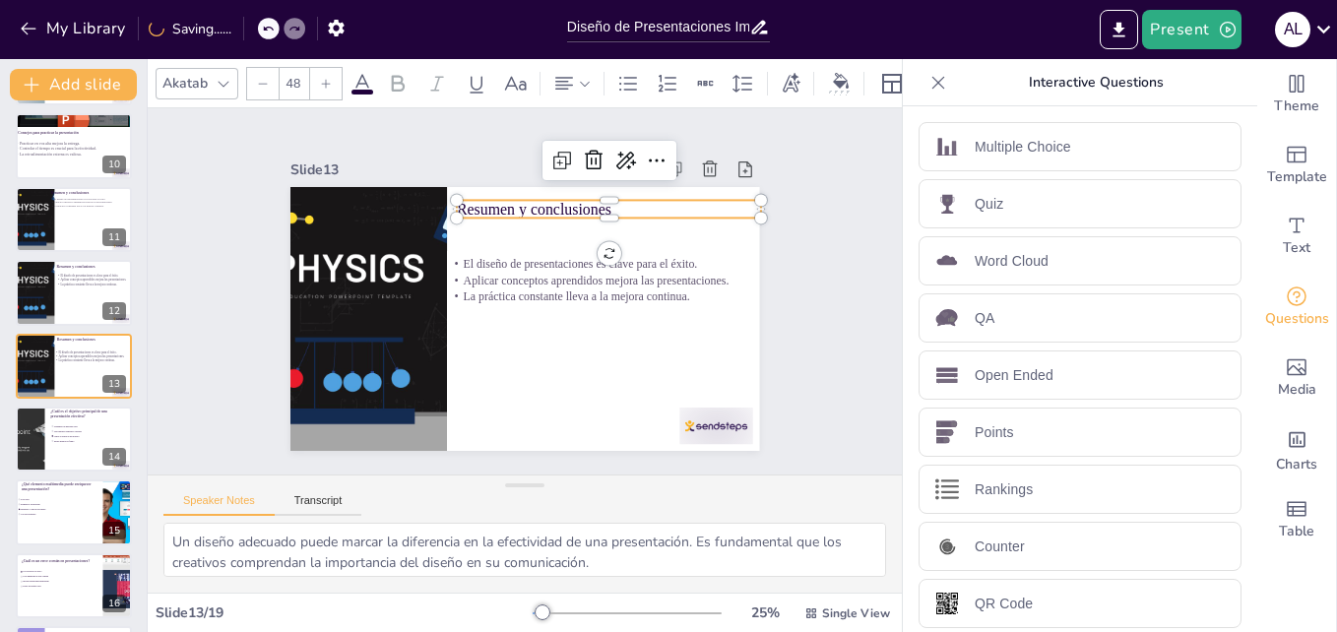
click at [523, 209] on p "Resumen y conclusiones" at bounding box center [609, 209] width 305 height 22
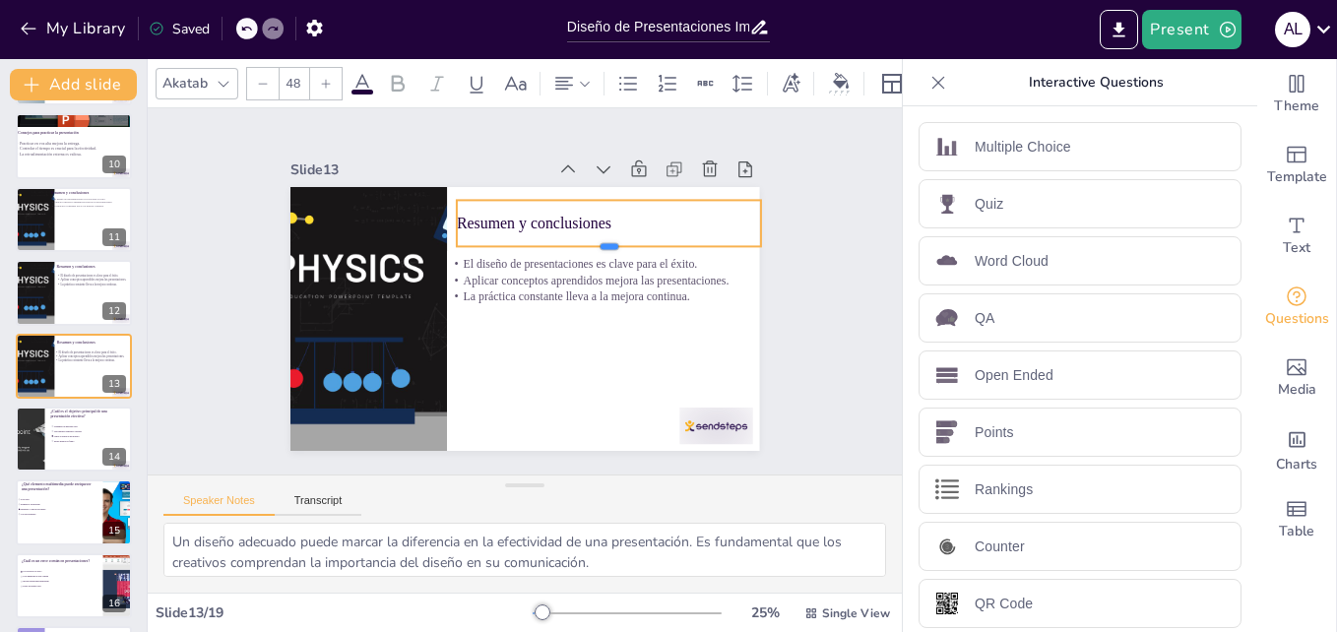
drag, startPoint x: 595, startPoint y: 214, endPoint x: 587, endPoint y: 242, distance: 29.6
click at [587, 246] on div at bounding box center [609, 254] width 305 height 16
click at [603, 215] on p "Resumen y conclusiones" at bounding box center [609, 224] width 305 height 22
click at [81, 443] on li "Incluir música de fondo" at bounding box center [79, 441] width 59 height 5
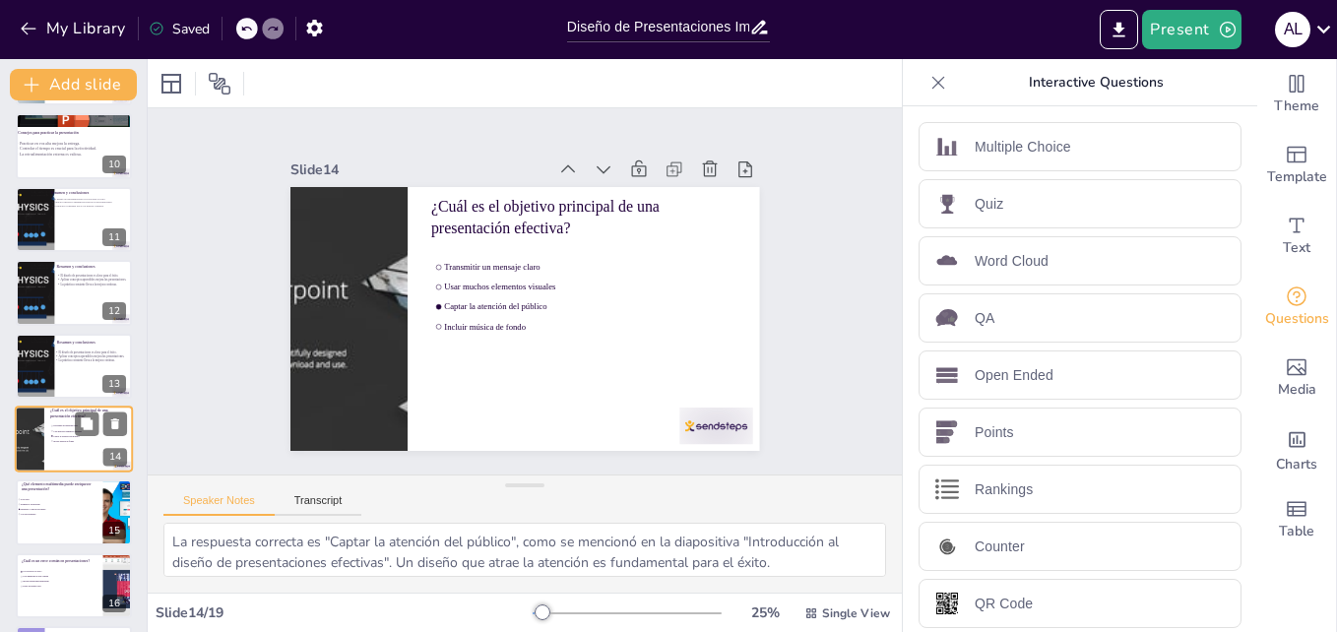
scroll to position [734, 0]
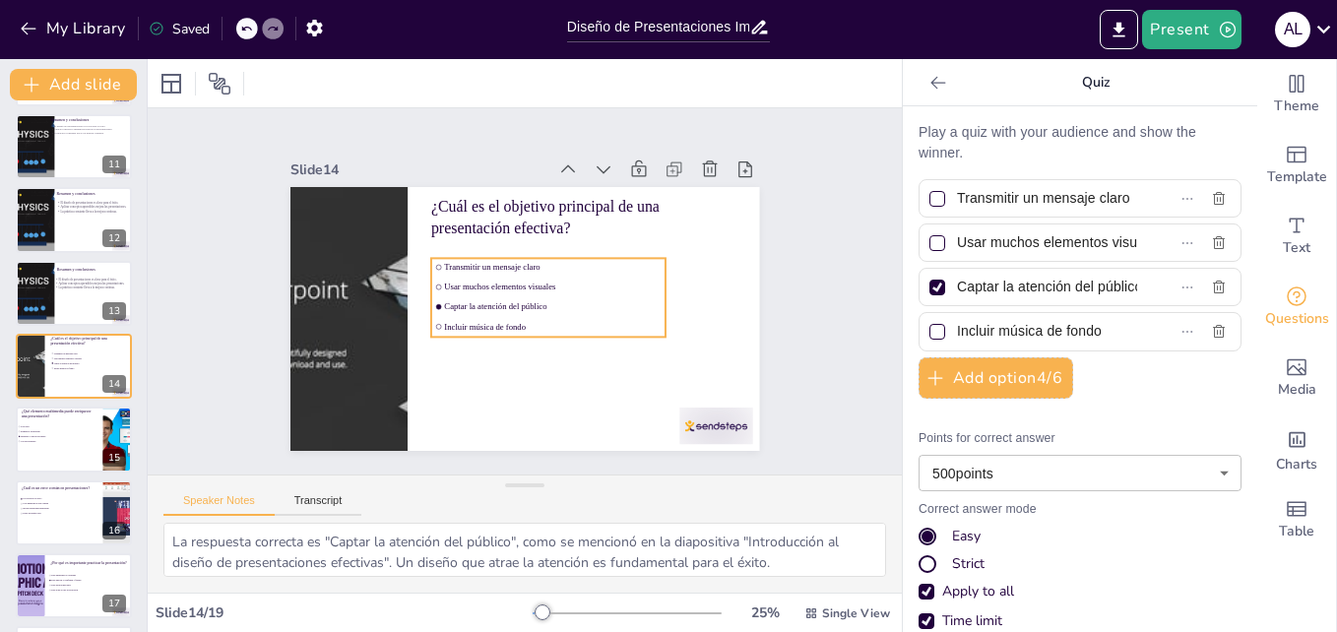
click at [531, 278] on li "Usar muchos elementos visuales" at bounding box center [548, 287] width 234 height 18
click at [270, 84] on icon at bounding box center [269, 84] width 16 height 16
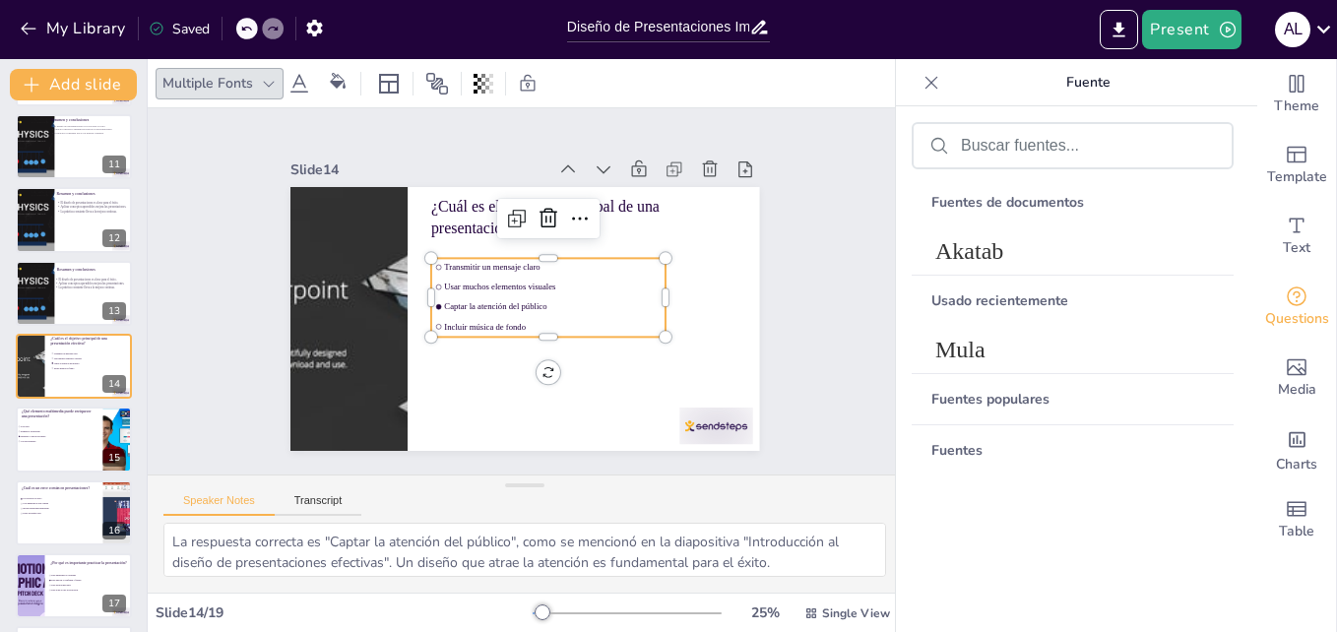
click at [270, 84] on icon at bounding box center [269, 84] width 16 height 16
click at [303, 84] on icon at bounding box center [299, 83] width 18 height 19
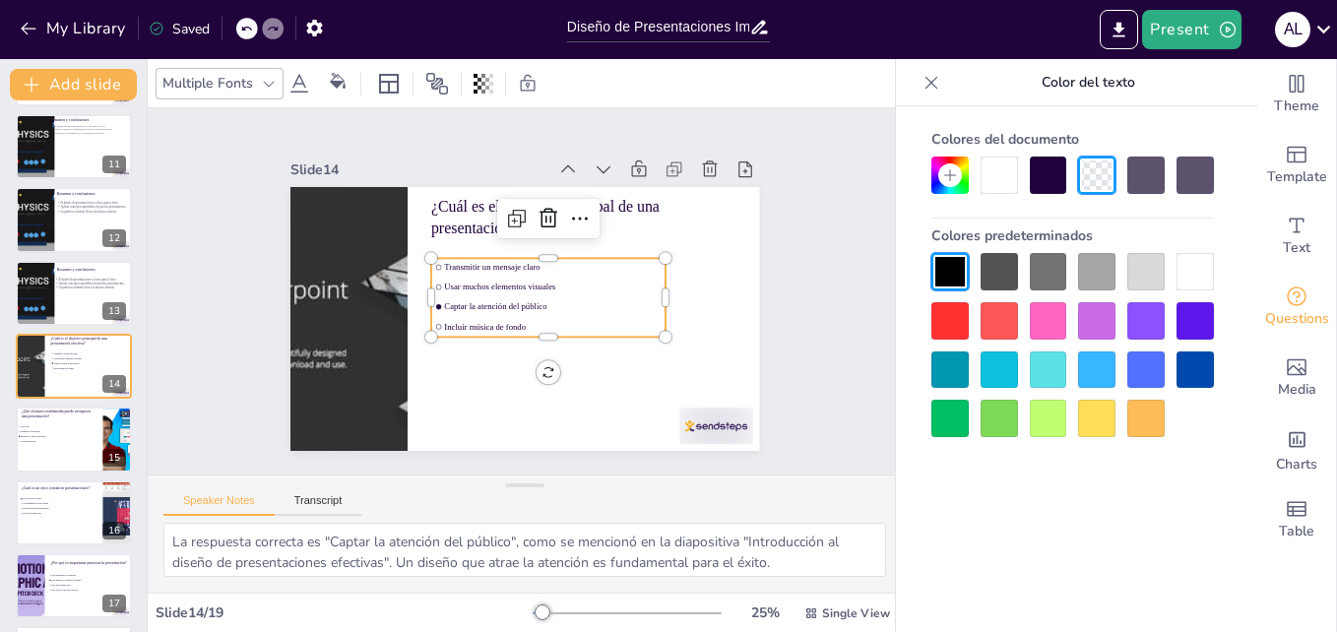
click at [508, 283] on span "Usar muchos elementos visuales" at bounding box center [553, 288] width 218 height 10
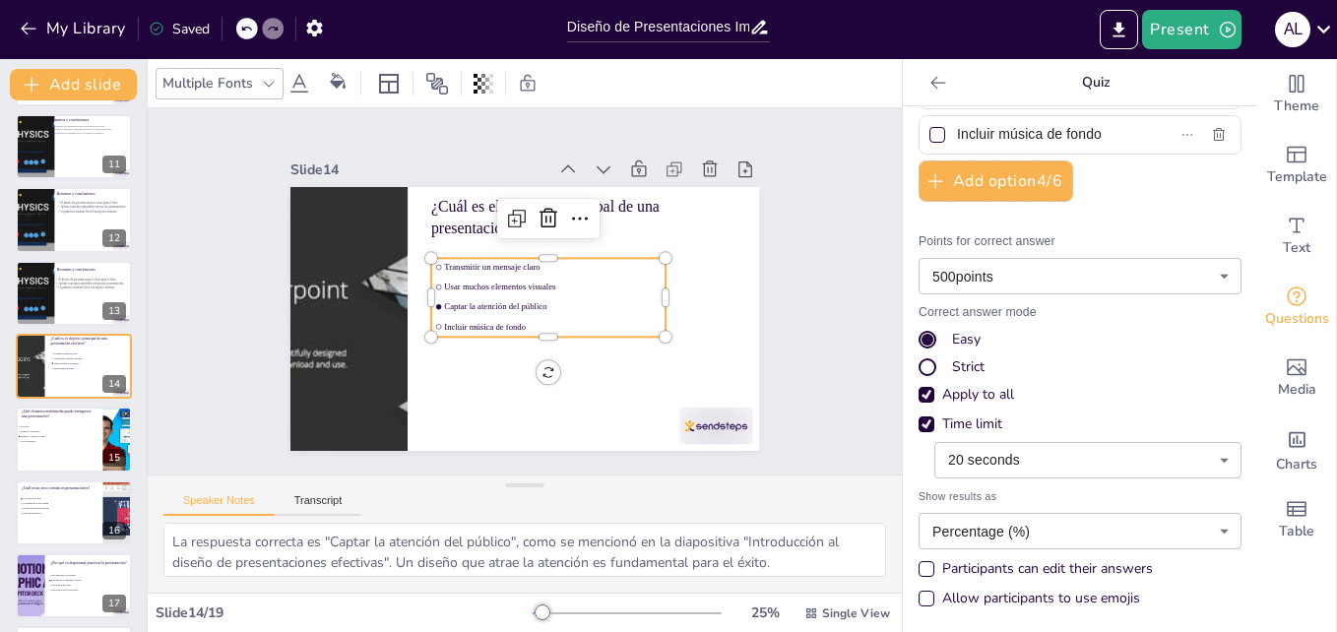
scroll to position [199, 0]
click at [517, 322] on span "Incluir música de fondo" at bounding box center [553, 327] width 218 height 10
click at [43, 450] on div at bounding box center [74, 440] width 118 height 67
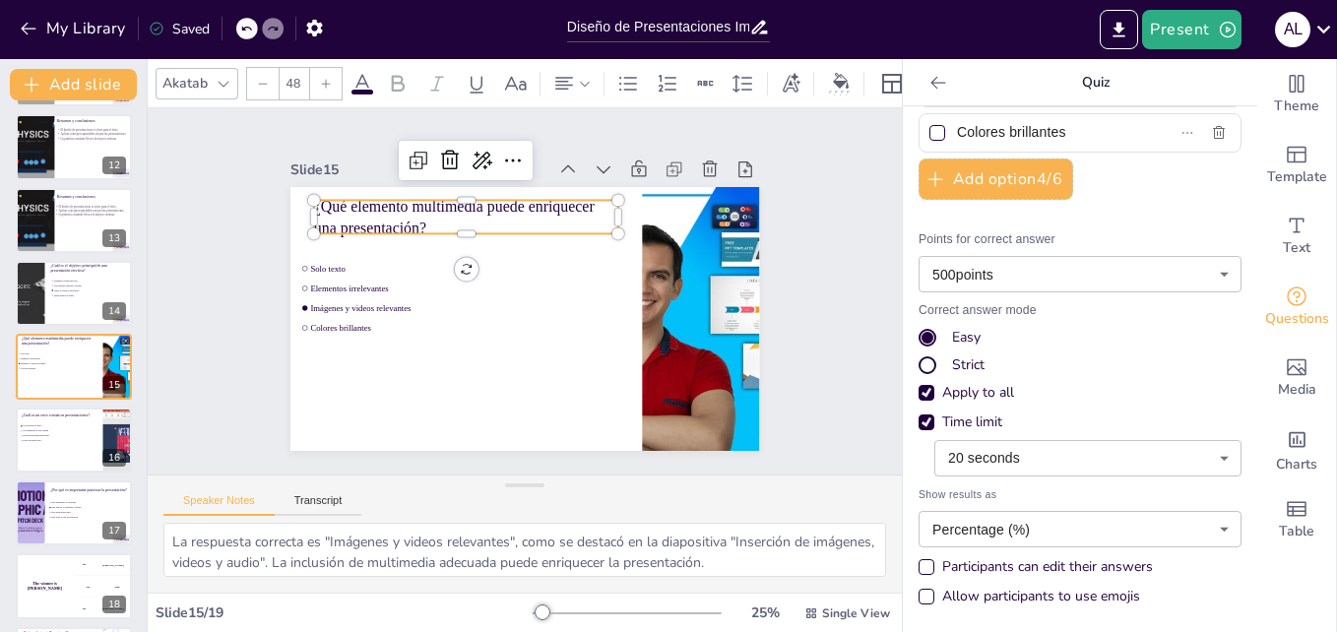
click at [397, 220] on p "¿Qué elemento multimedia puede enriquecer una presentación?" at bounding box center [466, 216] width 305 height 43
click at [337, 271] on ul "Solo texto Elementos irrelevantes Imágenes y videos relevantes Colores brillant…" at bounding box center [414, 299] width 234 height 79
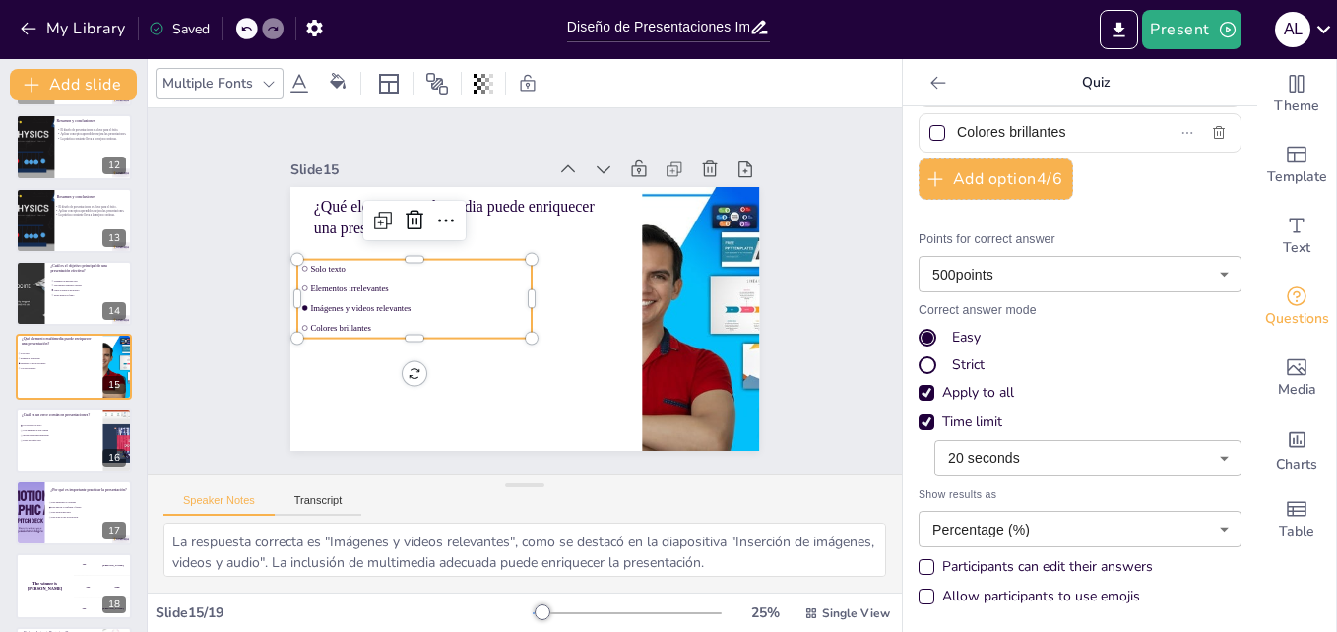
click at [268, 88] on icon at bounding box center [269, 84] width 16 height 16
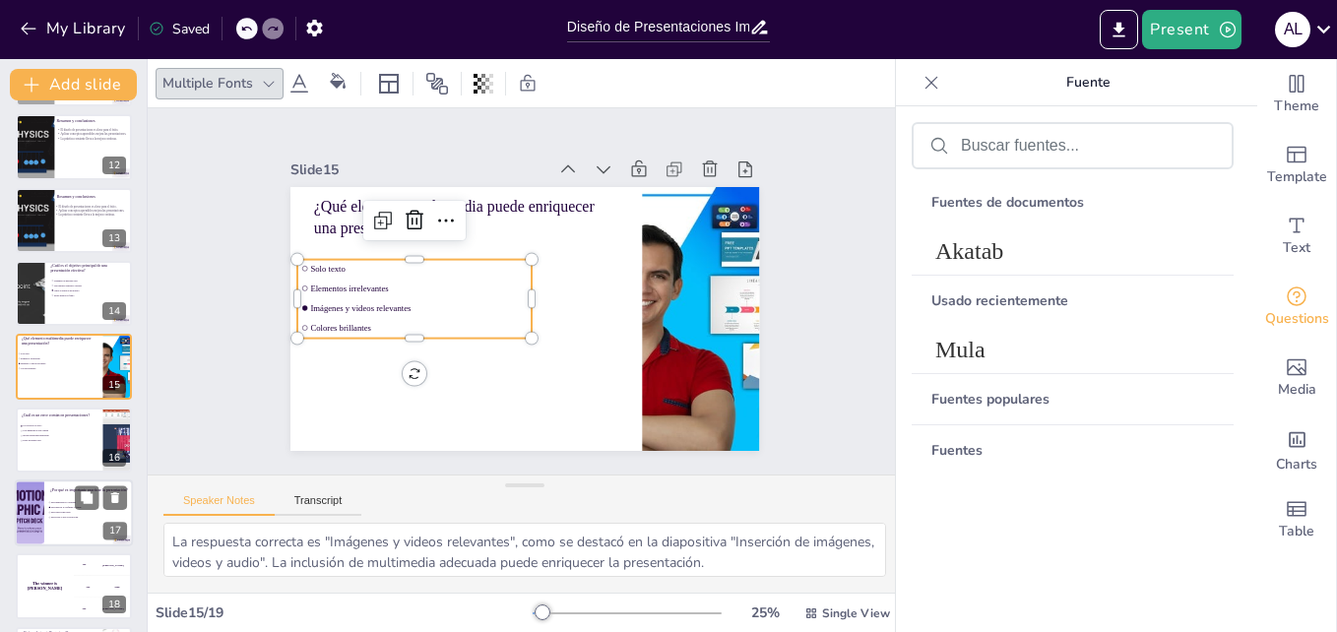
click at [35, 517] on div at bounding box center [29, 512] width 118 height 67
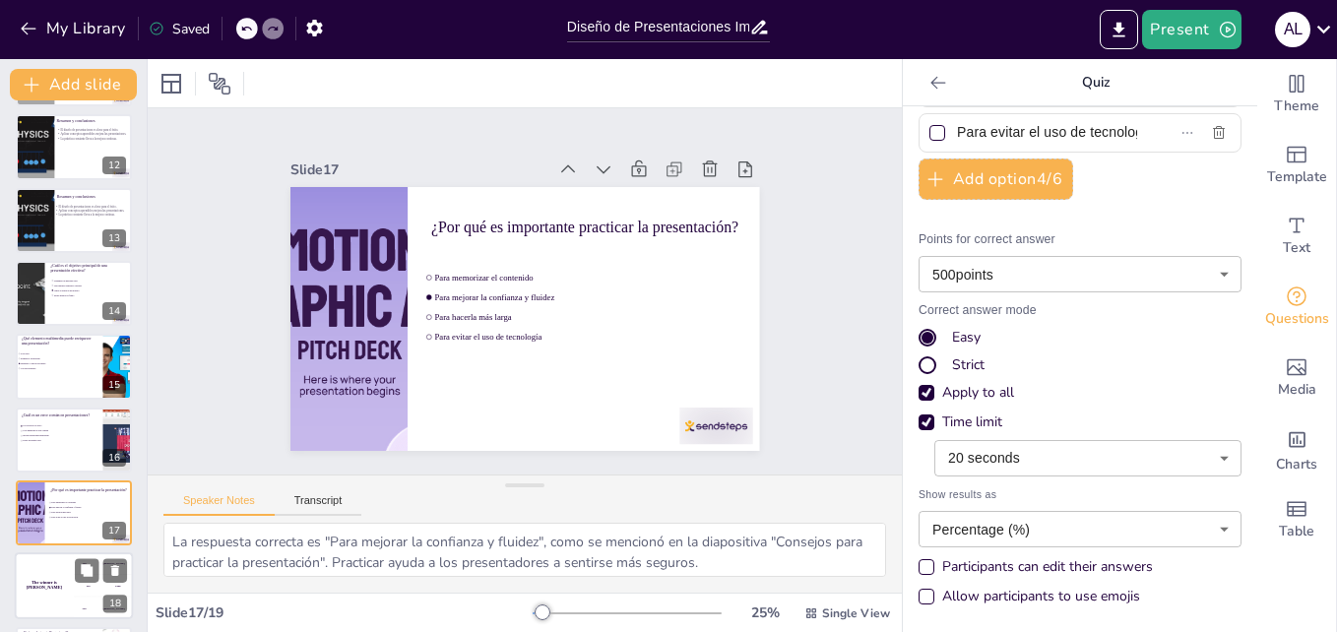
scroll to position [883, 0]
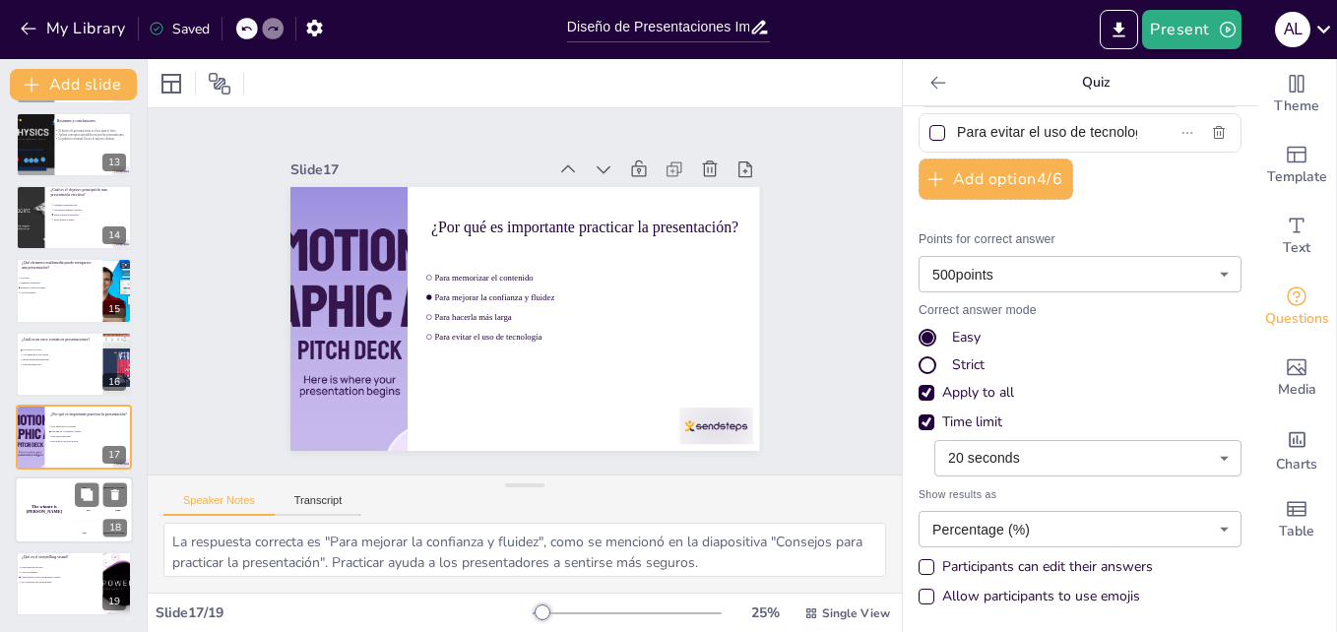
click at [55, 517] on div "The winner is [PERSON_NAME]" at bounding box center [44, 510] width 59 height 67
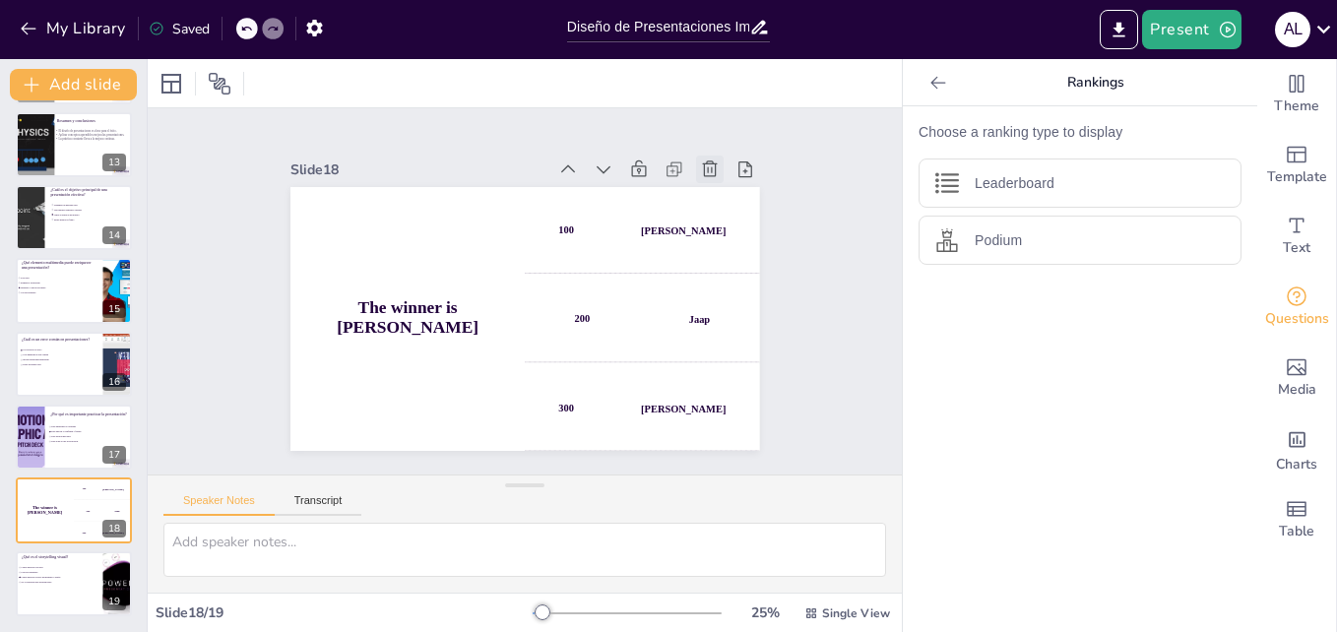
click at [700, 171] on icon at bounding box center [710, 169] width 20 height 20
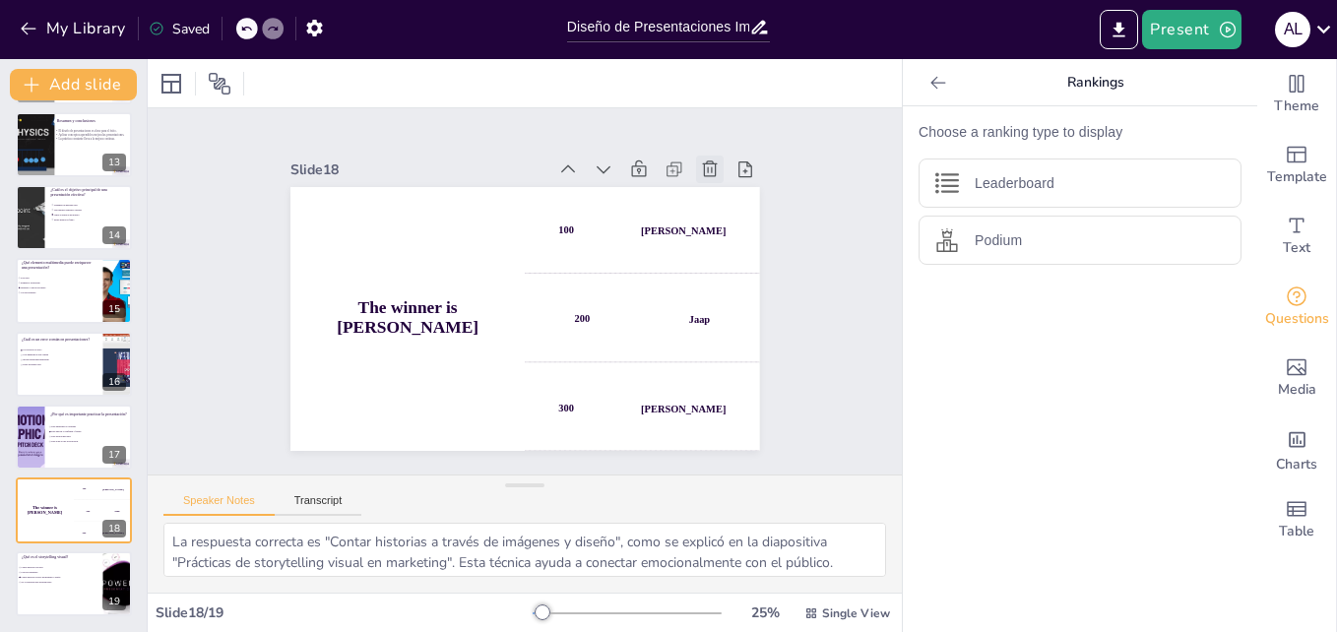
scroll to position [810, 0]
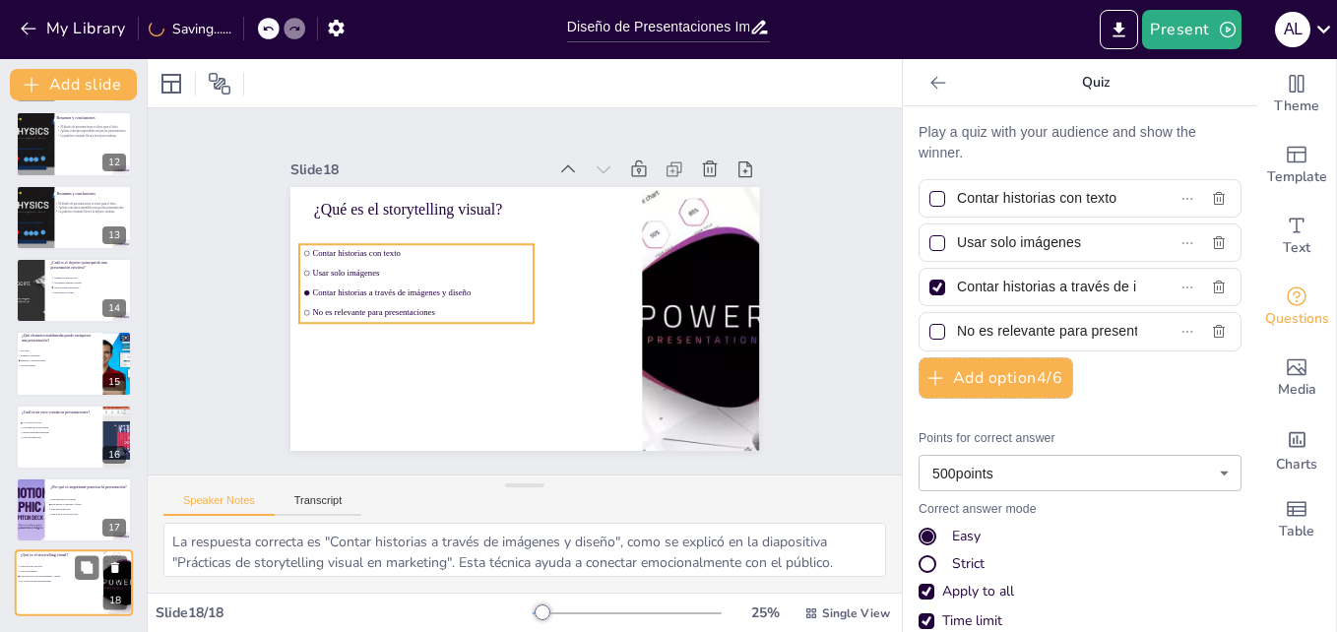
click at [44, 580] on li "No es relevante para presentaciones" at bounding box center [46, 582] width 59 height 5
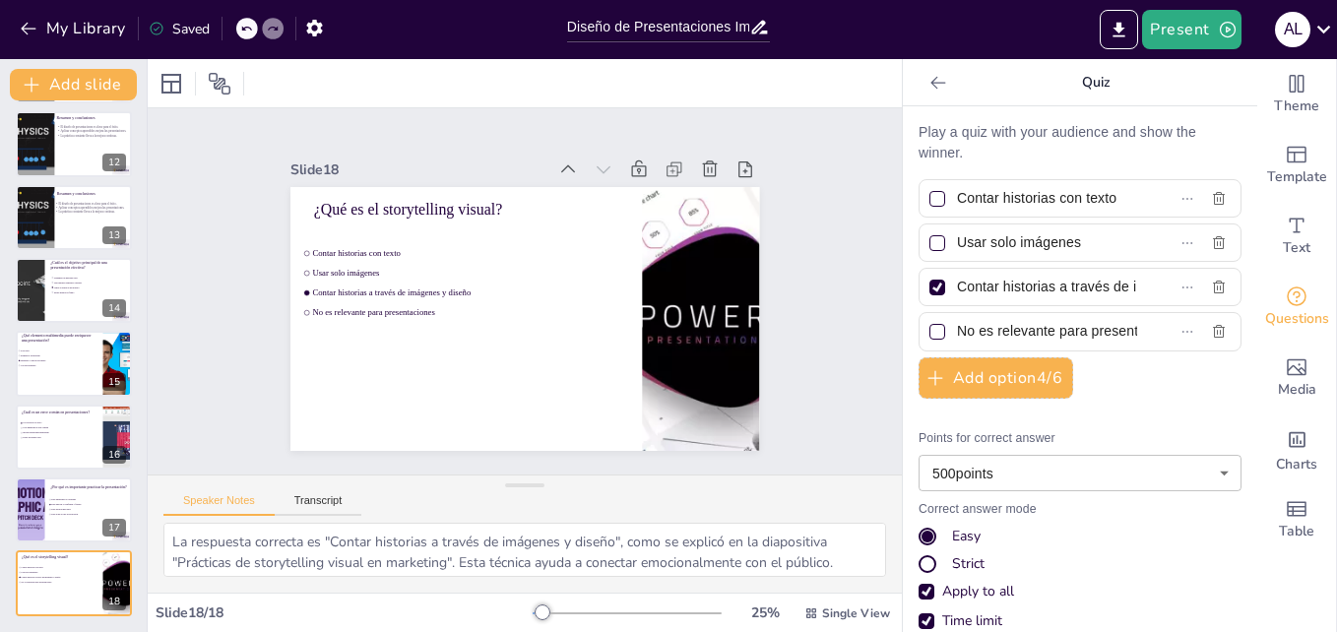
click at [853, 39] on div "Present A L" at bounding box center [1058, 29] width 557 height 39
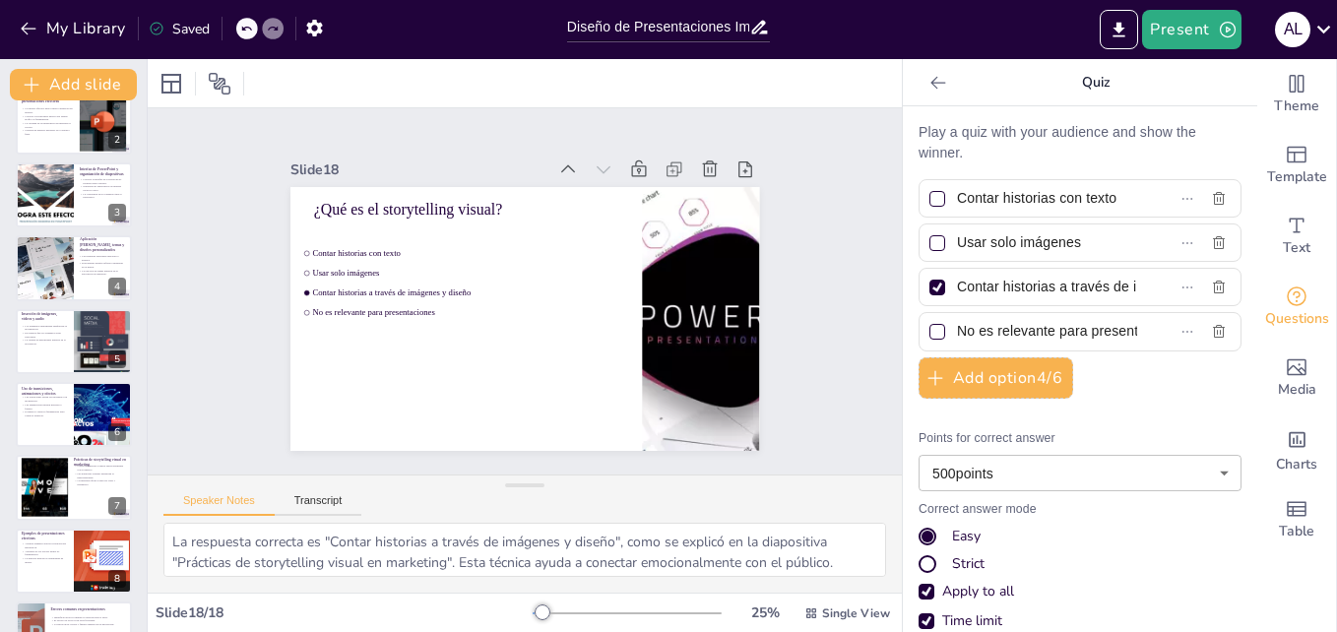
scroll to position [0, 0]
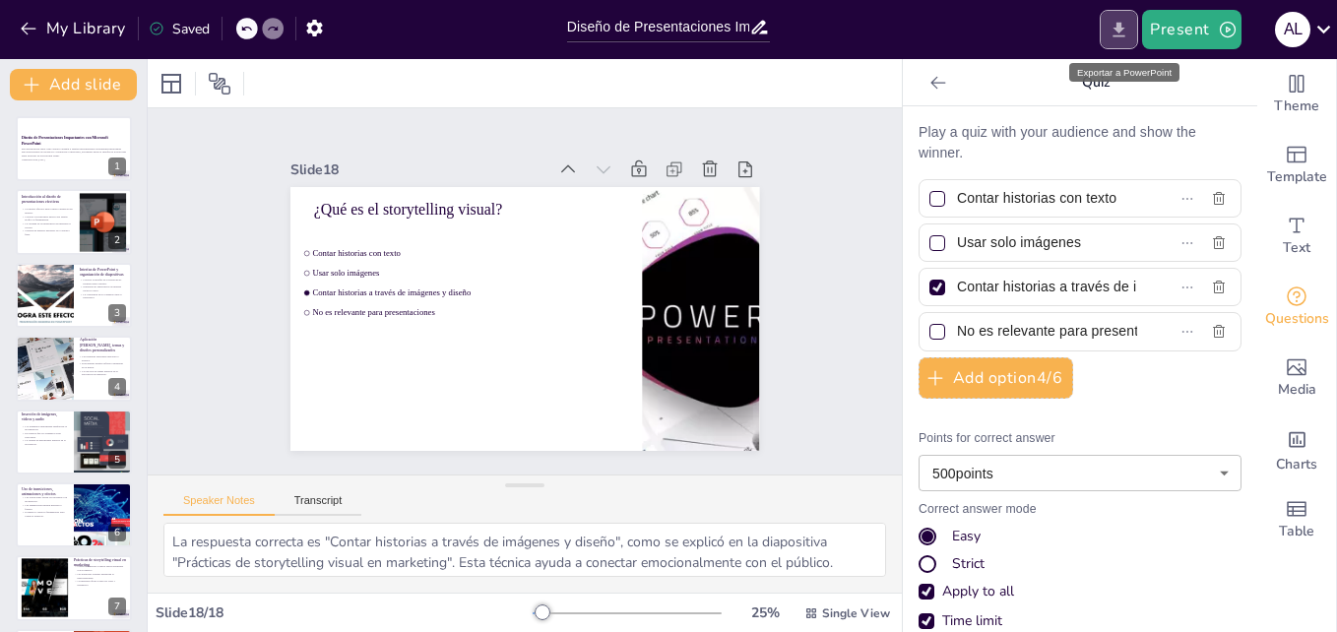
click at [1115, 29] on icon "Export to PowerPoint" at bounding box center [1119, 30] width 21 height 21
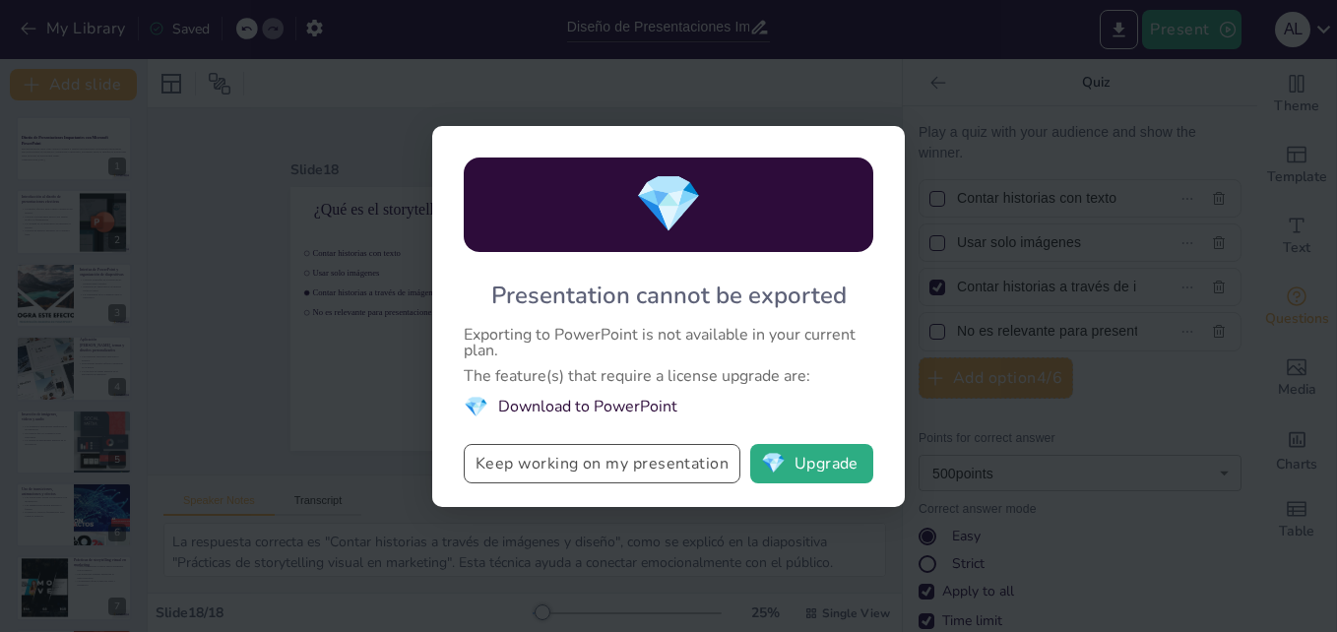
click at [549, 472] on button "Keep working on my presentation" at bounding box center [602, 463] width 277 height 39
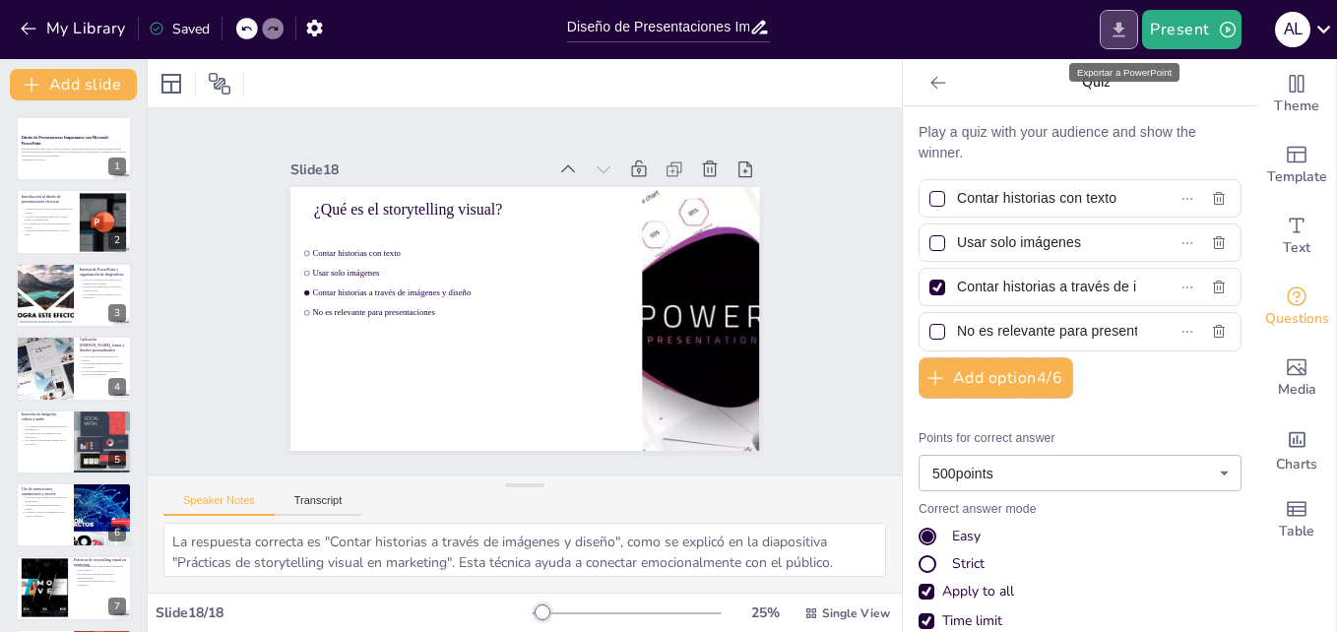
click at [1122, 28] on icon "Export to PowerPoint" at bounding box center [1119, 29] width 12 height 15
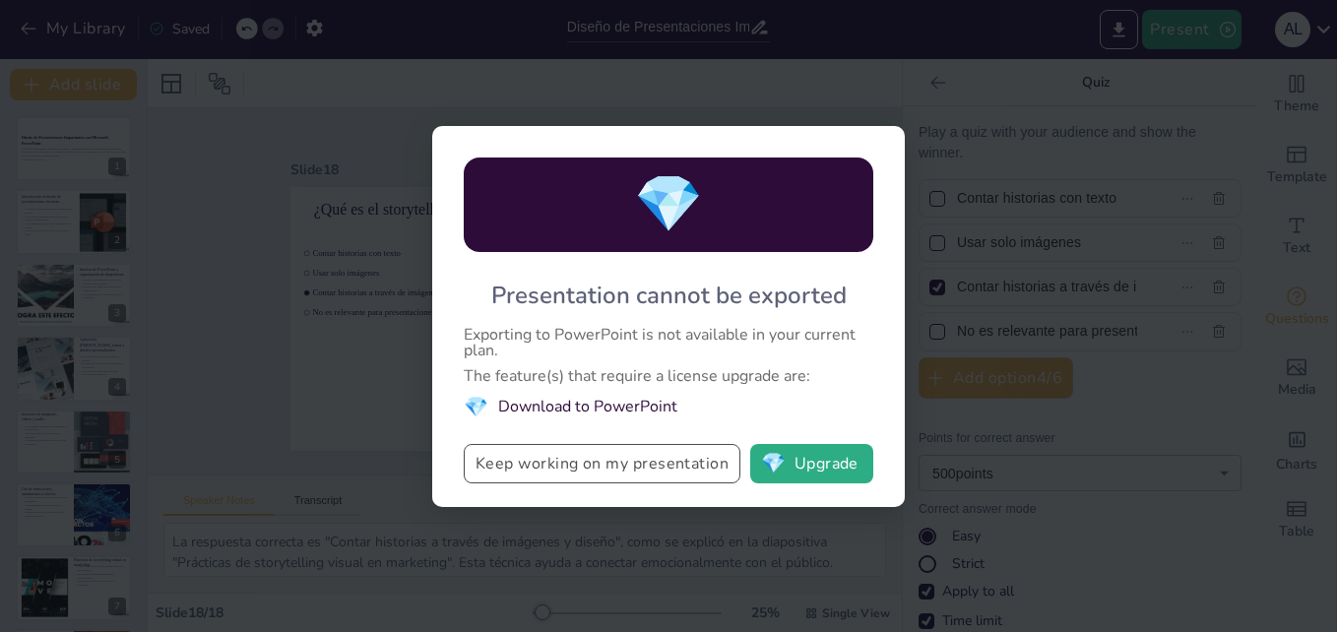
click at [594, 467] on button "Keep working on my presentation" at bounding box center [602, 463] width 277 height 39
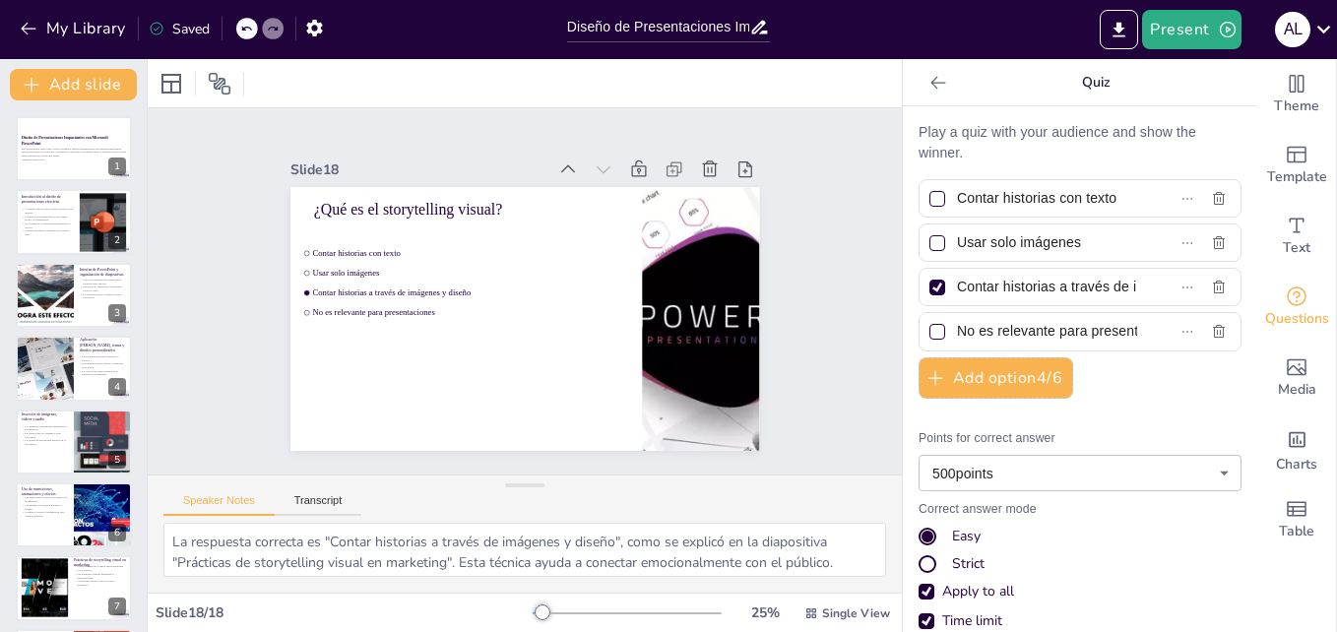
click at [197, 29] on div "Saved" at bounding box center [179, 29] width 61 height 19
click at [1171, 31] on button "Present" at bounding box center [1191, 29] width 98 height 39
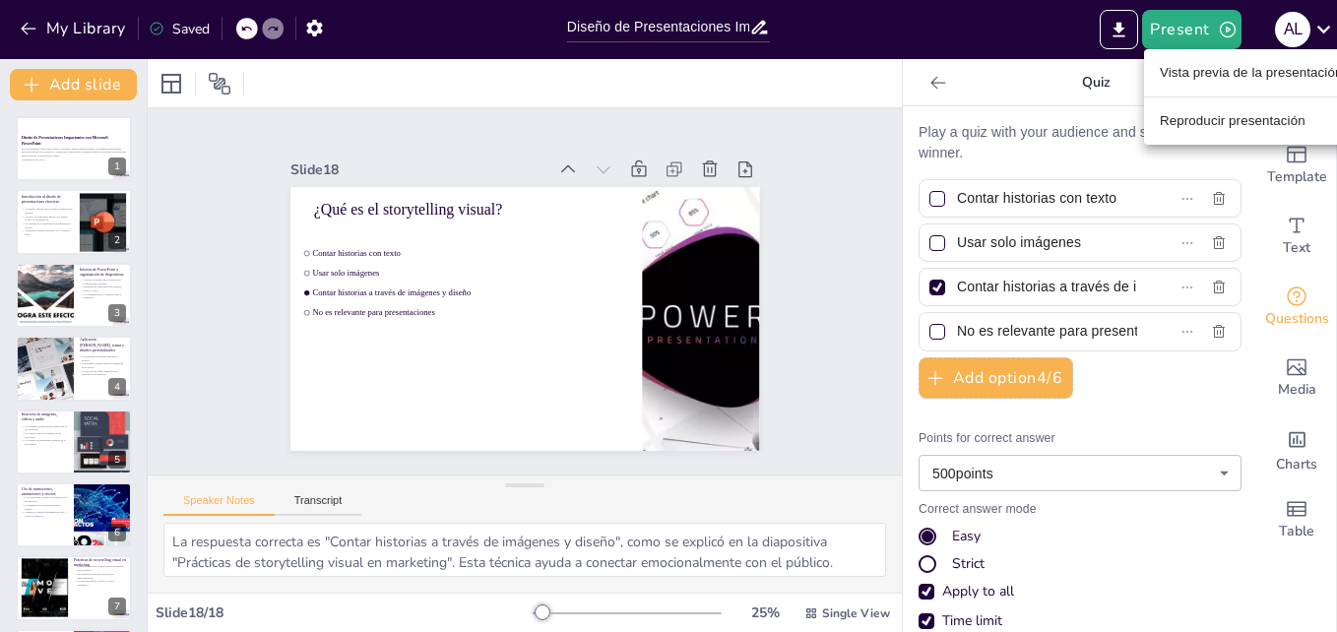
click at [1170, 69] on li "Vista previa de la presentación" at bounding box center [1251, 73] width 214 height 32
